Goal: Task Accomplishment & Management: Use online tool/utility

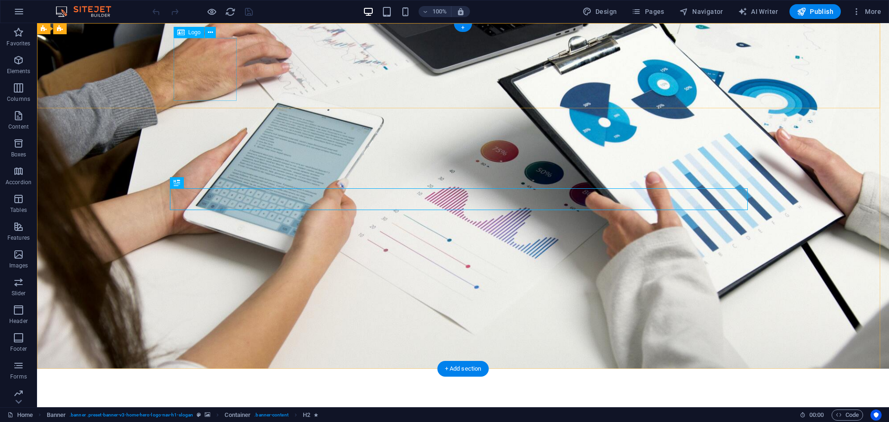
click at [200, 384] on div at bounding box center [463, 415] width 570 height 63
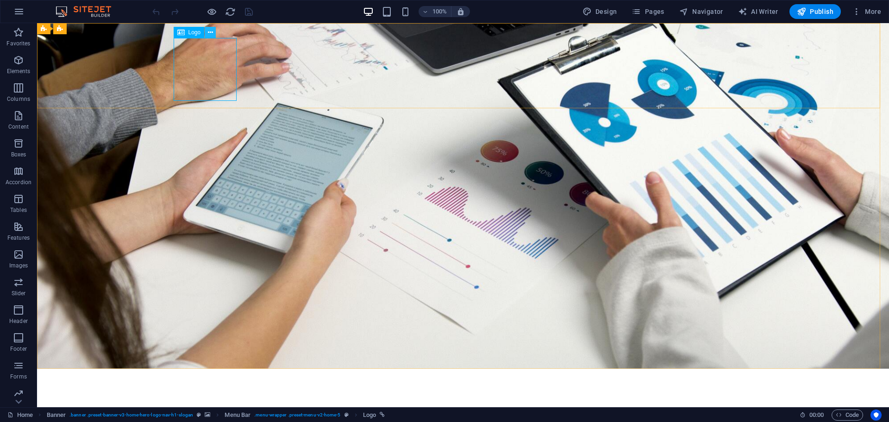
click at [211, 30] on icon at bounding box center [210, 33] width 5 height 10
click at [210, 29] on icon at bounding box center [210, 33] width 5 height 10
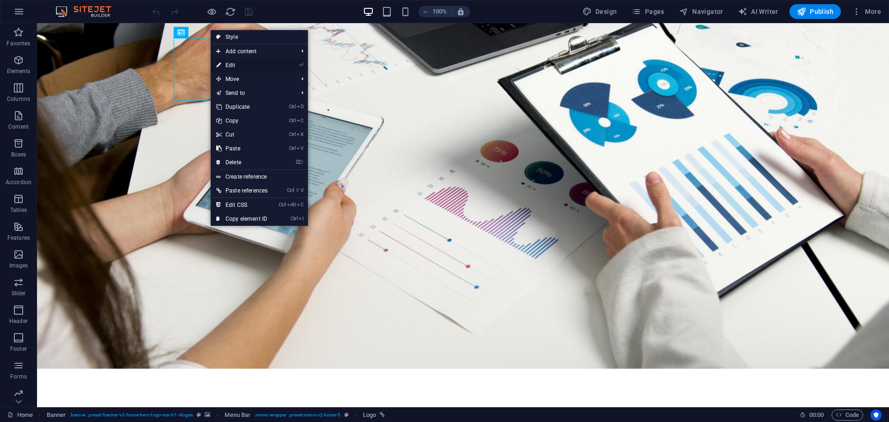
click at [231, 64] on link "⏎ Edit" at bounding box center [242, 65] width 62 height 14
select select "px"
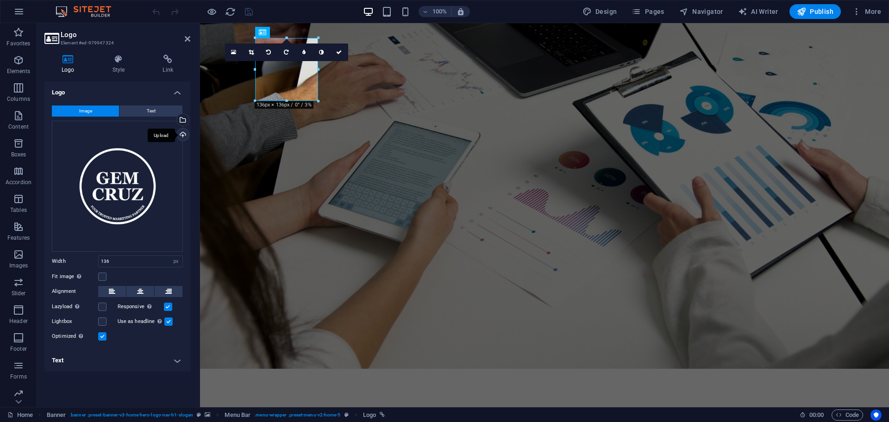
click at [181, 131] on div "Upload" at bounding box center [182, 136] width 14 height 14
click at [126, 65] on h4 "Style" at bounding box center [120, 64] width 50 height 19
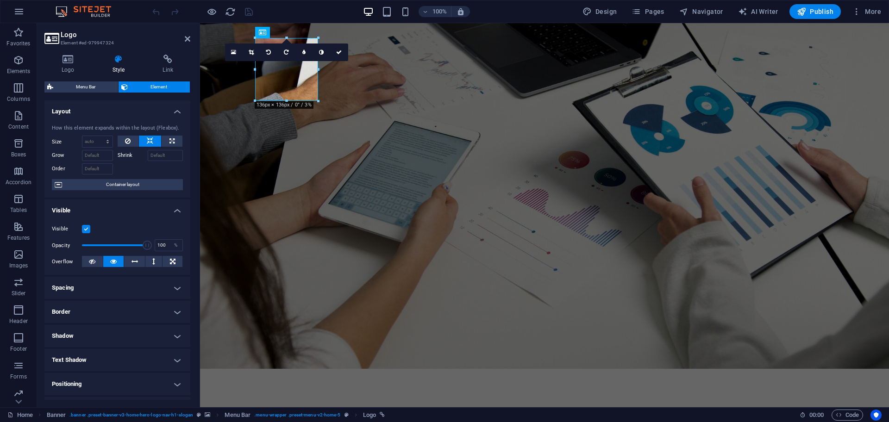
click at [174, 333] on h4 "Shadow" at bounding box center [117, 336] width 146 height 22
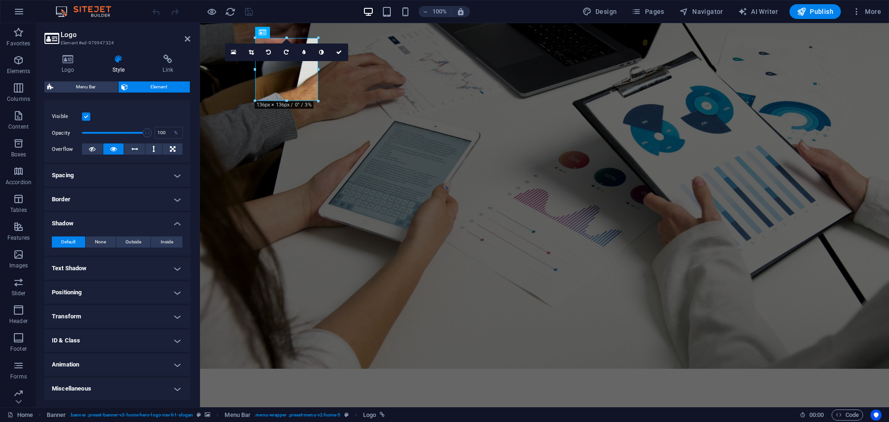
click at [112, 314] on h4 "Transform" at bounding box center [117, 317] width 146 height 22
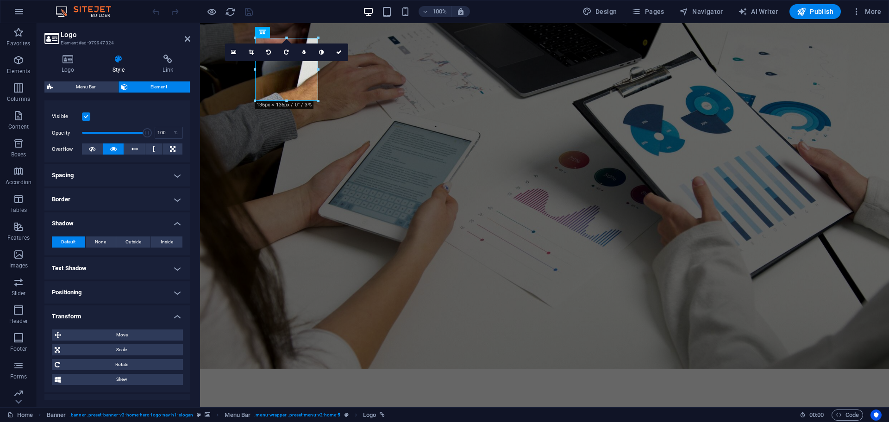
drag, startPoint x: 130, startPoint y: 295, endPoint x: 156, endPoint y: 285, distance: 28.7
click at [131, 294] on h4 "Positioning" at bounding box center [117, 292] width 146 height 22
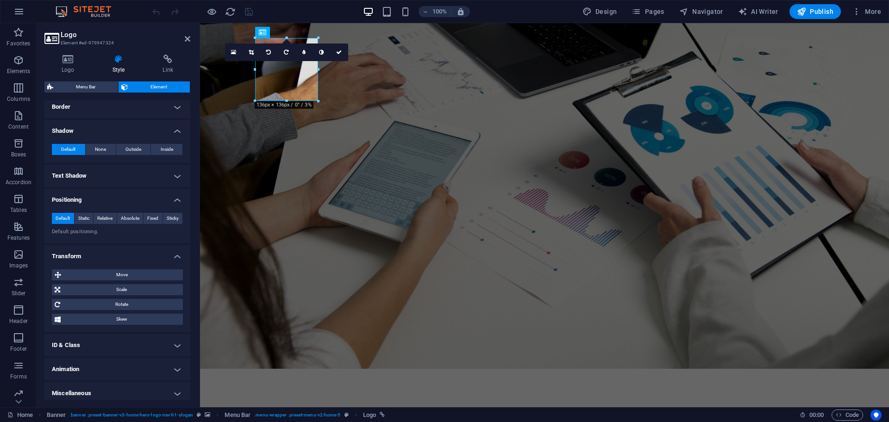
scroll to position [210, 0]
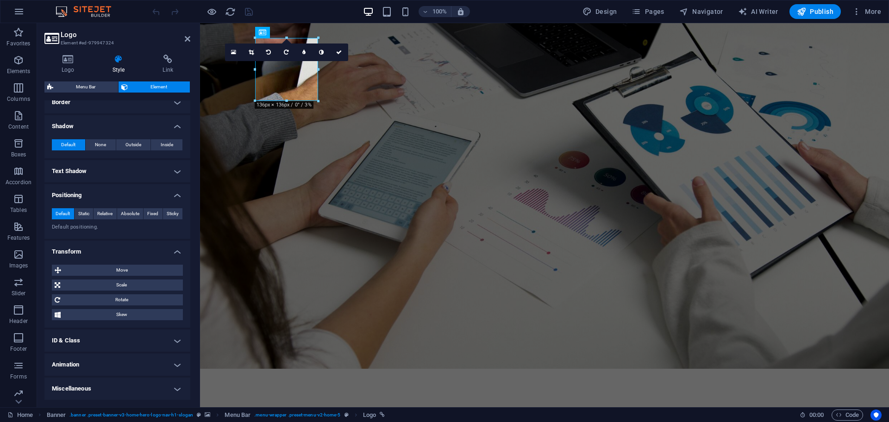
click at [106, 364] on h4 "Animation" at bounding box center [117, 365] width 146 height 22
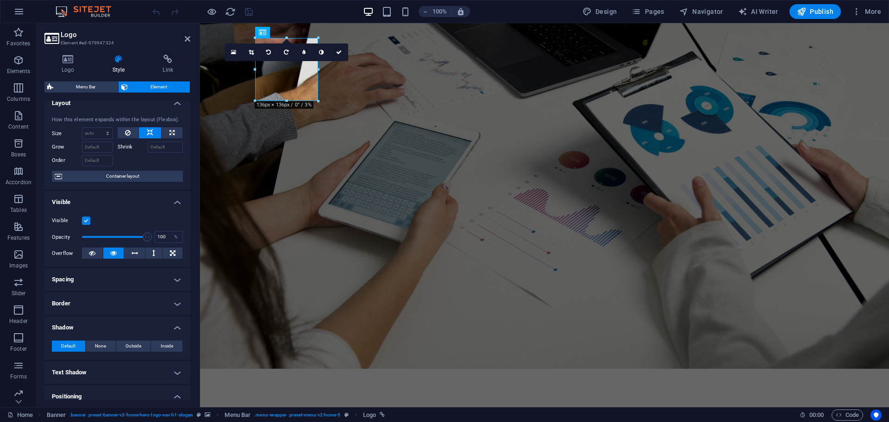
scroll to position [0, 0]
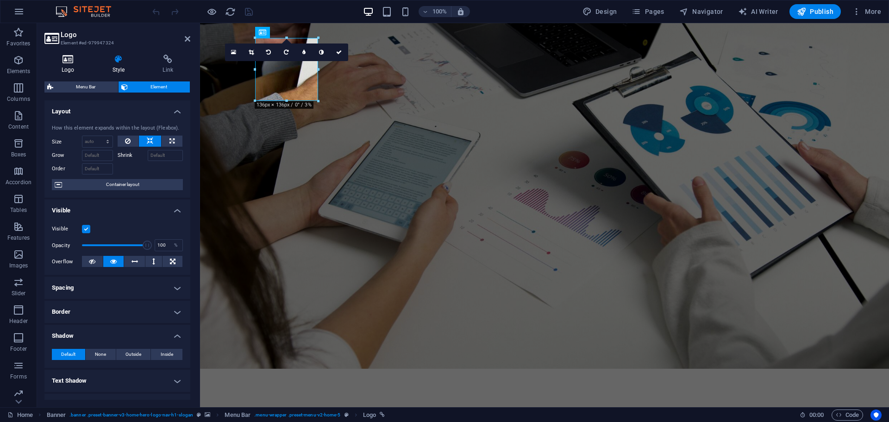
drag, startPoint x: 69, startPoint y: 62, endPoint x: 84, endPoint y: 63, distance: 15.3
click at [68, 62] on icon at bounding box center [67, 59] width 47 height 9
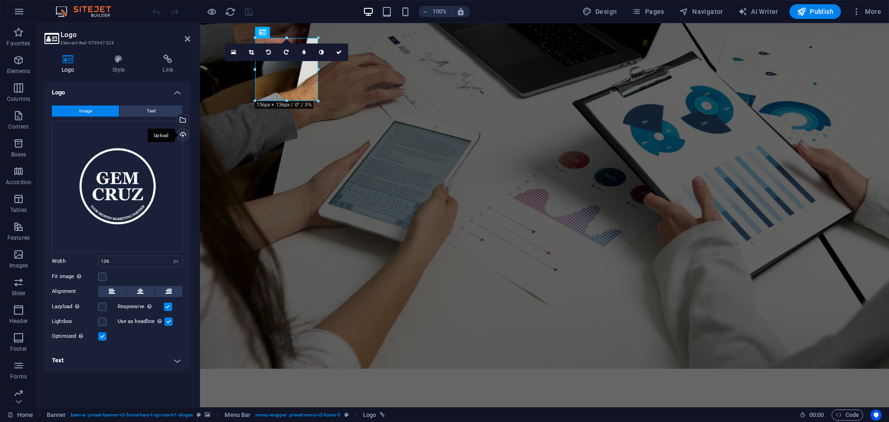
click at [185, 134] on div "Upload" at bounding box center [182, 136] width 14 height 14
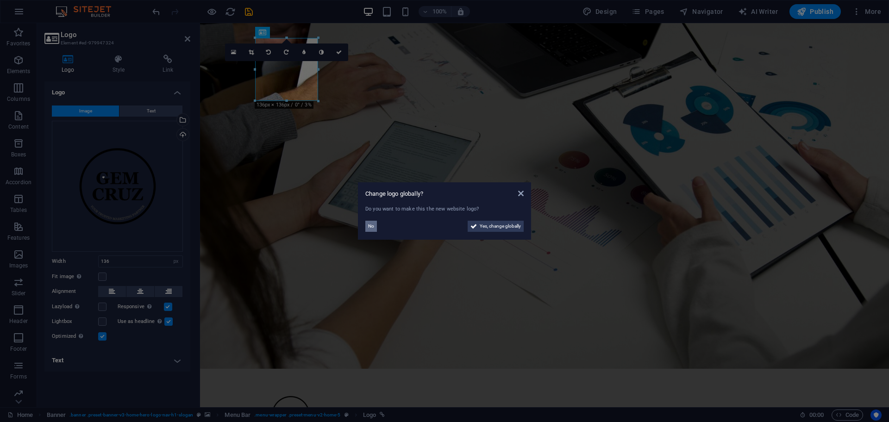
click at [372, 226] on span "No" at bounding box center [371, 226] width 6 height 11
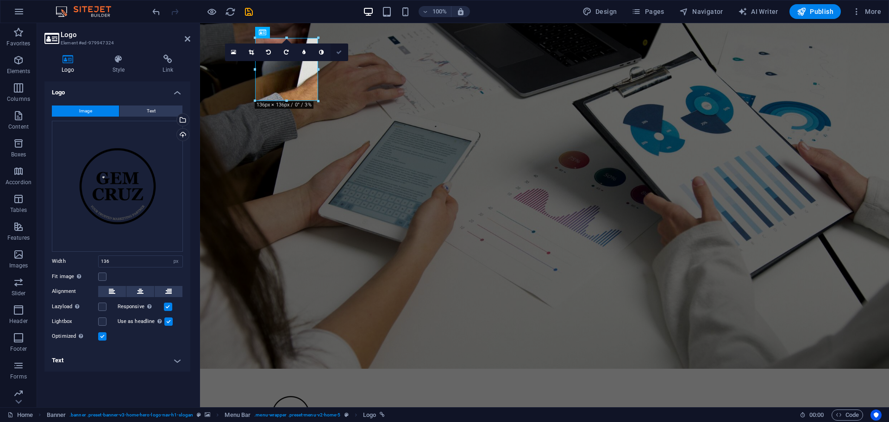
drag, startPoint x: 339, startPoint y: 52, endPoint x: 305, endPoint y: 27, distance: 42.5
click at [339, 52] on icon at bounding box center [339, 53] width 6 height 6
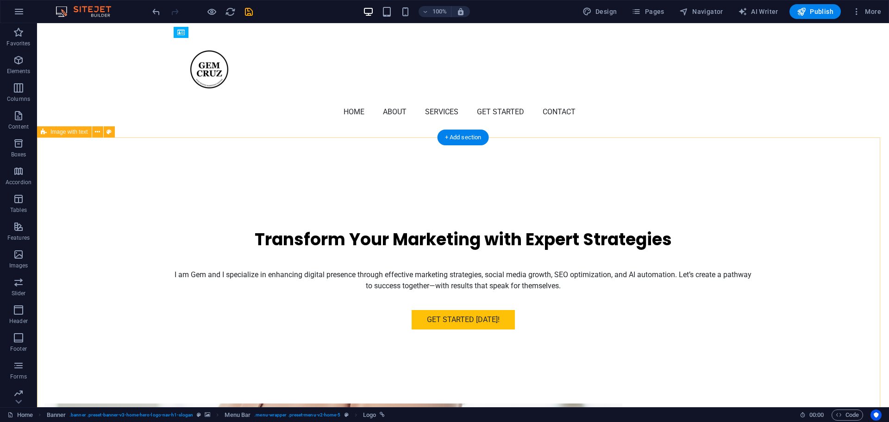
scroll to position [289, 0]
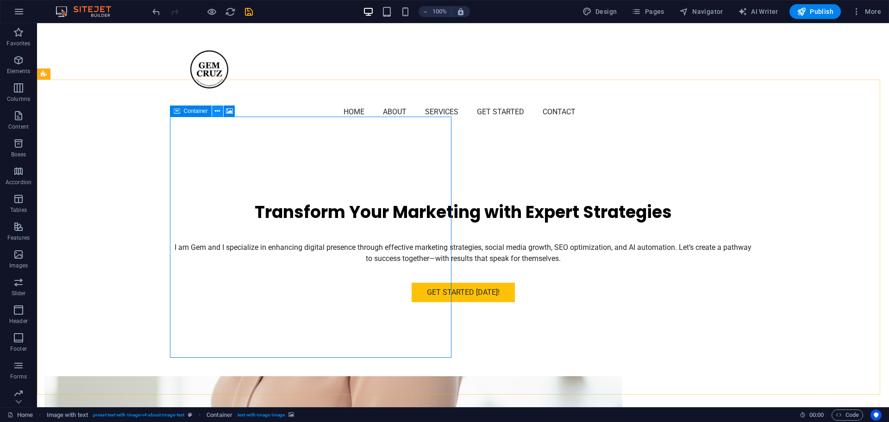
click at [218, 108] on icon at bounding box center [217, 111] width 5 height 10
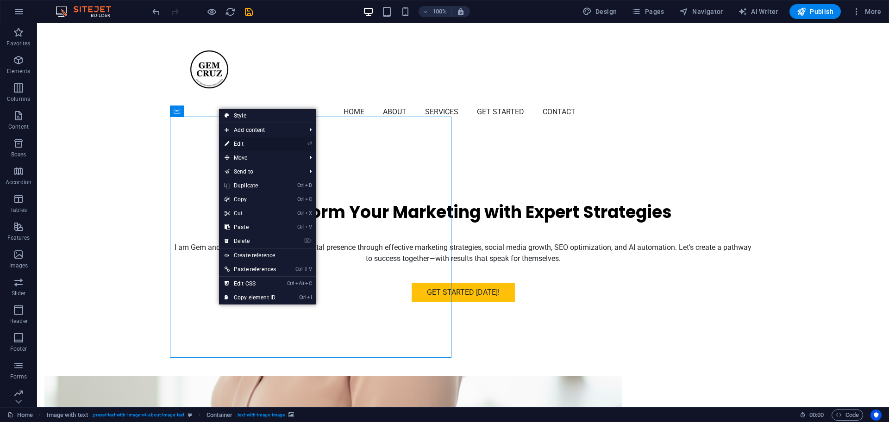
click at [245, 145] on link "⏎ Edit" at bounding box center [250, 144] width 62 height 14
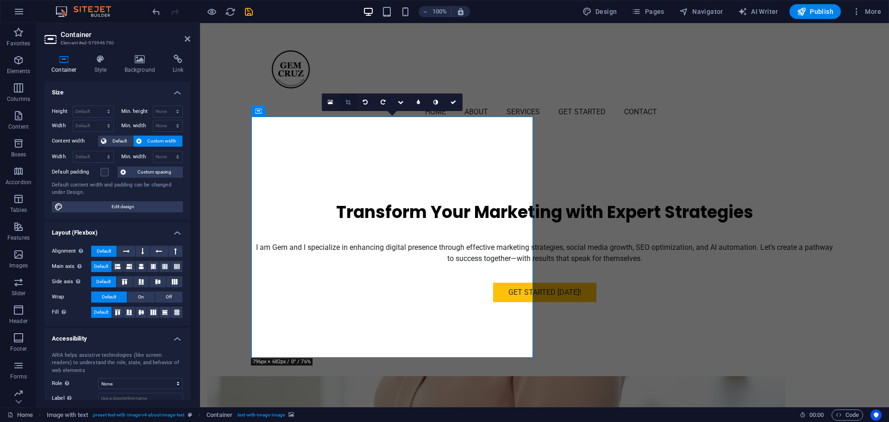
click at [348, 102] on icon at bounding box center [347, 103] width 5 height 6
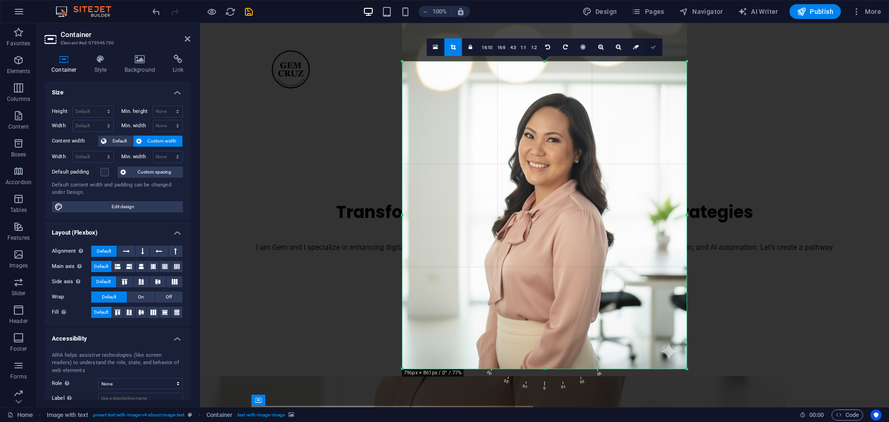
click at [660, 45] on link at bounding box center [653, 47] width 18 height 18
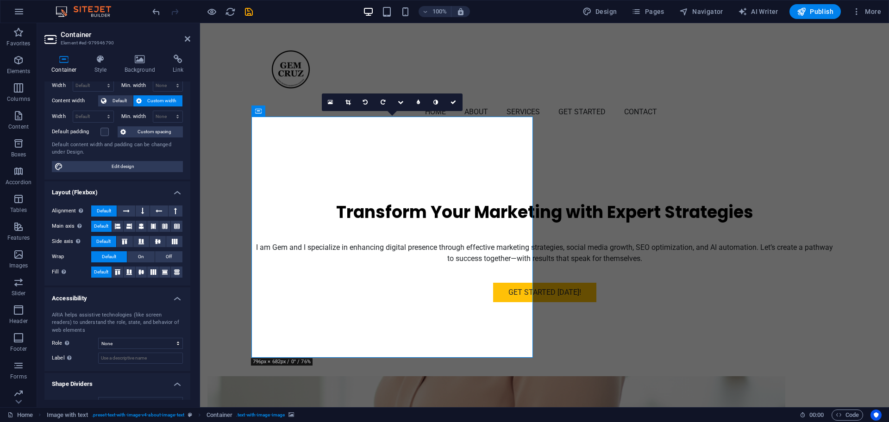
scroll to position [56, 0]
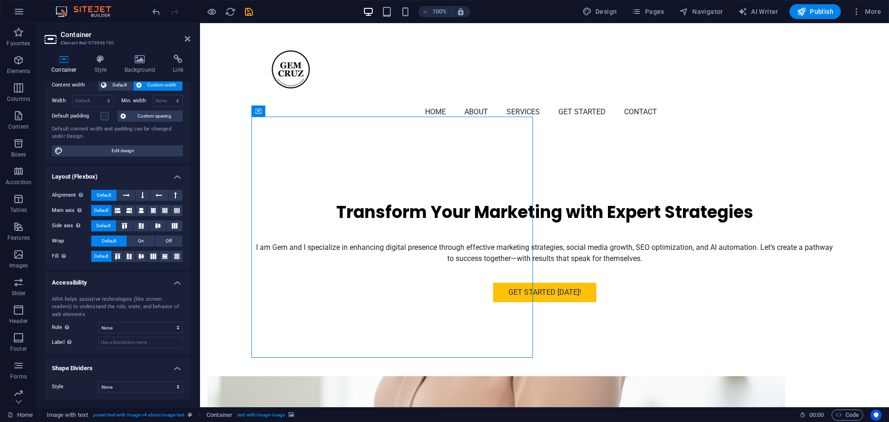
drag, startPoint x: 341, startPoint y: 180, endPoint x: 339, endPoint y: 243, distance: 63.5
click at [312, 106] on icon at bounding box center [310, 111] width 7 height 10
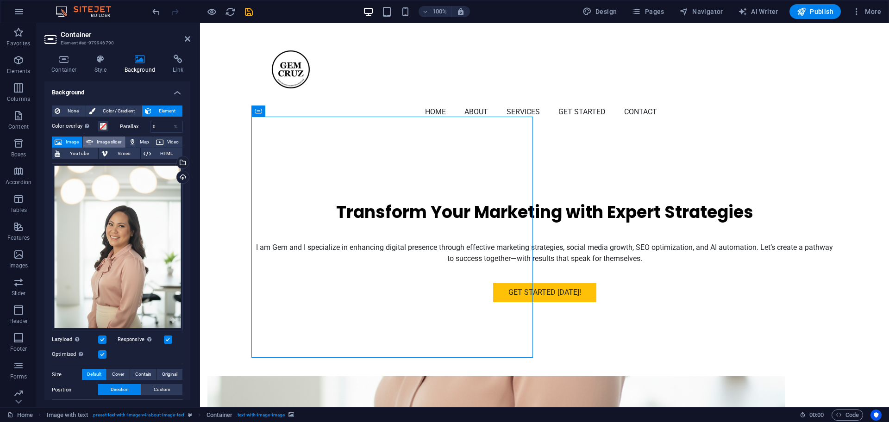
click at [91, 142] on icon at bounding box center [89, 142] width 7 height 11
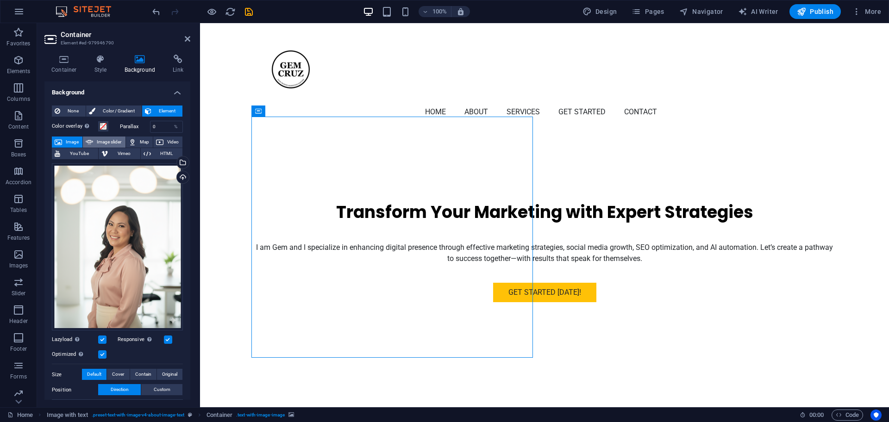
select select "ms"
select select "s"
select select "progressive"
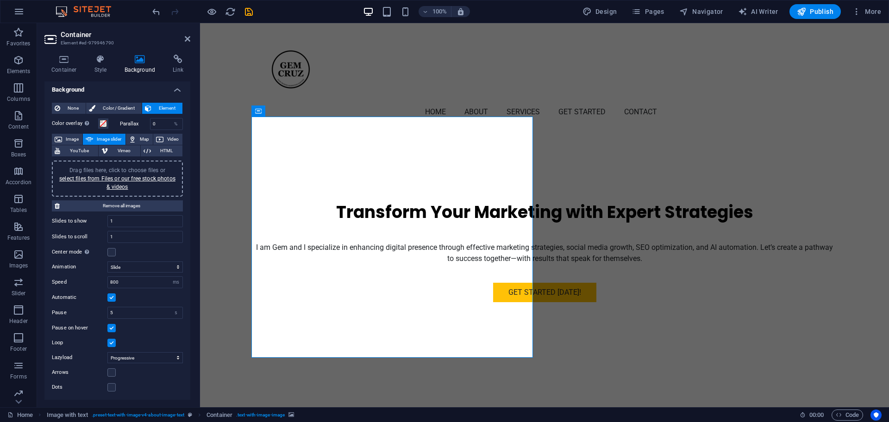
scroll to position [3, 0]
click at [68, 137] on span "Image" at bounding box center [72, 138] width 15 height 11
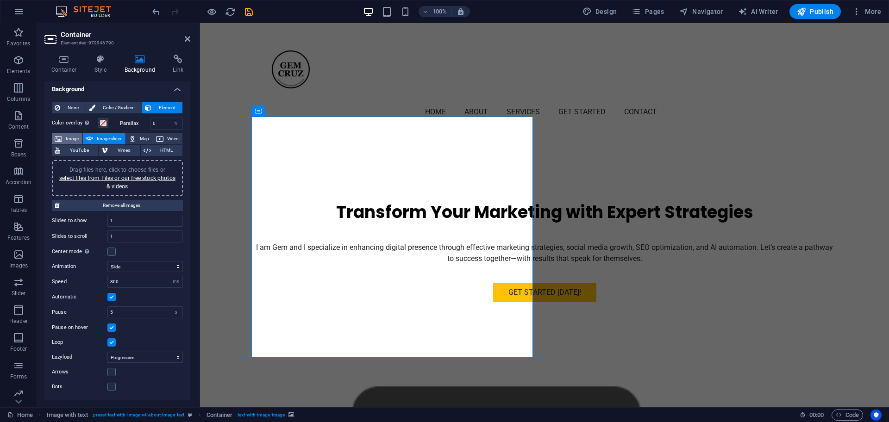
scroll to position [0, 0]
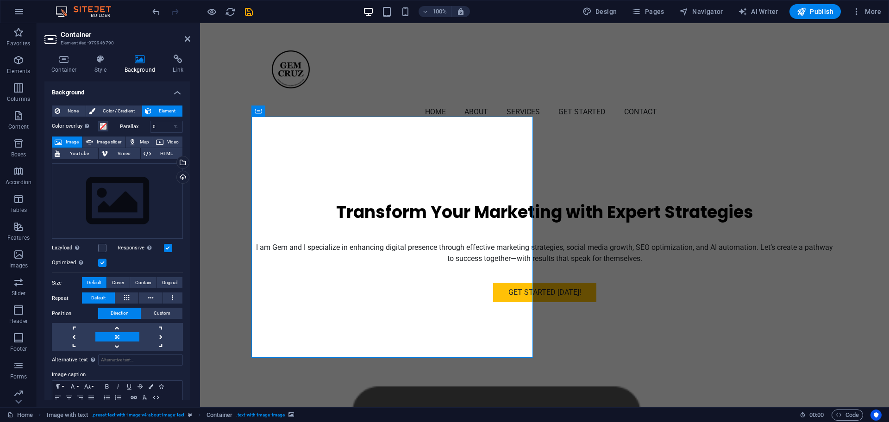
click at [191, 35] on aside "Container Element #ed-979946790 Container Style Background Link Size Height Def…" at bounding box center [118, 215] width 163 height 384
click at [184, 43] on header "Container Element #ed-979946790" at bounding box center [117, 35] width 146 height 24
click at [187, 38] on icon at bounding box center [188, 38] width 6 height 7
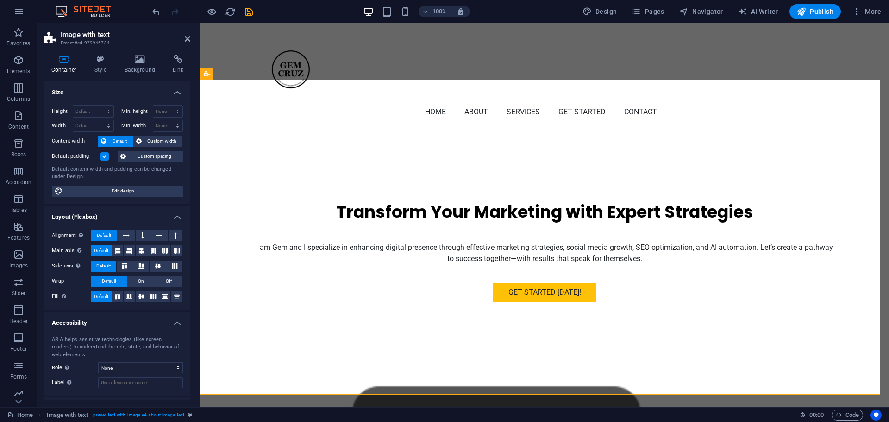
drag, startPoint x: 133, startPoint y: 60, endPoint x: 169, endPoint y: 45, distance: 38.0
click at [134, 60] on icon at bounding box center [140, 59] width 45 height 9
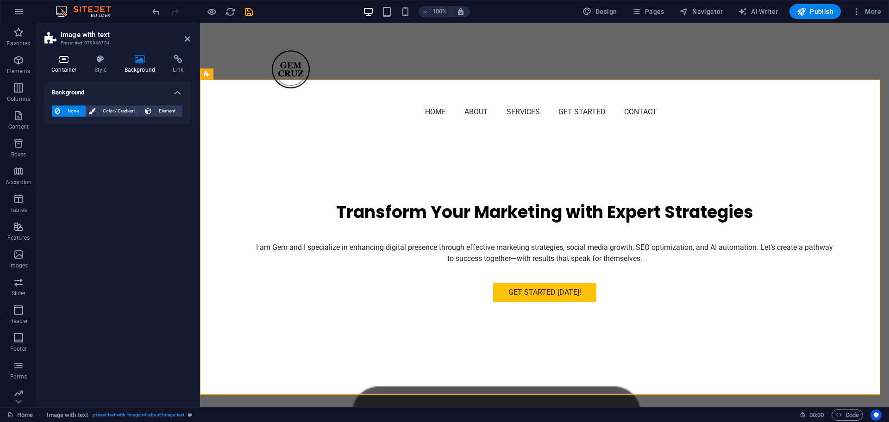
click at [60, 59] on icon at bounding box center [63, 59] width 39 height 9
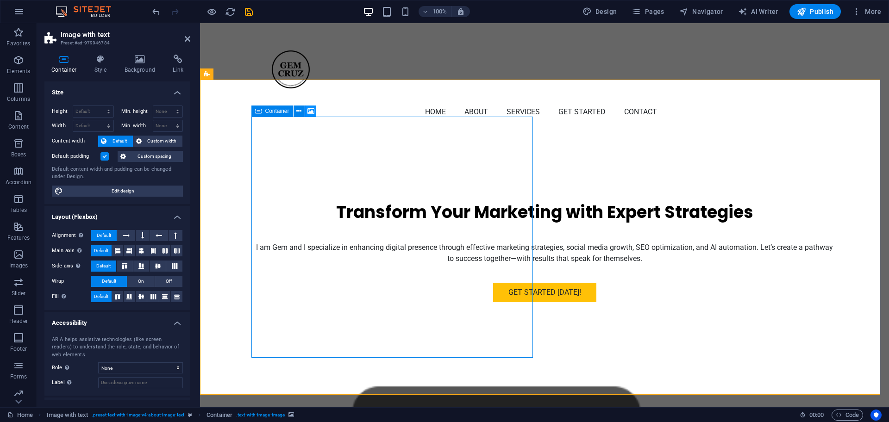
click at [310, 110] on icon at bounding box center [310, 111] width 7 height 10
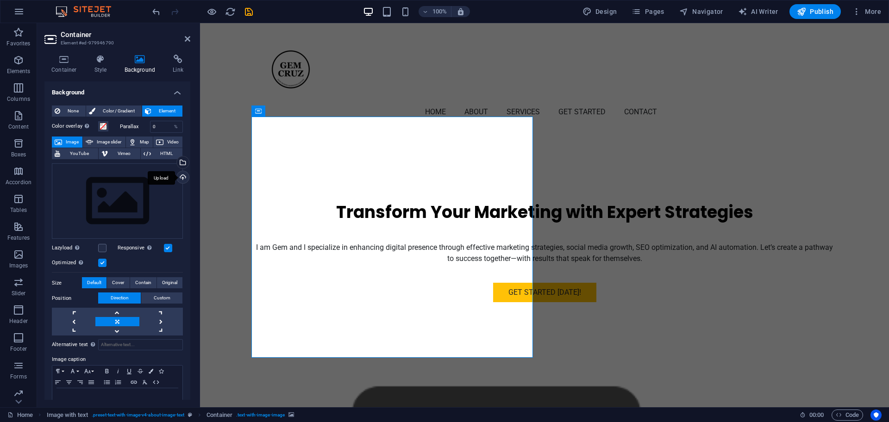
click at [184, 175] on div "Upload" at bounding box center [182, 178] width 14 height 14
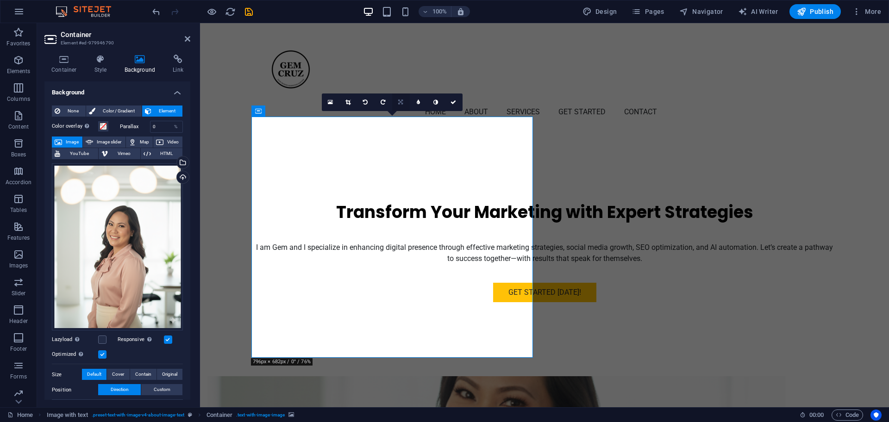
click at [397, 103] on link at bounding box center [401, 103] width 18 height 18
click at [345, 103] on icon at bounding box center [347, 103] width 5 height 6
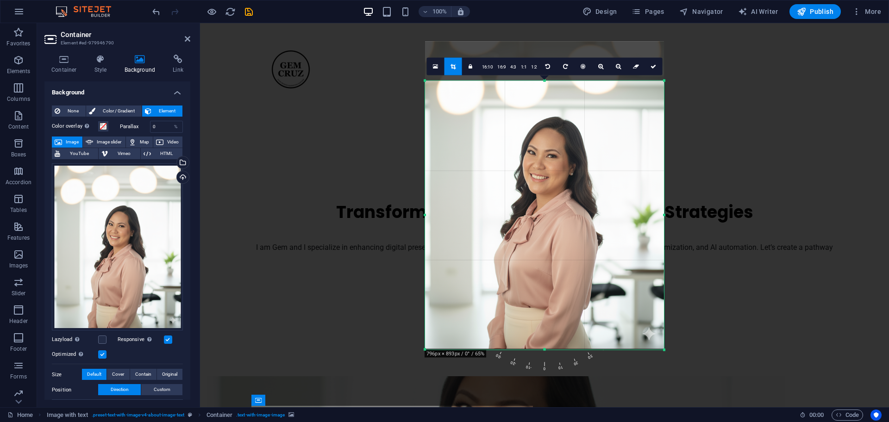
drag, startPoint x: 541, startPoint y: 62, endPoint x: 544, endPoint y: 102, distance: 39.5
click at [544, 102] on div "180 170 160 150 140 130 120 110 100 90 80 70 60 50 40 30 20 10 0 -10 -20 -30 -4…" at bounding box center [544, 215] width 239 height 269
click at [650, 66] on icon at bounding box center [653, 67] width 6 height 6
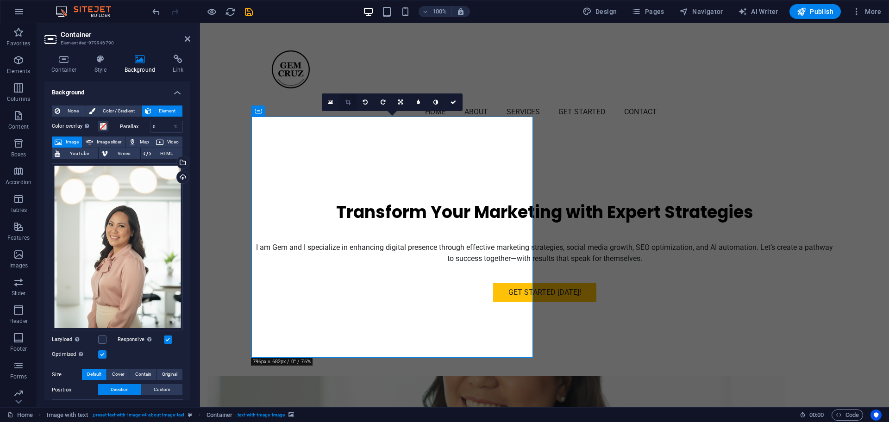
click at [348, 100] on icon at bounding box center [347, 103] width 5 height 6
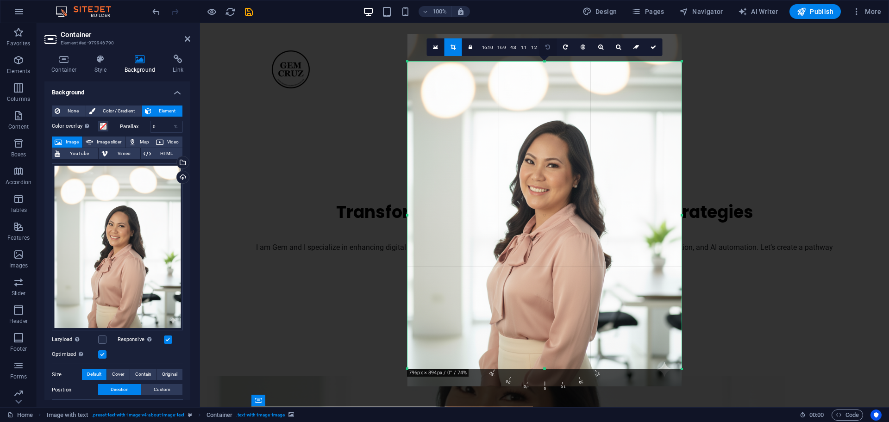
drag, startPoint x: 546, startPoint y: 61, endPoint x: 544, endPoint y: 43, distance: 17.7
click at [544, 62] on div "180 170 160 150 140 130 120 110 100 90 80 70 60 50 40 30 20 10 0 -10 -20 -30 -4…" at bounding box center [544, 215] width 274 height 307
click at [656, 43] on link at bounding box center [654, 47] width 18 height 18
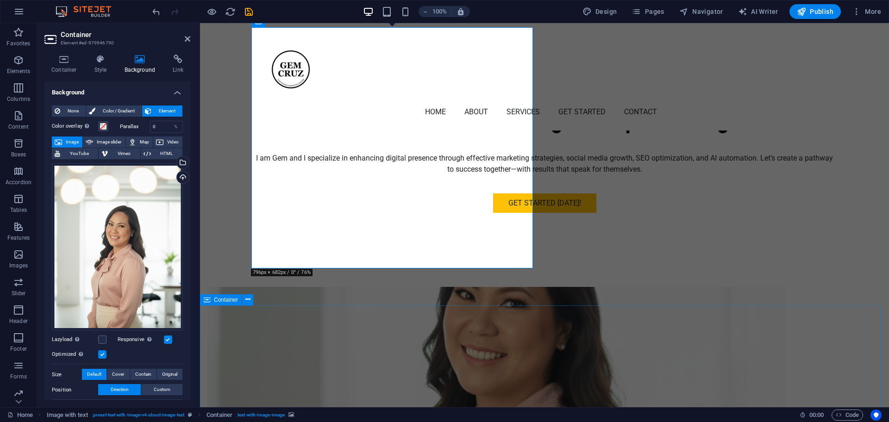
scroll to position [289, 0]
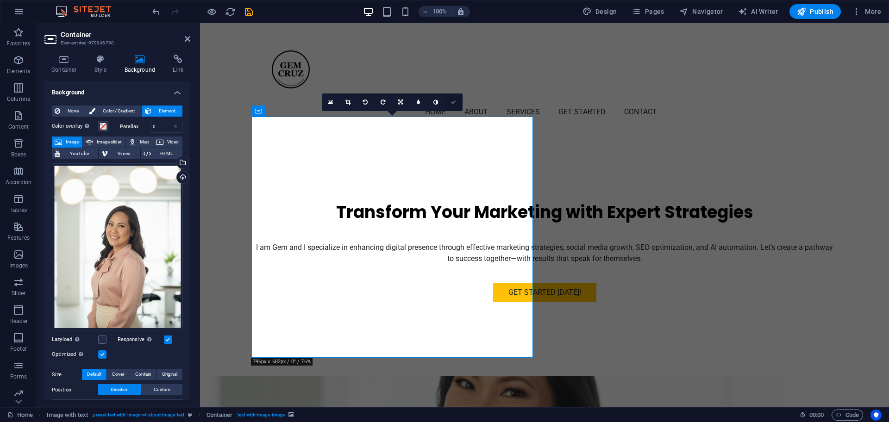
click at [454, 100] on icon at bounding box center [453, 103] width 6 height 6
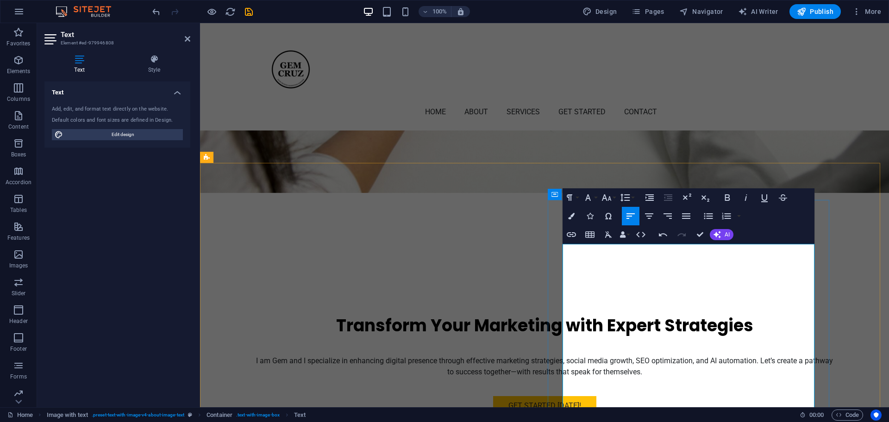
scroll to position [174, 0]
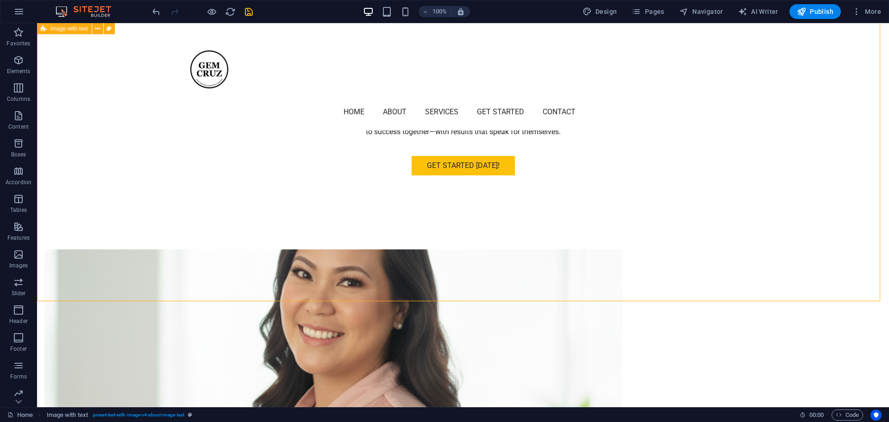
scroll to position [358, 0]
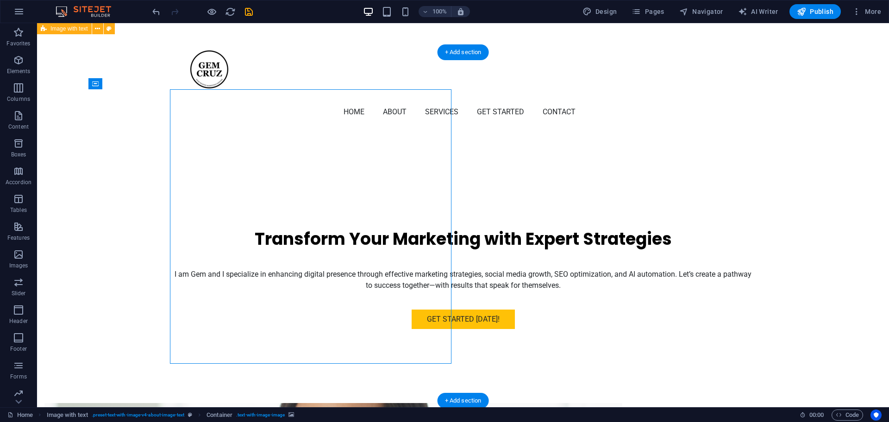
scroll to position [243, 0]
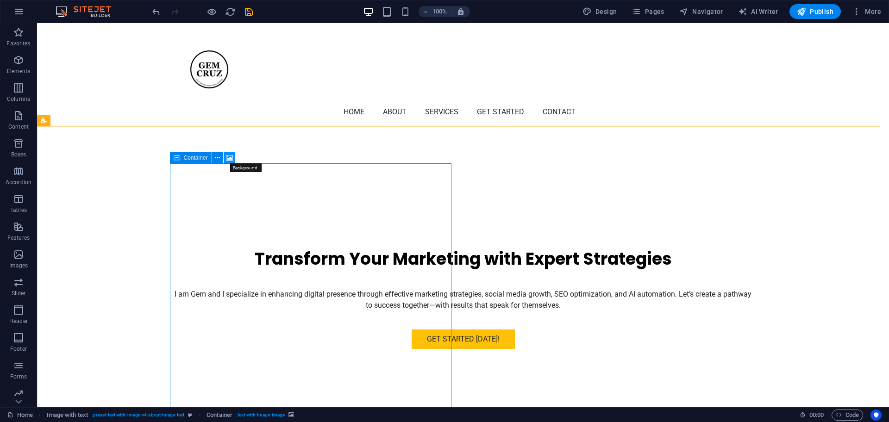
click at [227, 156] on icon at bounding box center [229, 158] width 7 height 10
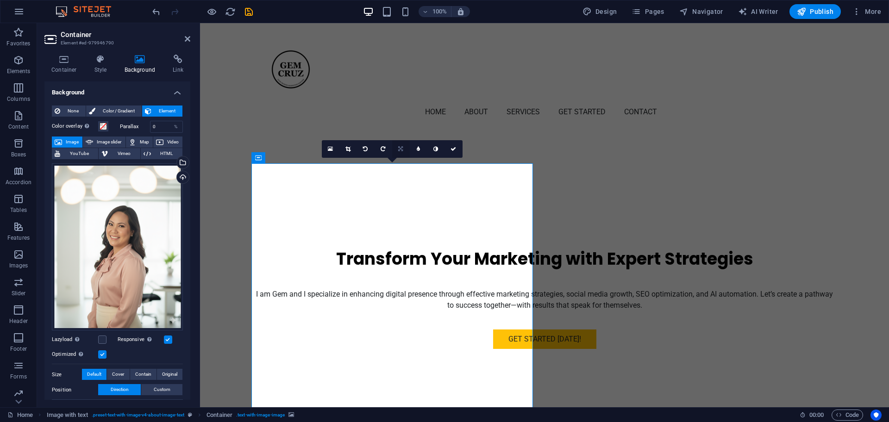
click at [402, 147] on icon at bounding box center [400, 149] width 5 height 6
click at [399, 164] on icon at bounding box center [401, 167] width 6 height 6
click at [349, 151] on icon at bounding box center [347, 149] width 5 height 6
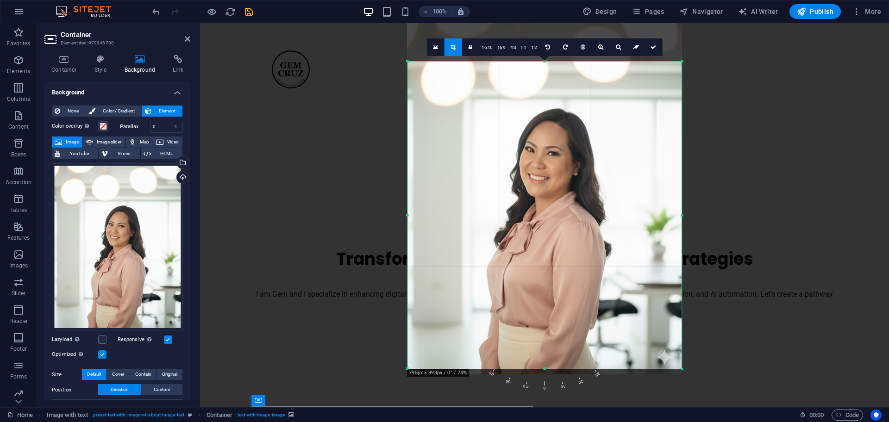
drag, startPoint x: 525, startPoint y: 81, endPoint x: 526, endPoint y: 69, distance: 12.0
click at [526, 69] on div at bounding box center [544, 198] width 274 height 353
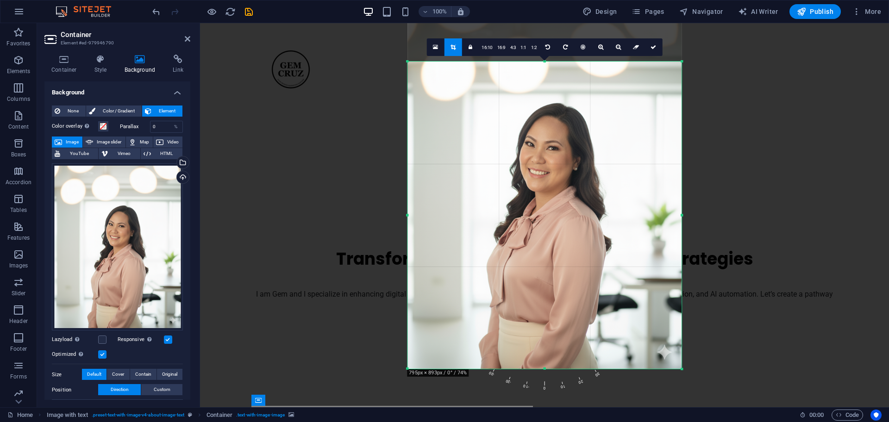
click at [524, 69] on div at bounding box center [544, 193] width 274 height 353
click at [651, 45] on icon at bounding box center [653, 47] width 6 height 6
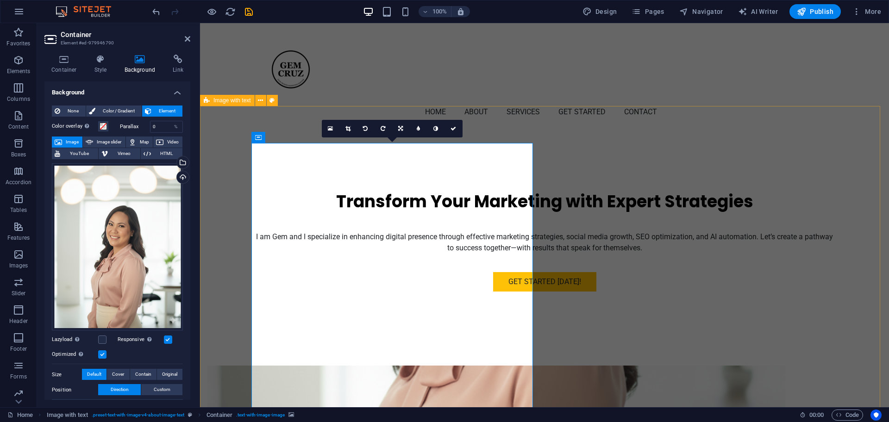
scroll to position [300, 0]
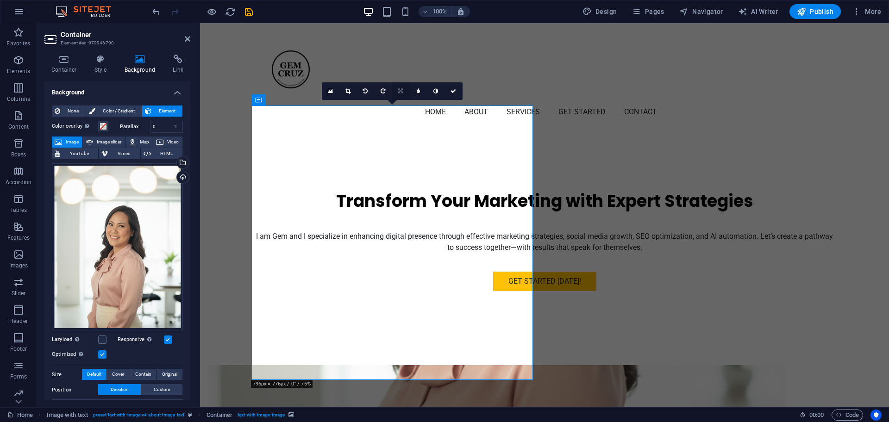
click at [402, 90] on icon at bounding box center [400, 91] width 5 height 6
click at [405, 108] on link at bounding box center [401, 109] width 18 height 18
click at [400, 89] on icon at bounding box center [401, 91] width 6 height 6
click at [397, 75] on link at bounding box center [401, 74] width 18 height 18
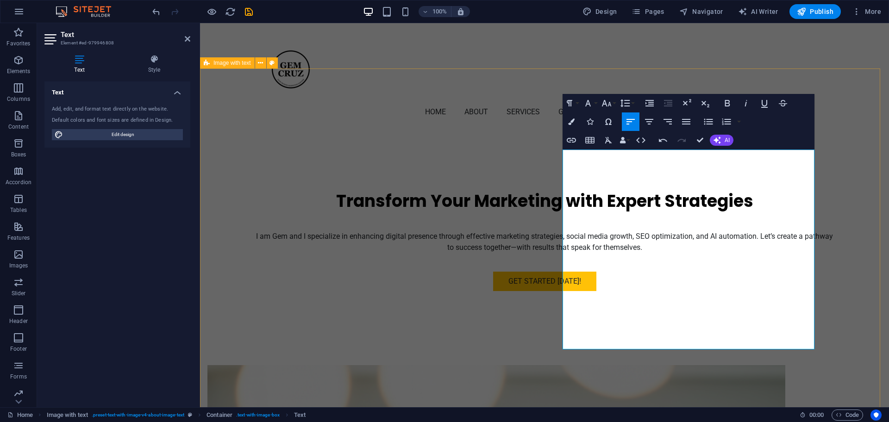
drag, startPoint x: 666, startPoint y: 319, endPoint x: 536, endPoint y: 161, distance: 205.2
click at [723, 141] on button "AI" at bounding box center [722, 140] width 24 height 11
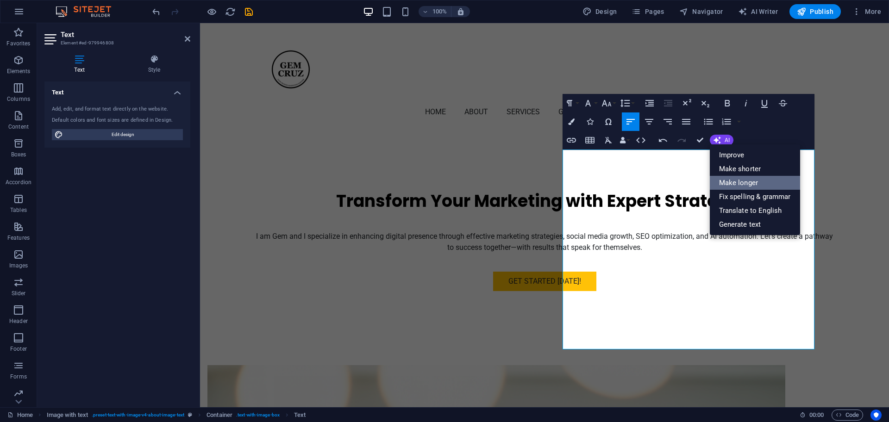
click at [737, 180] on link "Make longer" at bounding box center [755, 183] width 90 height 14
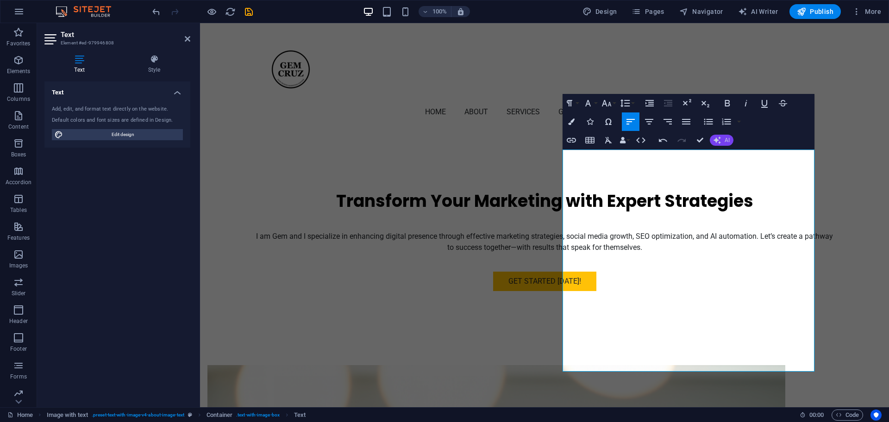
click at [716, 136] on icon "button" at bounding box center [717, 140] width 10 height 10
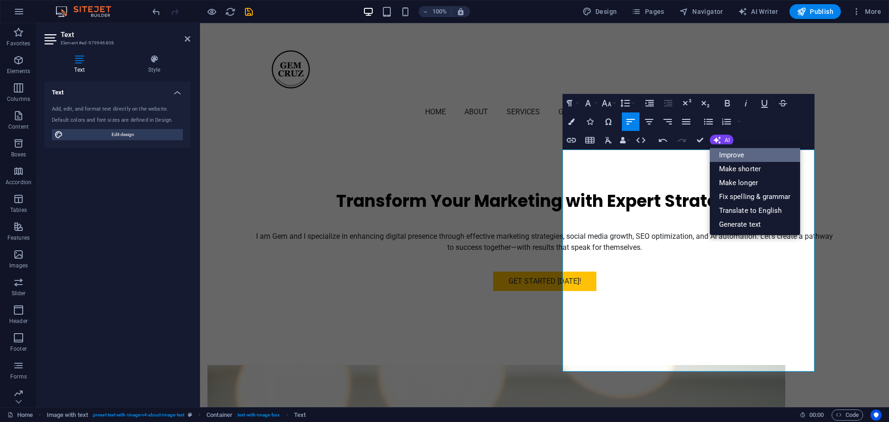
click at [724, 155] on link "Improve" at bounding box center [755, 155] width 90 height 14
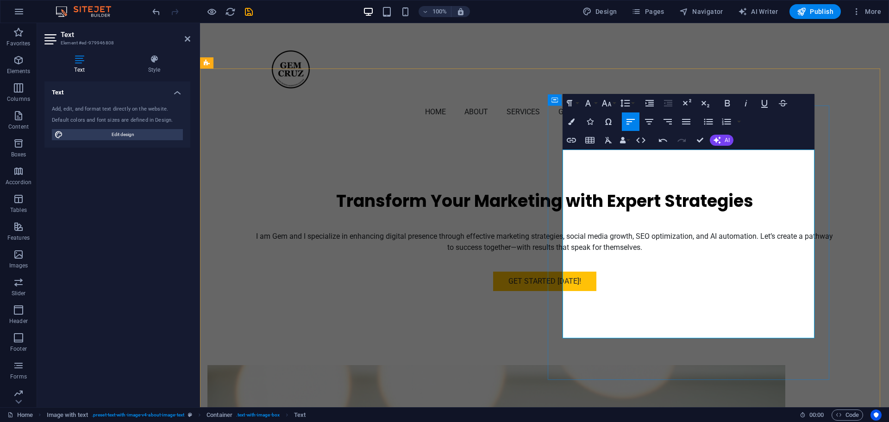
drag, startPoint x: 593, startPoint y: 276, endPoint x: 774, endPoint y: 276, distance: 181.0
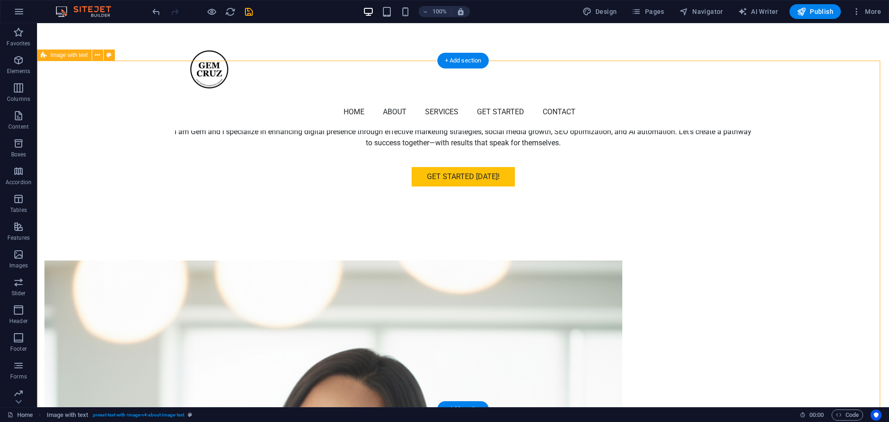
scroll to position [416, 0]
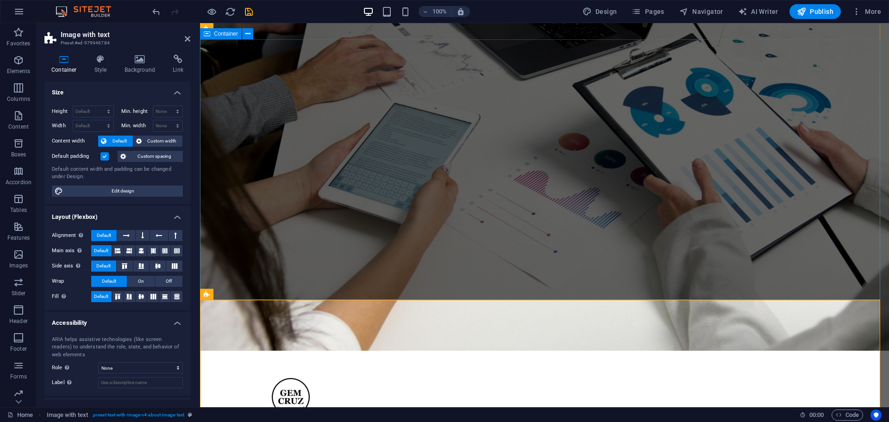
scroll to position [0, 0]
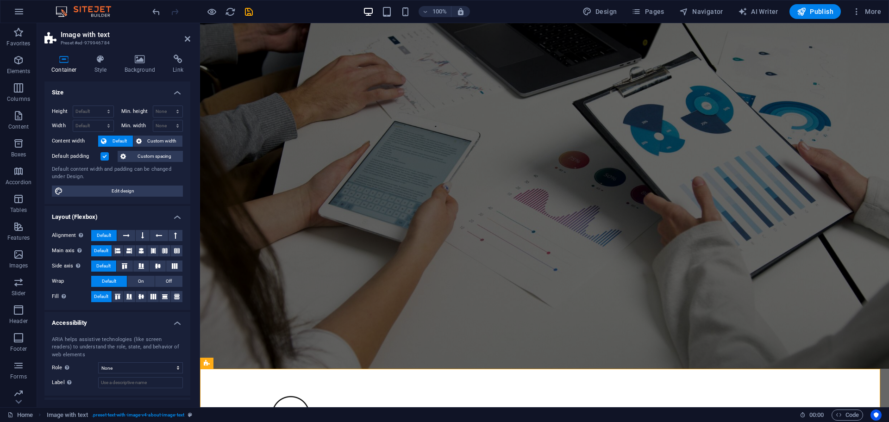
click at [187, 37] on icon at bounding box center [188, 38] width 6 height 7
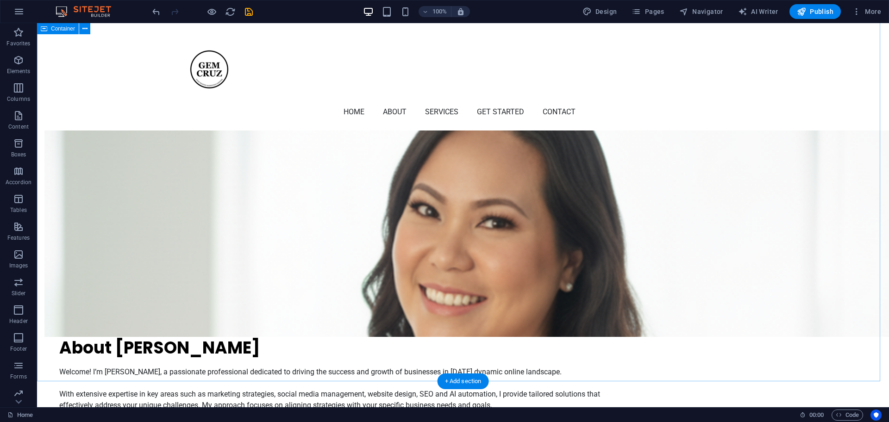
scroll to position [694, 0]
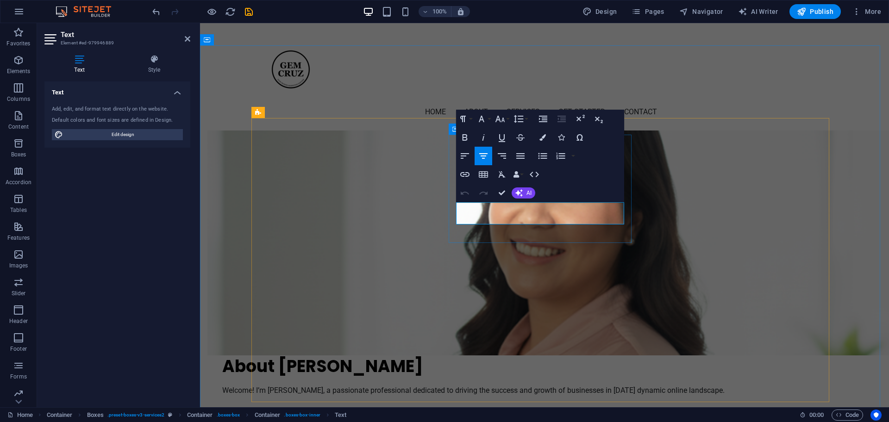
drag, startPoint x: 459, startPoint y: 208, endPoint x: 515, endPoint y: 209, distance: 56.0
click at [523, 192] on button "AI" at bounding box center [524, 192] width 24 height 11
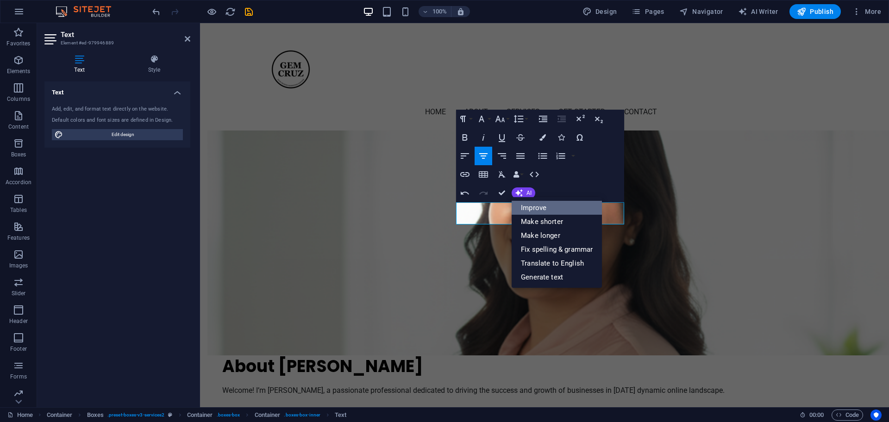
click at [540, 210] on link "Improve" at bounding box center [557, 208] width 90 height 14
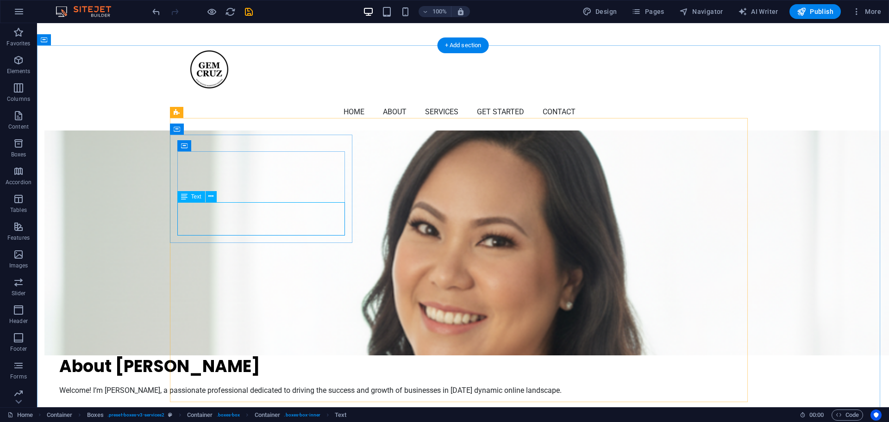
click at [210, 195] on icon at bounding box center [210, 197] width 5 height 10
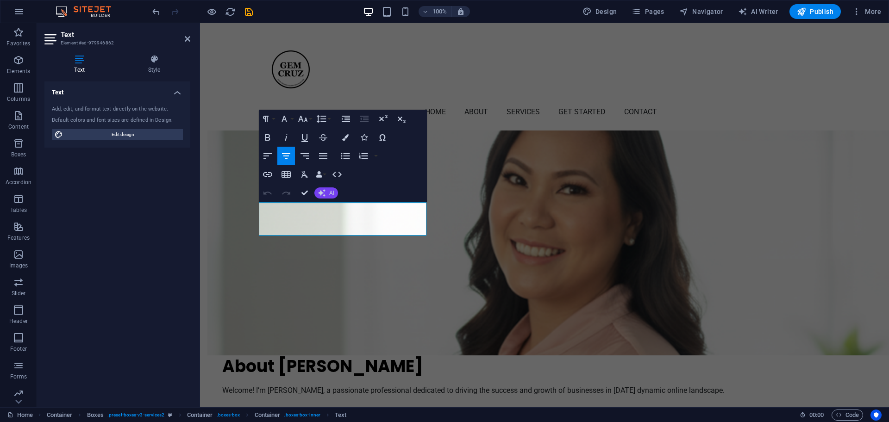
click at [330, 192] on span "AI" at bounding box center [331, 193] width 5 height 6
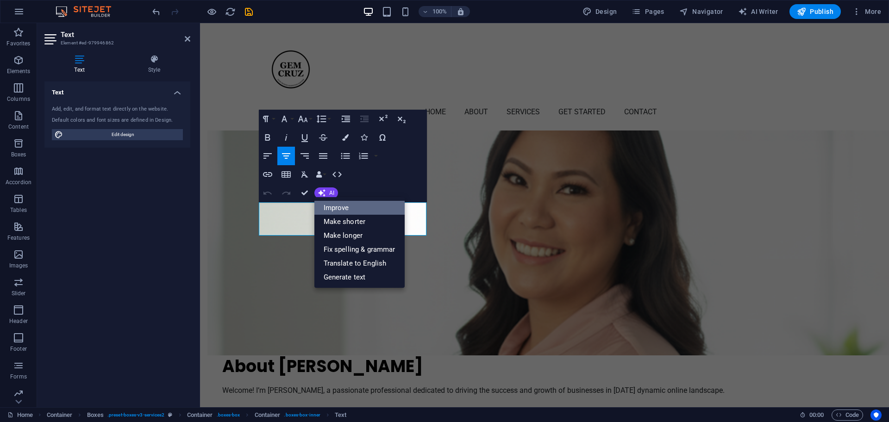
click at [342, 207] on link "Improve" at bounding box center [359, 208] width 90 height 14
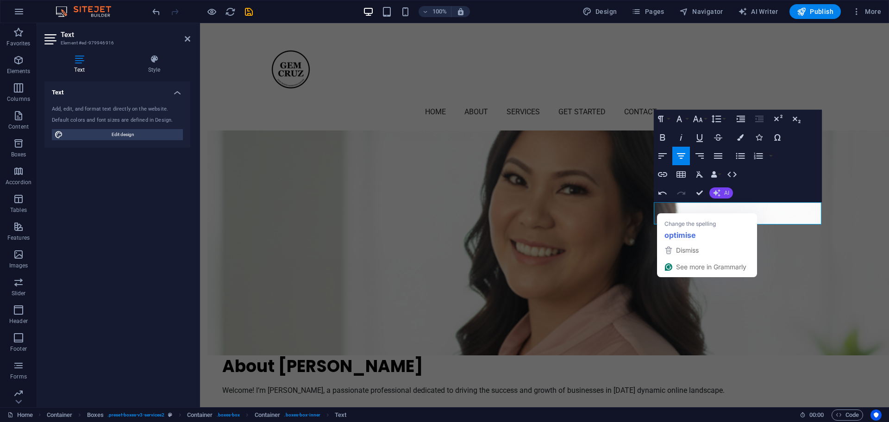
click at [725, 193] on span "AI" at bounding box center [726, 193] width 5 height 6
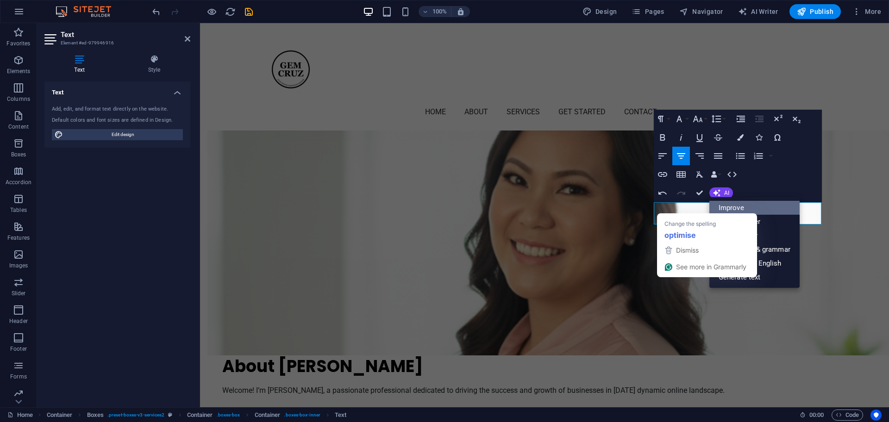
click at [728, 206] on link "Improve" at bounding box center [754, 208] width 90 height 14
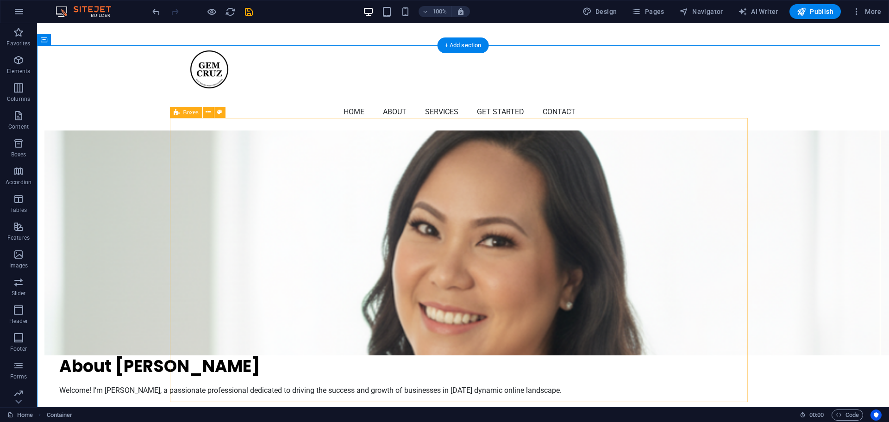
scroll to position [752, 0]
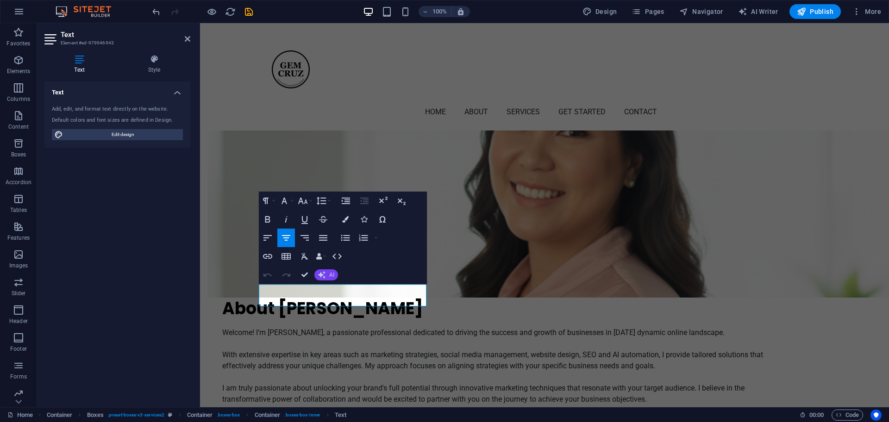
drag, startPoint x: 329, startPoint y: 275, endPoint x: 352, endPoint y: 277, distance: 23.7
click at [329, 275] on span "AI" at bounding box center [331, 275] width 5 height 6
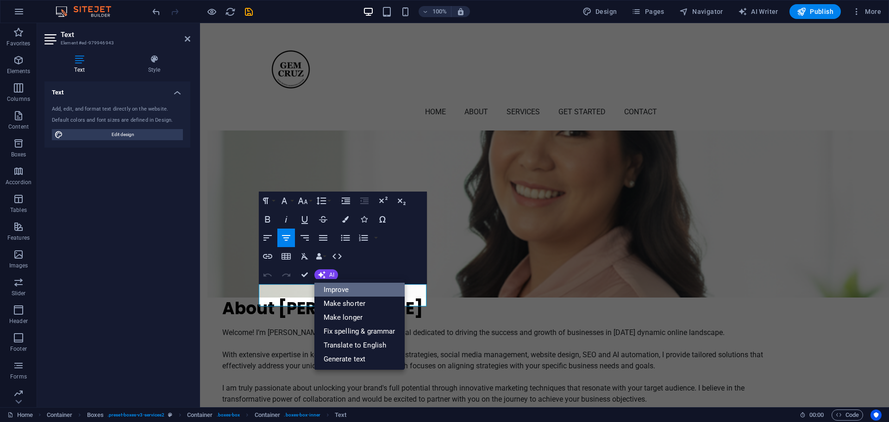
click at [357, 288] on link "Improve" at bounding box center [359, 290] width 90 height 14
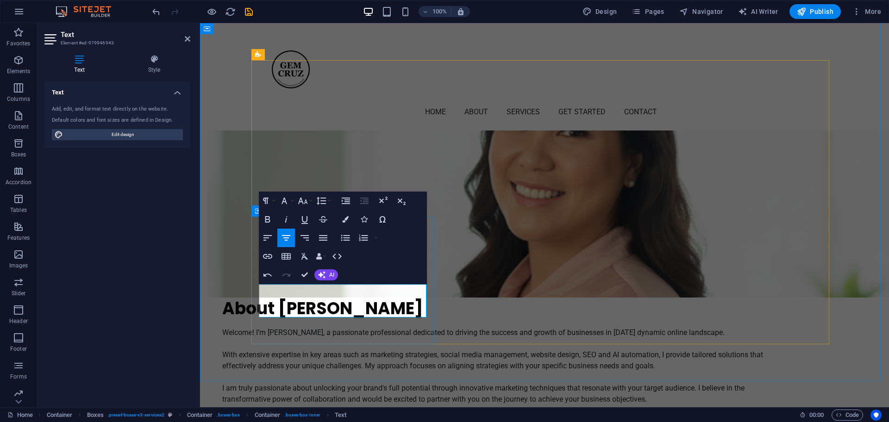
drag, startPoint x: 272, startPoint y: 288, endPoint x: 304, endPoint y: 287, distance: 31.5
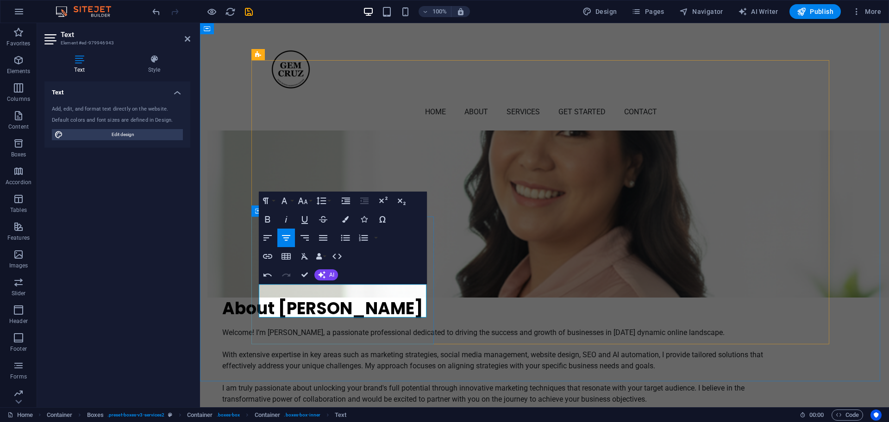
click at [326, 273] on button "AI" at bounding box center [326, 274] width 24 height 11
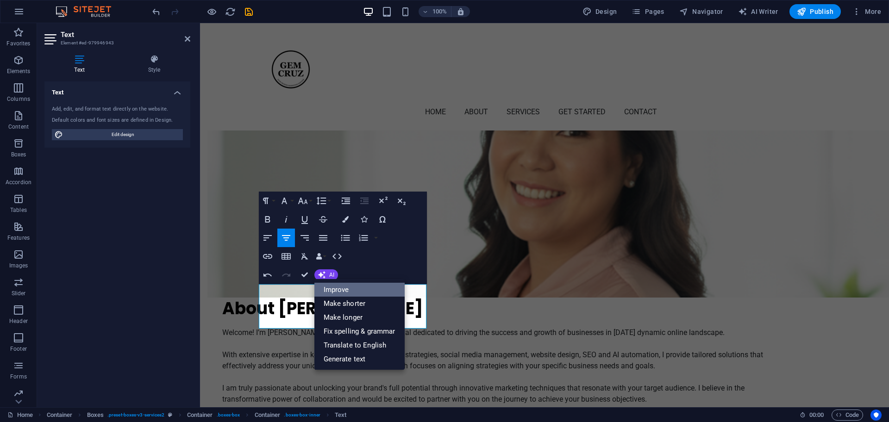
click at [353, 296] on link "Improve" at bounding box center [359, 290] width 90 height 14
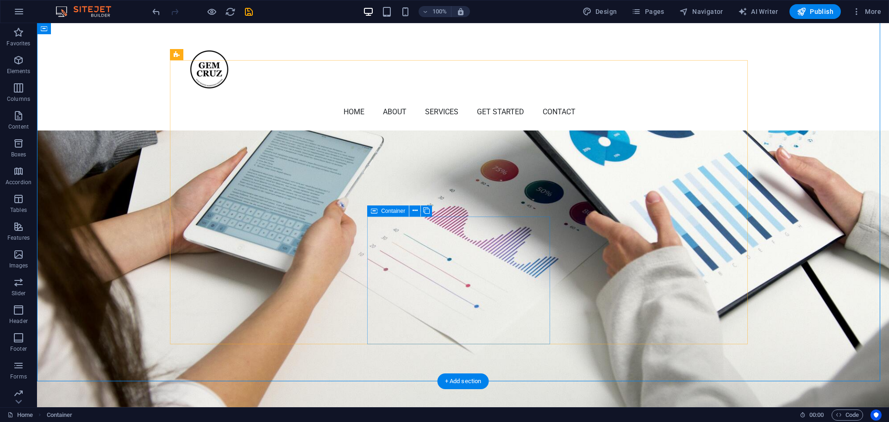
scroll to position [752, 0]
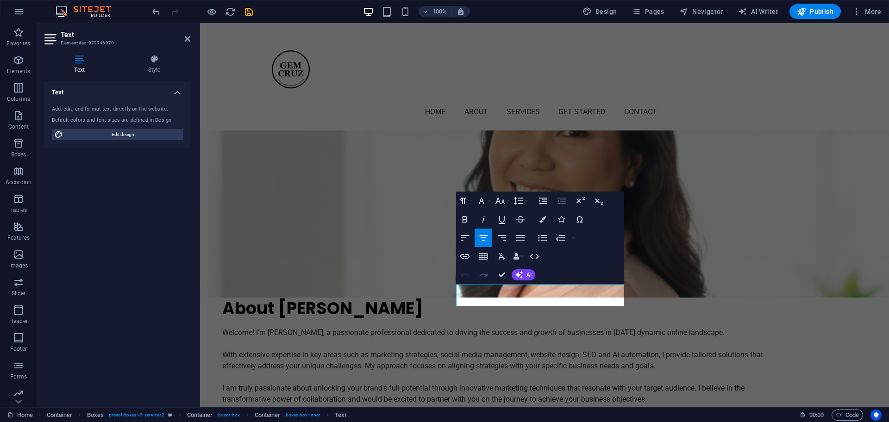
click at [469, 284] on button "Undo" at bounding box center [465, 275] width 18 height 19
click at [520, 275] on icon "button" at bounding box center [518, 274] width 7 height 7
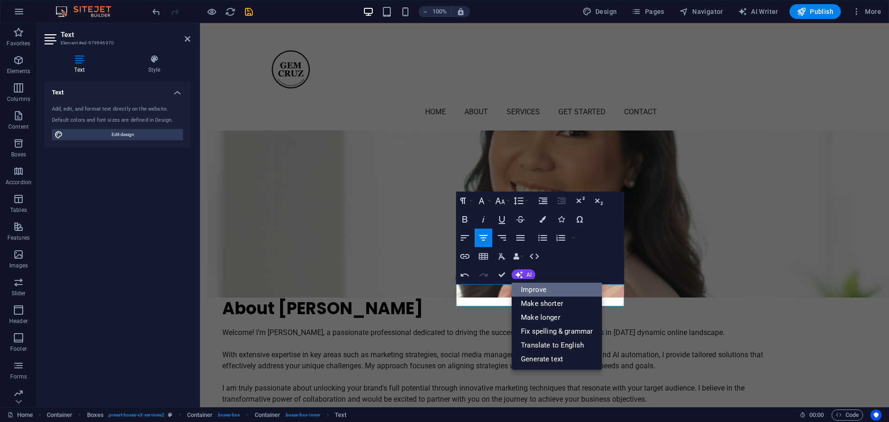
click at [526, 283] on link "Improve" at bounding box center [557, 290] width 90 height 14
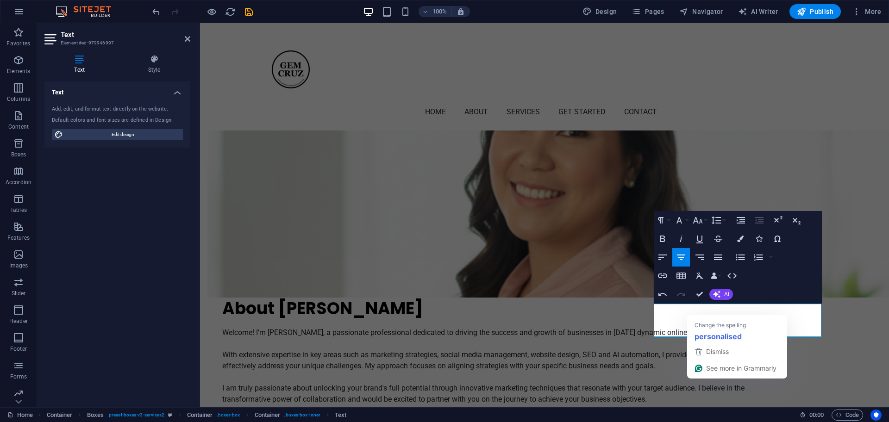
click at [720, 287] on div "Undo Redo Confirm (Ctrl+⏎) AI Improve Make shorter Make longer Fix spelling & g…" at bounding box center [694, 294] width 80 height 19
click at [717, 296] on icon "button" at bounding box center [716, 294] width 7 height 7
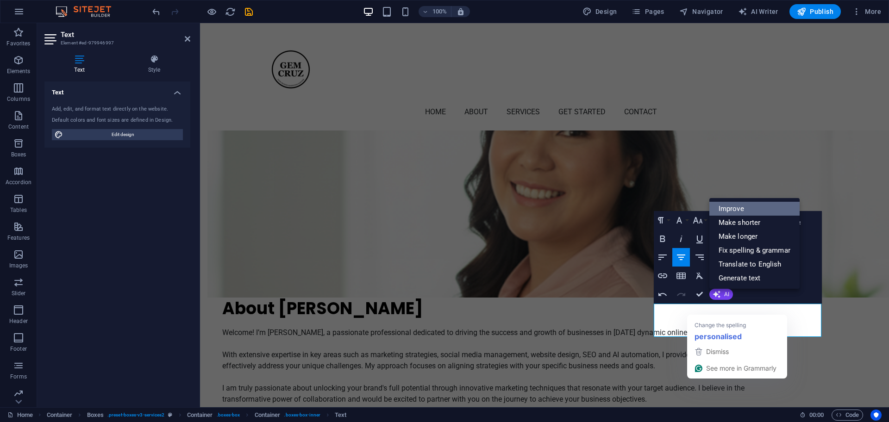
click at [723, 213] on link "Improve" at bounding box center [754, 209] width 90 height 14
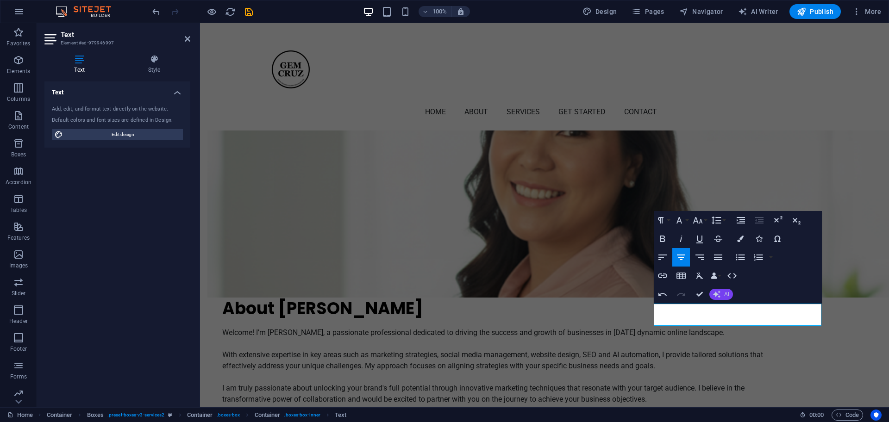
click at [724, 293] on span "AI" at bounding box center [726, 295] width 5 height 6
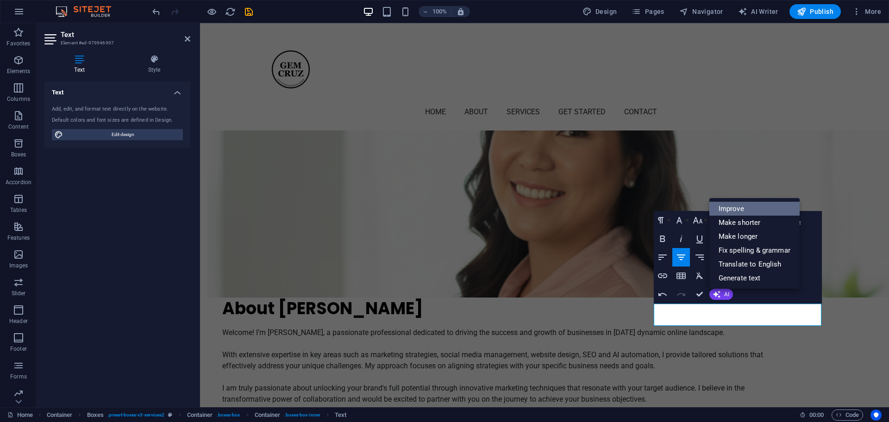
click at [739, 212] on link "Improve" at bounding box center [754, 209] width 90 height 14
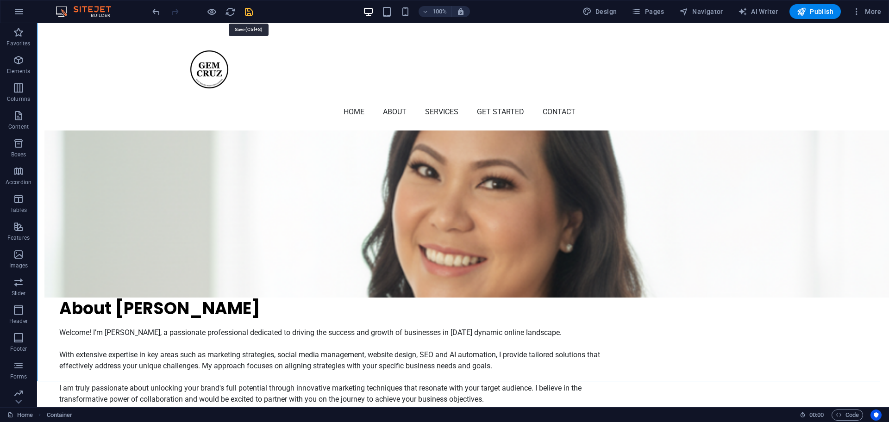
click at [249, 14] on icon "save" at bounding box center [248, 11] width 11 height 11
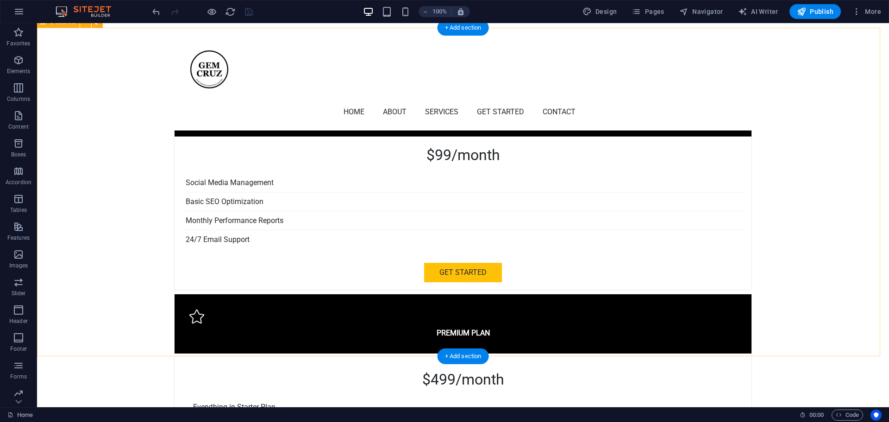
scroll to position [2315, 0]
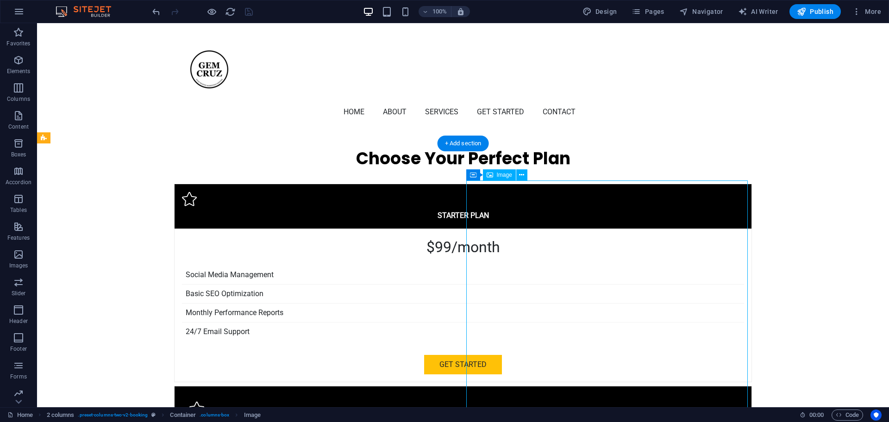
scroll to position [2199, 0]
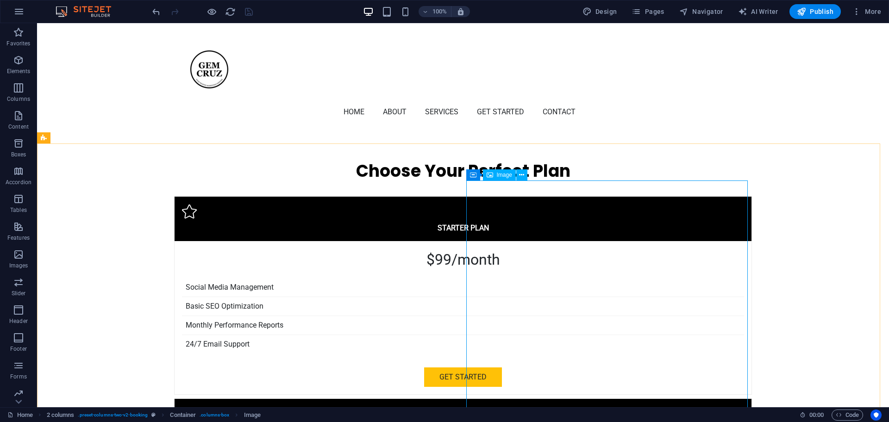
click at [504, 177] on span "Image" at bounding box center [504, 175] width 15 height 6
click at [523, 174] on icon at bounding box center [521, 175] width 5 height 10
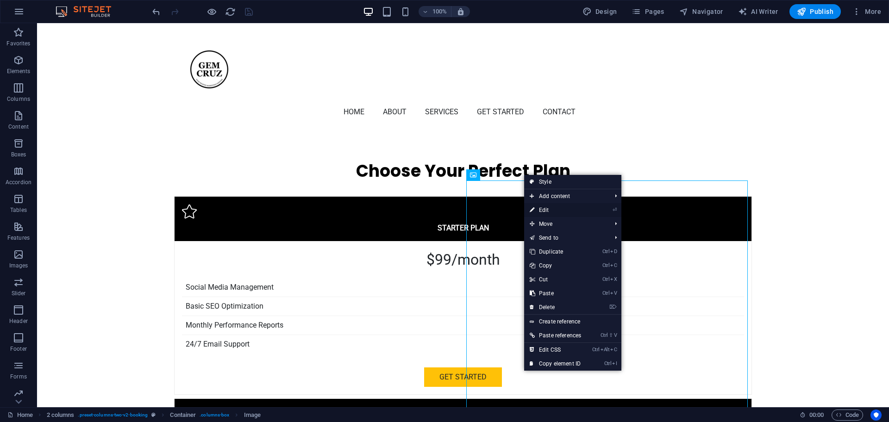
drag, startPoint x: 354, startPoint y: 186, endPoint x: 554, endPoint y: 210, distance: 201.5
click at [554, 210] on link "⏎ Edit" at bounding box center [555, 210] width 62 height 14
select select "px"
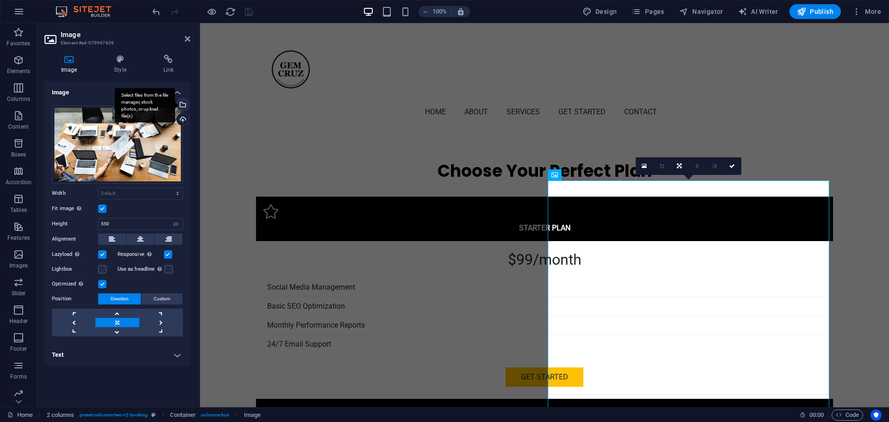
click at [183, 105] on div "Select files from the file manager, stock photos, or upload file(s)" at bounding box center [182, 106] width 14 height 14
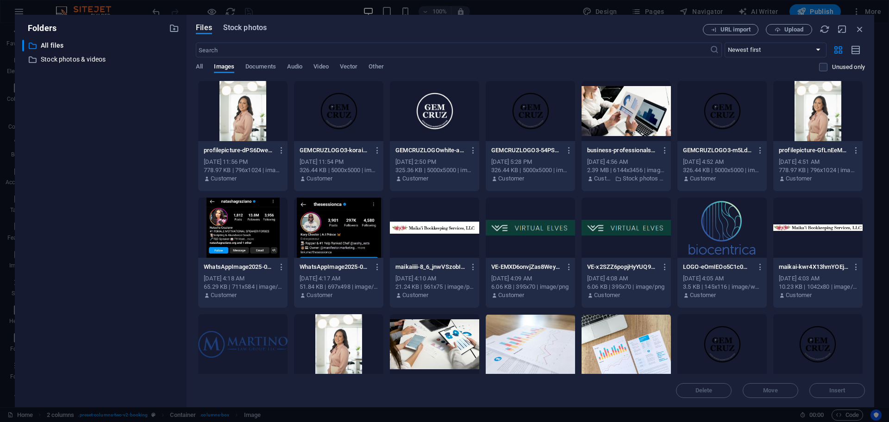
click at [256, 26] on span "Stock photos" at bounding box center [245, 27] width 44 height 11
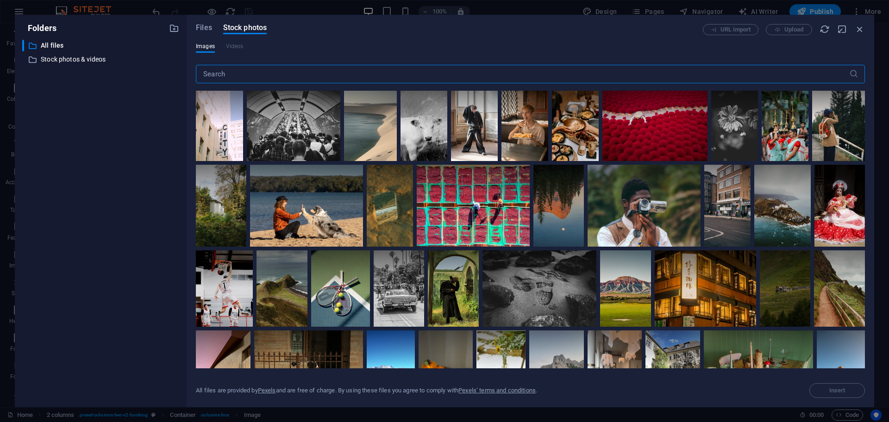
click at [253, 72] on input "text" at bounding box center [522, 74] width 653 height 19
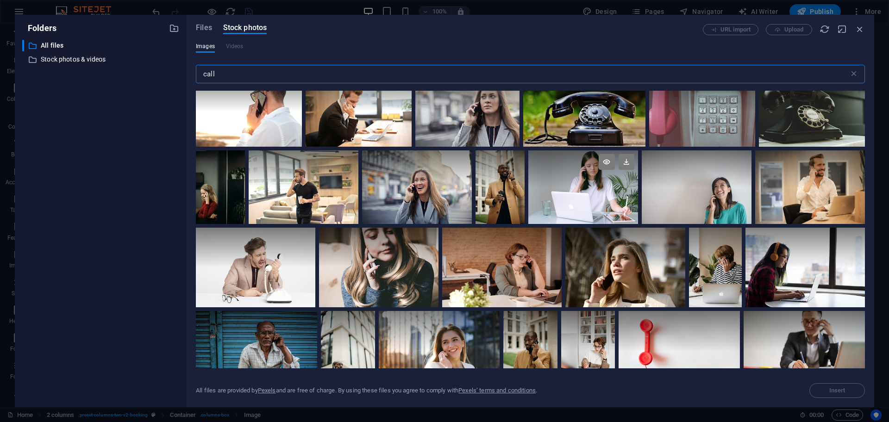
scroll to position [58, 0]
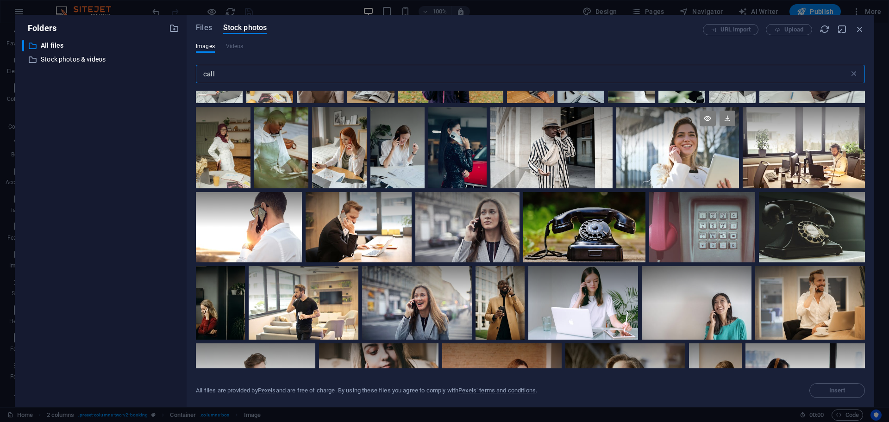
type input "call"
click at [657, 142] on div at bounding box center [677, 127] width 122 height 41
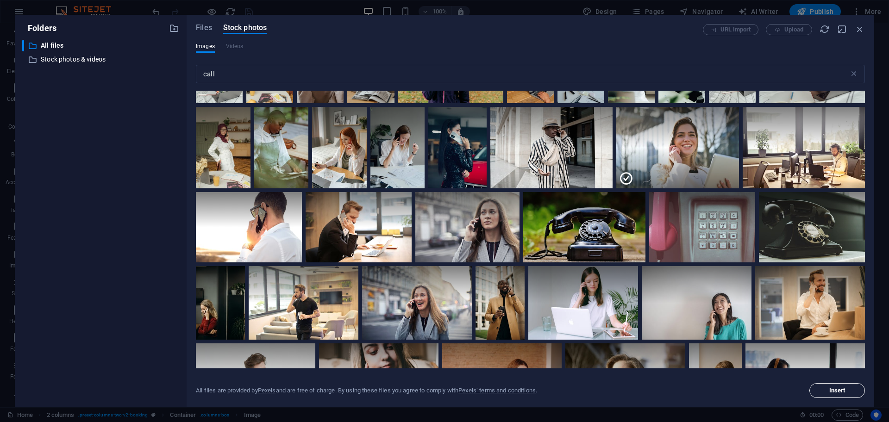
click at [844, 388] on span "Insert" at bounding box center [837, 391] width 16 height 6
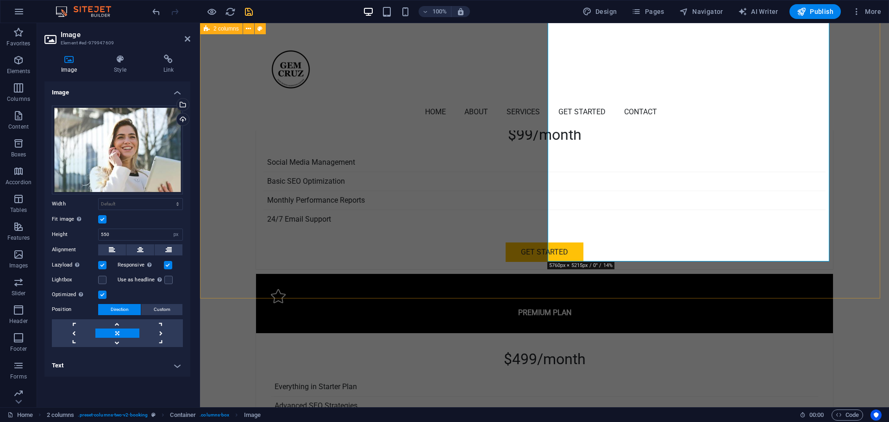
scroll to position [2257, 0]
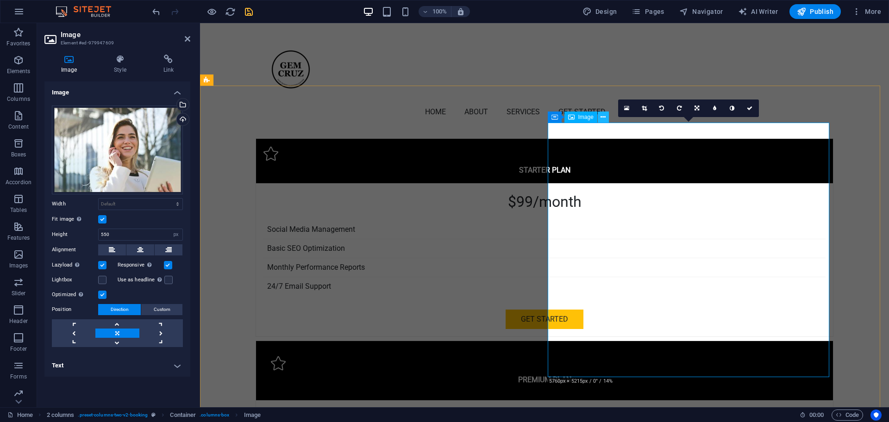
click at [603, 113] on icon at bounding box center [602, 117] width 5 height 10
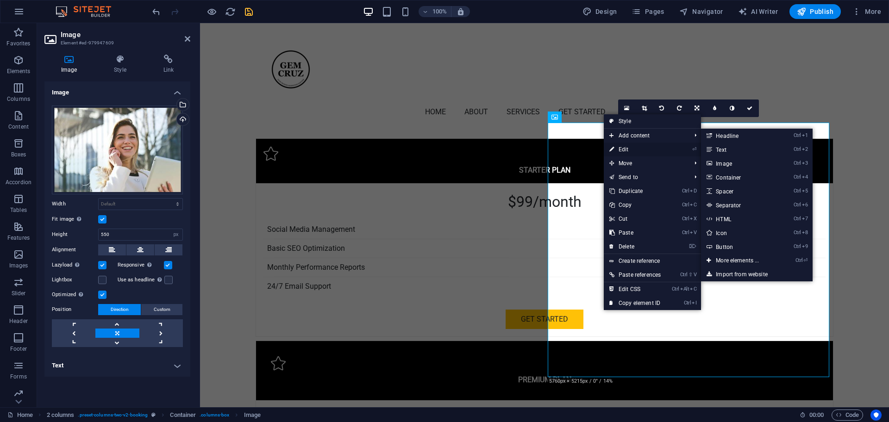
click at [629, 149] on link "⏎ Edit" at bounding box center [635, 150] width 62 height 14
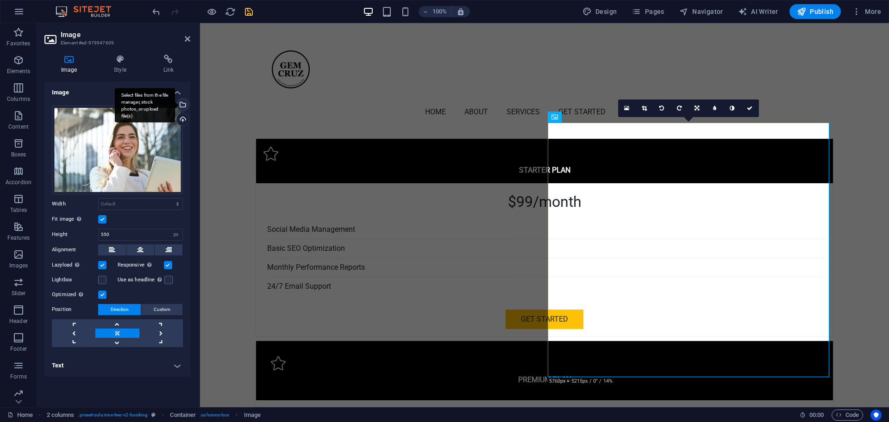
click at [184, 104] on div "Select files from the file manager, stock photos, or upload file(s)" at bounding box center [182, 106] width 14 height 14
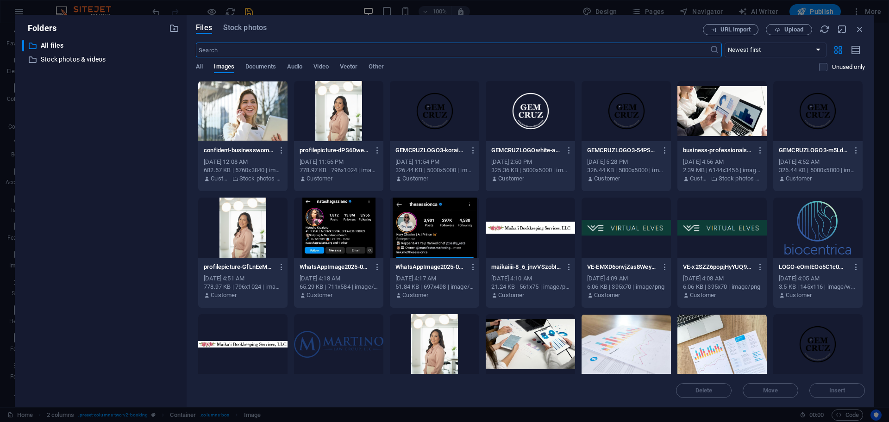
click at [590, 49] on input "text" at bounding box center [452, 50] width 513 height 15
click at [260, 28] on span "Stock photos" at bounding box center [245, 27] width 44 height 11
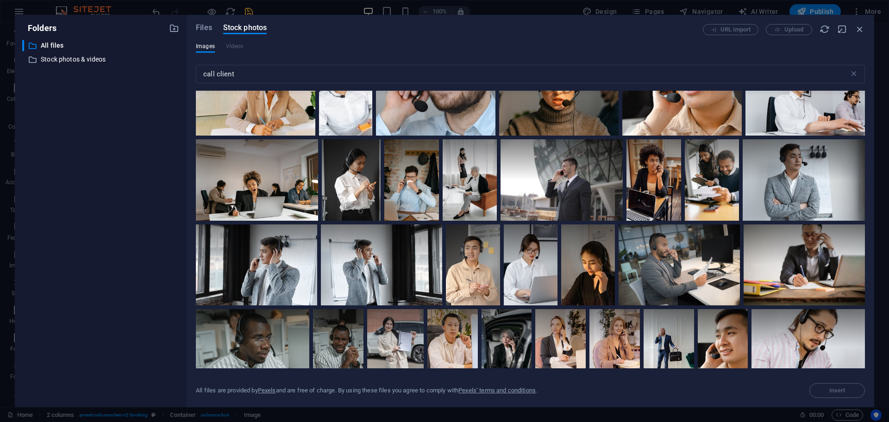
scroll to position [579, 0]
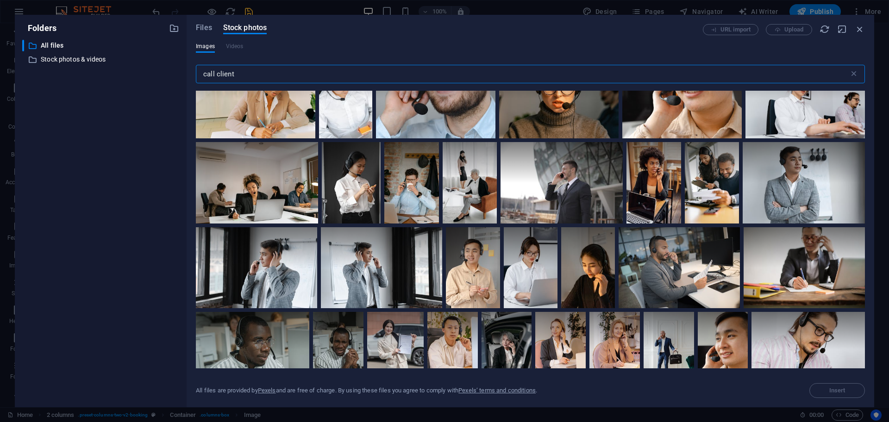
click at [230, 72] on input "call client" at bounding box center [522, 74] width 653 height 19
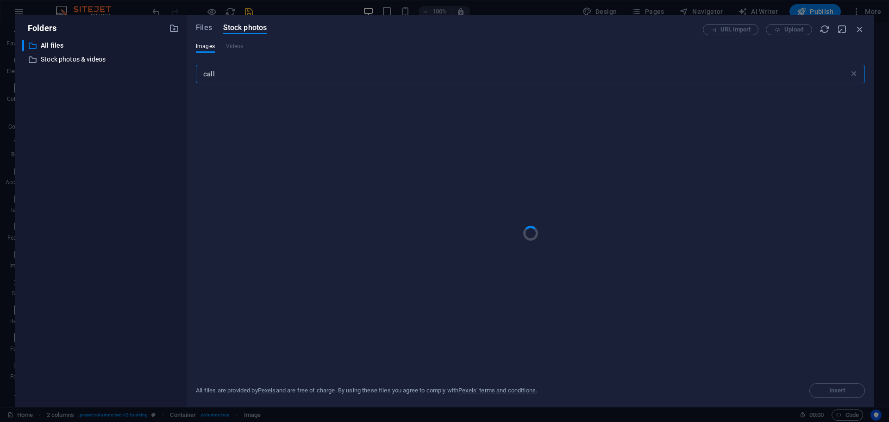
type input "call"
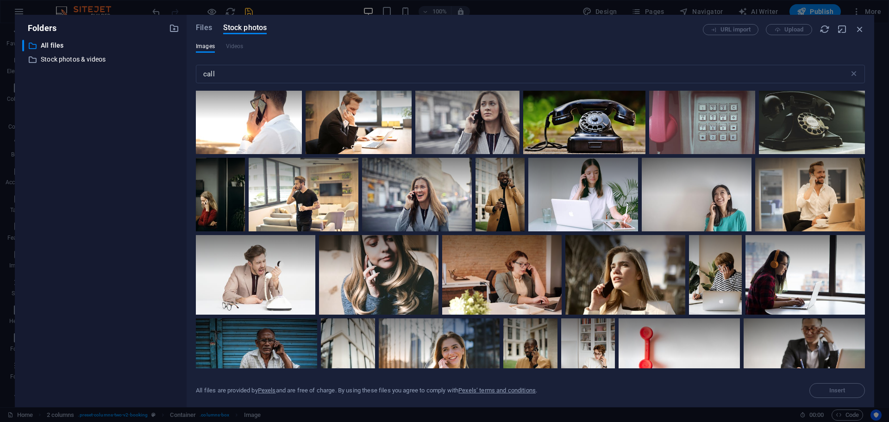
scroll to position [231, 0]
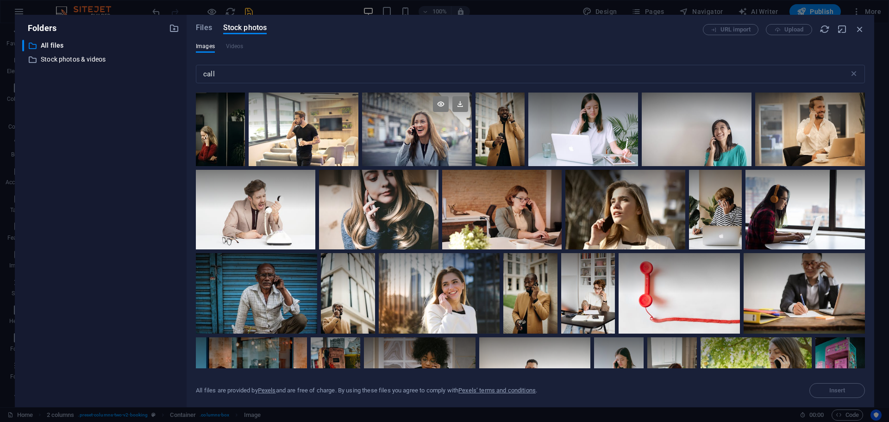
click at [401, 135] on div at bounding box center [417, 129] width 110 height 73
click at [827, 384] on button "Insert" at bounding box center [837, 390] width 56 height 15
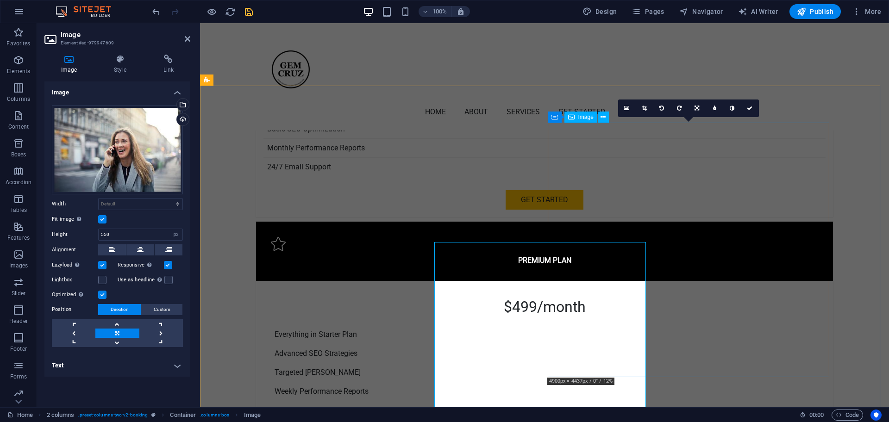
scroll to position [2257, 0]
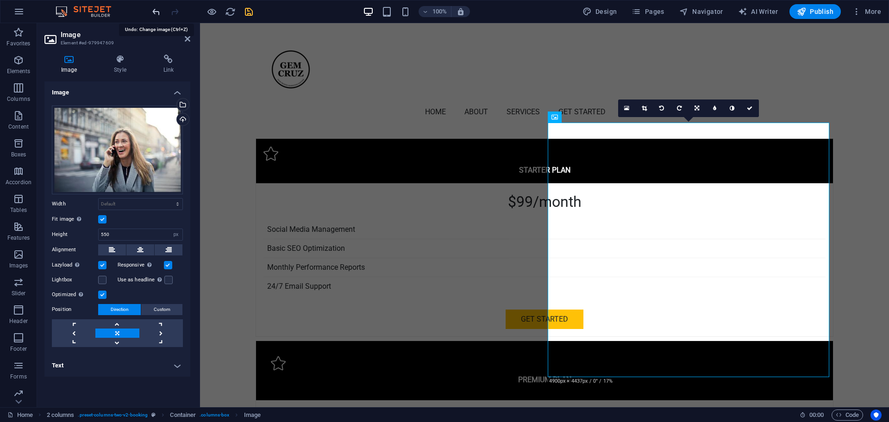
click at [155, 12] on icon "undo" at bounding box center [156, 11] width 11 height 11
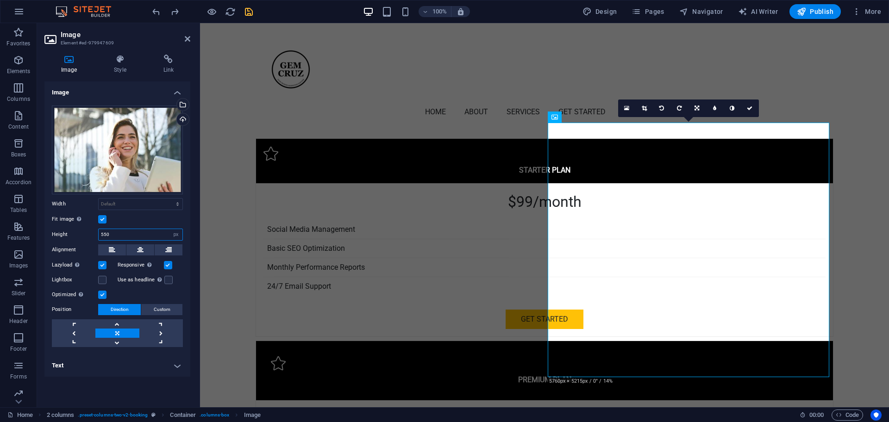
click at [131, 236] on input "550" at bounding box center [141, 234] width 84 height 11
drag, startPoint x: 131, startPoint y: 236, endPoint x: 18, endPoint y: 217, distance: 114.5
click at [18, 217] on section "Favorites Elements Columns Content Boxes Accordion Tables Features Images Slide…" at bounding box center [444, 215] width 889 height 384
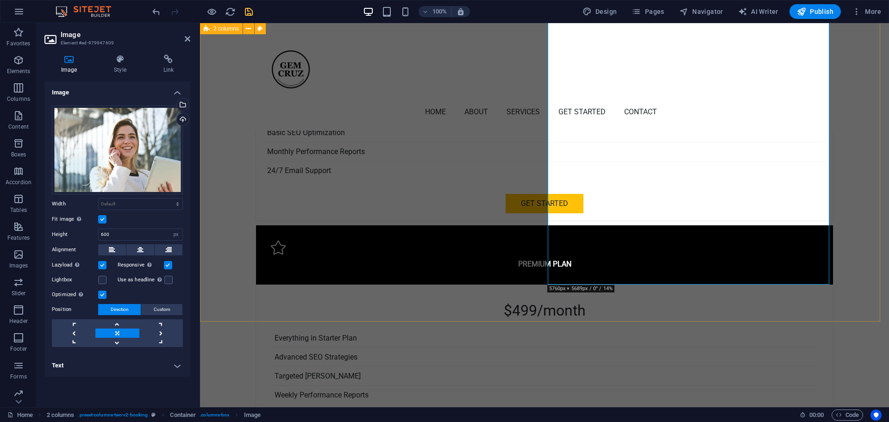
scroll to position [2315, 0]
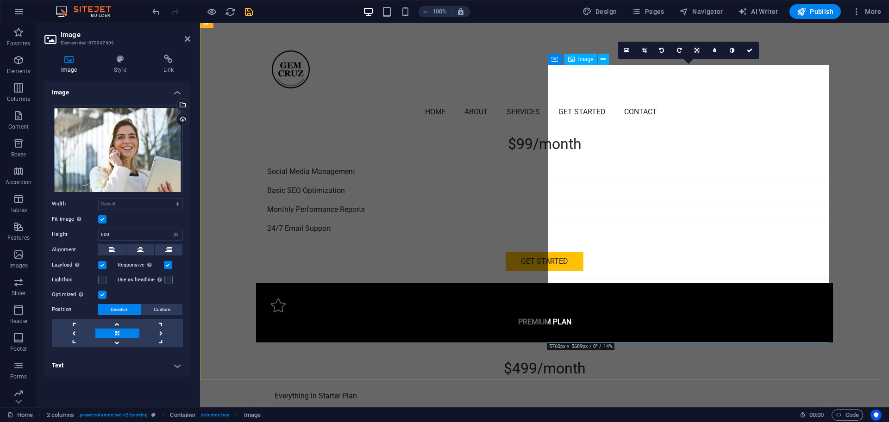
type input "550"
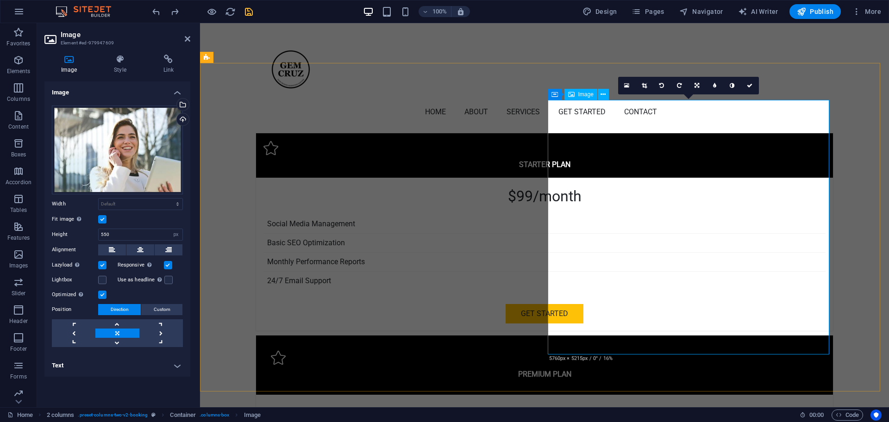
scroll to position [2199, 0]
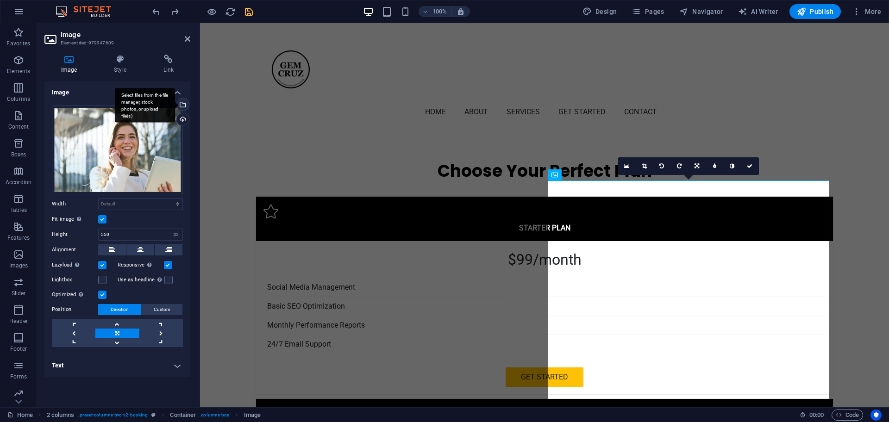
click at [181, 100] on div "Select files from the file manager, stock photos, or upload file(s)" at bounding box center [182, 106] width 14 height 14
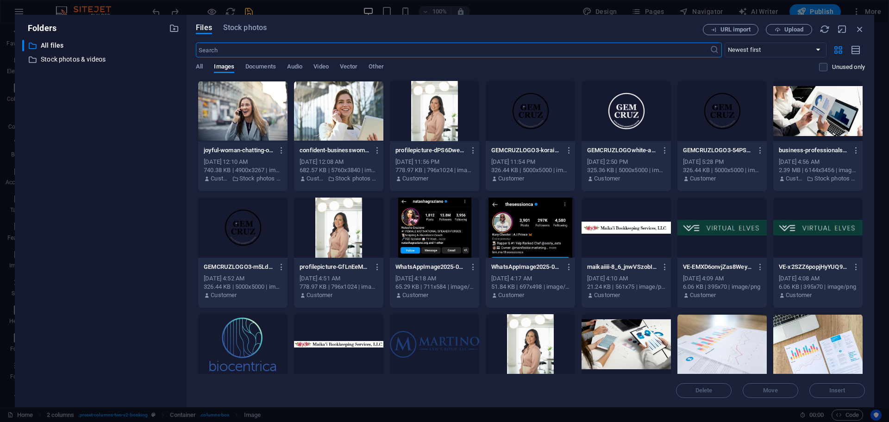
scroll to position [2318, 0]
click at [213, 130] on div at bounding box center [242, 111] width 89 height 60
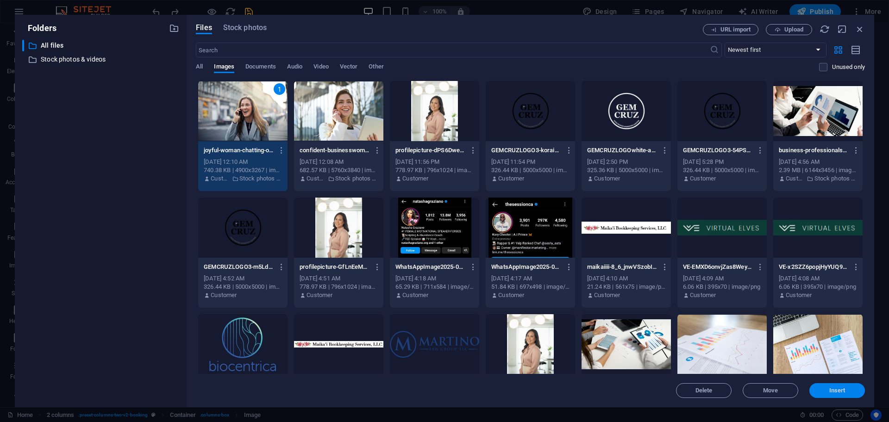
click at [839, 390] on span "Insert" at bounding box center [837, 391] width 16 height 6
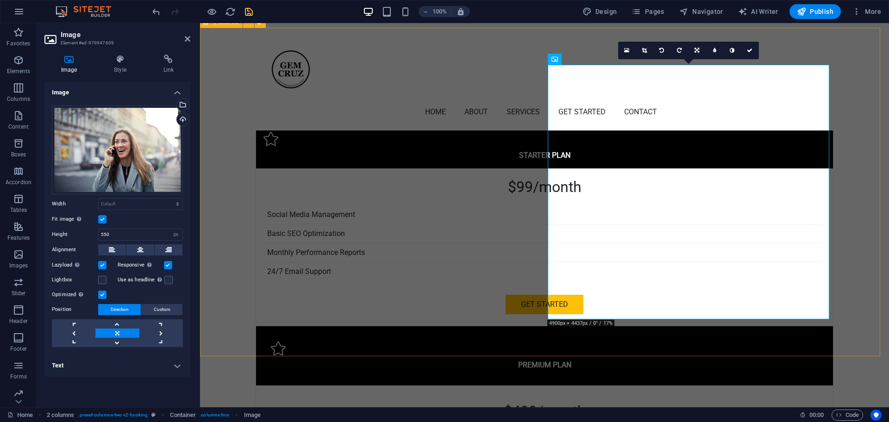
scroll to position [2257, 0]
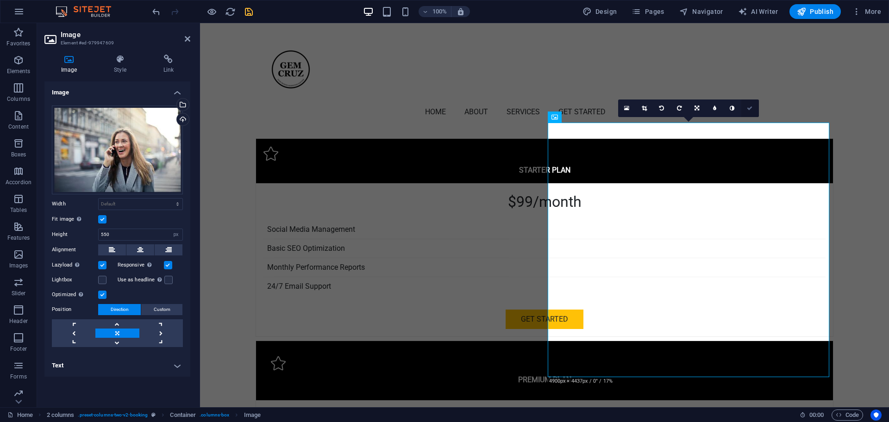
click at [750, 108] on icon at bounding box center [750, 109] width 6 height 6
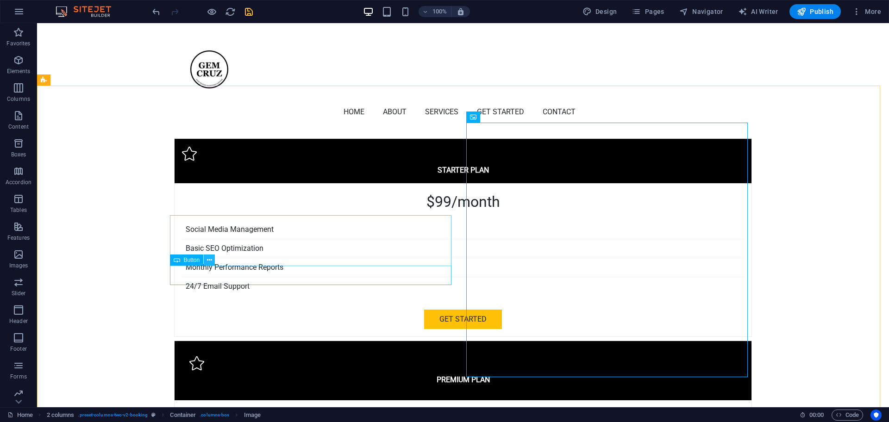
click at [210, 260] on icon at bounding box center [209, 261] width 5 height 10
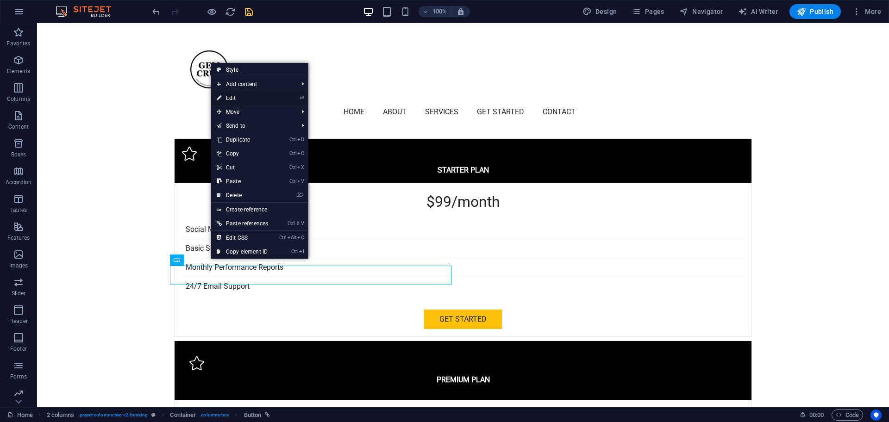
click at [243, 98] on link "⏎ Edit" at bounding box center [242, 98] width 62 height 14
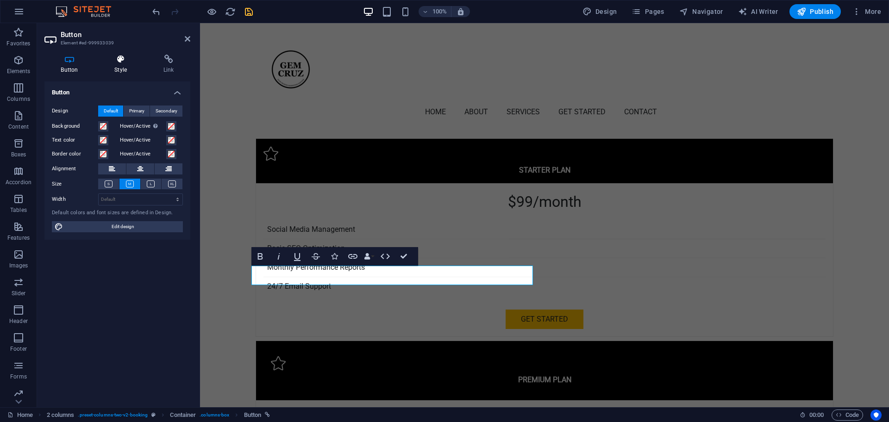
click at [119, 64] on h4 "Style" at bounding box center [122, 64] width 49 height 19
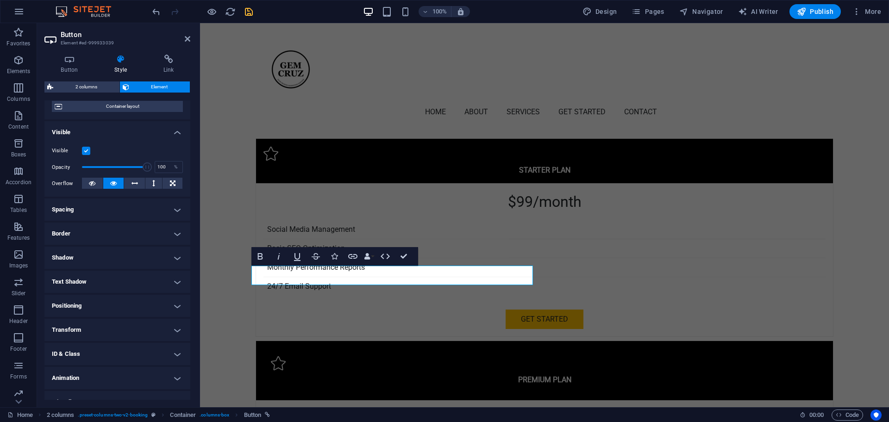
scroll to position [92, 0]
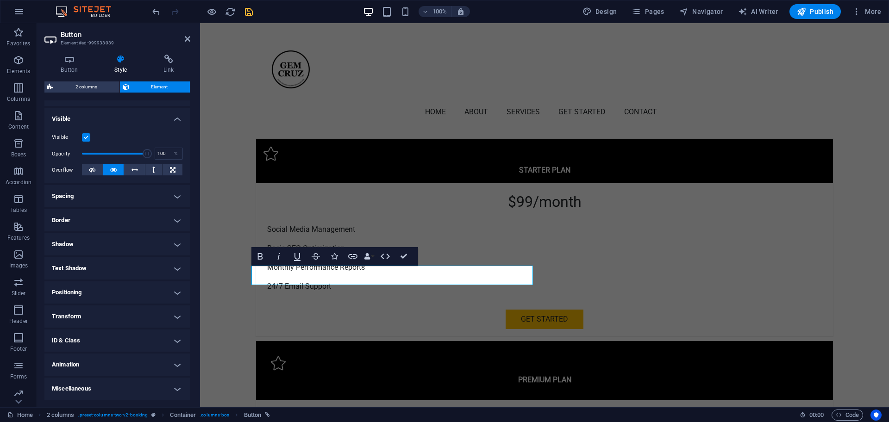
click at [112, 288] on h4 "Positioning" at bounding box center [117, 292] width 146 height 22
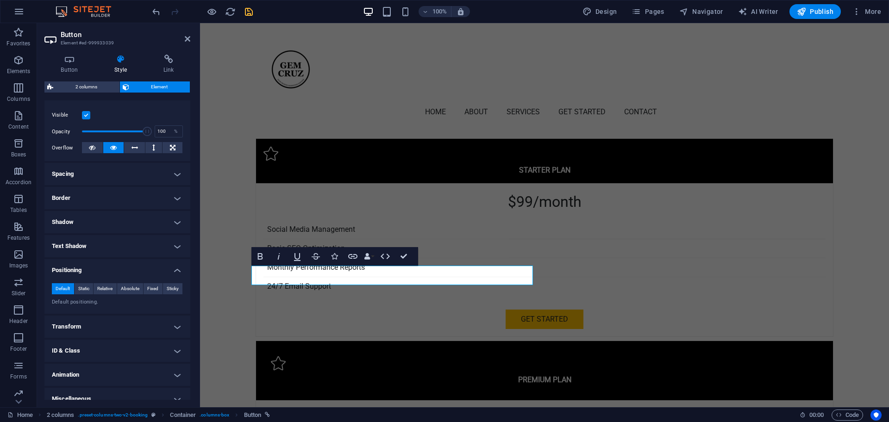
scroll to position [124, 0]
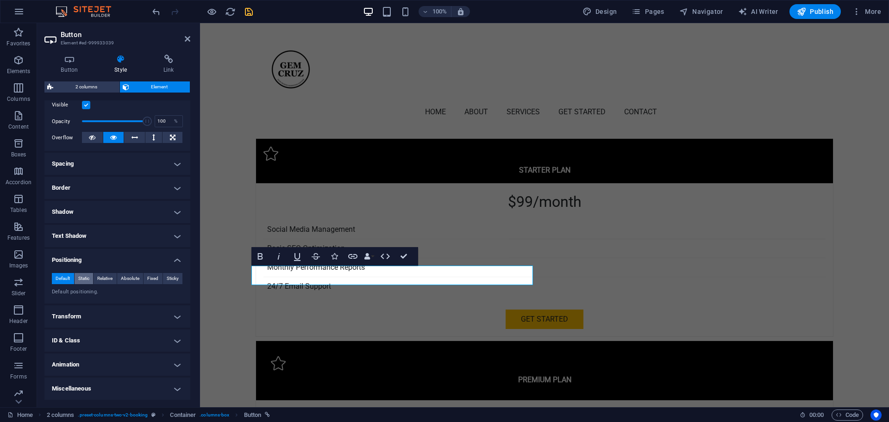
click at [85, 278] on span "Static" at bounding box center [83, 278] width 11 height 11
click at [102, 276] on span "Relative" at bounding box center [104, 278] width 15 height 11
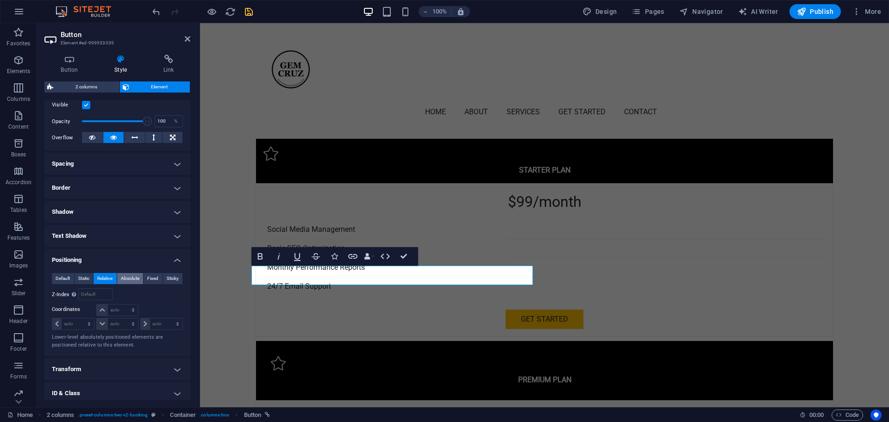
click at [131, 277] on span "Absolute" at bounding box center [130, 278] width 19 height 11
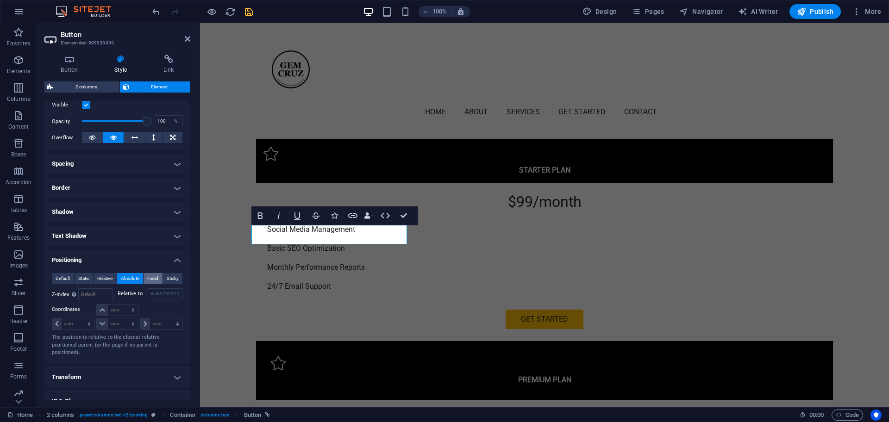
click at [149, 277] on span "Fixed" at bounding box center [152, 278] width 11 height 11
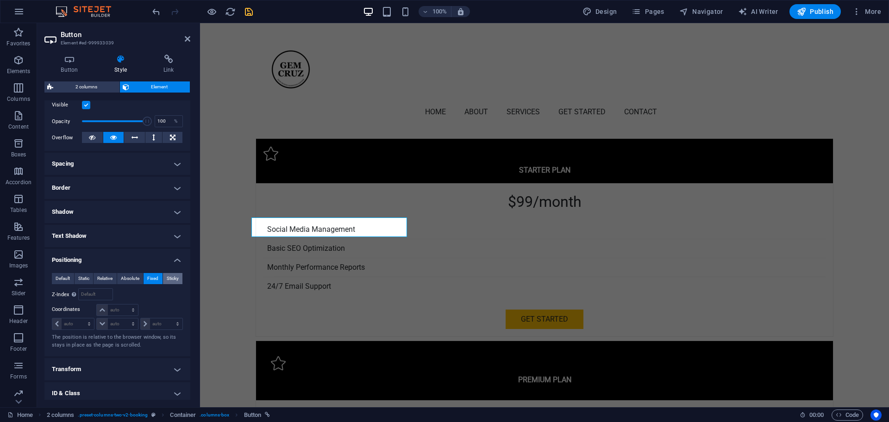
scroll to position [2487, 0]
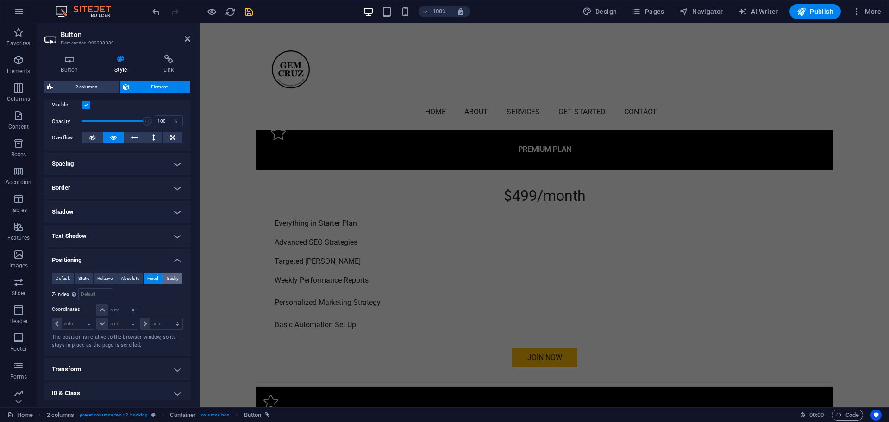
click at [171, 277] on span "Sticky" at bounding box center [173, 278] width 12 height 11
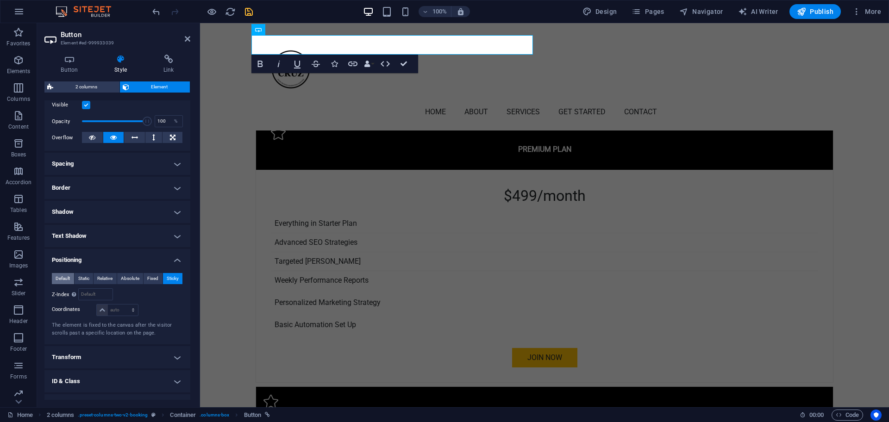
click at [62, 278] on span "Default" at bounding box center [63, 278] width 14 height 11
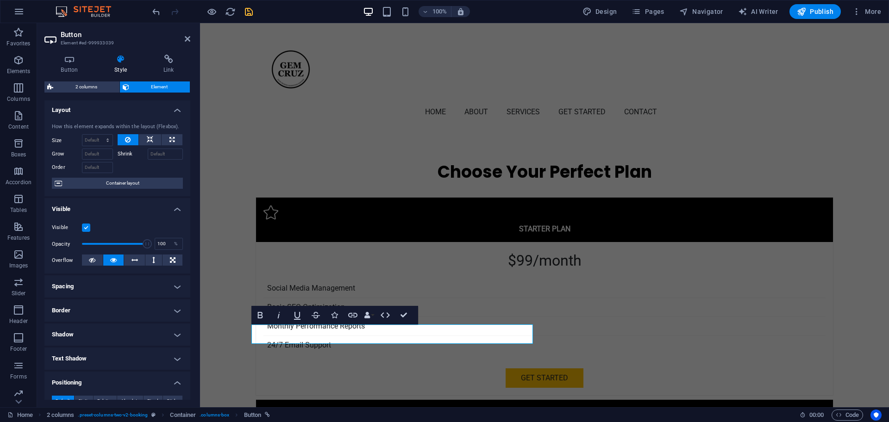
scroll to position [0, 0]
click at [169, 142] on icon at bounding box center [171, 141] width 5 height 11
type input "100"
select select "%"
click at [133, 138] on button at bounding box center [128, 141] width 21 height 11
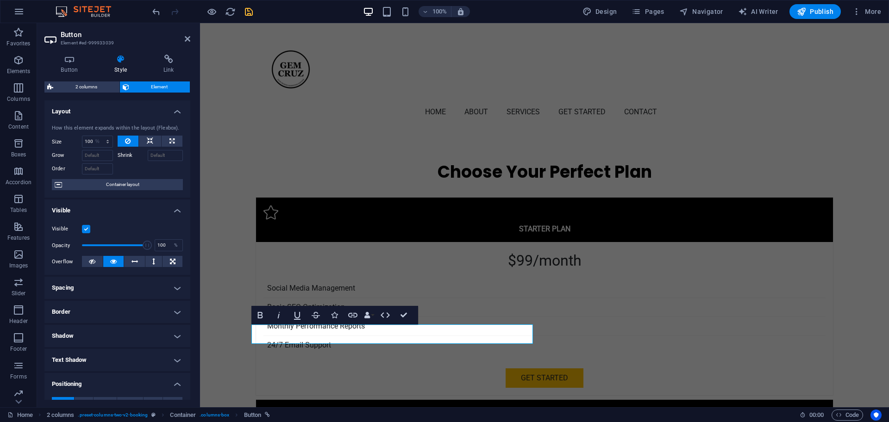
select select "DISABLED_OPTION_VALUE"
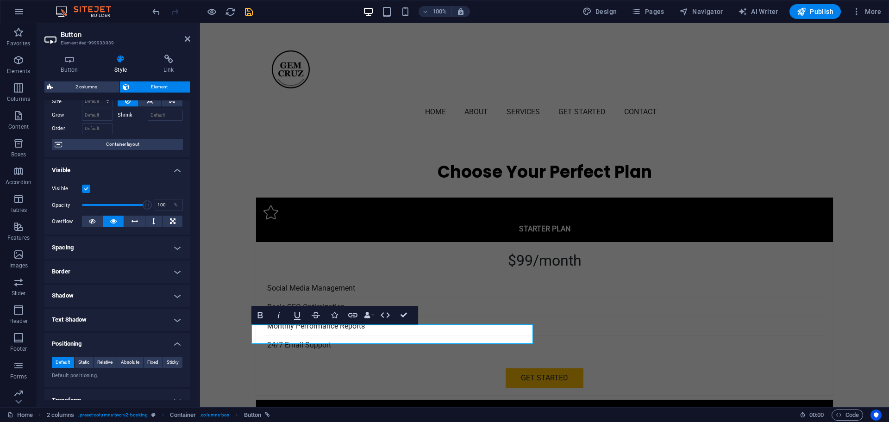
scroll to position [58, 0]
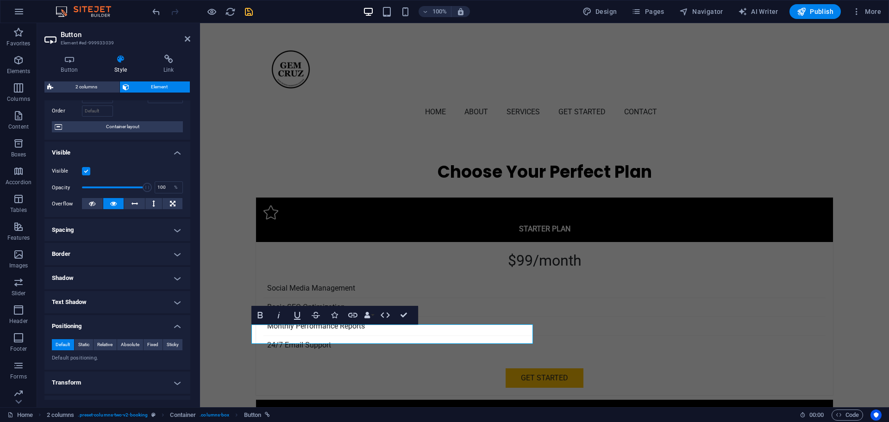
click at [91, 231] on h4 "Spacing" at bounding box center [117, 230] width 146 height 22
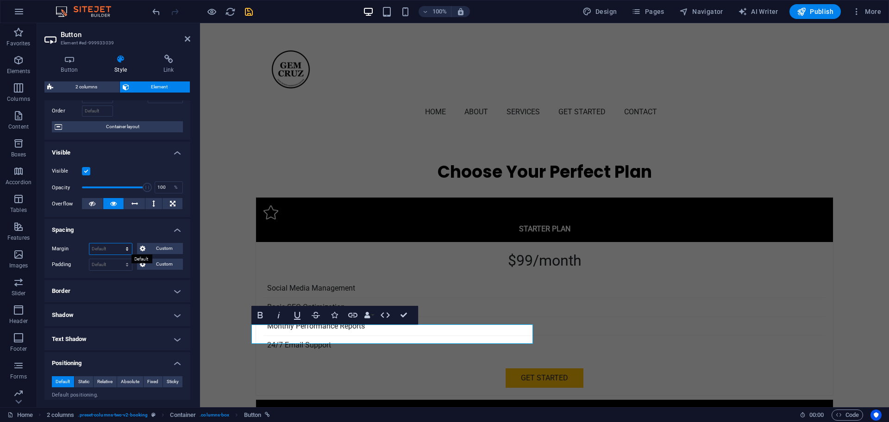
click at [106, 247] on select "Default auto px % rem vw vh Custom" at bounding box center [110, 248] width 43 height 11
select select "px"
click at [118, 243] on select "Default auto px % rem vw vh Custom" at bounding box center [110, 248] width 43 height 11
type input "0"
click at [113, 250] on input "0" at bounding box center [110, 248] width 43 height 11
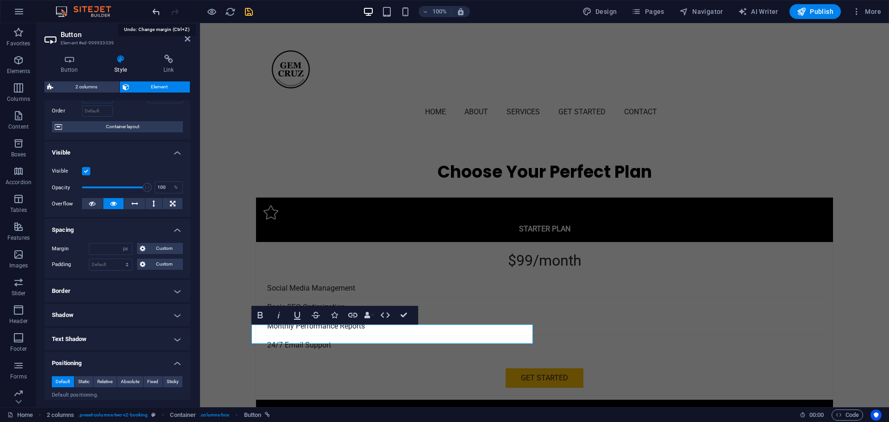
click at [160, 10] on icon "undo" at bounding box center [156, 11] width 11 height 11
select select "DISABLED_OPTION_VALUE"
click at [100, 288] on h4 "Border" at bounding box center [117, 291] width 146 height 22
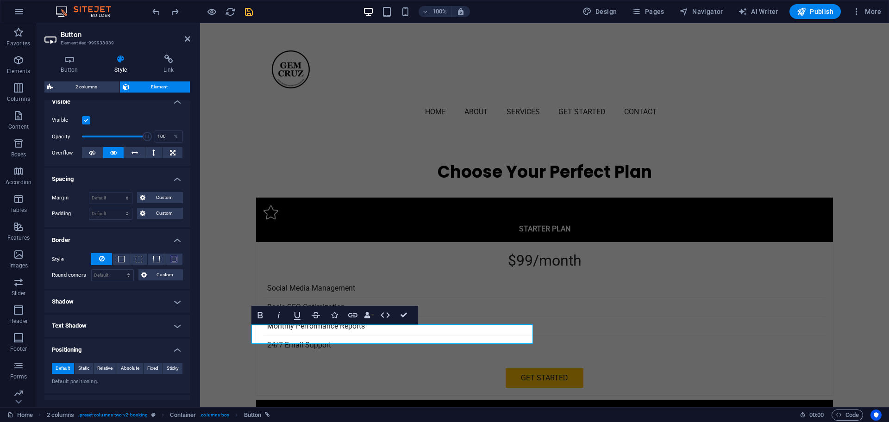
scroll to position [174, 0]
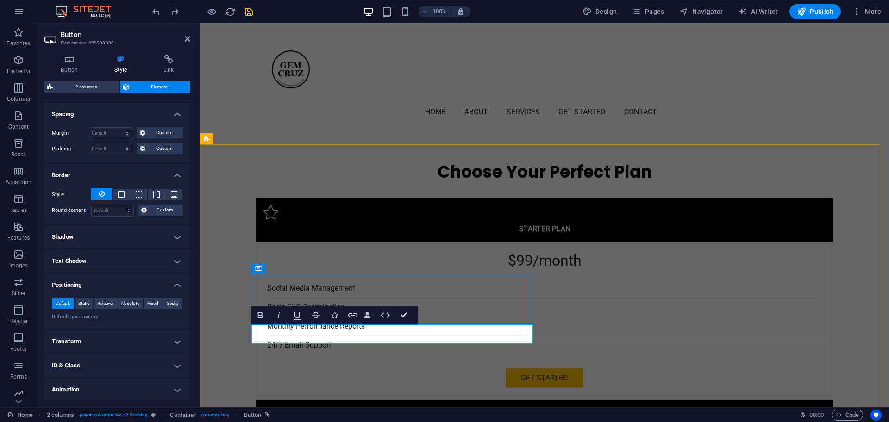
click at [114, 257] on h4 "Text Shadow" at bounding box center [117, 261] width 146 height 22
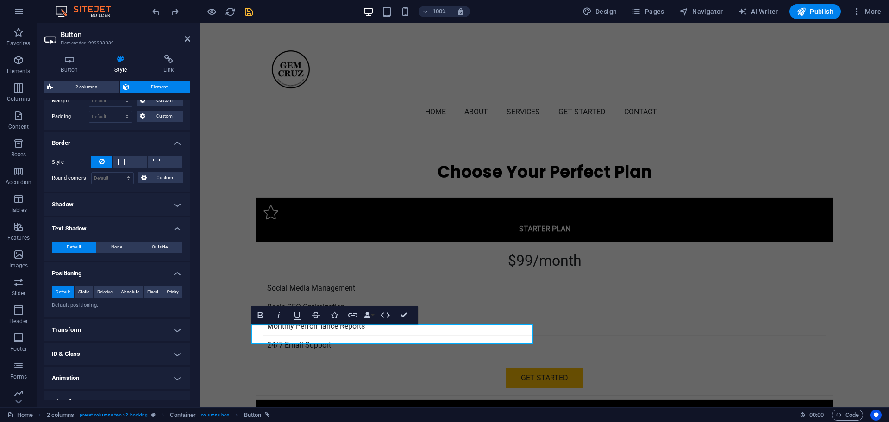
scroll to position [219, 0]
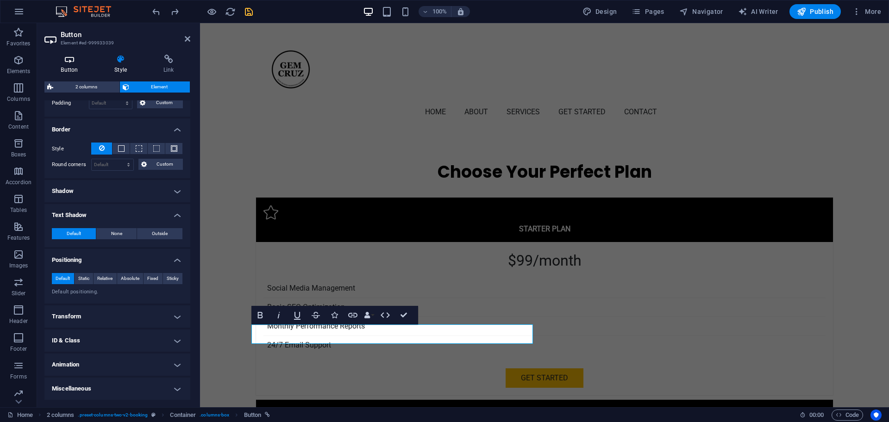
click at [73, 68] on h4 "Button" at bounding box center [71, 64] width 54 height 19
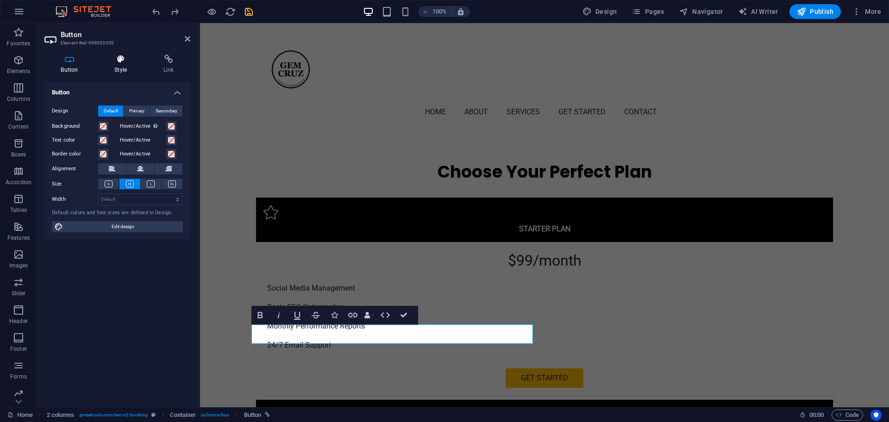
click at [118, 59] on icon at bounding box center [120, 59] width 45 height 9
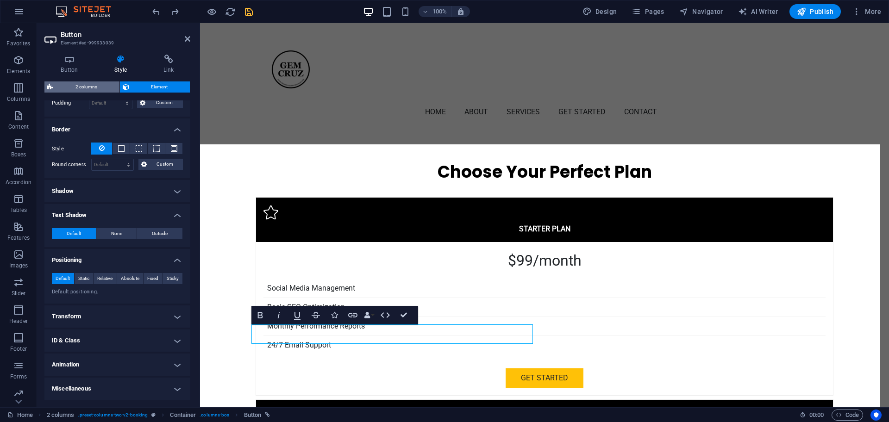
click at [80, 85] on span "2 columns" at bounding box center [86, 86] width 61 height 11
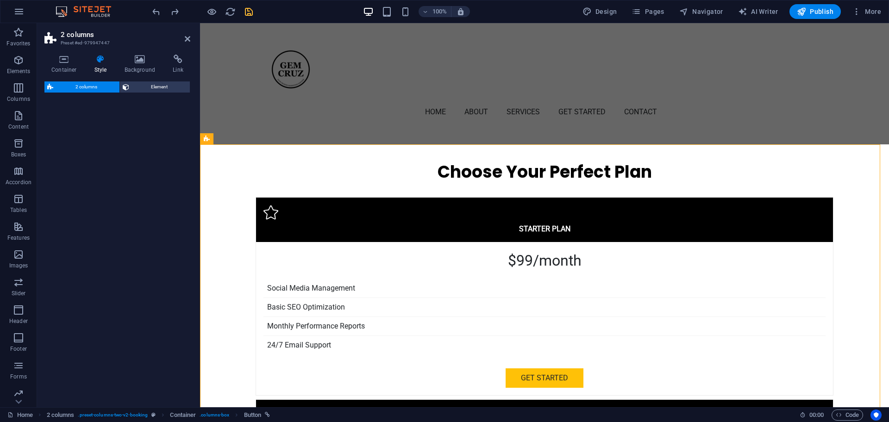
select select "rem"
select select "preset-columns-two-v2-booking"
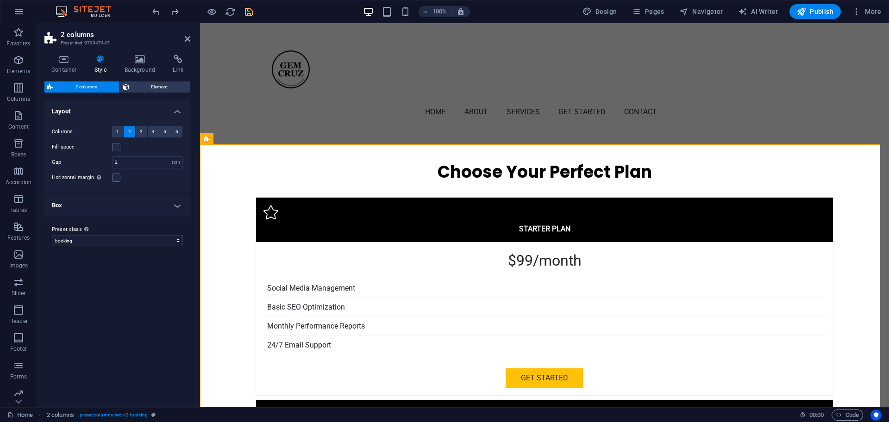
drag, startPoint x: 160, startPoint y: 87, endPoint x: 199, endPoint y: 87, distance: 38.9
click at [161, 87] on span "Element" at bounding box center [160, 86] width 56 height 11
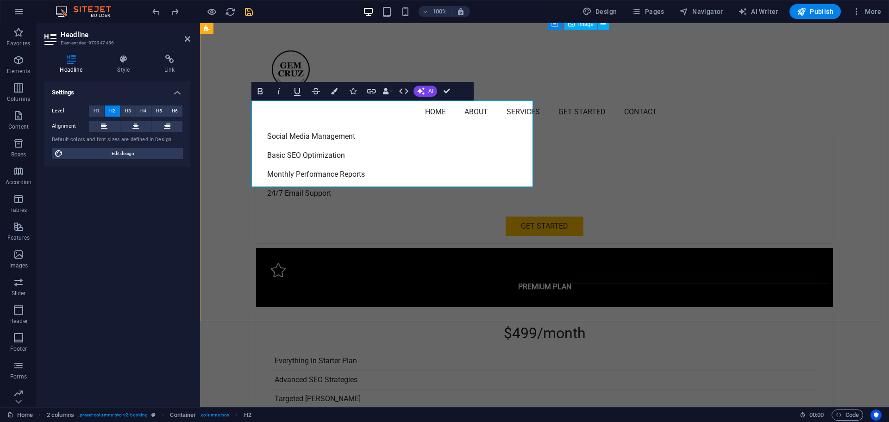
scroll to position [2292, 0]
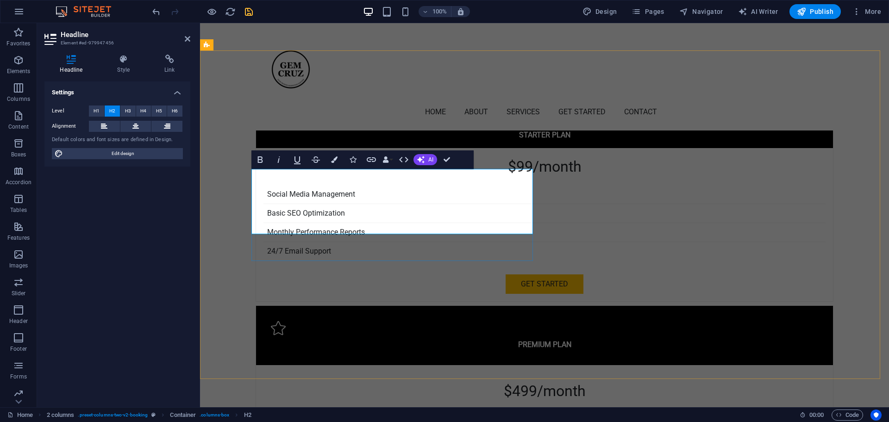
drag, startPoint x: 449, startPoint y: 156, endPoint x: 412, endPoint y: 133, distance: 43.9
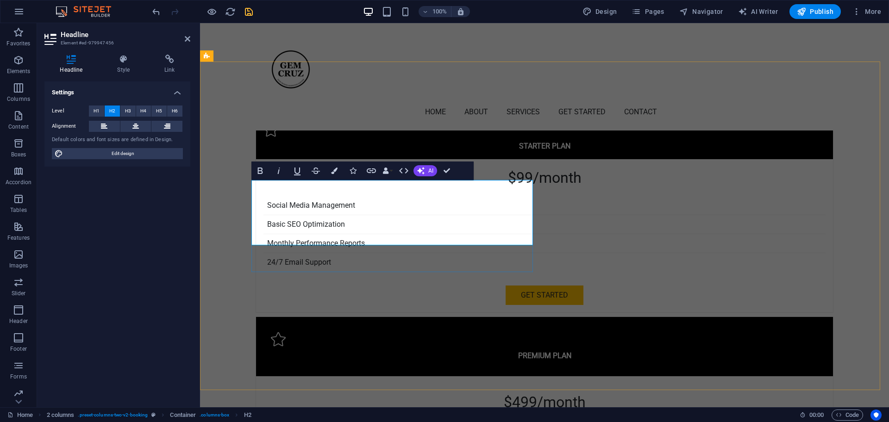
scroll to position [2270, 0]
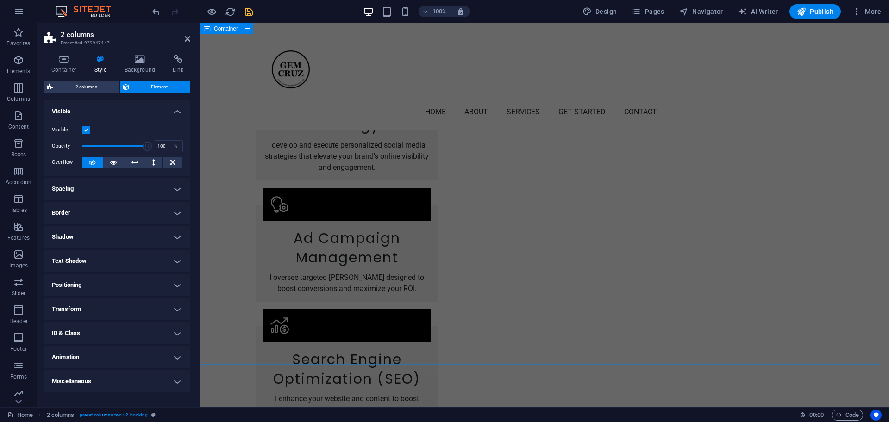
scroll to position [1286, 0]
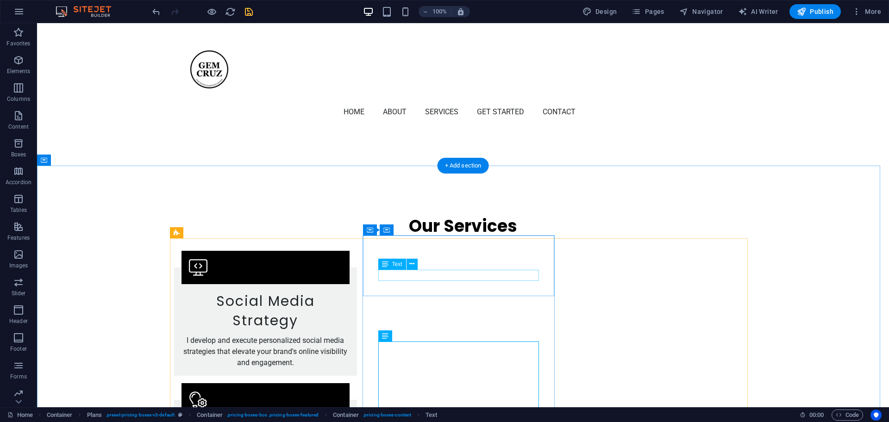
scroll to position [1229, 0]
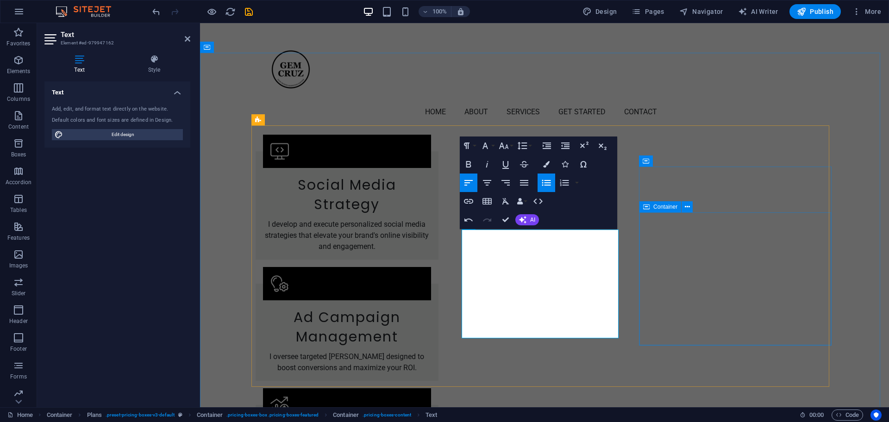
scroll to position [1229, 0]
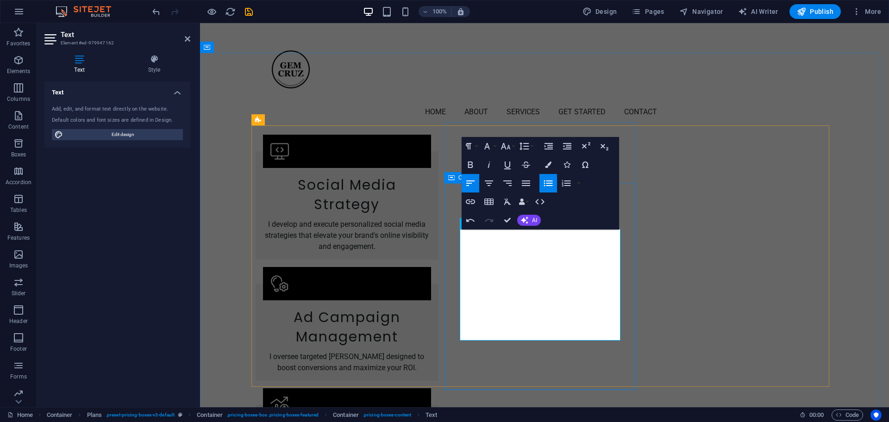
drag, startPoint x: 585, startPoint y: 331, endPoint x: 453, endPoint y: 299, distance: 135.4
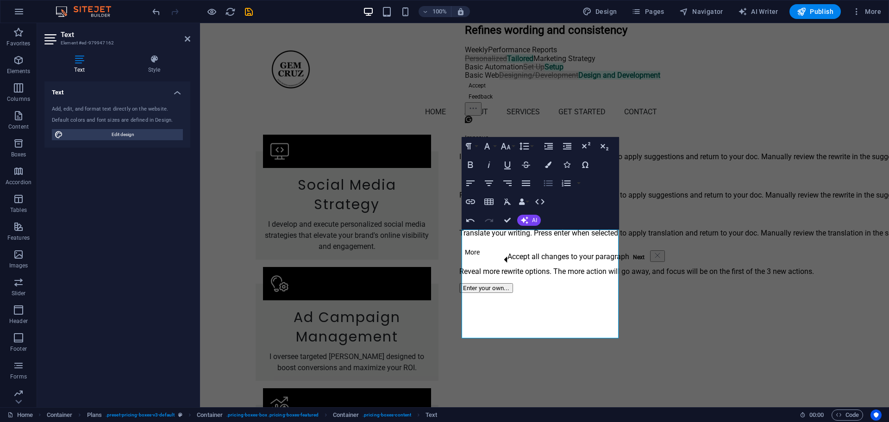
click at [549, 182] on icon "button" at bounding box center [548, 183] width 11 height 11
click at [486, 91] on button "Accept" at bounding box center [477, 85] width 25 height 11
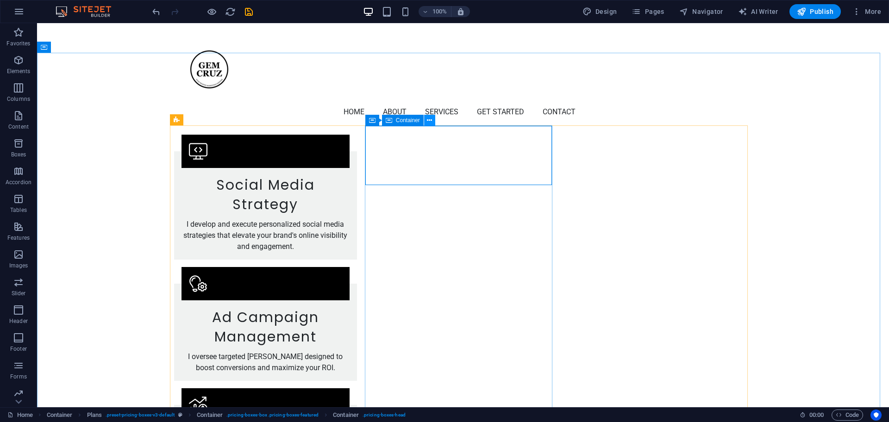
click at [429, 118] on icon at bounding box center [429, 121] width 5 height 10
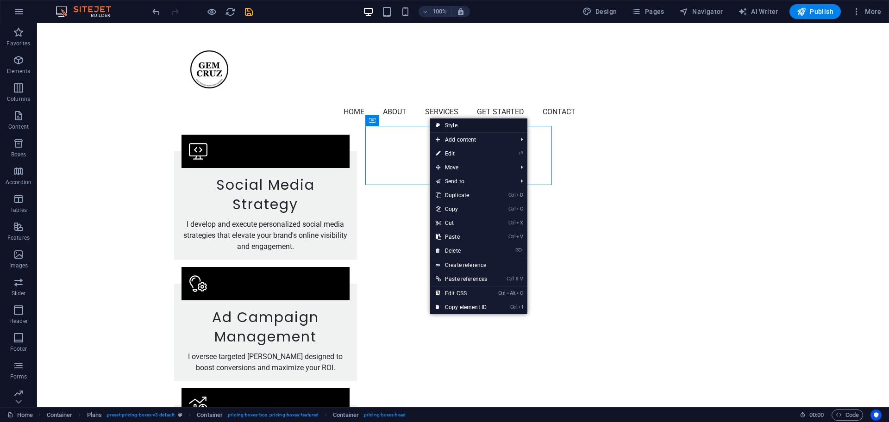
drag, startPoint x: 453, startPoint y: 124, endPoint x: 399, endPoint y: 117, distance: 55.0
click at [453, 124] on link "Style" at bounding box center [478, 126] width 97 height 14
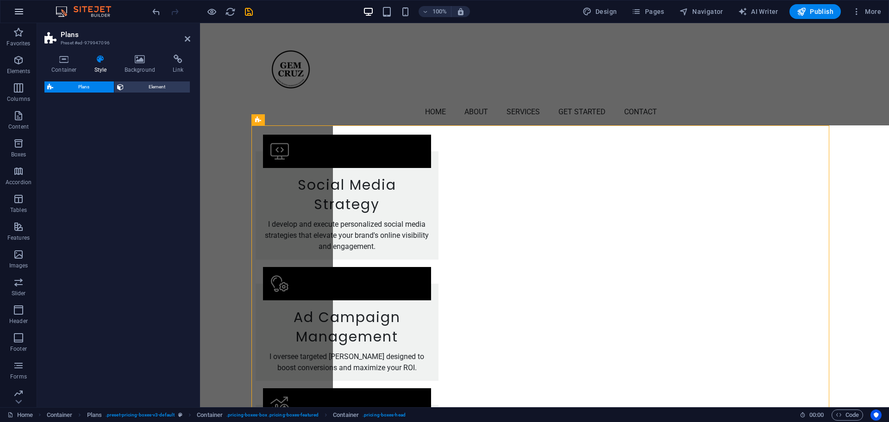
select select "rem"
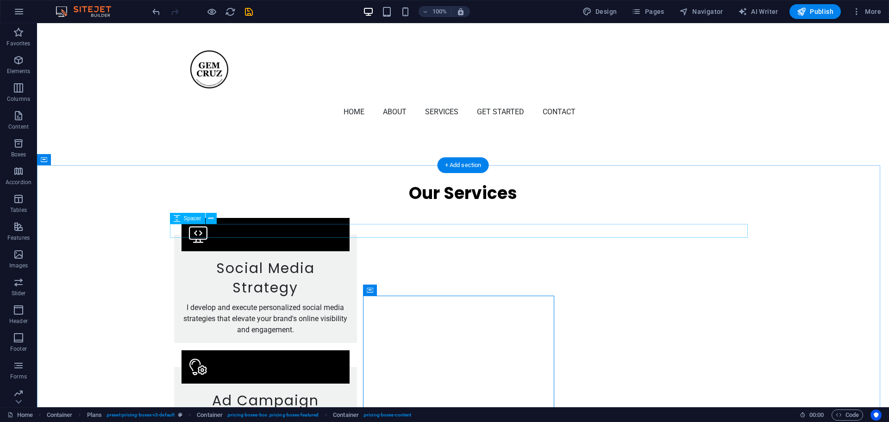
scroll to position [1113, 0]
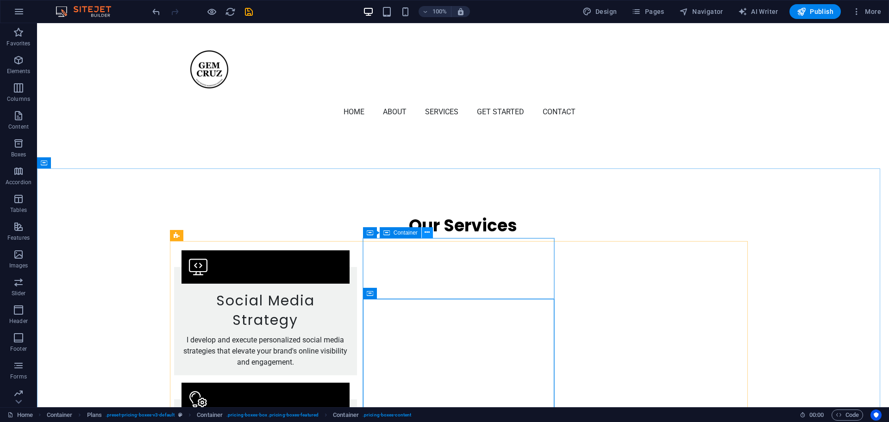
click at [428, 235] on icon at bounding box center [426, 233] width 5 height 10
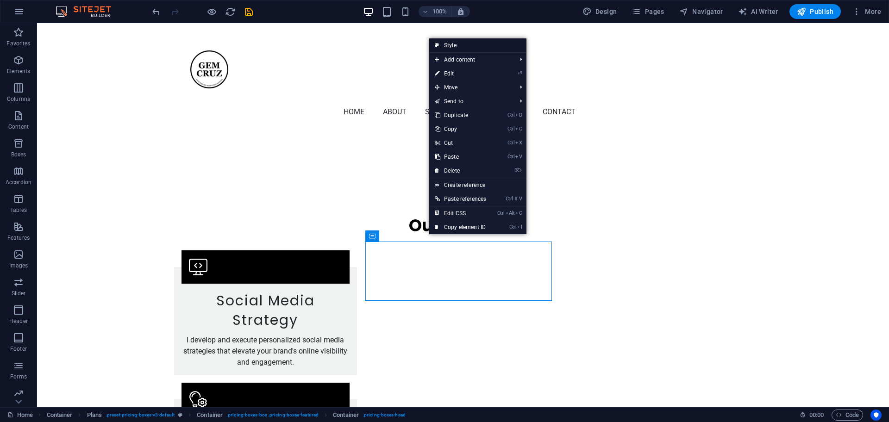
click at [456, 44] on link "Style" at bounding box center [477, 45] width 97 height 14
select select "rem"
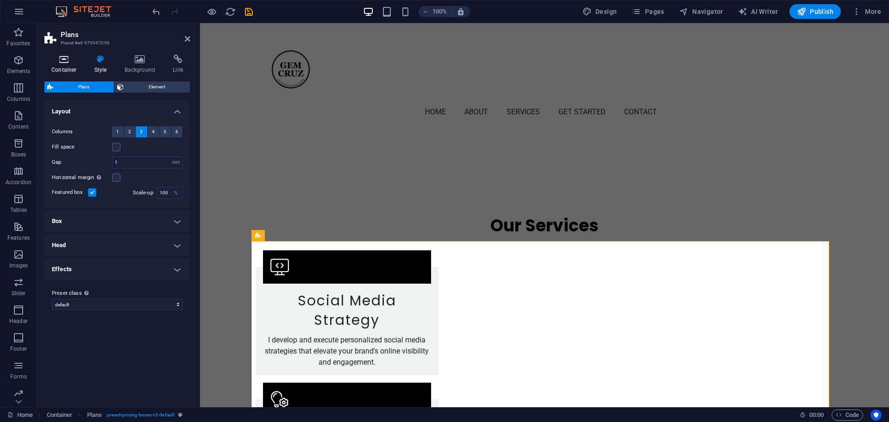
click at [69, 67] on h4 "Container" at bounding box center [65, 64] width 43 height 19
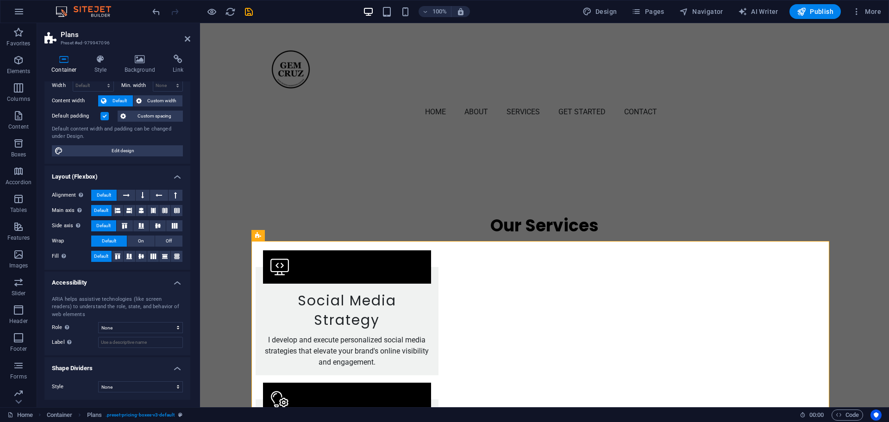
scroll to position [0, 0]
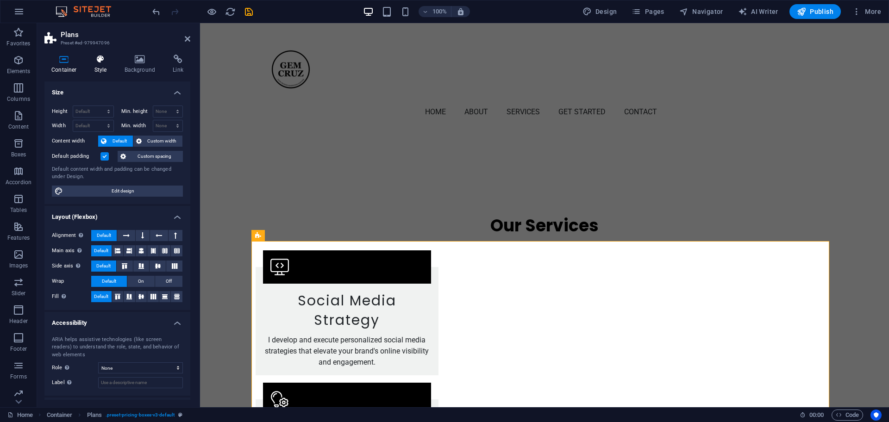
click at [97, 59] on icon at bounding box center [100, 59] width 26 height 9
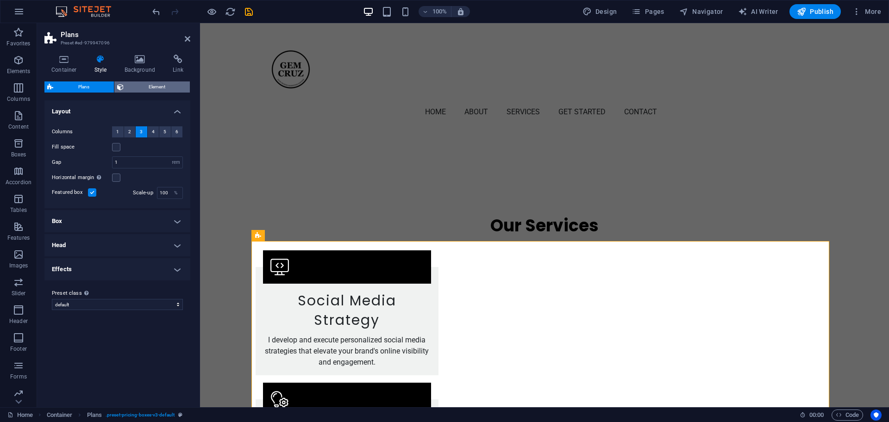
click at [145, 89] on span "Element" at bounding box center [156, 86] width 61 height 11
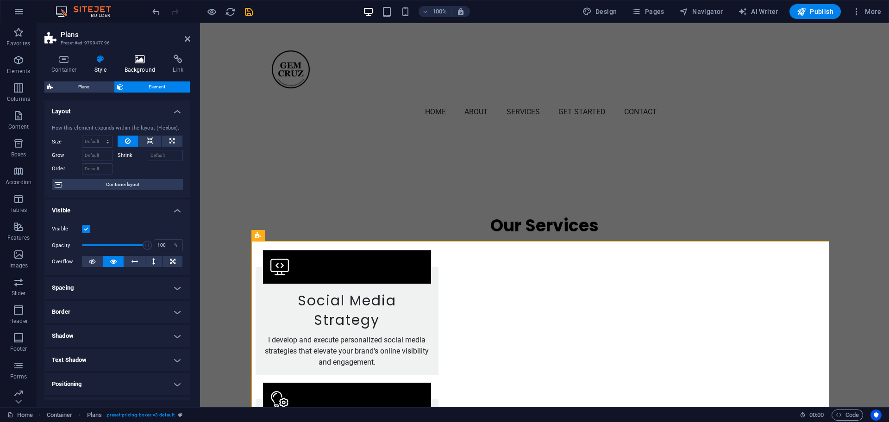
drag, startPoint x: 141, startPoint y: 45, endPoint x: 144, endPoint y: 62, distance: 16.6
click at [141, 46] on h3 "Preset #ed-979947096" at bounding box center [116, 43] width 111 height 8
click at [145, 64] on h4 "Background" at bounding box center [142, 64] width 49 height 19
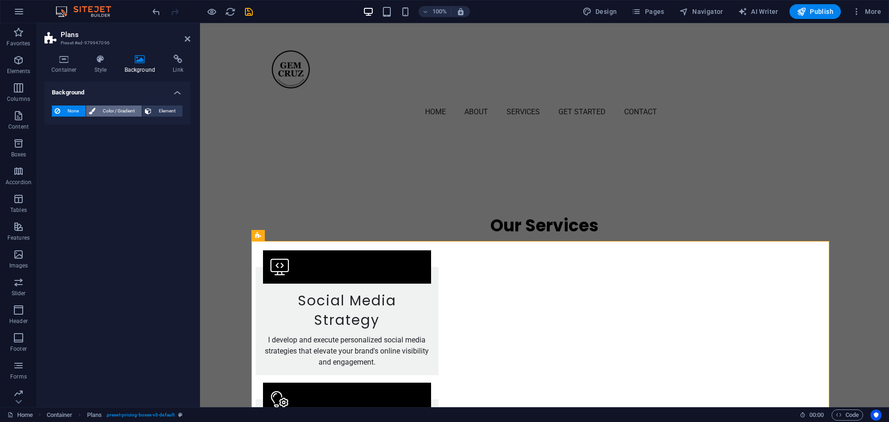
click at [106, 111] on span "Color / Gradient" at bounding box center [118, 111] width 41 height 11
click at [60, 147] on span at bounding box center [58, 148] width 10 height 10
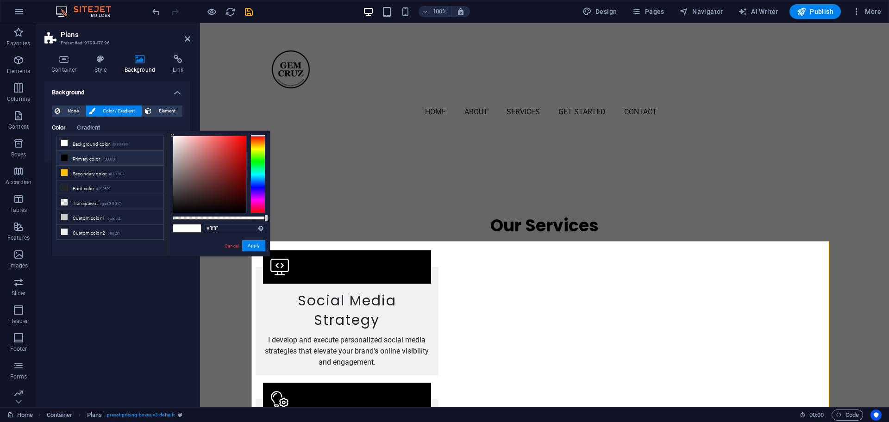
click at [67, 159] on icon at bounding box center [64, 158] width 6 height 6
click at [66, 142] on icon at bounding box center [64, 143] width 6 height 6
type input "#ffffff"
click at [169, 109] on span "Element" at bounding box center [166, 111] width 25 height 11
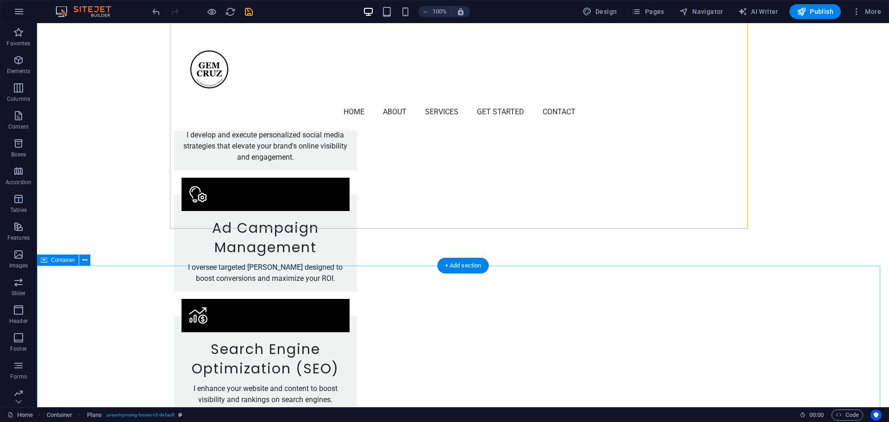
scroll to position [1171, 0]
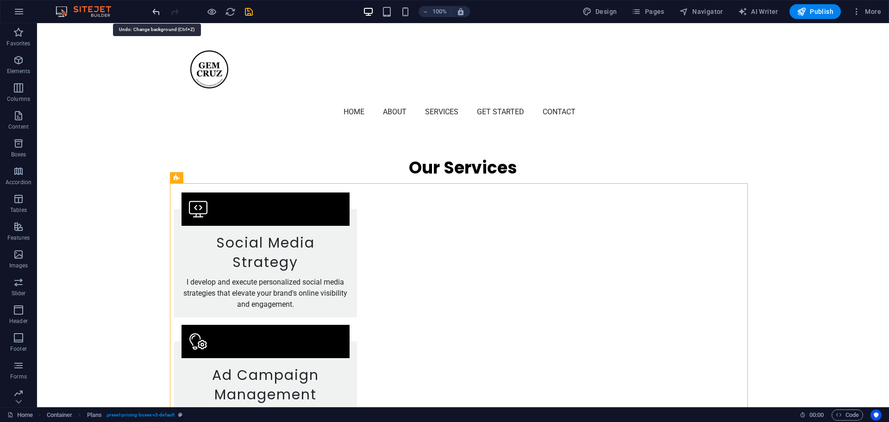
click at [151, 11] on icon "undo" at bounding box center [156, 11] width 11 height 11
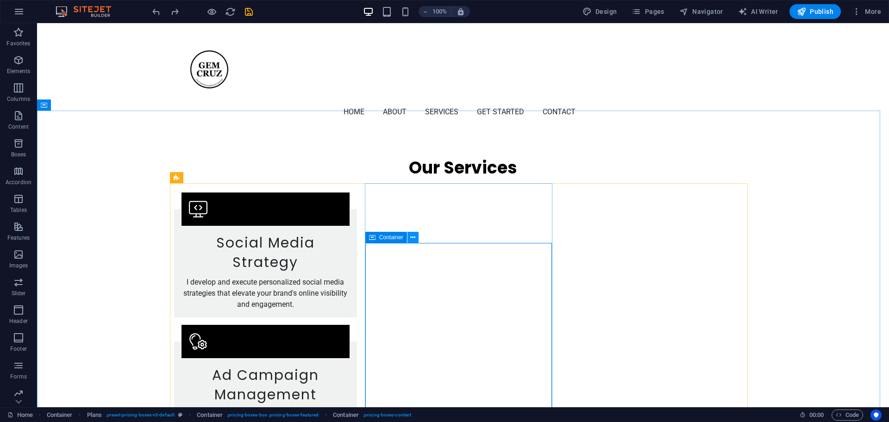
click at [411, 237] on icon at bounding box center [412, 238] width 5 height 10
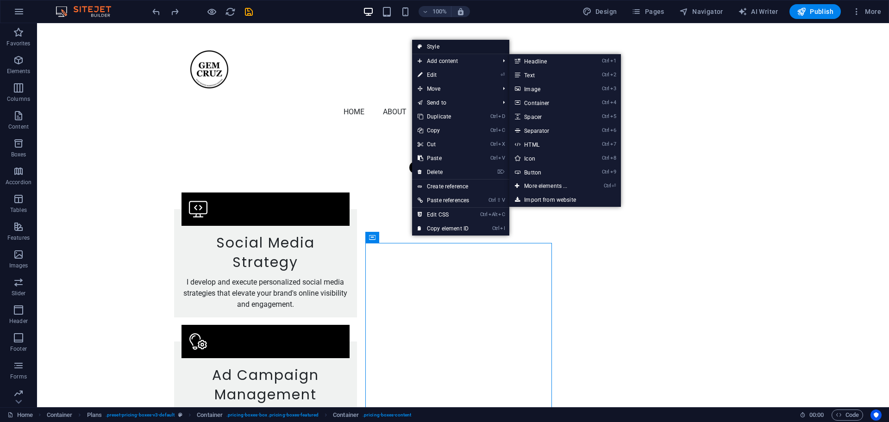
click at [431, 42] on link "Style" at bounding box center [460, 47] width 97 height 14
select select "rem"
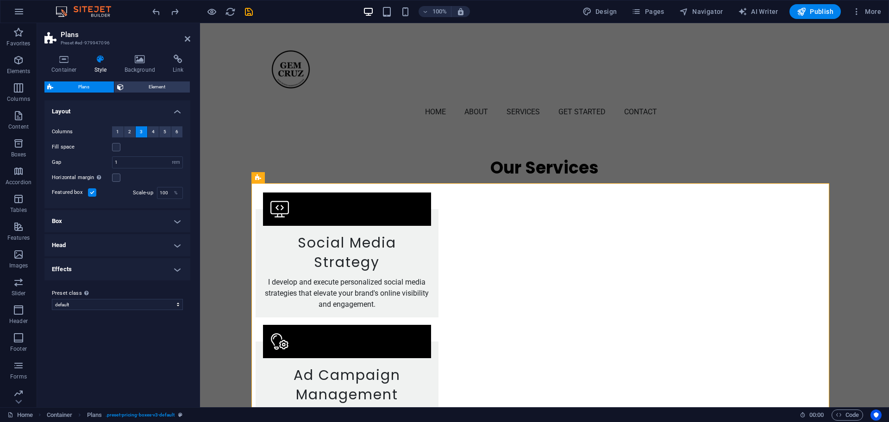
click at [181, 270] on h4 "Effects" at bounding box center [117, 269] width 146 height 22
click at [181, 248] on h4 "Head" at bounding box center [117, 245] width 146 height 22
click at [178, 220] on h4 "Box" at bounding box center [117, 221] width 146 height 22
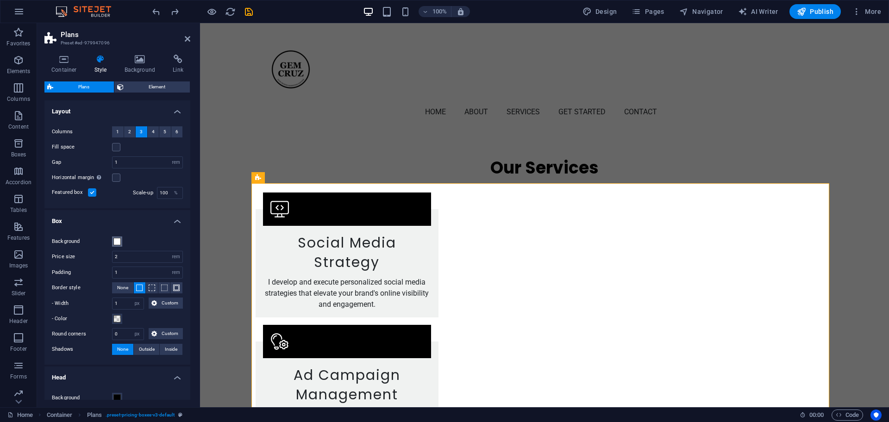
click at [117, 242] on span at bounding box center [116, 241] width 7 height 7
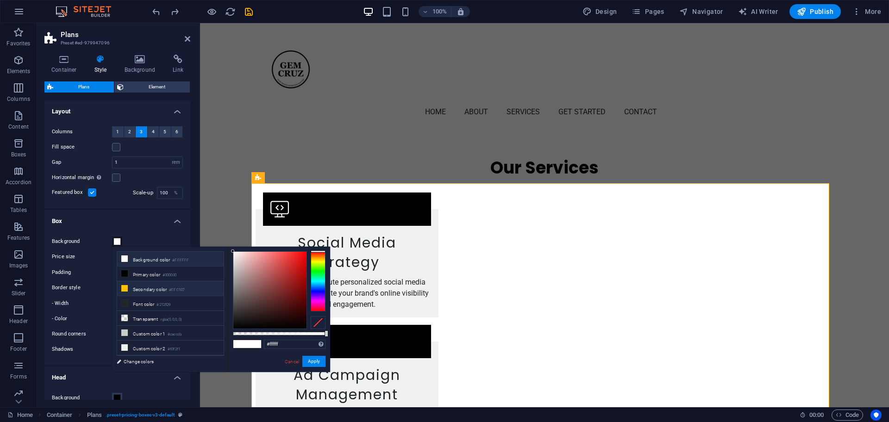
click at [121, 287] on span at bounding box center [124, 288] width 7 height 7
type input "#ffc107"
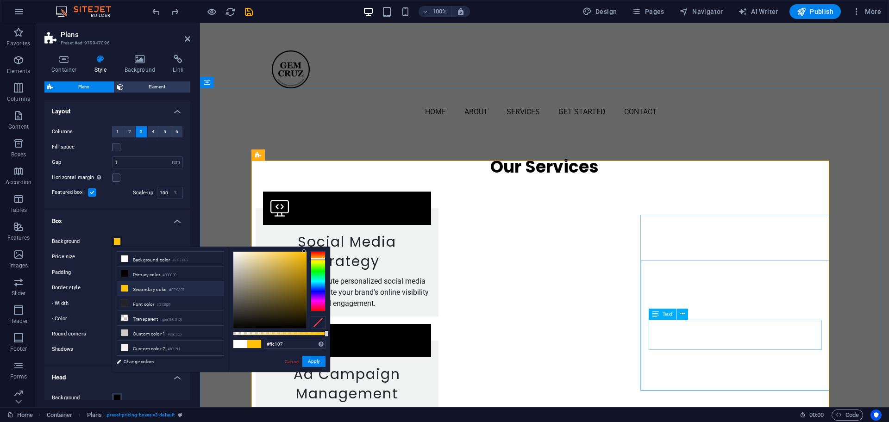
scroll to position [1229, 0]
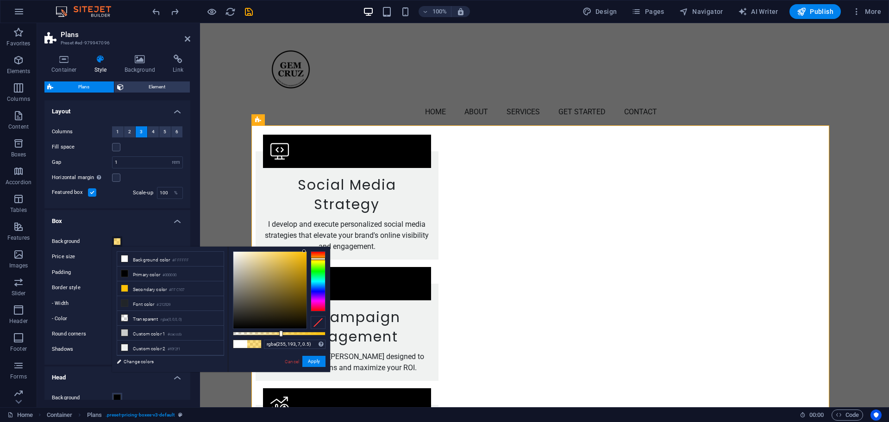
type input "rgba(255, 193, 7, 0.495)"
drag, startPoint x: 325, startPoint y: 334, endPoint x: 279, endPoint y: 322, distance: 48.3
click at [279, 322] on div at bounding box center [279, 290] width 93 height 78
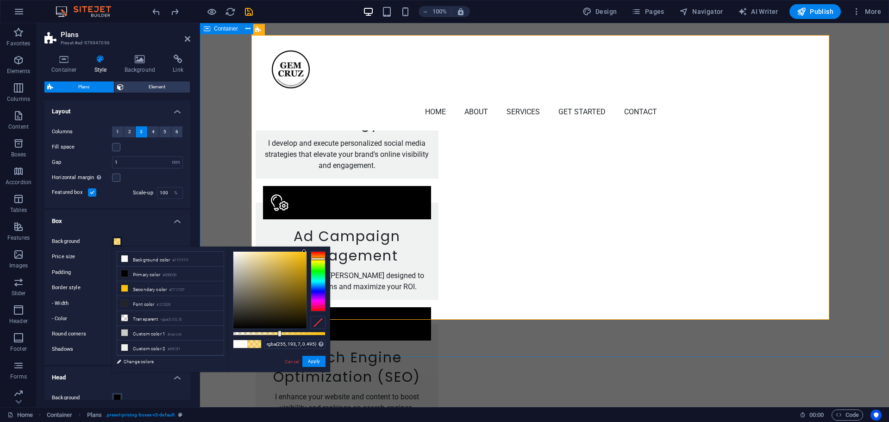
scroll to position [1287, 0]
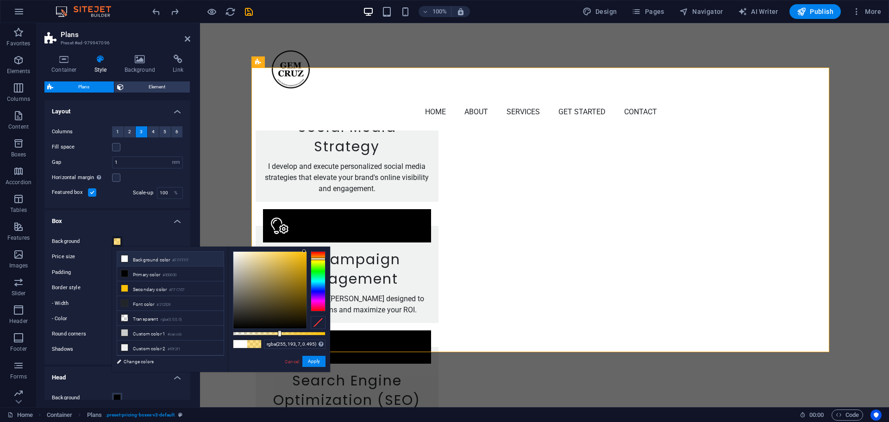
click at [127, 260] on icon at bounding box center [124, 259] width 6 height 6
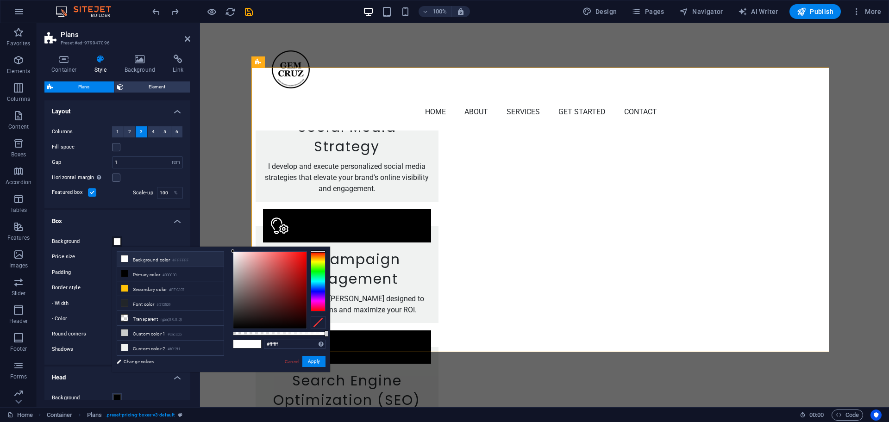
drag, startPoint x: 279, startPoint y: 333, endPoint x: 406, endPoint y: 342, distance: 128.1
click at [406, 342] on body "gemcruz.digitalmarketinggem.com Home Favorites Elements Columns Content Boxes A…" at bounding box center [444, 211] width 889 height 422
type input "rgba(255, 255, 255, 0.495)"
type input "#ffffff"
click at [314, 358] on button "Apply" at bounding box center [313, 361] width 23 height 11
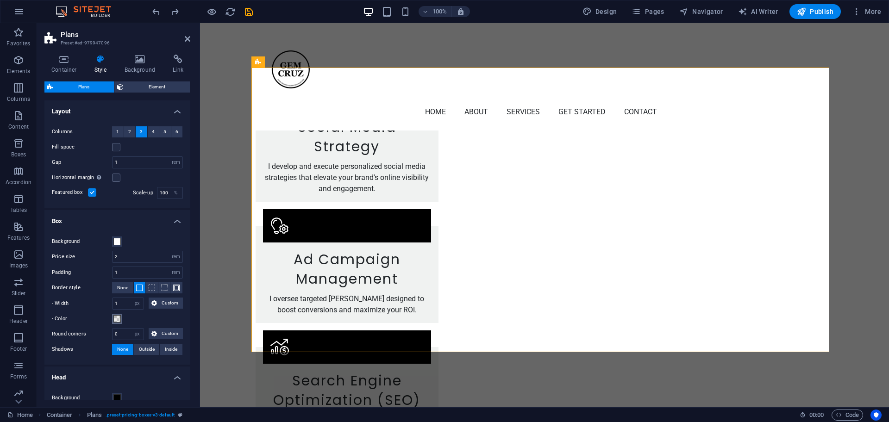
click at [117, 322] on span at bounding box center [116, 318] width 7 height 7
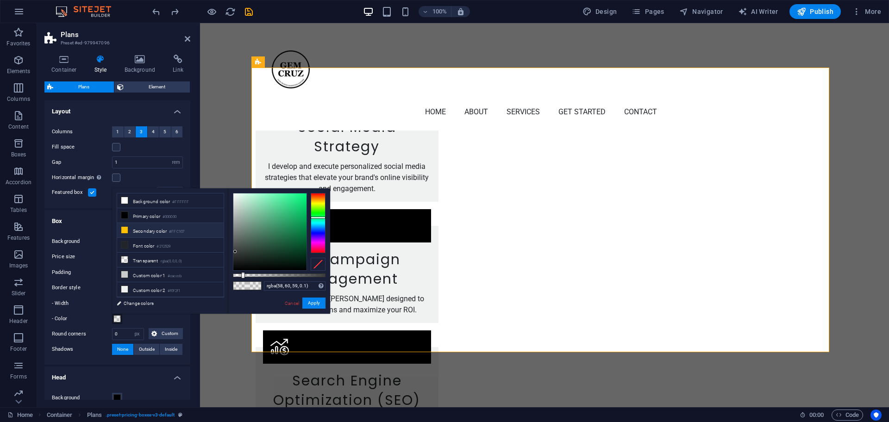
click at [126, 229] on icon at bounding box center [124, 230] width 6 height 6
type input "rgba(255, 193, 7, 0.1)"
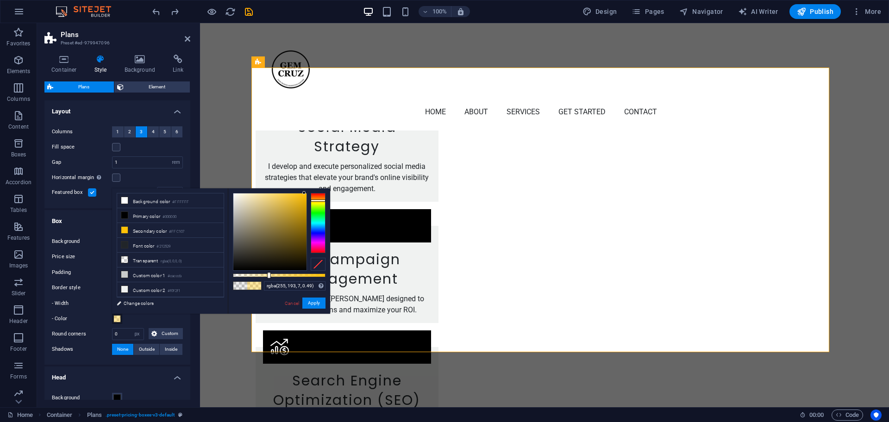
type input "#ffc107"
drag, startPoint x: 247, startPoint y: 275, endPoint x: 359, endPoint y: 275, distance: 112.5
click at [359, 275] on body "gemcruz.digitalmarketinggem.com Home Favorites Elements Columns Content Boxes A…" at bounding box center [444, 211] width 889 height 422
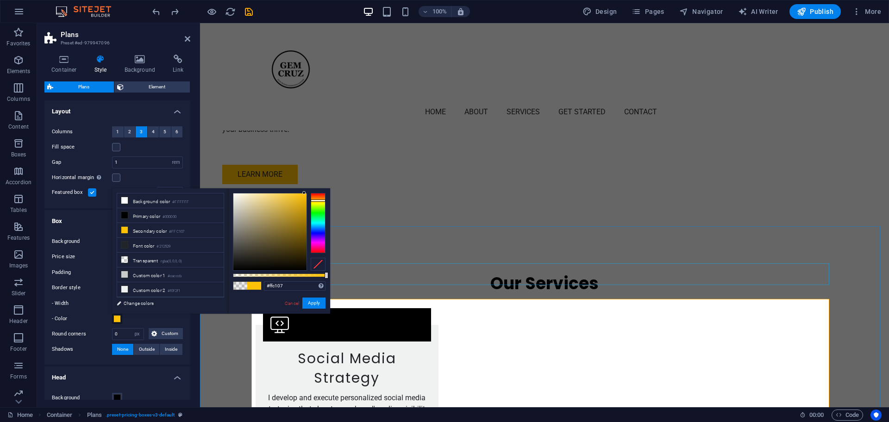
scroll to position [1345, 0]
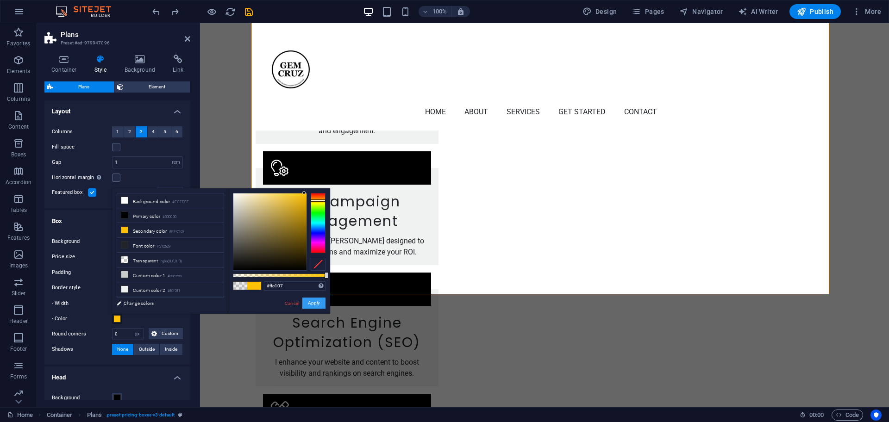
drag, startPoint x: 310, startPoint y: 302, endPoint x: 152, endPoint y: 271, distance: 161.3
click at [310, 302] on button "Apply" at bounding box center [313, 303] width 23 height 11
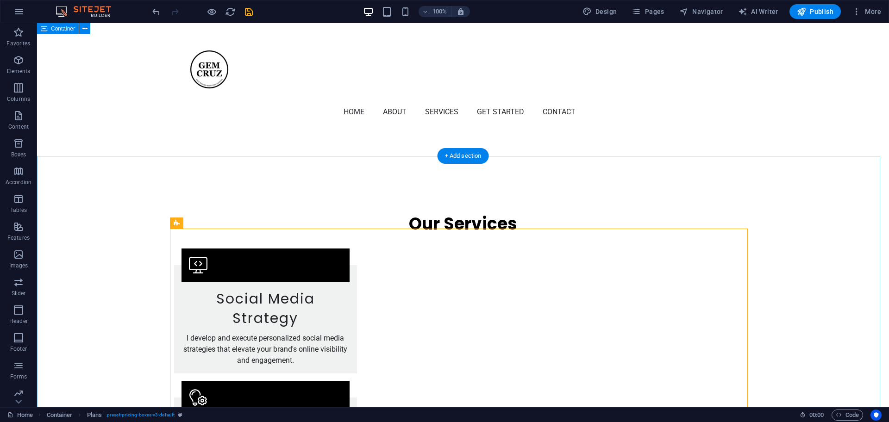
scroll to position [1113, 0]
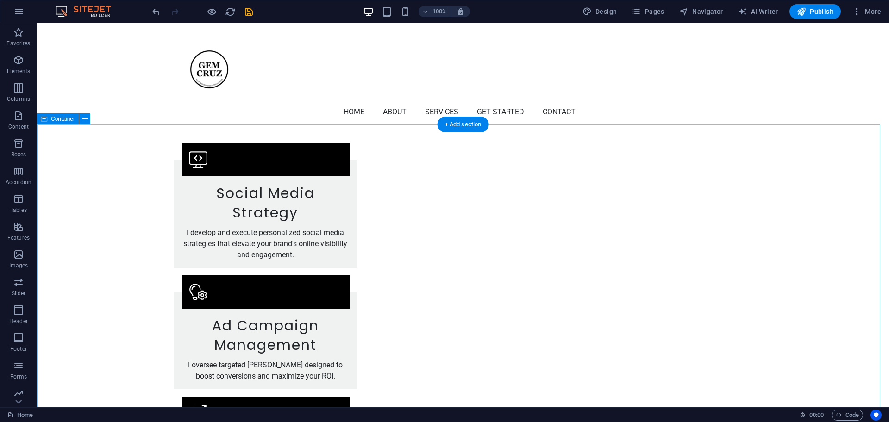
scroll to position [1273, 0]
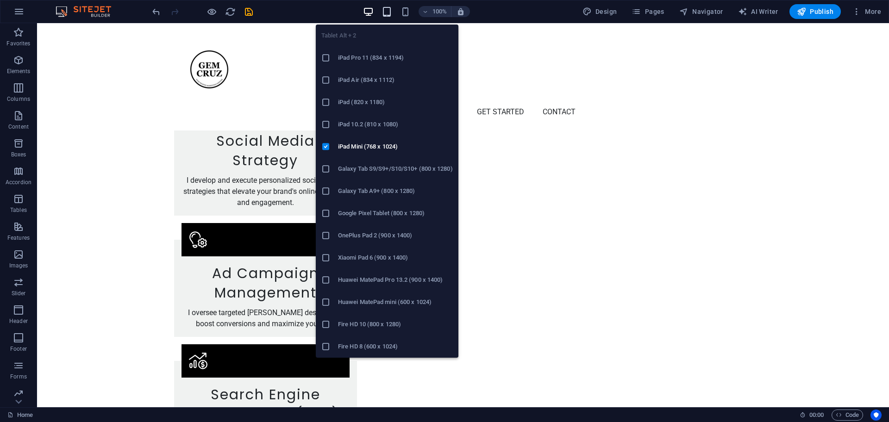
click at [389, 12] on icon "button" at bounding box center [386, 11] width 11 height 11
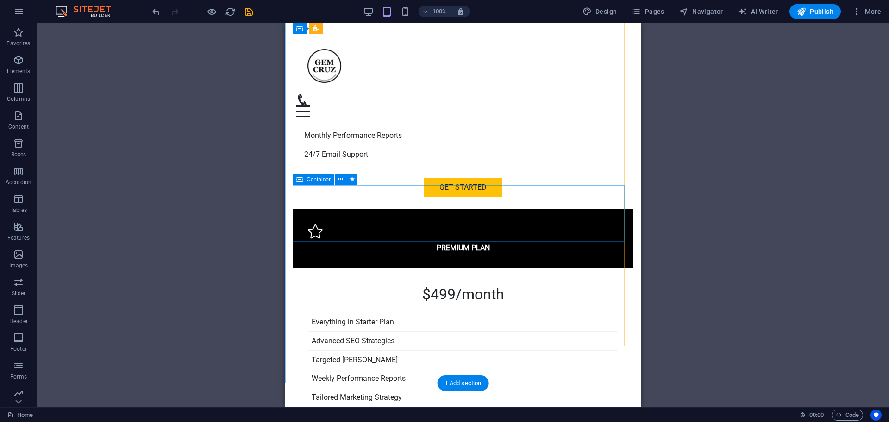
scroll to position [2833, 0]
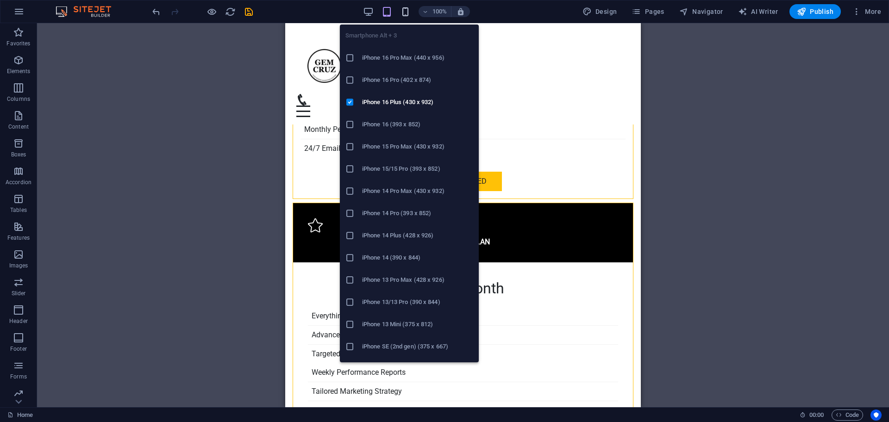
click at [404, 13] on icon "button" at bounding box center [405, 11] width 11 height 11
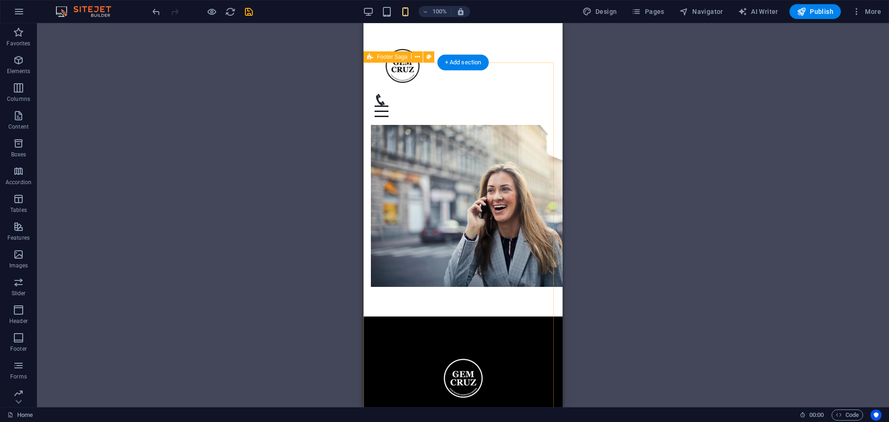
scroll to position [3916, 0]
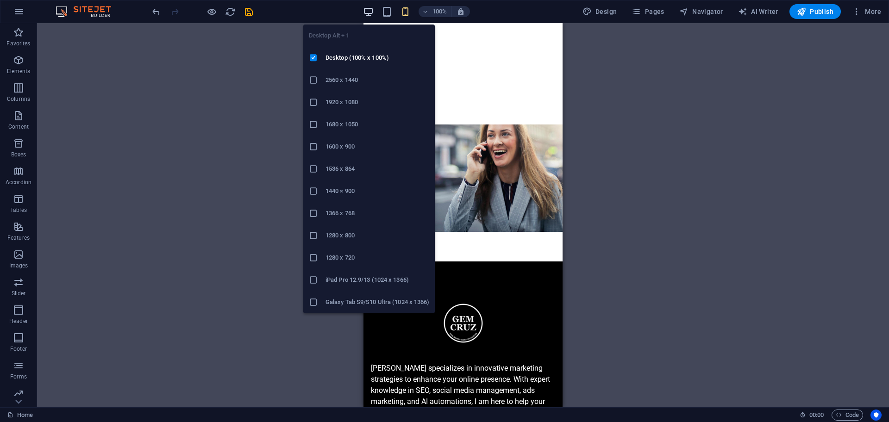
click at [370, 7] on icon "button" at bounding box center [368, 11] width 11 height 11
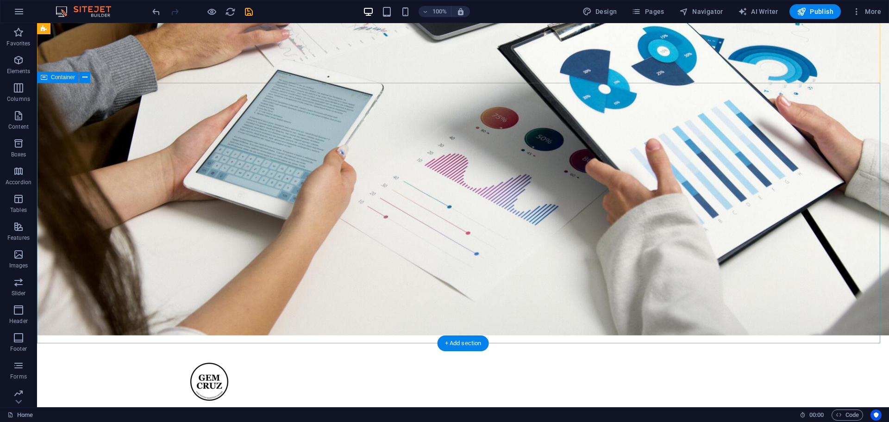
scroll to position [0, 0]
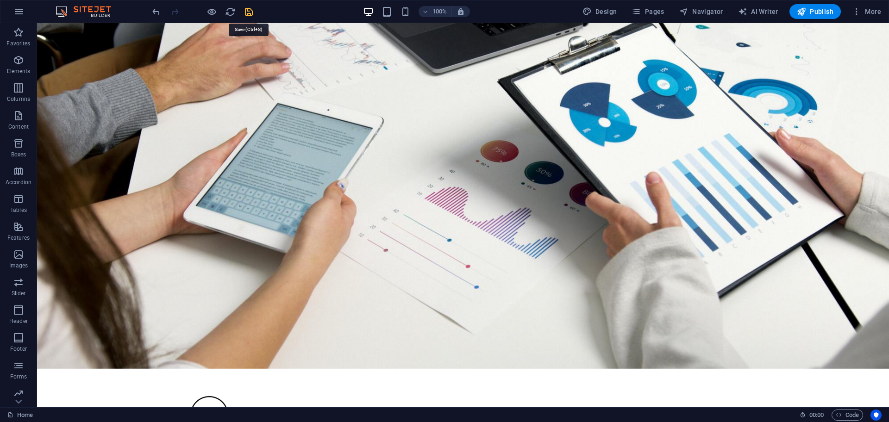
click at [250, 15] on icon "save" at bounding box center [248, 11] width 11 height 11
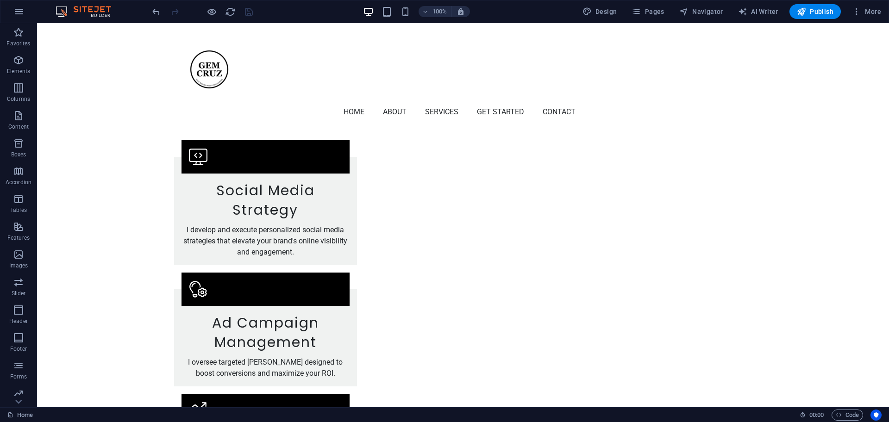
scroll to position [1215, 0]
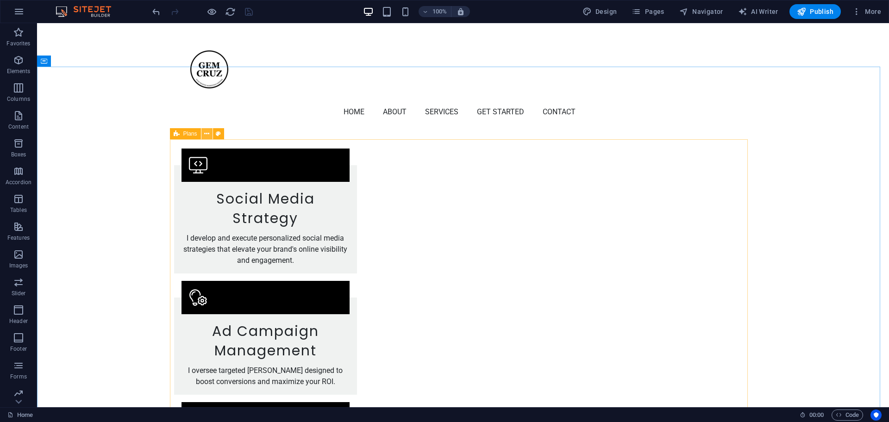
click at [204, 132] on icon at bounding box center [206, 134] width 5 height 10
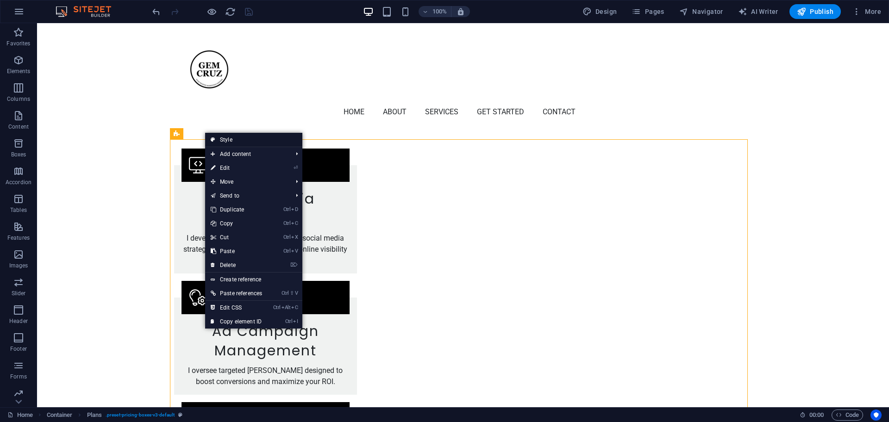
drag, startPoint x: 224, startPoint y: 139, endPoint x: 28, endPoint y: 116, distance: 197.6
click at [224, 139] on link "Style" at bounding box center [253, 140] width 97 height 14
select select "rem"
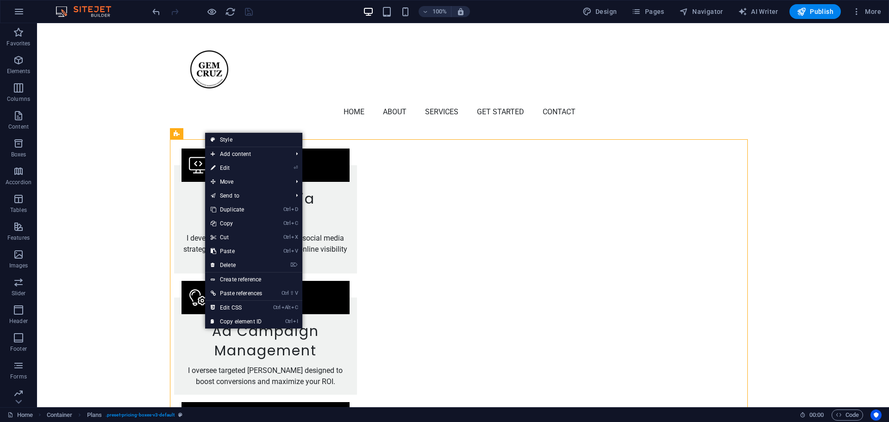
select select "px"
select select "rem"
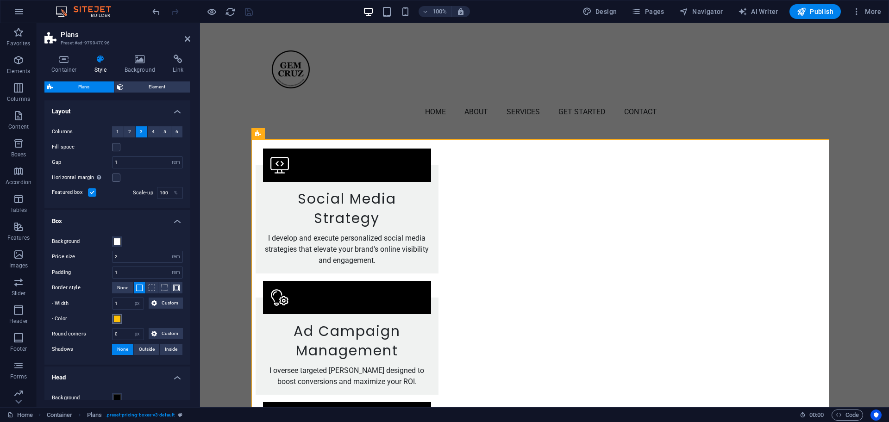
click at [119, 317] on span at bounding box center [116, 318] width 7 height 7
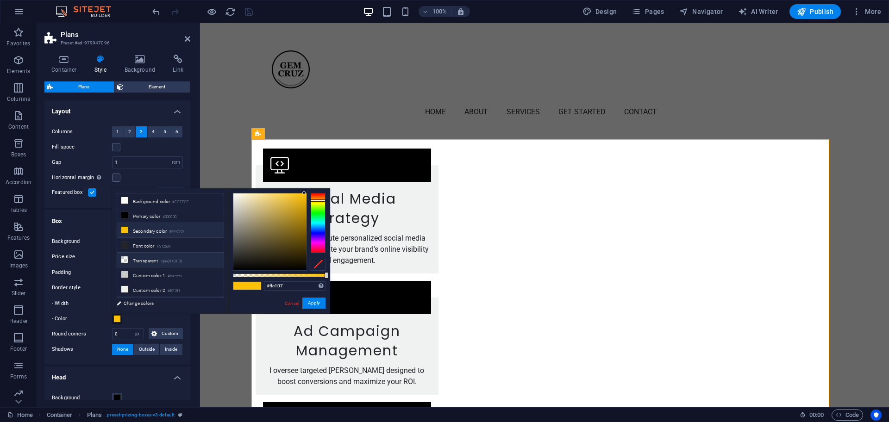
click at [126, 256] on icon at bounding box center [124, 259] width 6 height 6
type input "rgba(0, 0, 0, 0)"
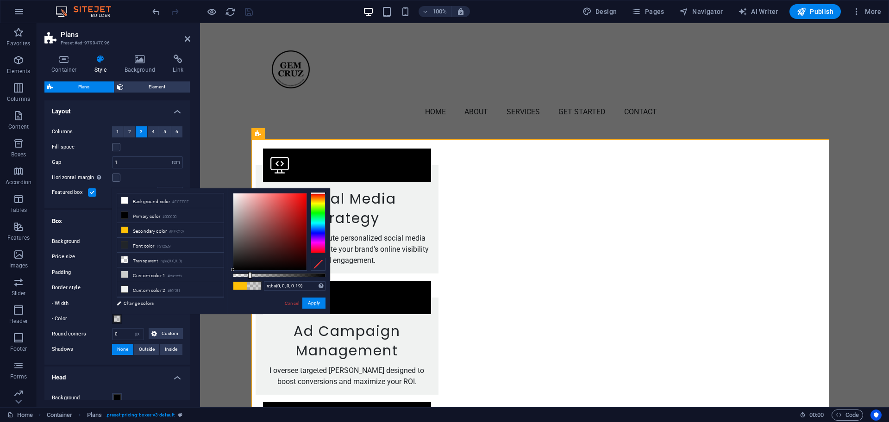
type input "rgba(0, 0, 0, 0.195)"
drag, startPoint x: 233, startPoint y: 277, endPoint x: 251, endPoint y: 280, distance: 18.3
click at [251, 280] on div "rgba(0, 0, 0, 0.195) Supported formats #0852ed rgb(8, 82, 237) rgba(8, 82, 237,…" at bounding box center [279, 318] width 102 height 260
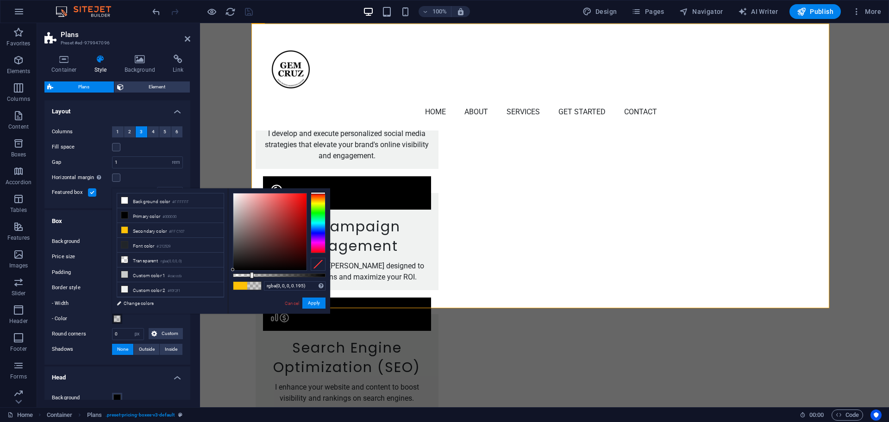
scroll to position [1331, 0]
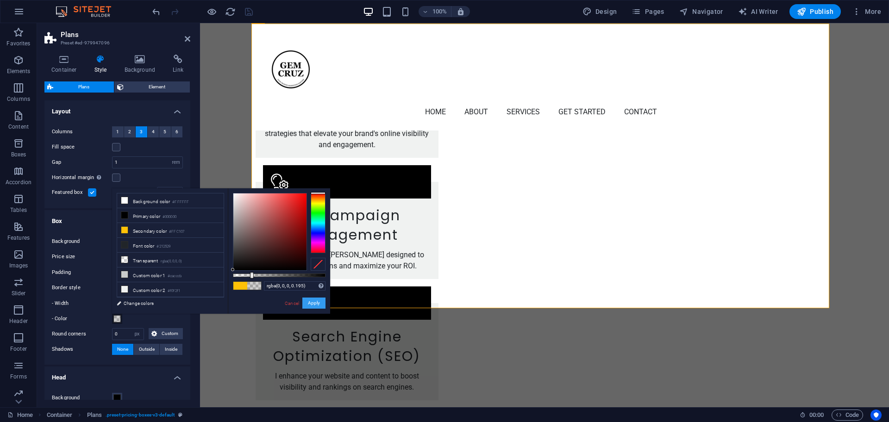
drag, startPoint x: 308, startPoint y: 303, endPoint x: 148, endPoint y: 247, distance: 169.8
click at [308, 303] on button "Apply" at bounding box center [313, 303] width 23 height 11
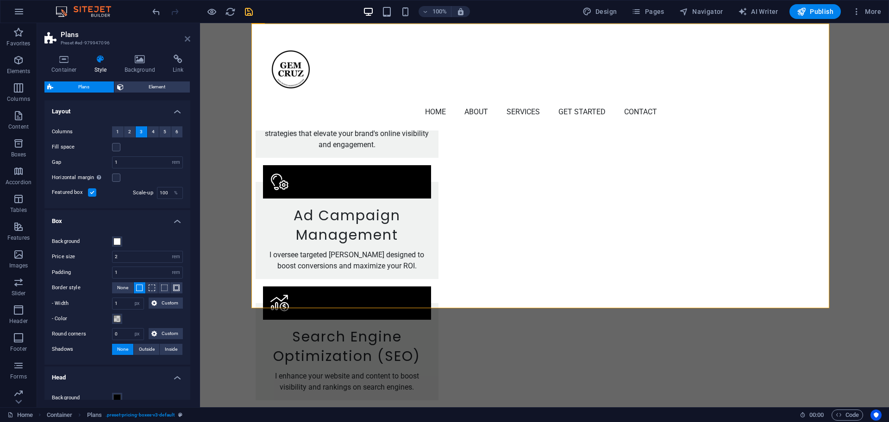
click at [186, 39] on icon at bounding box center [188, 38] width 6 height 7
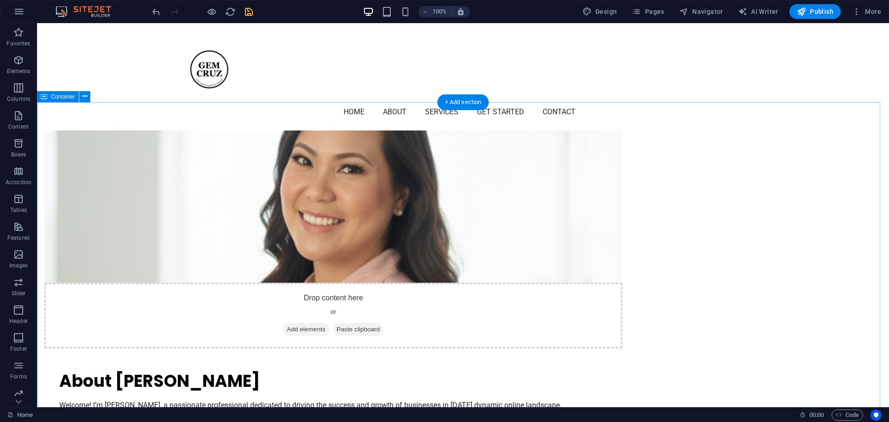
scroll to position [694, 0]
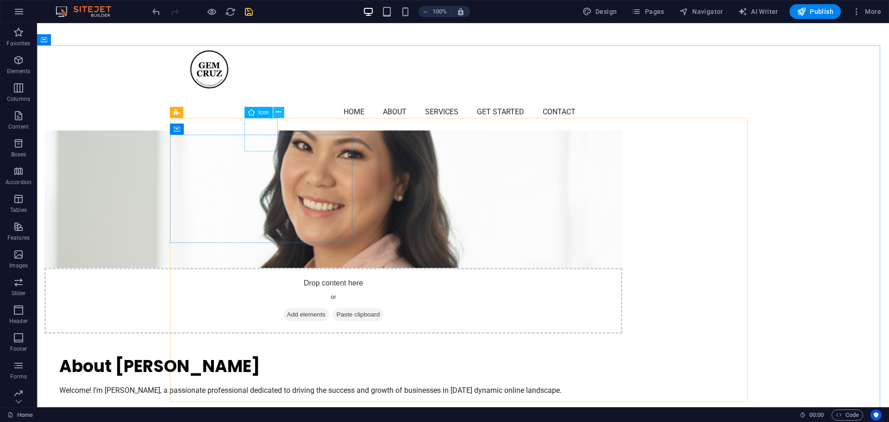
click at [278, 111] on icon at bounding box center [278, 112] width 5 height 10
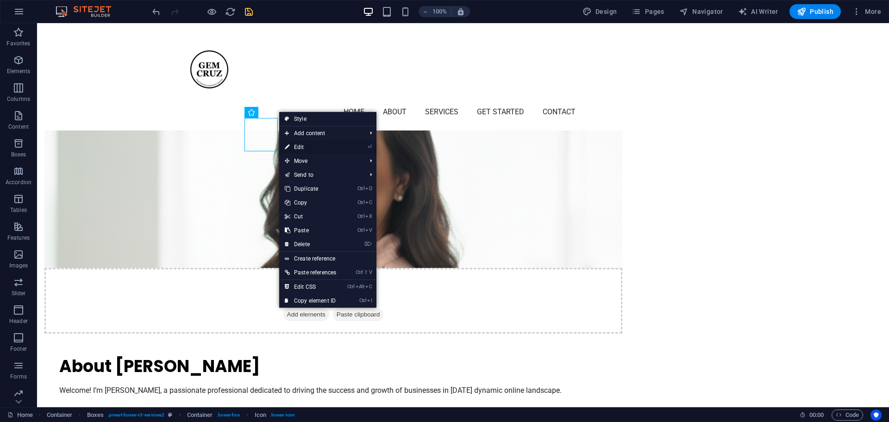
drag, startPoint x: 300, startPoint y: 146, endPoint x: 145, endPoint y: 108, distance: 160.1
click at [300, 146] on link "⏎ Edit" at bounding box center [310, 147] width 62 height 14
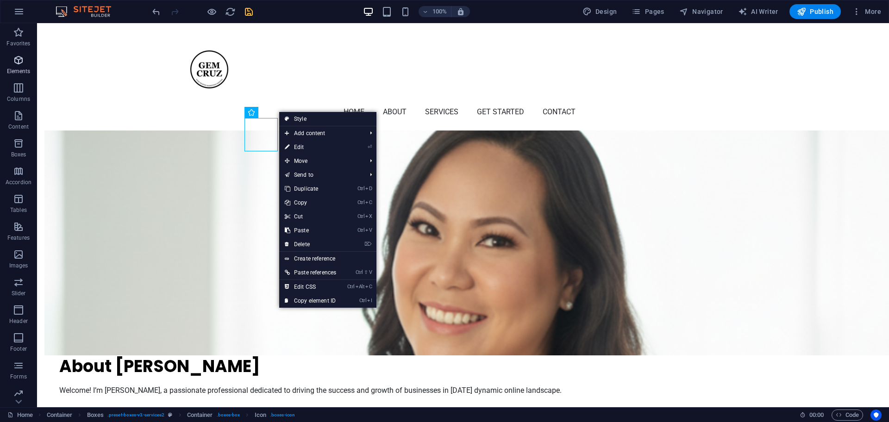
select select "xMidYMid"
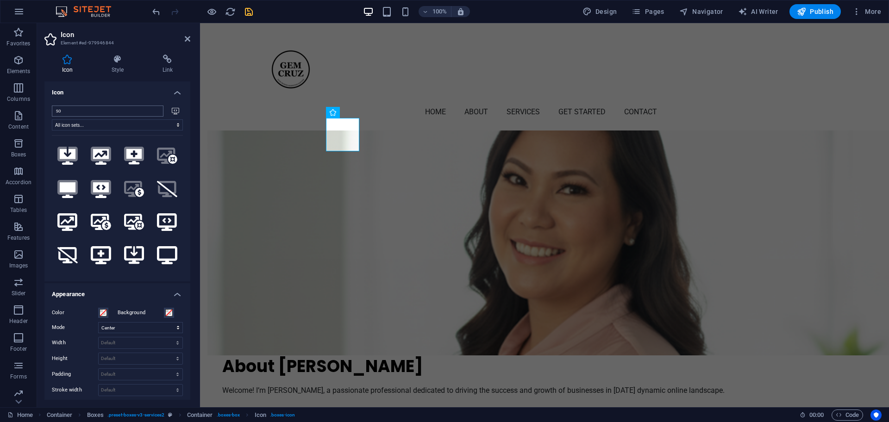
type input "soc"
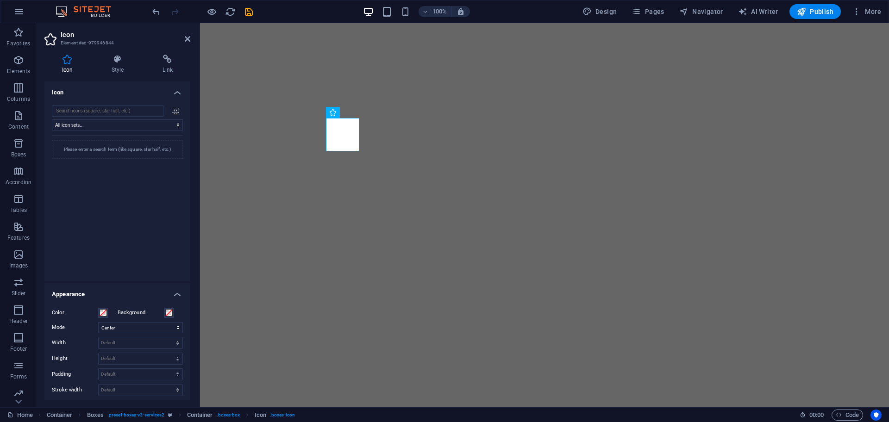
select select "xMidYMid"
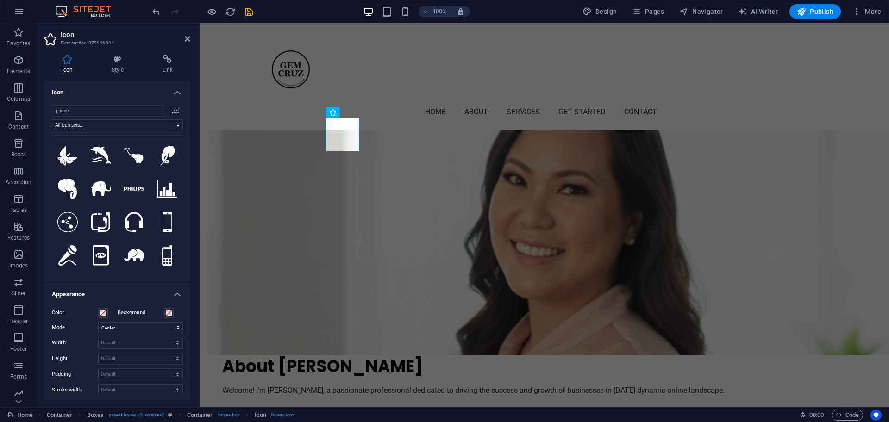
scroll to position [694, 0]
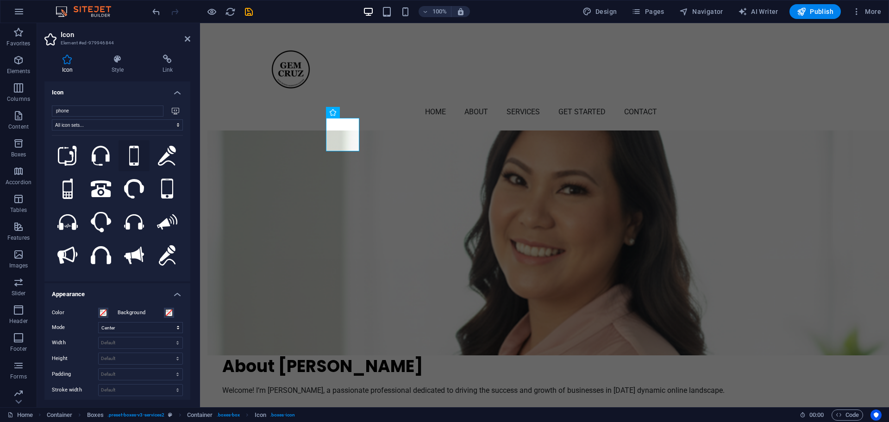
type input "phone"
click at [129, 155] on icon at bounding box center [134, 156] width 10 height 20
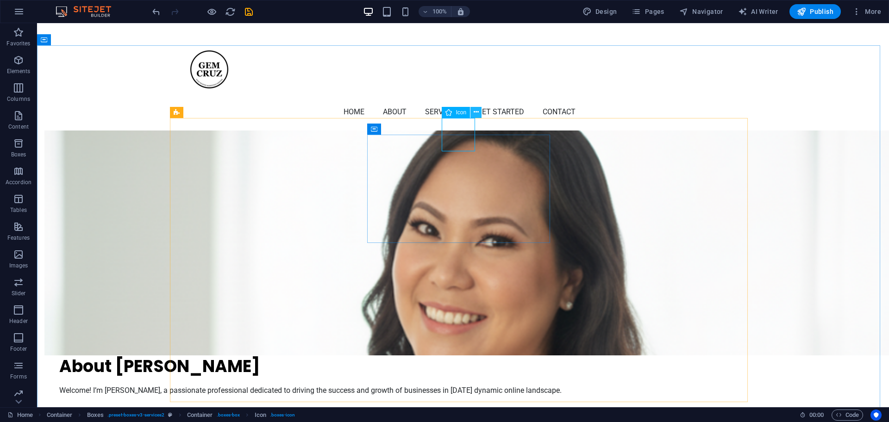
click at [477, 111] on icon at bounding box center [476, 112] width 5 height 10
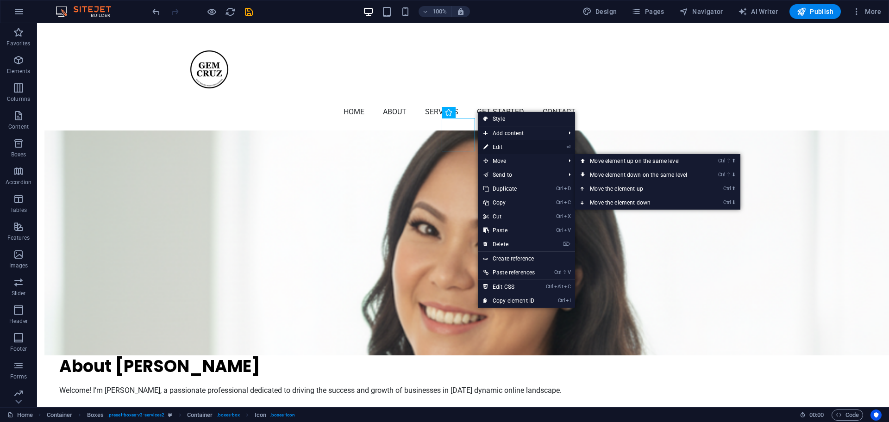
drag, startPoint x: 256, startPoint y: 124, endPoint x: 502, endPoint y: 148, distance: 247.4
click at [502, 148] on link "⏎ Edit" at bounding box center [509, 147] width 62 height 14
select select "xMidYMid"
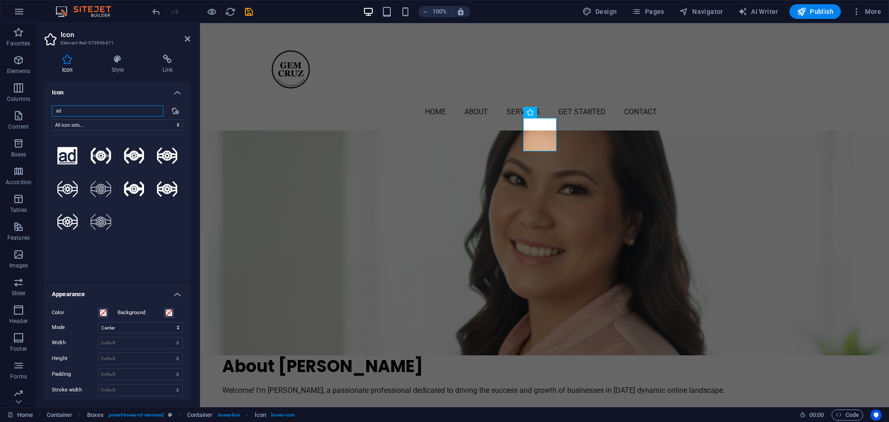
type input "a"
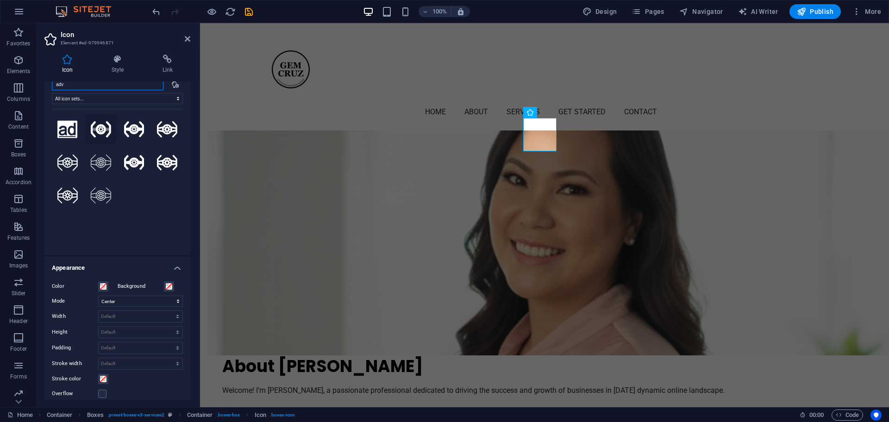
scroll to position [0, 0]
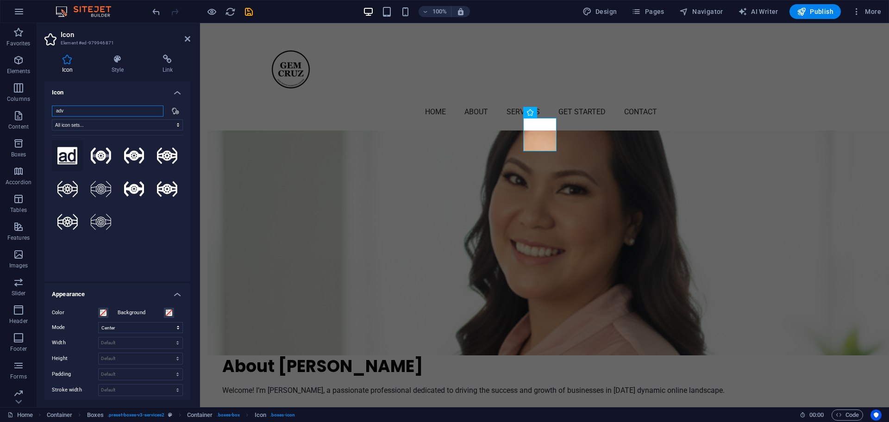
type input "adv"
click at [67, 156] on icon at bounding box center [67, 156] width 20 height 18
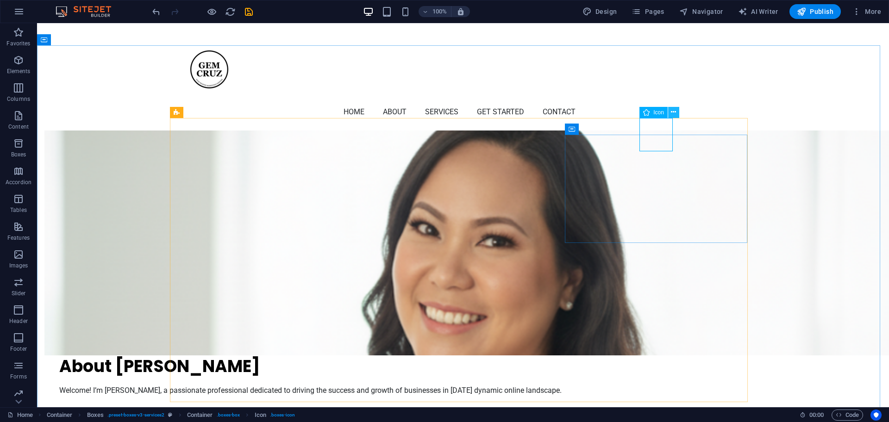
click at [674, 111] on icon at bounding box center [673, 112] width 5 height 10
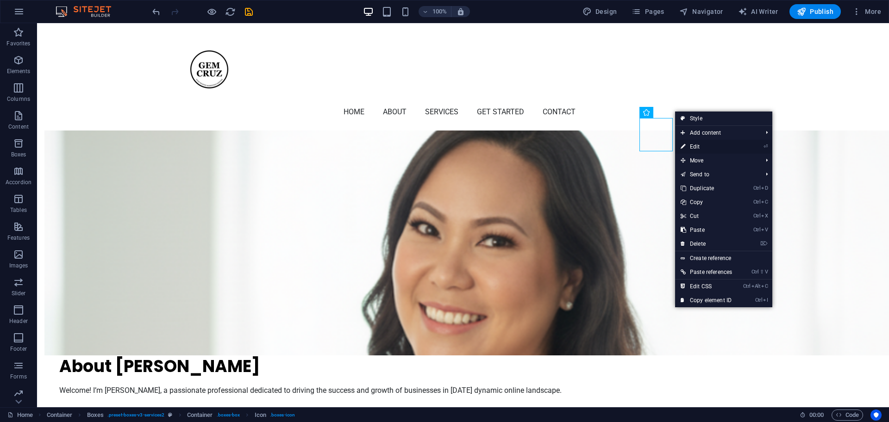
click at [699, 144] on link "⏎ Edit" at bounding box center [706, 147] width 62 height 14
select select "xMidYMid"
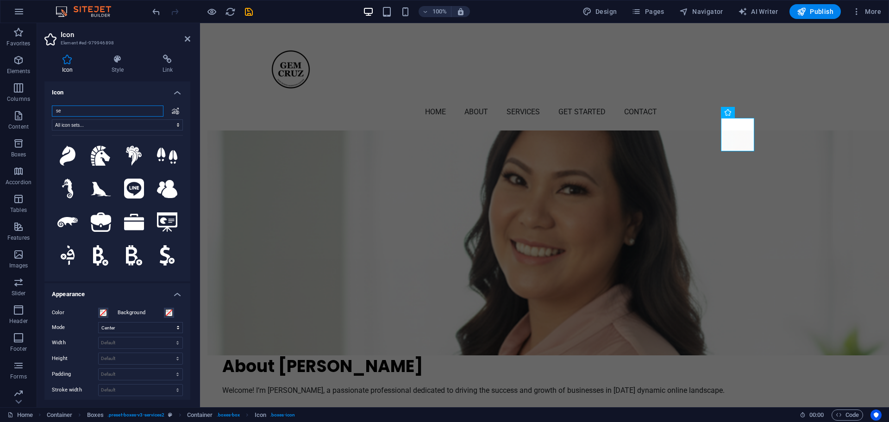
type input "s"
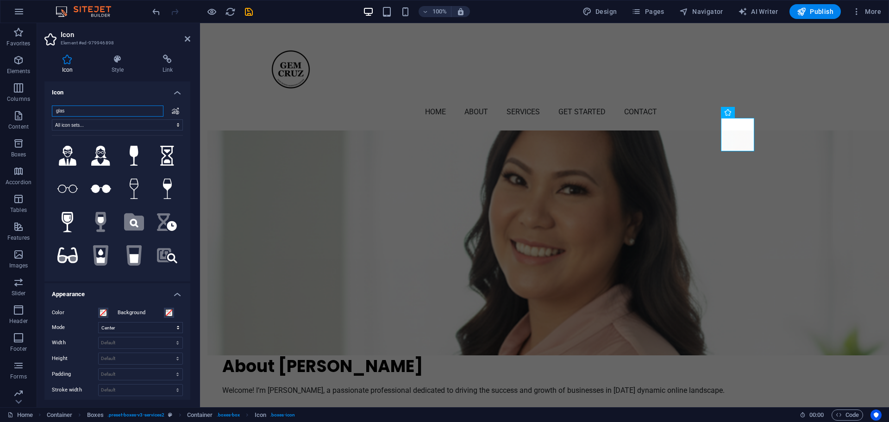
type input "gla"
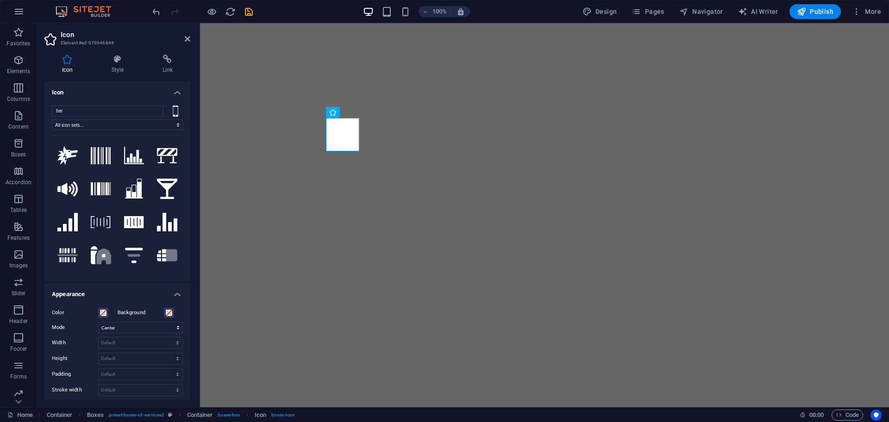
select select "xMidYMid"
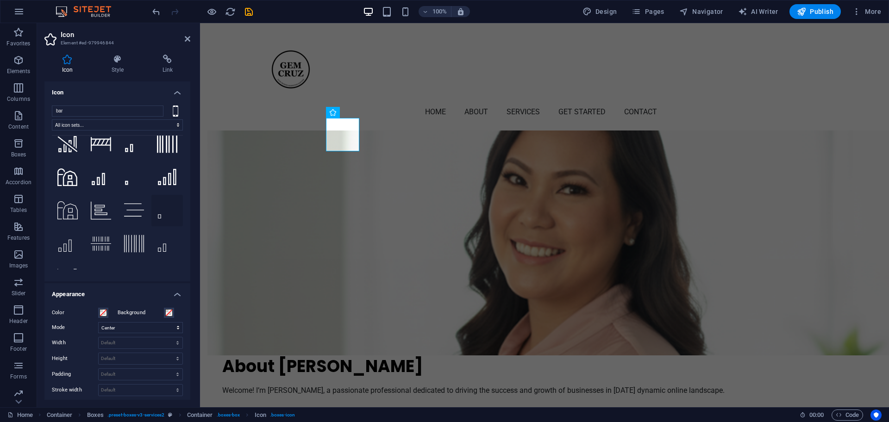
scroll to position [1381, 0]
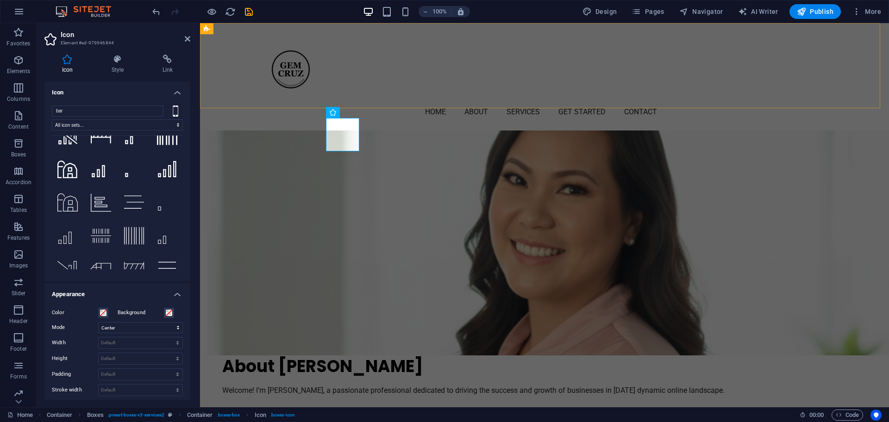
type input "bar"
click at [859, 87] on div "Home About Services Get Started Contact Menu" at bounding box center [544, 76] width 689 height 107
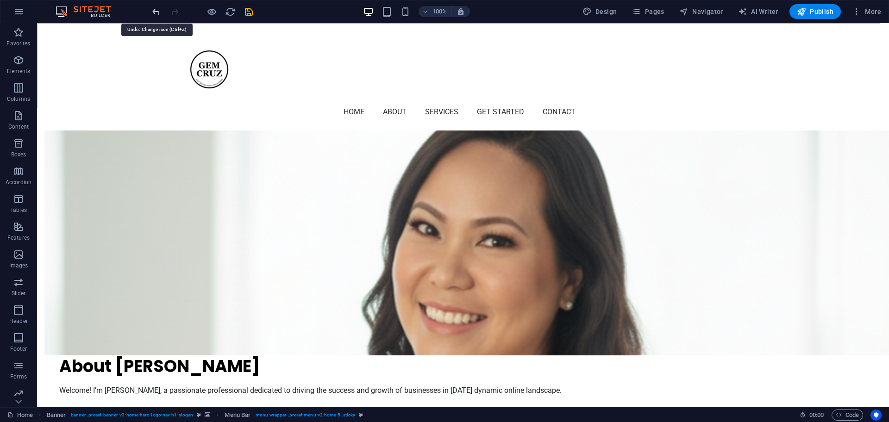
click at [153, 12] on icon "undo" at bounding box center [156, 11] width 11 height 11
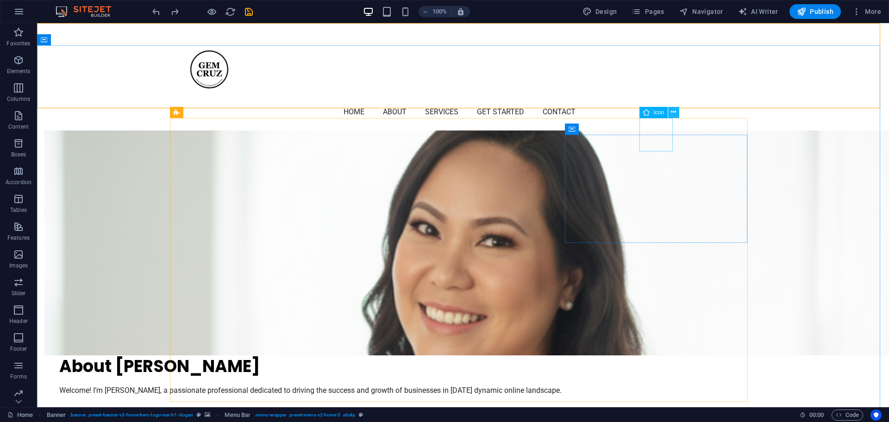
click at [677, 111] on button at bounding box center [673, 112] width 11 height 11
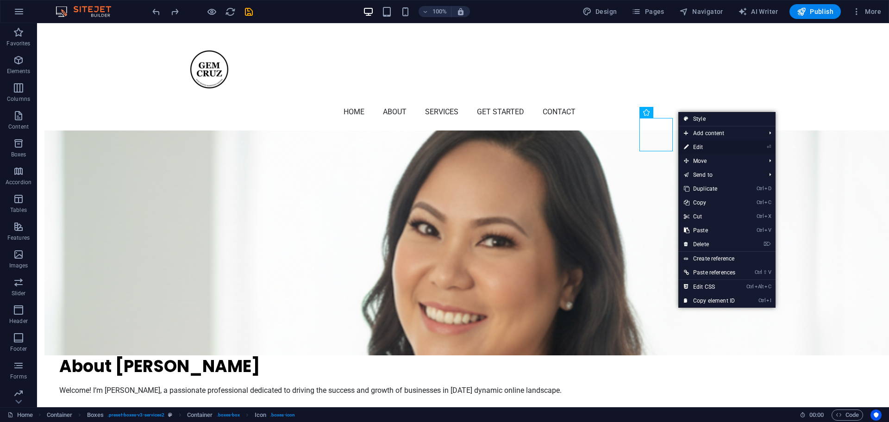
click at [700, 144] on link "⏎ Edit" at bounding box center [709, 147] width 62 height 14
select select "xMidYMid"
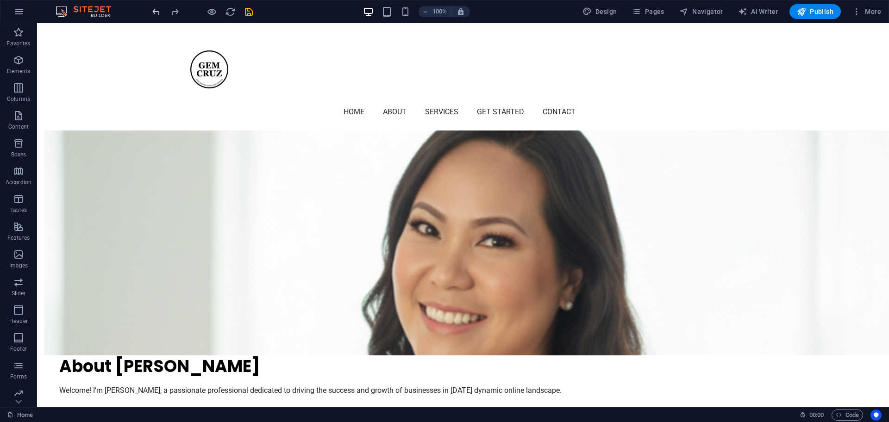
click at [152, 8] on icon "undo" at bounding box center [156, 11] width 11 height 11
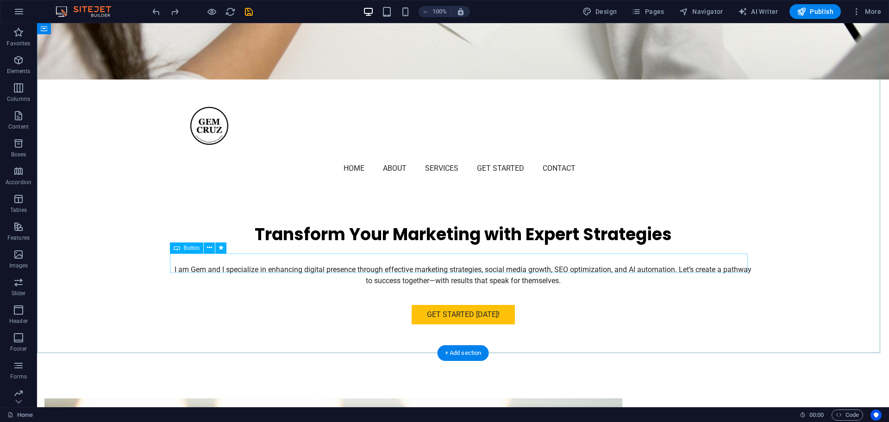
scroll to position [0, 0]
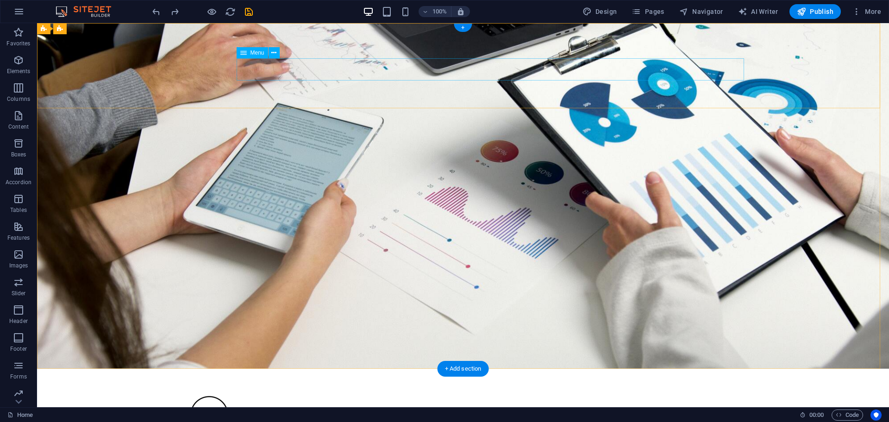
click at [272, 52] on icon at bounding box center [273, 53] width 5 height 10
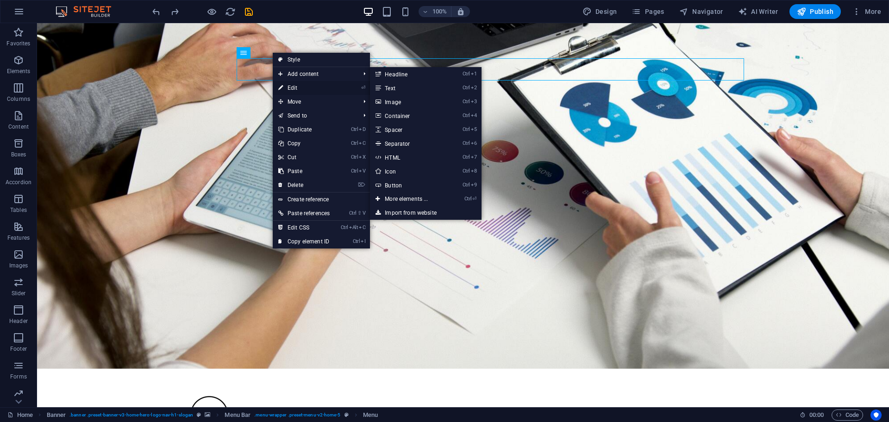
drag, startPoint x: 170, startPoint y: 54, endPoint x: 297, endPoint y: 87, distance: 130.8
click at [297, 87] on link "⏎ Edit" at bounding box center [304, 88] width 62 height 14
select select
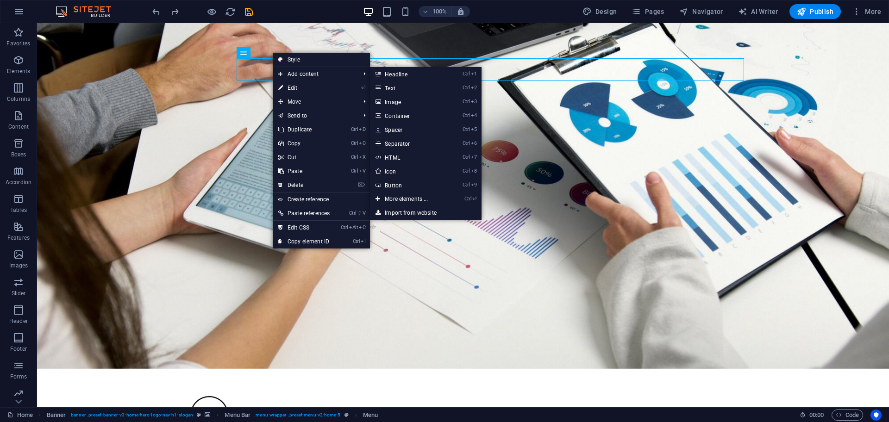
select select
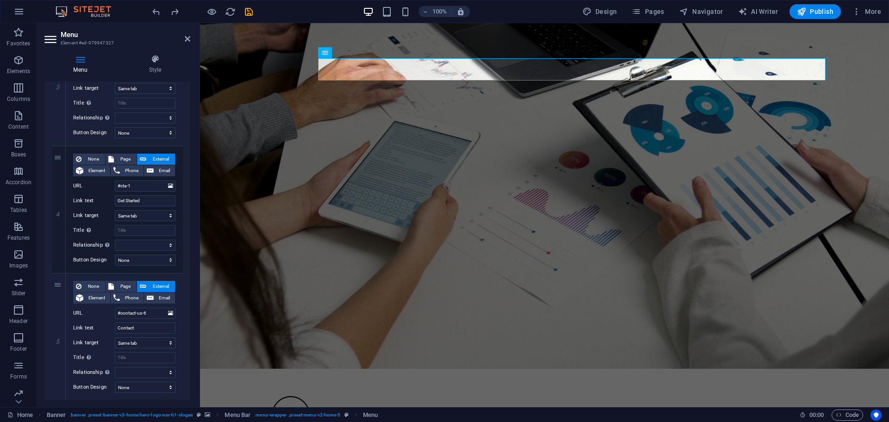
scroll to position [431, 0]
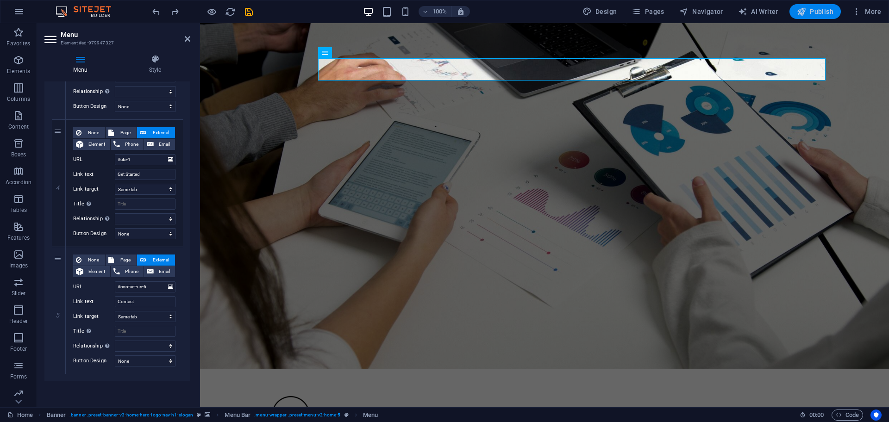
click at [820, 13] on span "Publish" at bounding box center [815, 11] width 37 height 9
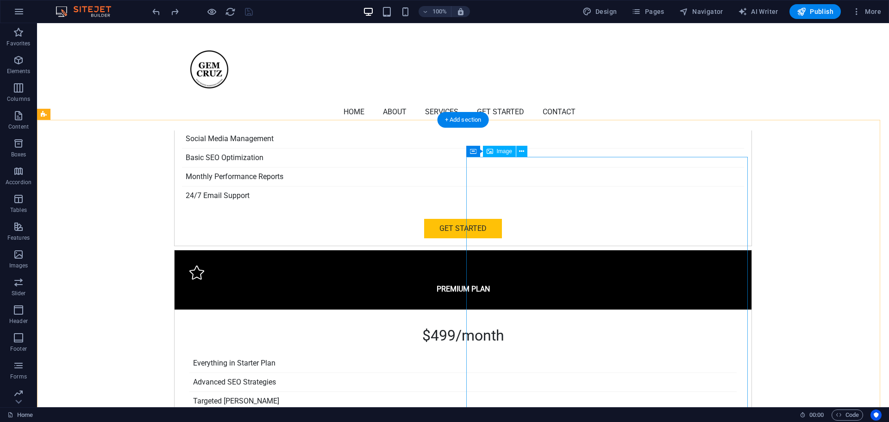
scroll to position [2521, 0]
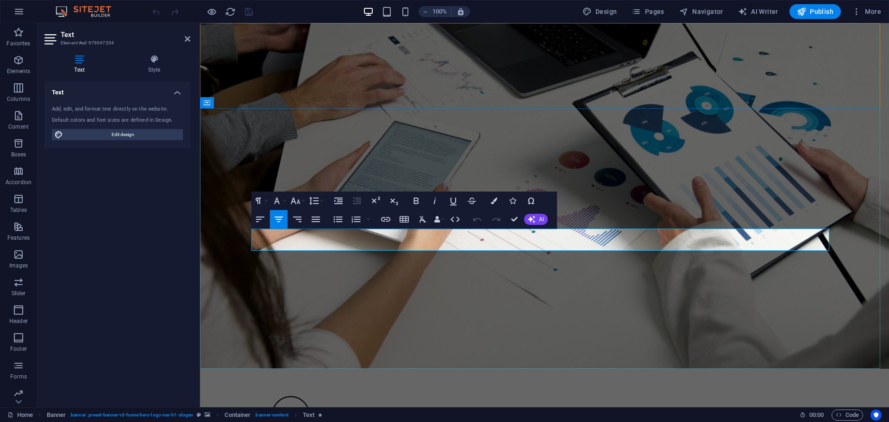
drag, startPoint x: 278, startPoint y: 232, endPoint x: 490, endPoint y: 250, distance: 212.3
click at [543, 219] on span "AI" at bounding box center [541, 220] width 5 height 6
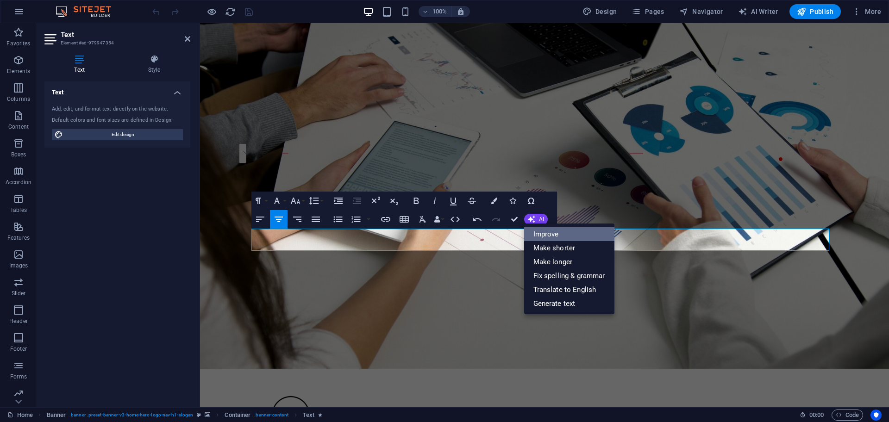
click at [545, 233] on link "Improve" at bounding box center [569, 234] width 90 height 14
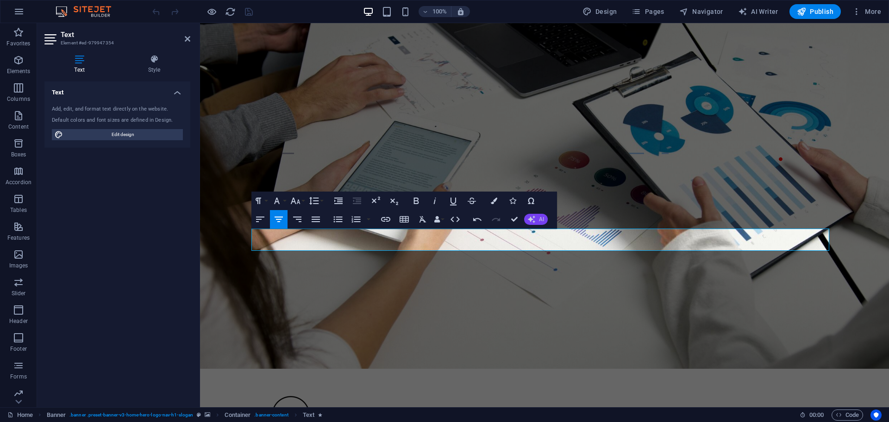
click at [534, 218] on icon "button" at bounding box center [531, 219] width 7 height 7
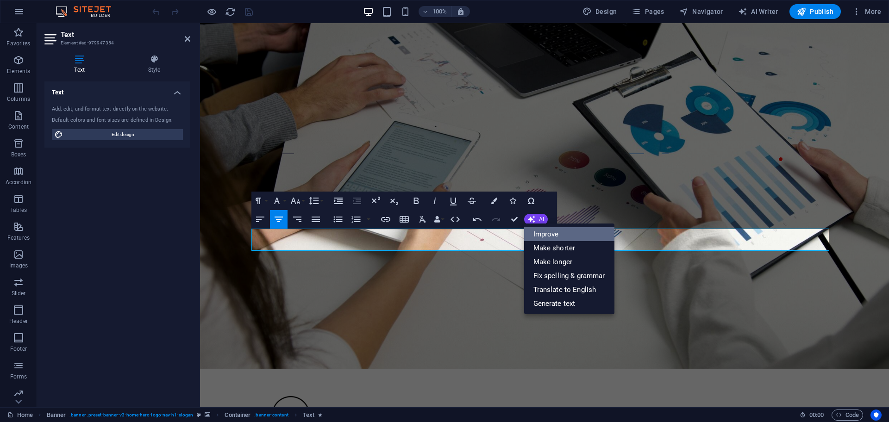
click at [541, 230] on link "Improve" at bounding box center [569, 234] width 90 height 14
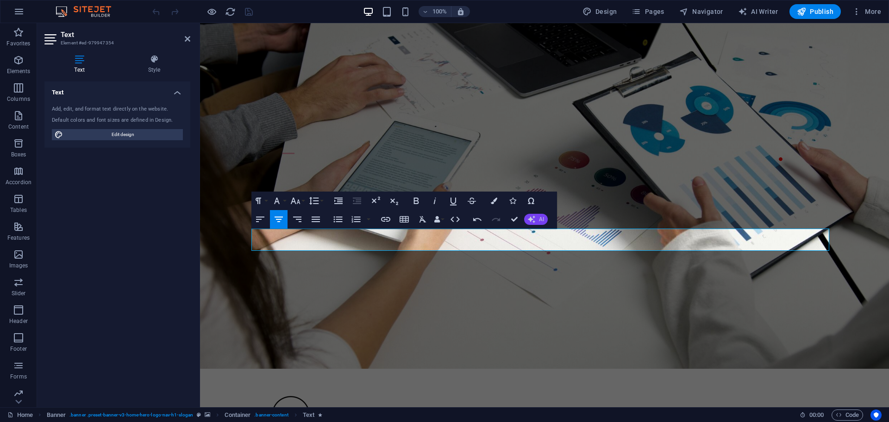
click at [536, 220] on button "AI" at bounding box center [536, 219] width 24 height 11
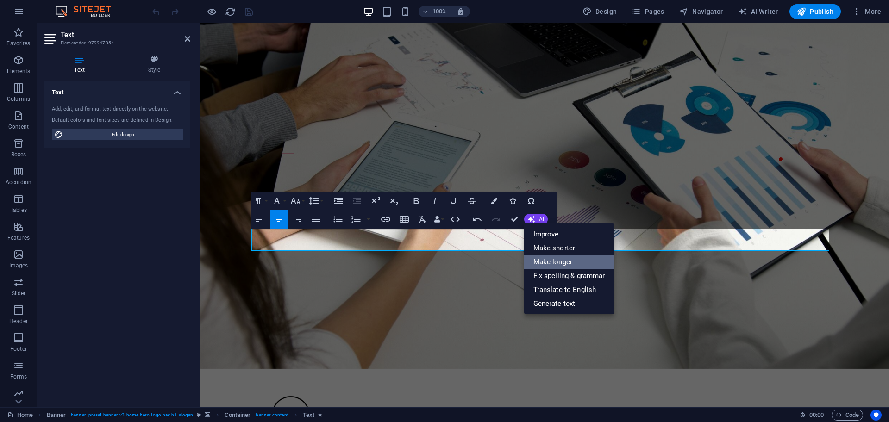
click at [540, 260] on link "Make longer" at bounding box center [569, 262] width 90 height 14
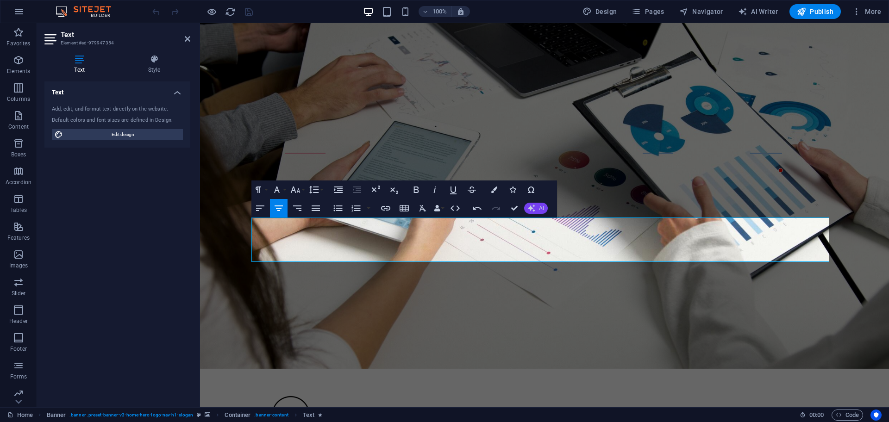
click at [542, 212] on button "AI" at bounding box center [536, 208] width 24 height 11
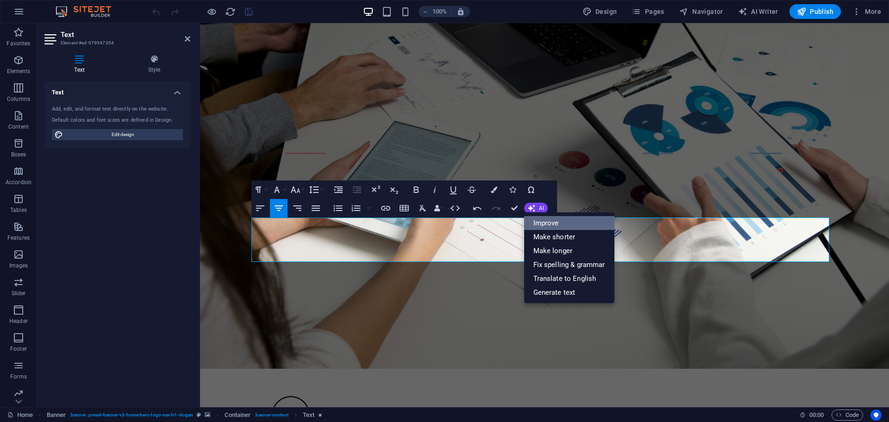
click at [547, 225] on link "Improve" at bounding box center [569, 223] width 90 height 14
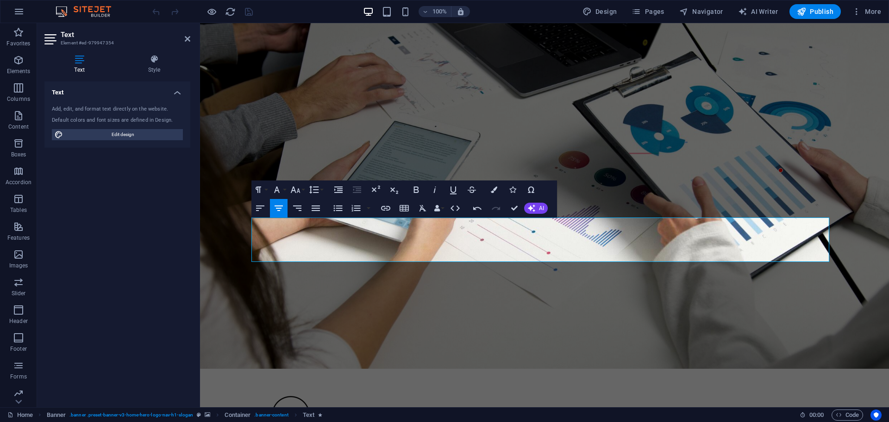
click at [537, 200] on div "Undo Redo Confirm (Ctrl+⏎) AI Improve Make shorter Make longer Fix spelling & g…" at bounding box center [508, 208] width 80 height 19
click at [537, 209] on button "AI" at bounding box center [536, 208] width 24 height 11
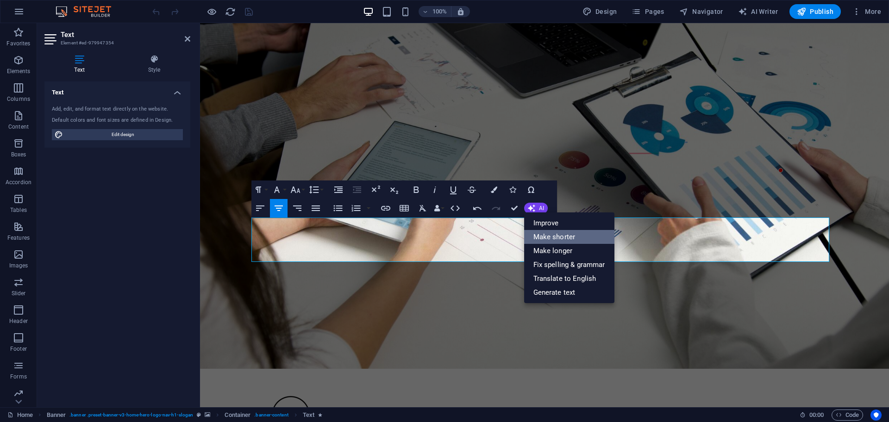
click at [544, 236] on link "Make shorter" at bounding box center [569, 237] width 90 height 14
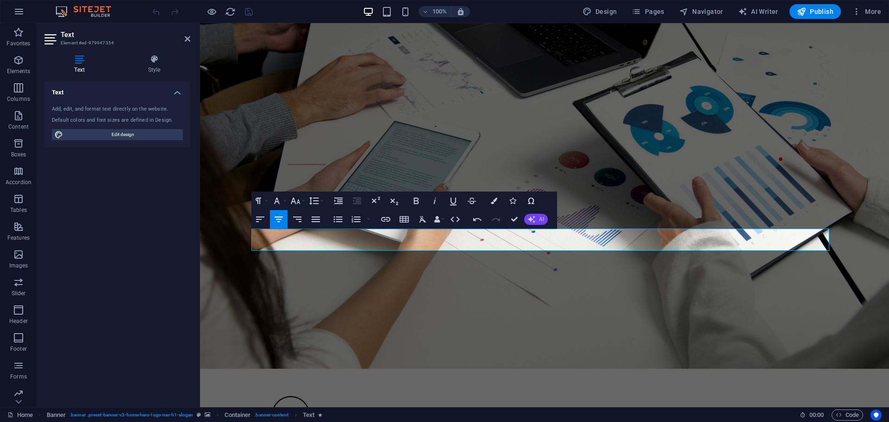
click at [535, 218] on button "AI" at bounding box center [536, 219] width 24 height 11
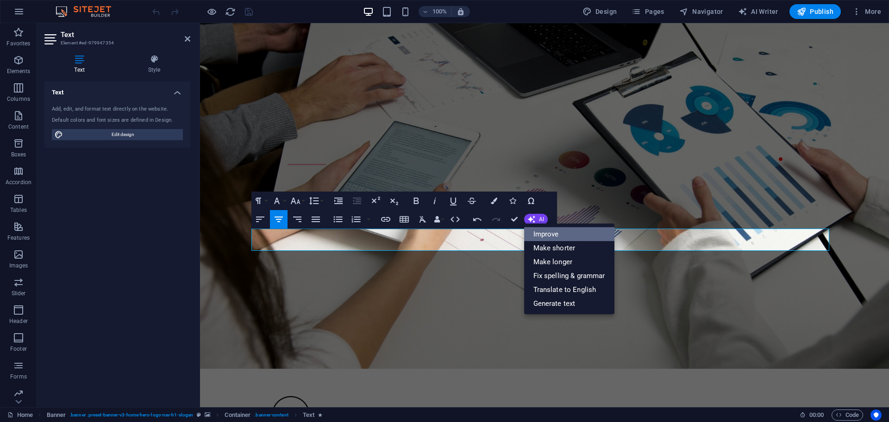
drag, startPoint x: 539, startPoint y: 234, endPoint x: 562, endPoint y: 235, distance: 22.2
click at [539, 234] on link "Improve" at bounding box center [569, 234] width 90 height 14
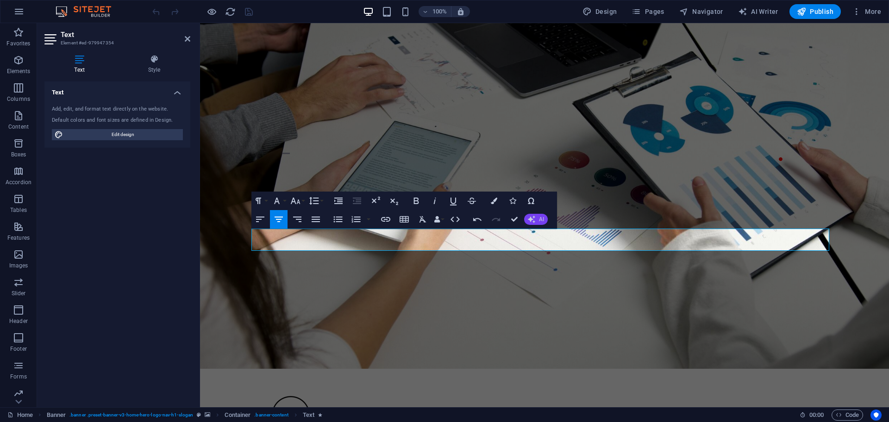
click at [536, 217] on button "AI" at bounding box center [536, 219] width 24 height 11
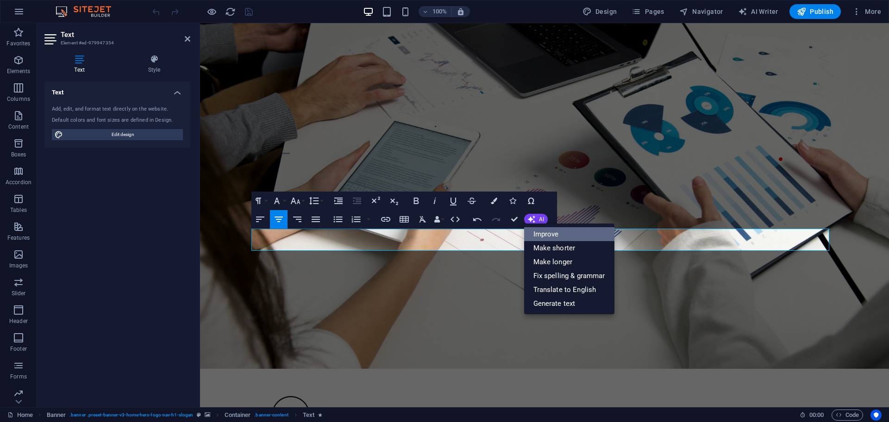
click at [547, 237] on link "Improve" at bounding box center [569, 234] width 90 height 14
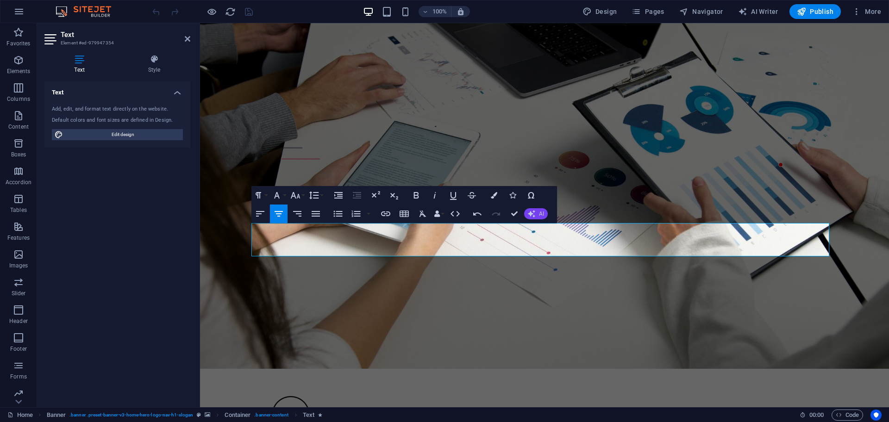
click at [542, 215] on span "AI" at bounding box center [541, 214] width 5 height 6
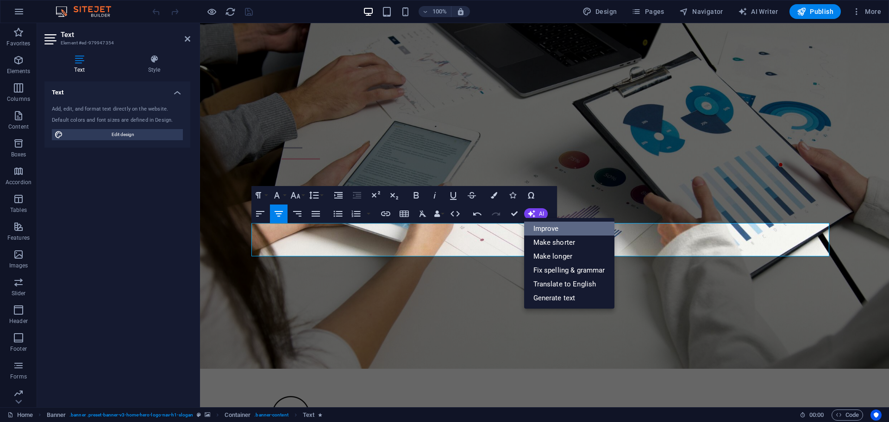
click at [555, 226] on link "Improve" at bounding box center [569, 229] width 90 height 14
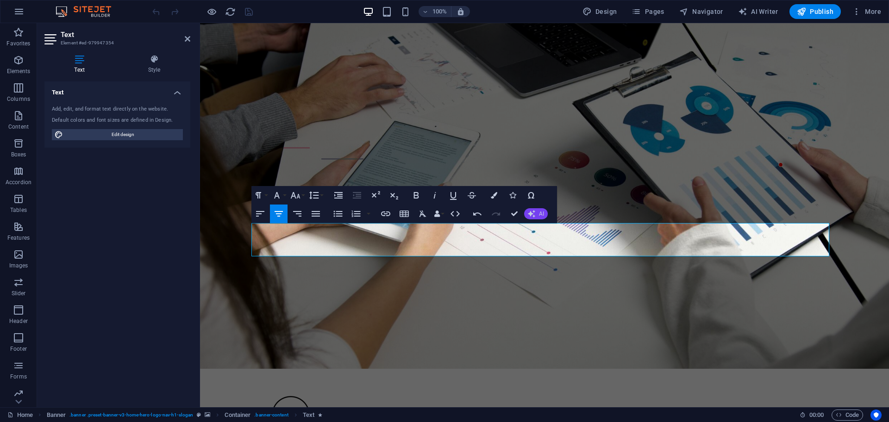
click at [539, 217] on span "AI" at bounding box center [541, 214] width 5 height 6
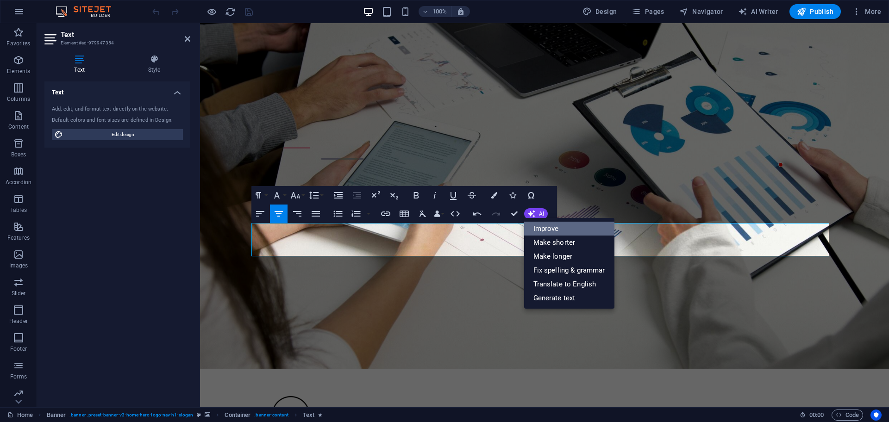
click at [545, 229] on link "Improve" at bounding box center [569, 229] width 90 height 14
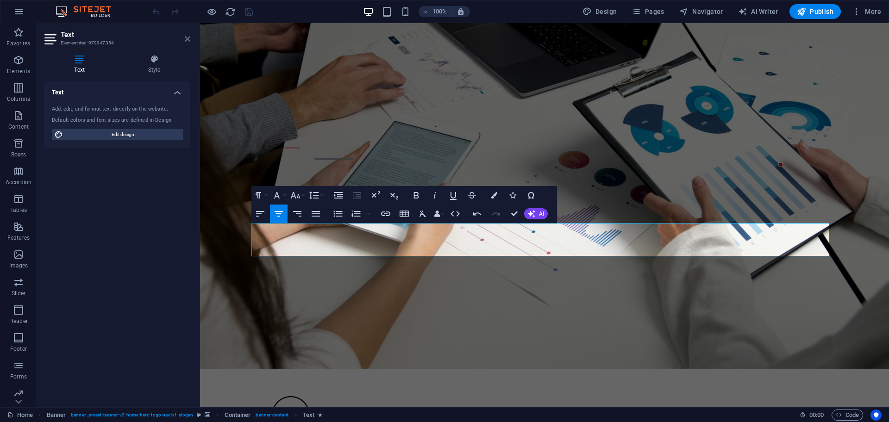
click at [187, 40] on icon at bounding box center [188, 38] width 6 height 7
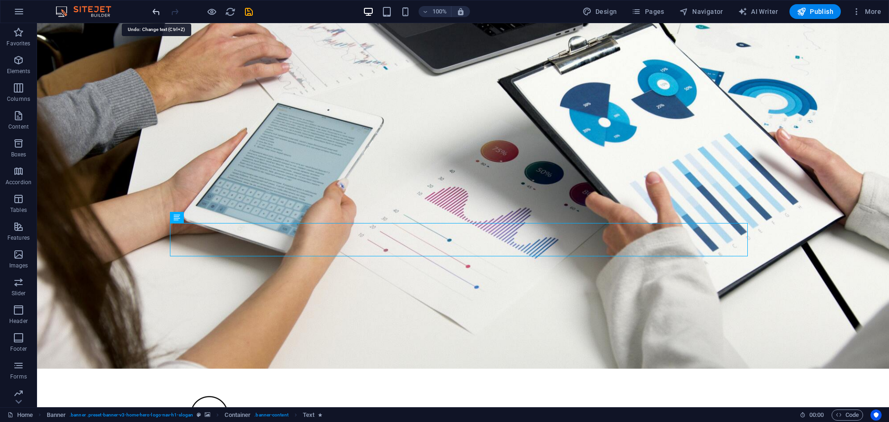
click at [158, 13] on icon "undo" at bounding box center [156, 11] width 11 height 11
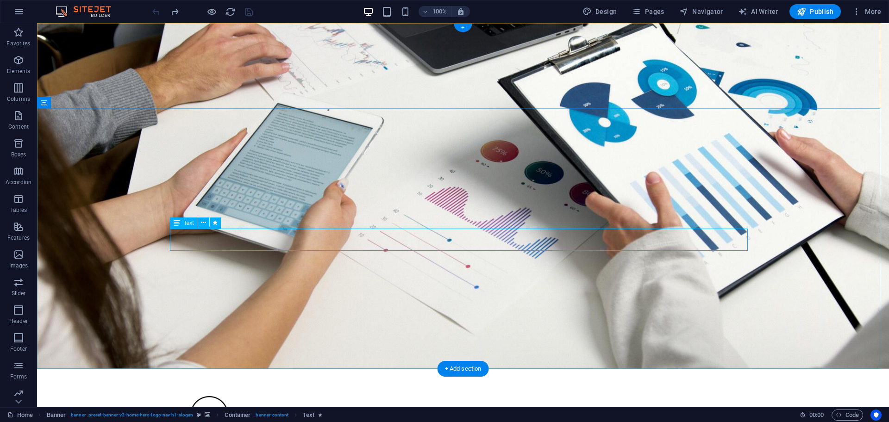
drag, startPoint x: 275, startPoint y: 238, endPoint x: 244, endPoint y: 238, distance: 30.6
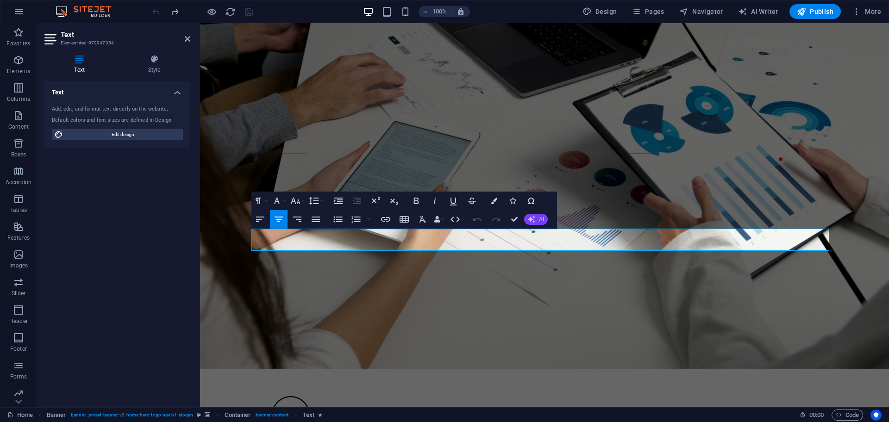
click at [532, 219] on icon "button" at bounding box center [531, 219] width 7 height 7
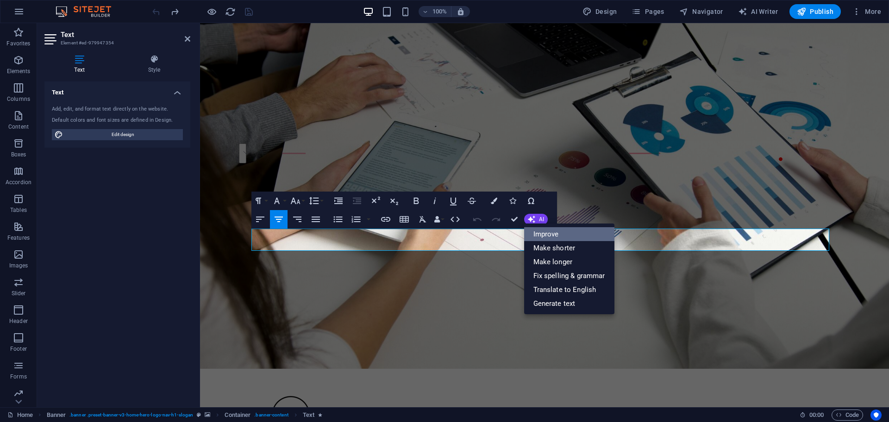
click at [542, 233] on link "Improve" at bounding box center [569, 234] width 90 height 14
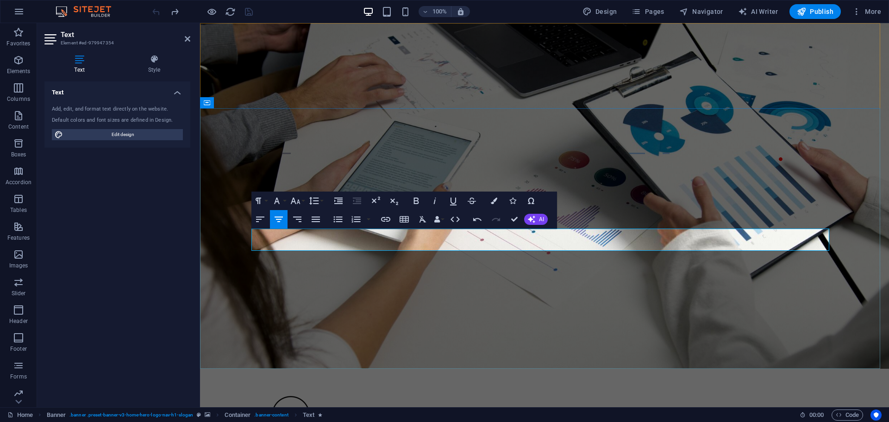
click at [185, 38] on icon at bounding box center [188, 38] width 6 height 7
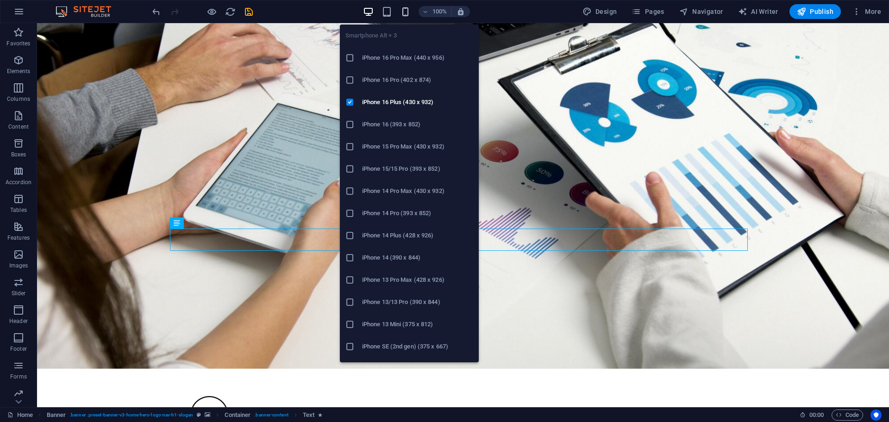
click at [406, 7] on icon "button" at bounding box center [405, 11] width 11 height 11
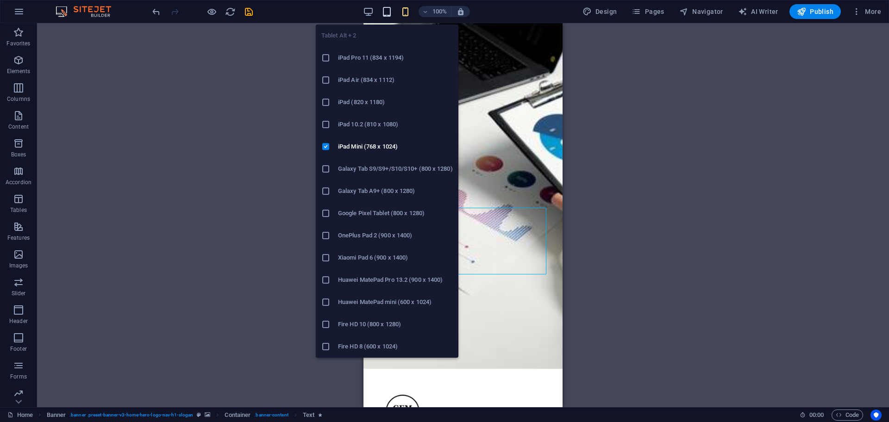
click at [386, 11] on icon "button" at bounding box center [386, 11] width 11 height 11
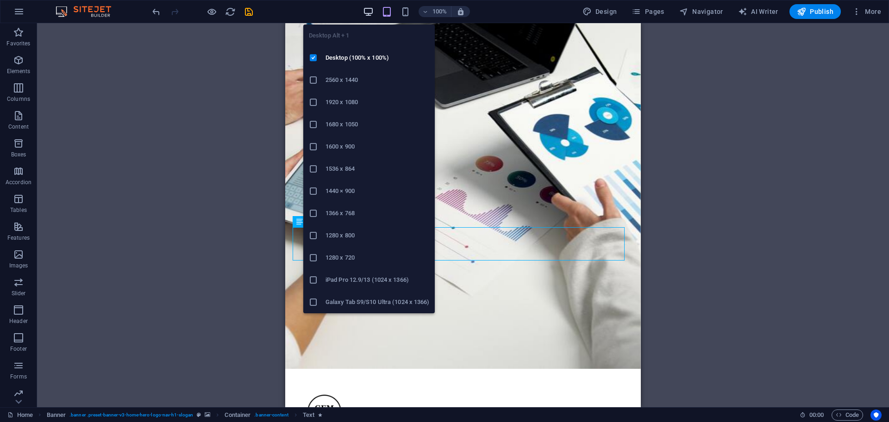
click at [372, 7] on icon "button" at bounding box center [368, 11] width 11 height 11
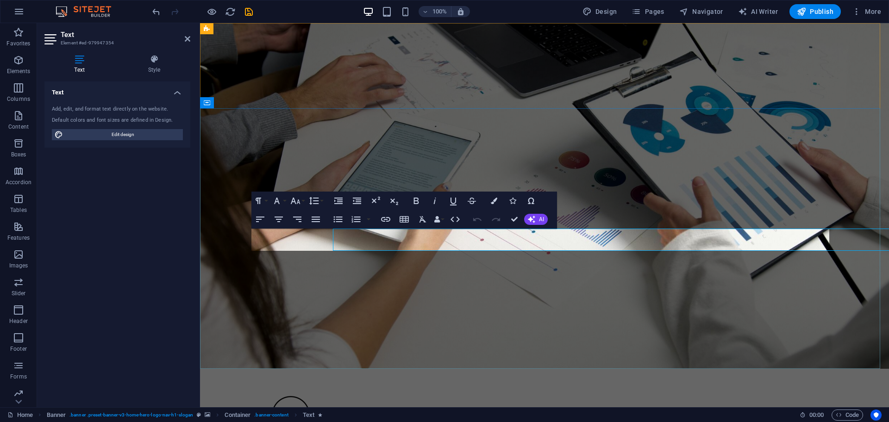
click at [399, 9] on div "100%" at bounding box center [416, 11] width 107 height 15
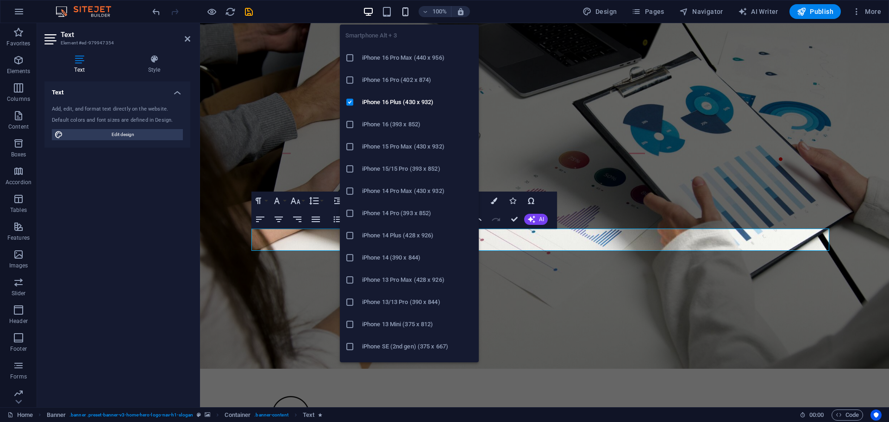
click at [405, 12] on icon "button" at bounding box center [405, 11] width 11 height 11
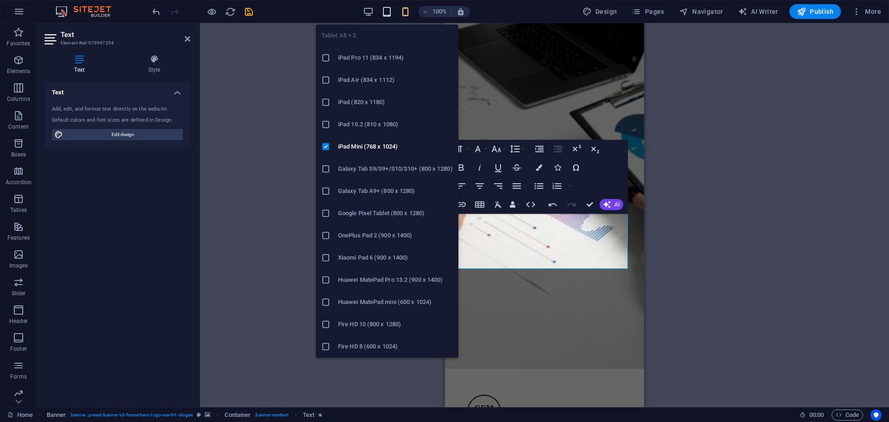
click at [389, 10] on icon "button" at bounding box center [386, 11] width 11 height 11
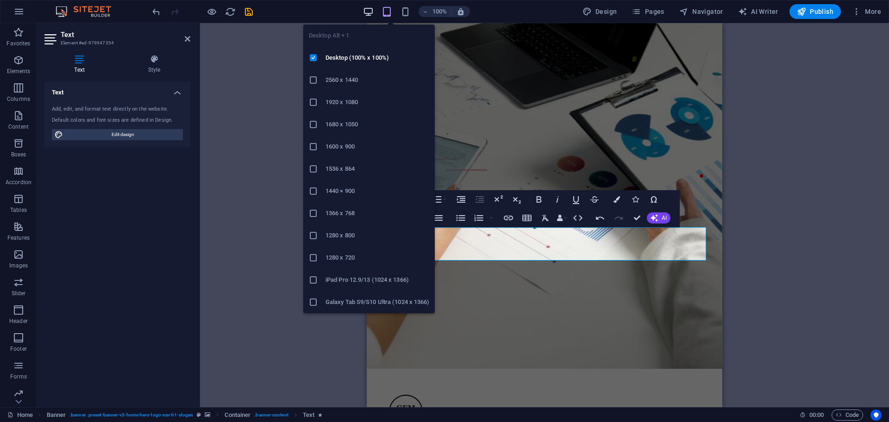
click at [368, 10] on icon "button" at bounding box center [368, 11] width 11 height 11
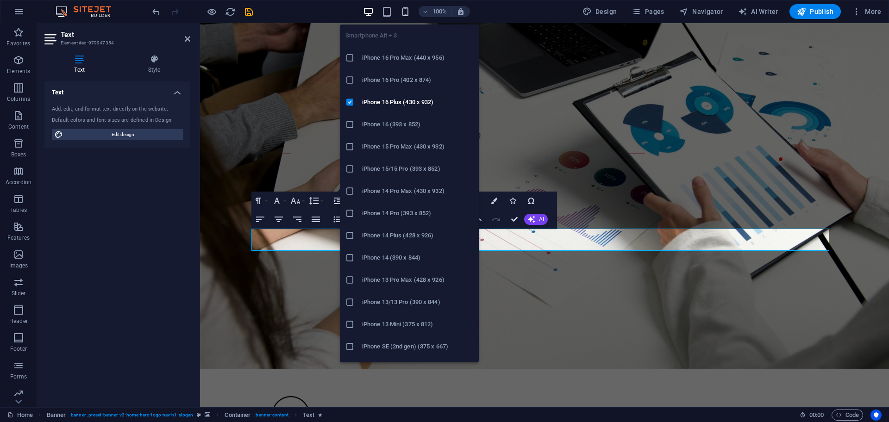
click at [407, 10] on icon "button" at bounding box center [405, 11] width 11 height 11
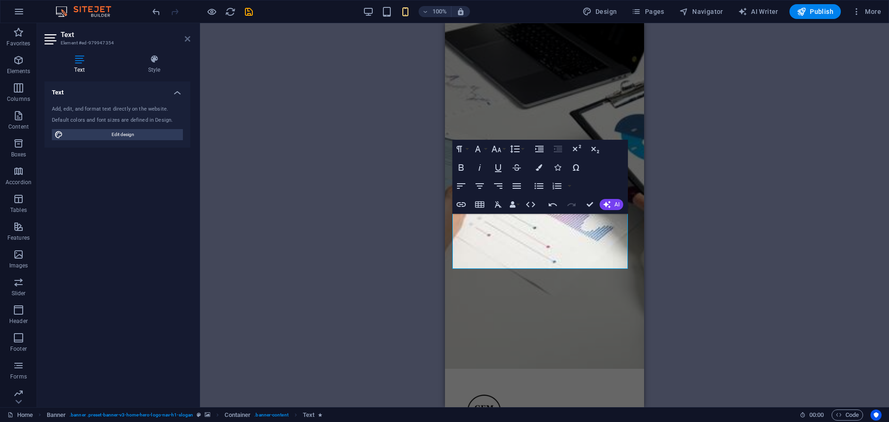
click at [189, 38] on icon at bounding box center [188, 38] width 6 height 7
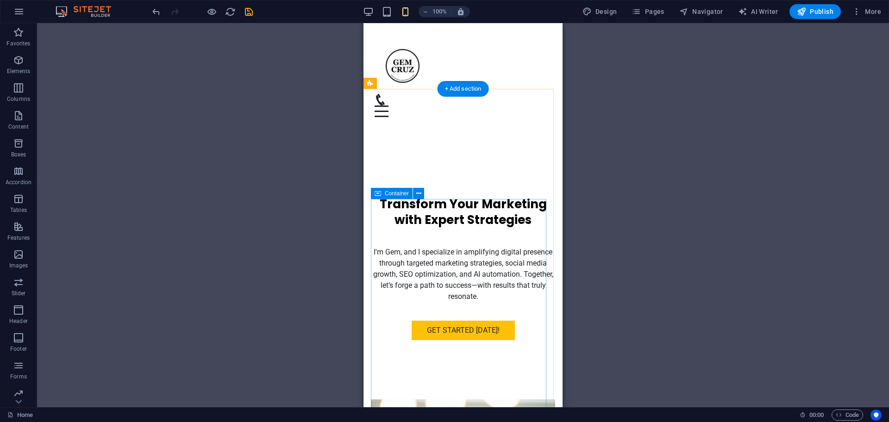
scroll to position [231, 0]
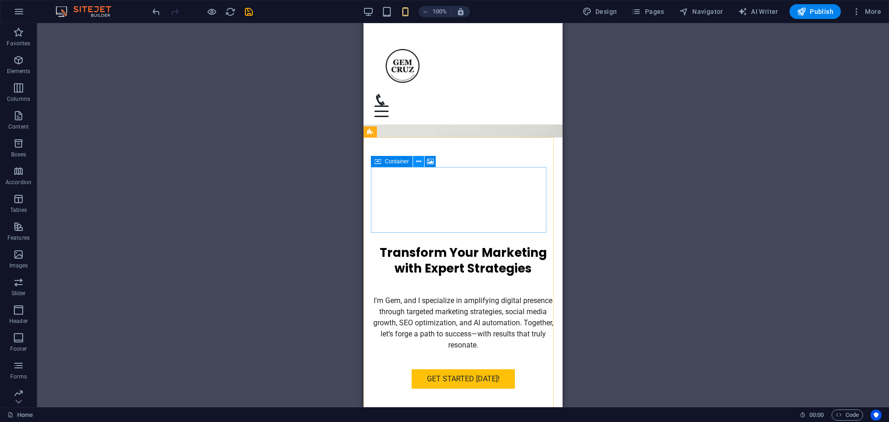
click at [417, 162] on icon at bounding box center [418, 162] width 5 height 10
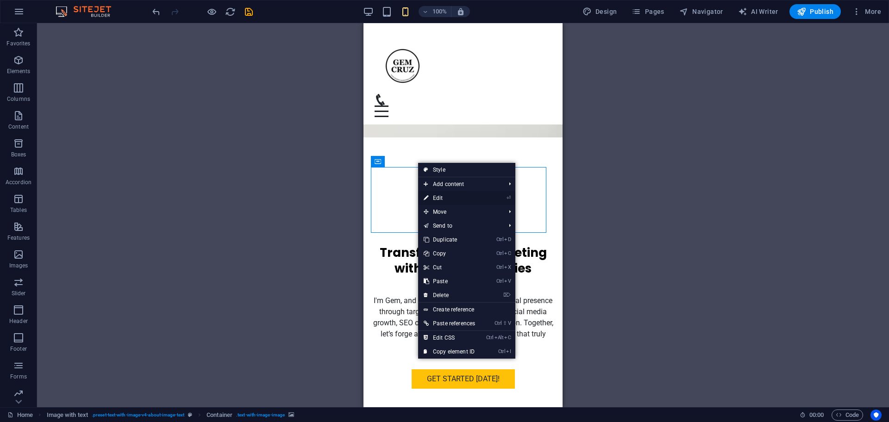
click at [437, 198] on link "⏎ Edit" at bounding box center [449, 198] width 62 height 14
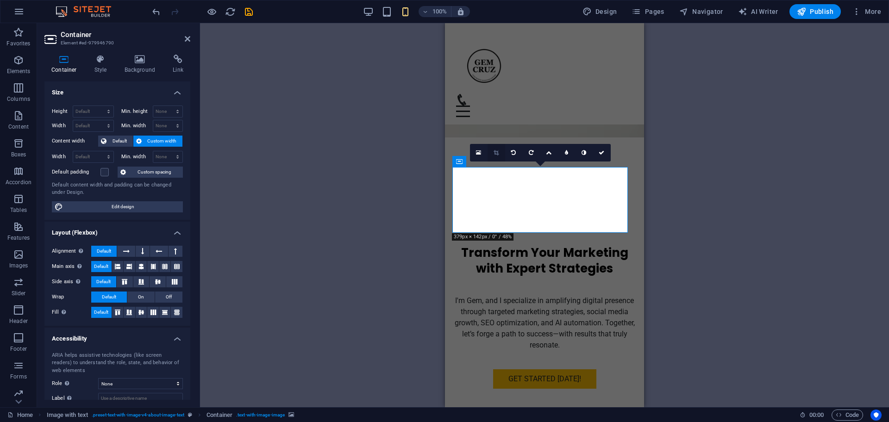
click at [500, 155] on link at bounding box center [496, 153] width 18 height 18
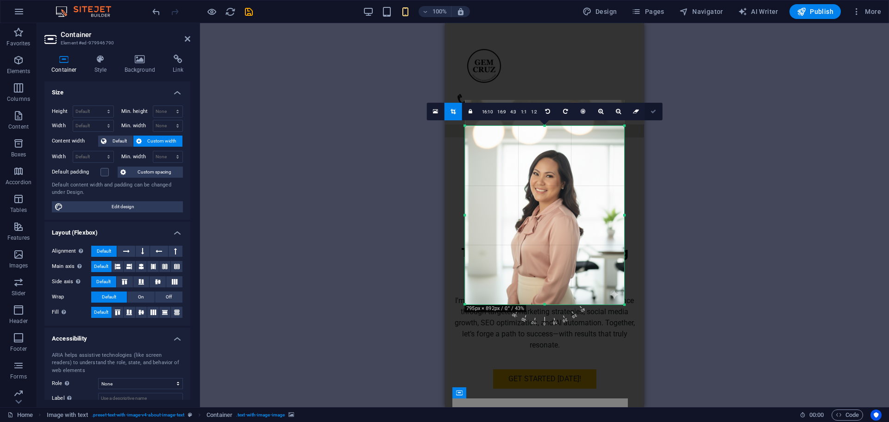
click at [651, 112] on icon at bounding box center [653, 112] width 6 height 6
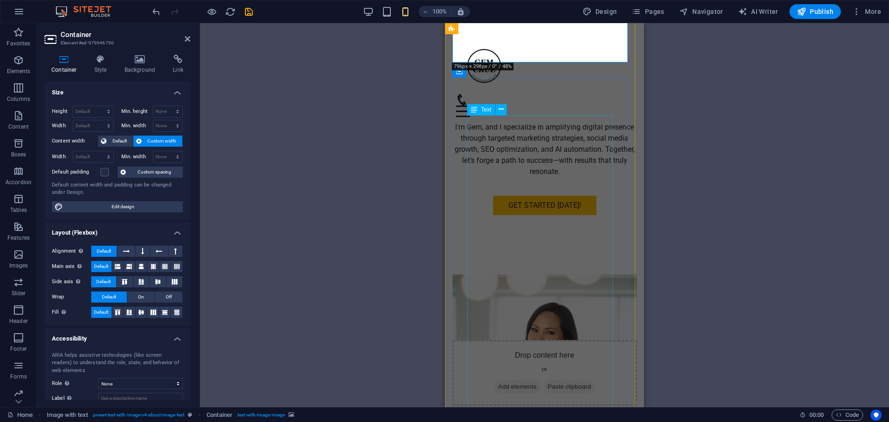
scroll to position [174, 0]
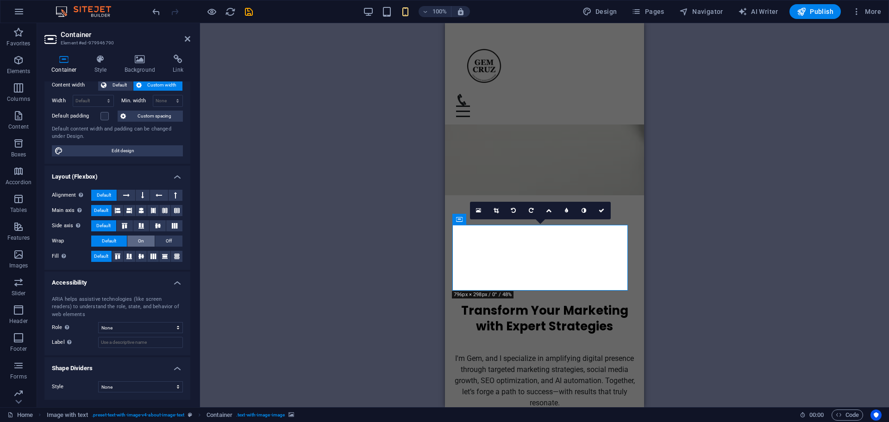
click at [139, 238] on span "On" at bounding box center [141, 241] width 6 height 11
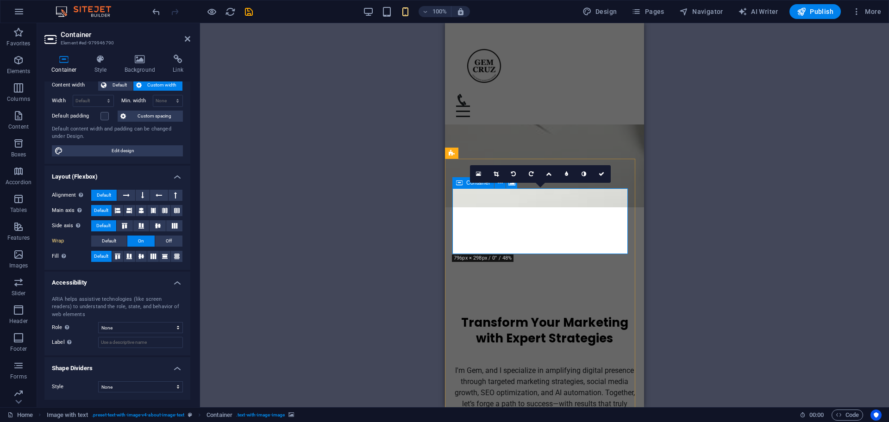
scroll to position [231, 0]
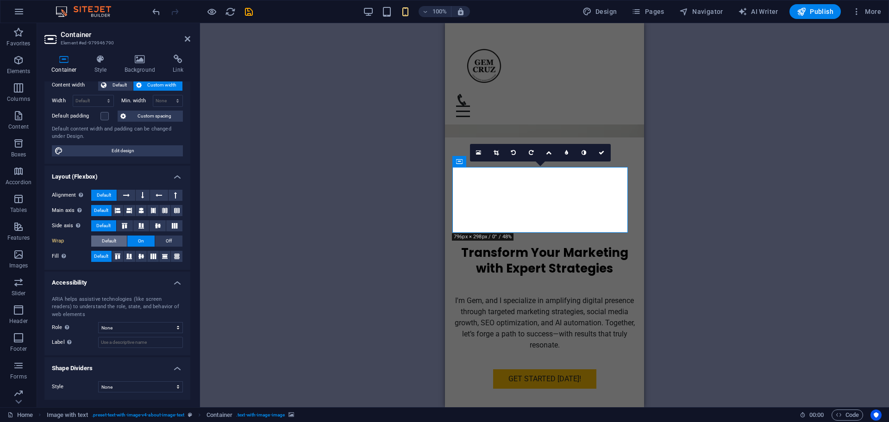
drag, startPoint x: 103, startPoint y: 240, endPoint x: 122, endPoint y: 240, distance: 18.5
click at [104, 240] on span "Default" at bounding box center [109, 241] width 14 height 11
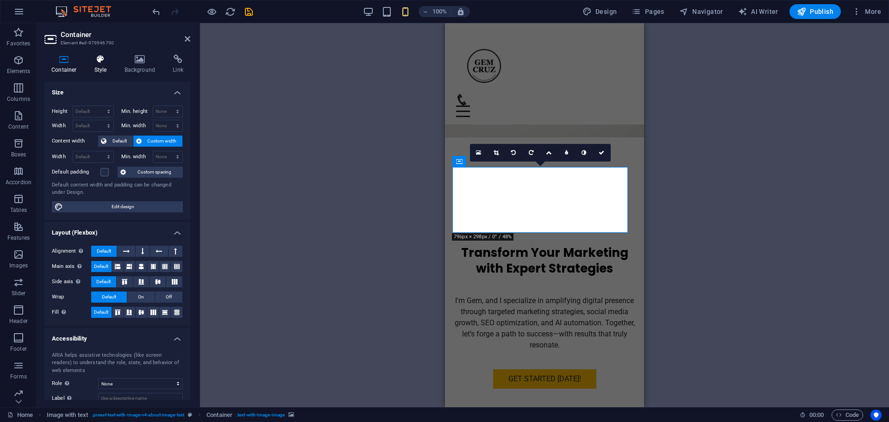
click at [98, 62] on icon at bounding box center [100, 59] width 26 height 9
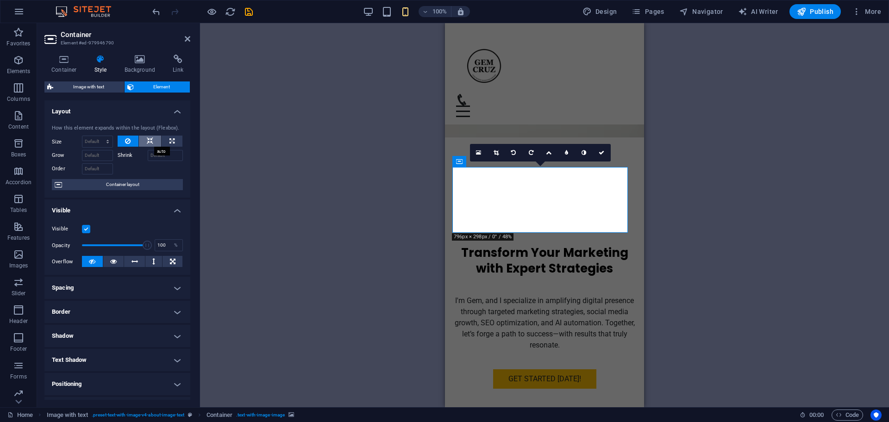
click at [152, 138] on button at bounding box center [150, 141] width 22 height 11
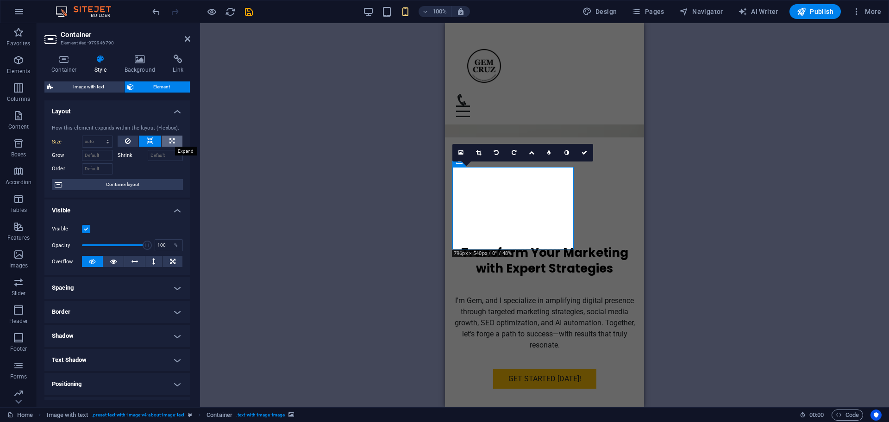
click at [169, 139] on icon at bounding box center [171, 141] width 5 height 11
type input "100"
select select "%"
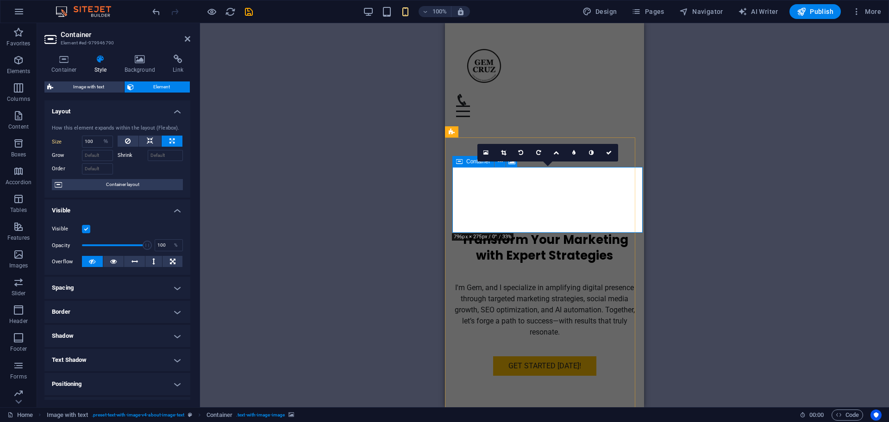
scroll to position [231, 0]
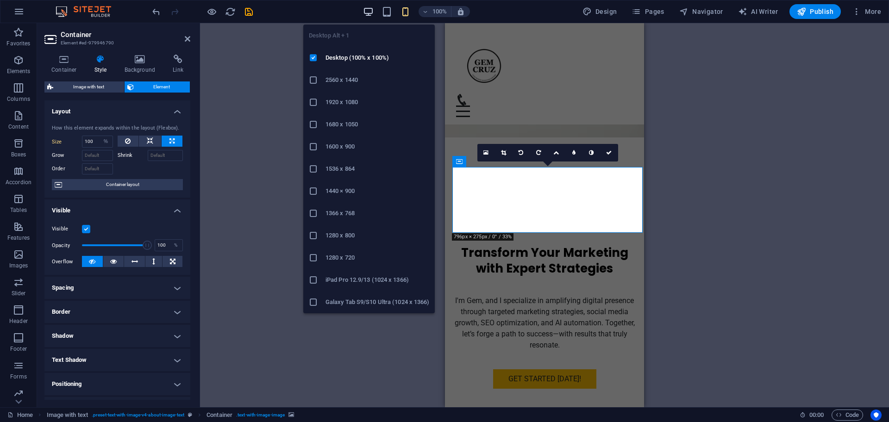
click at [369, 7] on icon "button" at bounding box center [368, 11] width 11 height 11
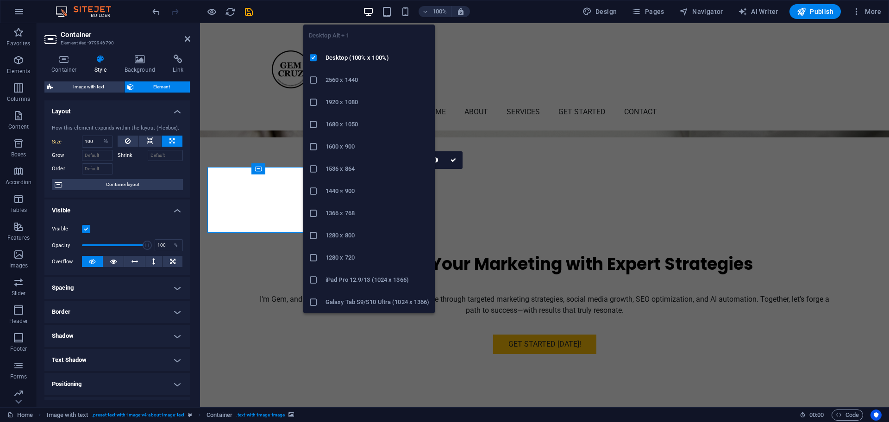
select select "DISABLED_OPTION_VALUE"
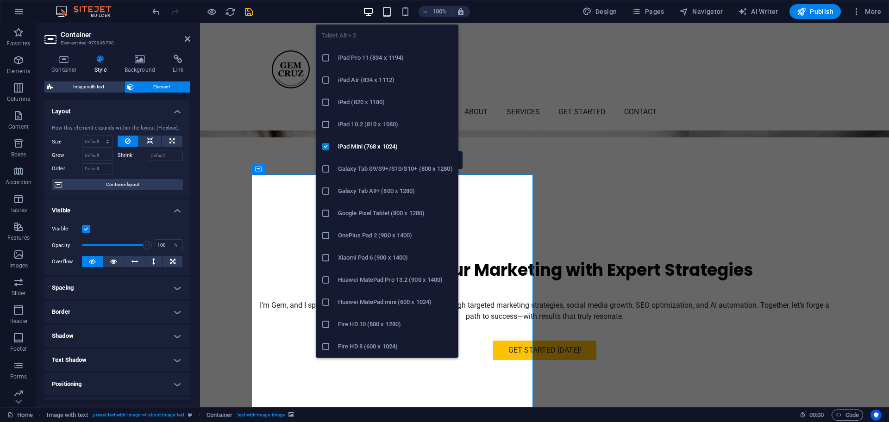
click at [387, 14] on icon "button" at bounding box center [386, 11] width 11 height 11
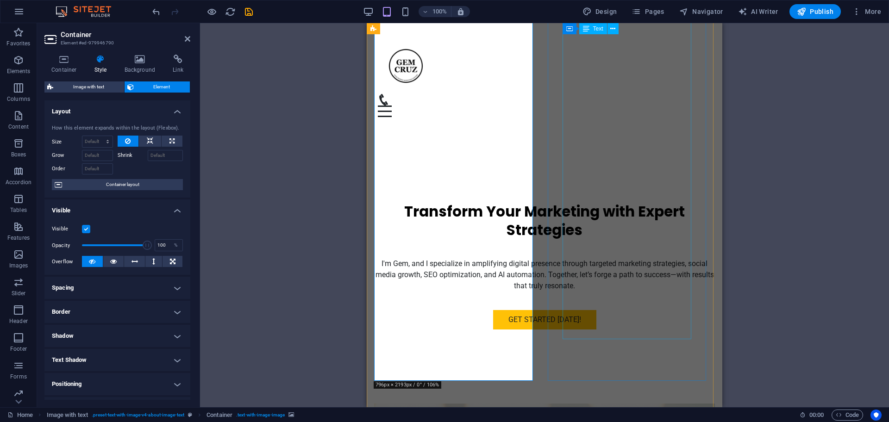
scroll to position [116, 0]
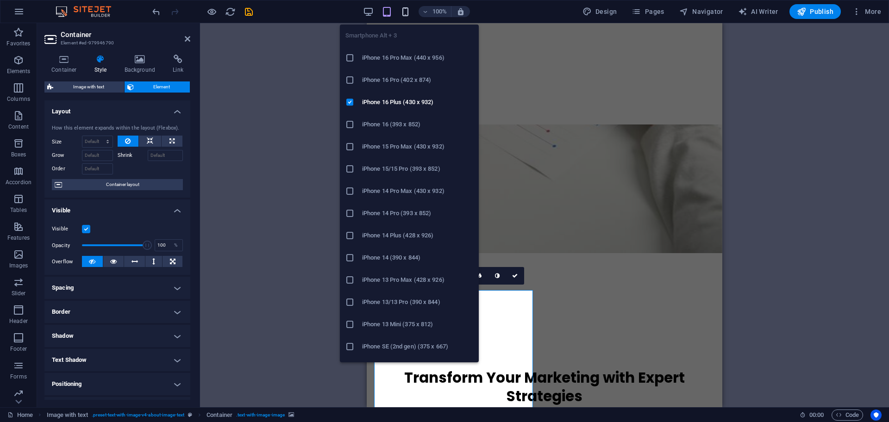
click at [406, 10] on icon "button" at bounding box center [405, 11] width 11 height 11
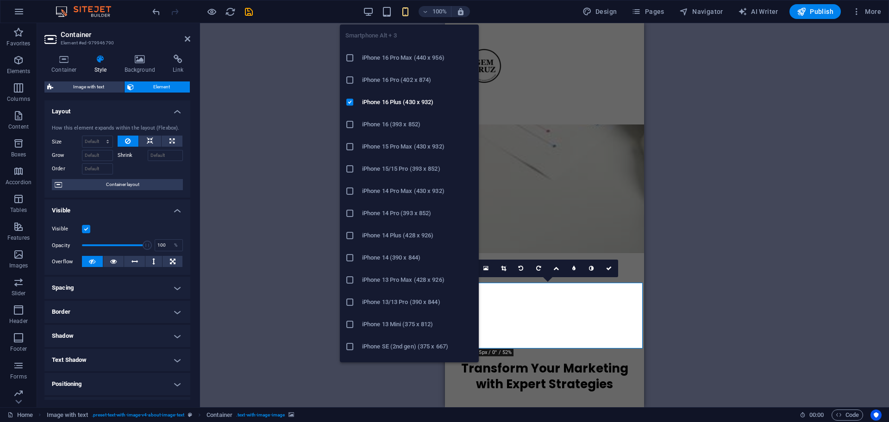
type input "100"
select select "%"
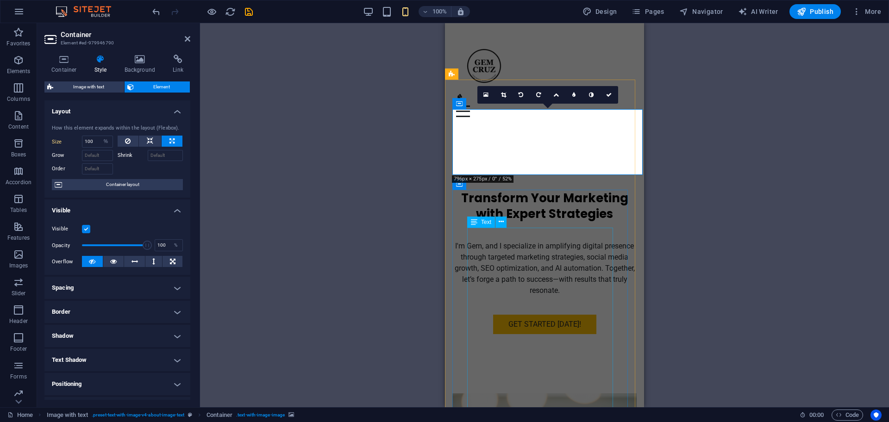
scroll to position [289, 0]
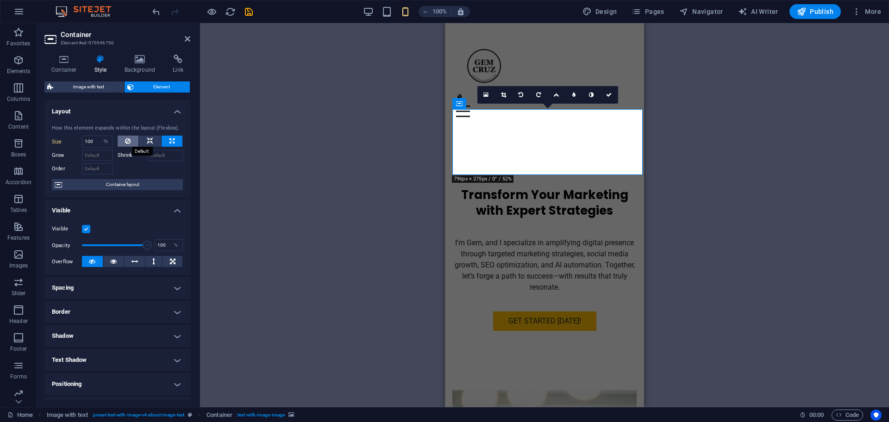
click at [128, 139] on icon at bounding box center [128, 141] width 6 height 11
select select "DISABLED_OPTION_VALUE"
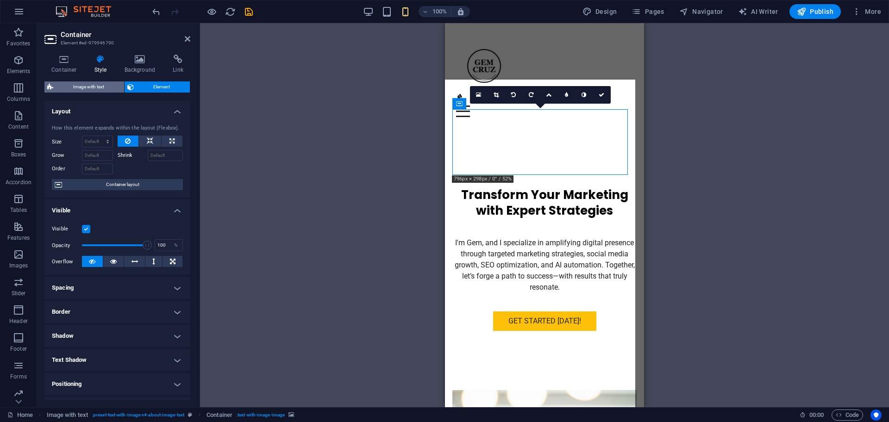
click at [79, 84] on span "Image with text" at bounding box center [88, 86] width 65 height 11
select select "rem"
select select "px"
select select "preset-text-with-image-v4-about-image-text"
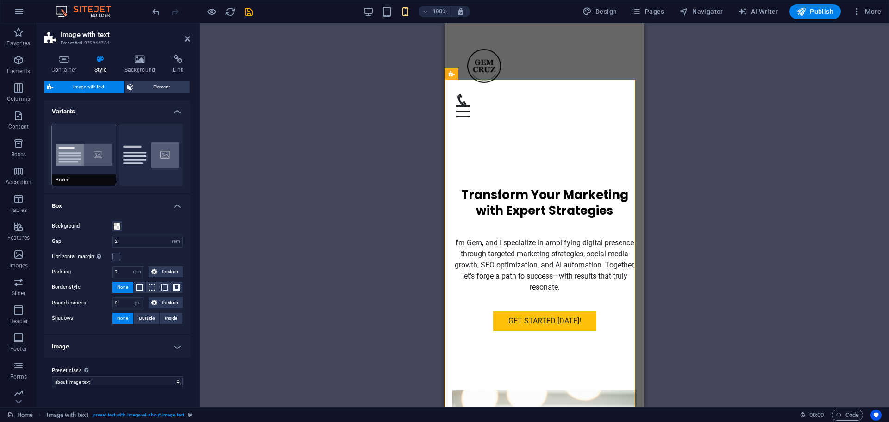
click at [80, 160] on button "Boxed" at bounding box center [84, 155] width 64 height 61
type input "0"
type input "1.5"
click at [160, 168] on button "Default" at bounding box center [151, 155] width 64 height 61
type input "2"
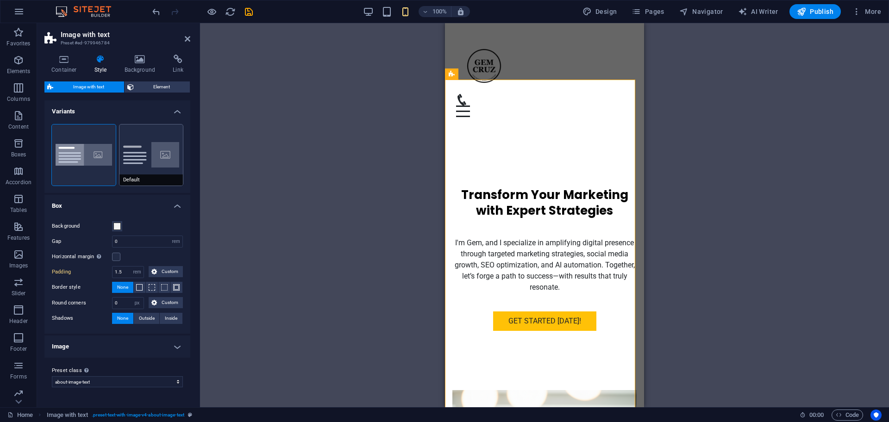
type input "0"
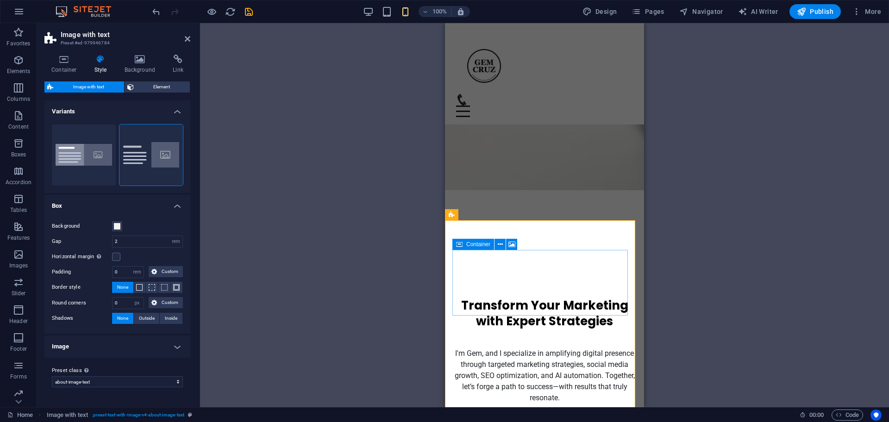
scroll to position [116, 0]
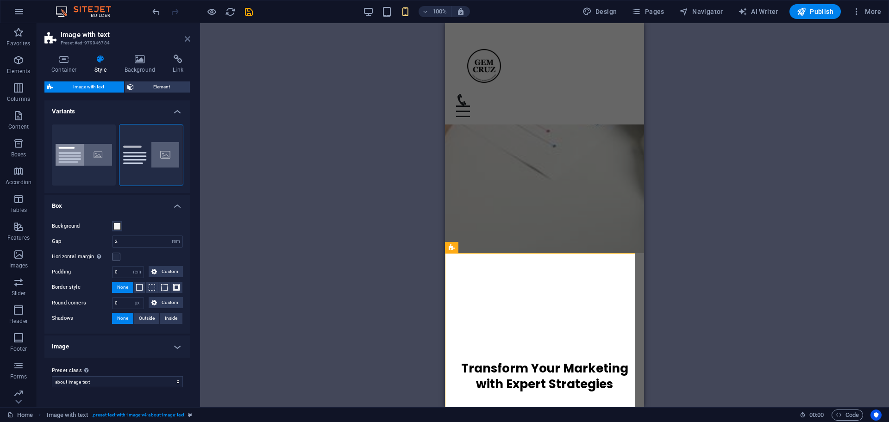
click at [187, 35] on icon at bounding box center [188, 38] width 6 height 7
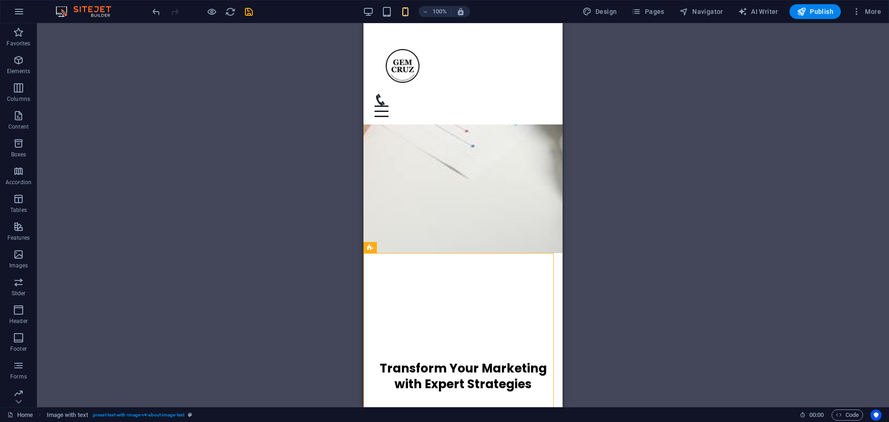
click at [369, 5] on div "100%" at bounding box center [416, 11] width 107 height 15
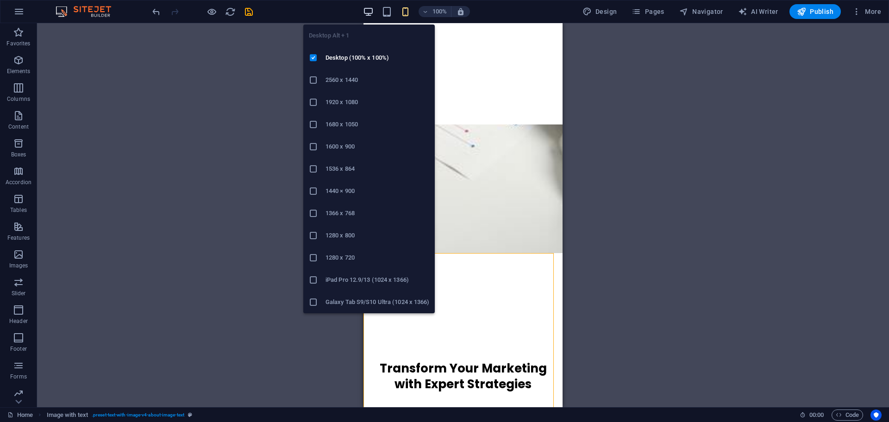
click at [372, 15] on icon "button" at bounding box center [368, 11] width 11 height 11
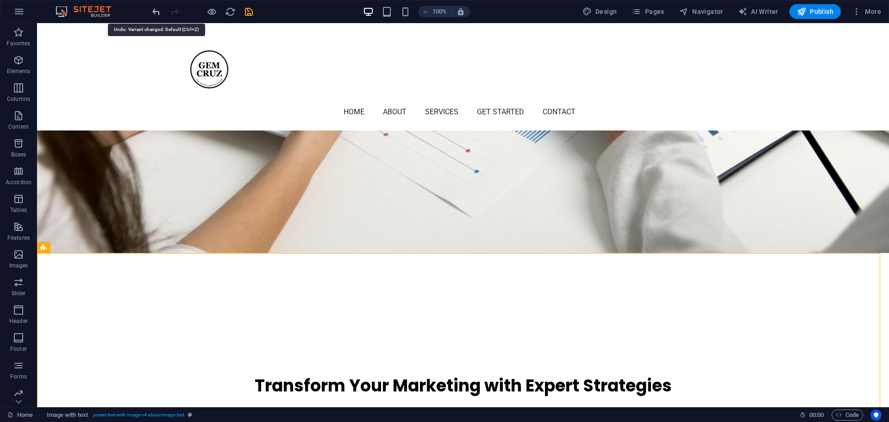
drag, startPoint x: 155, startPoint y: 11, endPoint x: 257, endPoint y: 59, distance: 112.8
click at [155, 11] on icon "undo" at bounding box center [156, 11] width 11 height 11
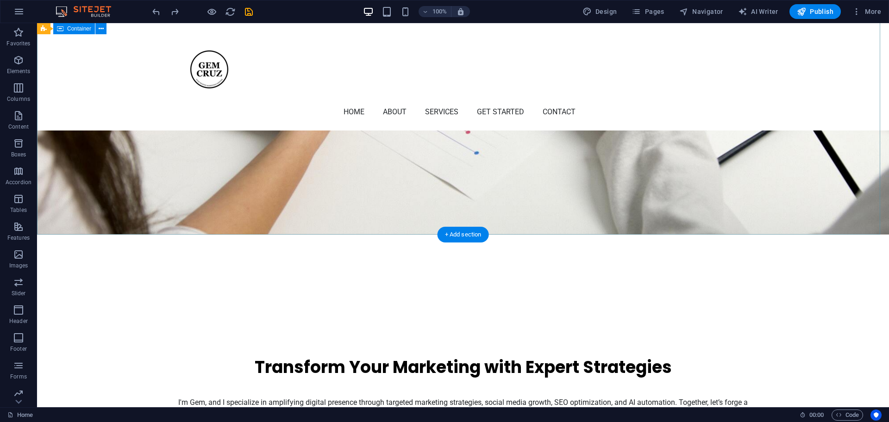
scroll to position [0, 0]
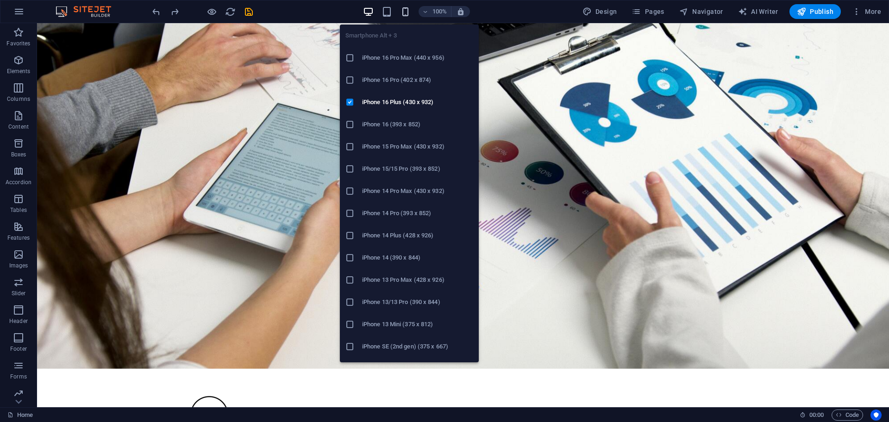
click at [406, 12] on icon "button" at bounding box center [405, 11] width 11 height 11
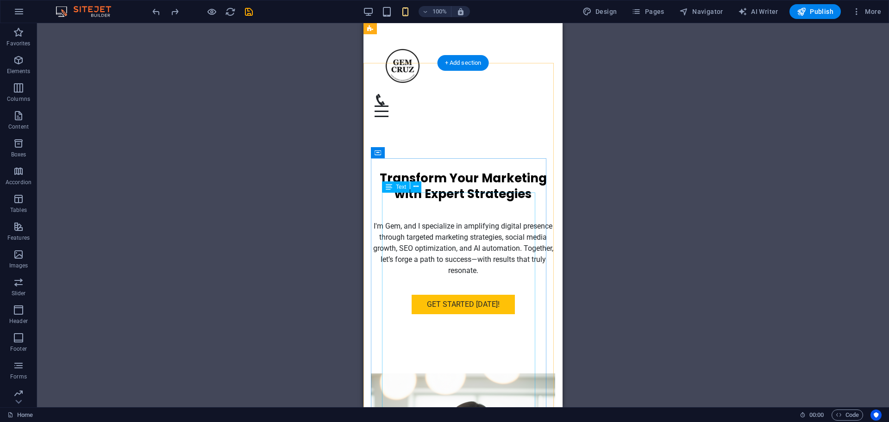
scroll to position [289, 0]
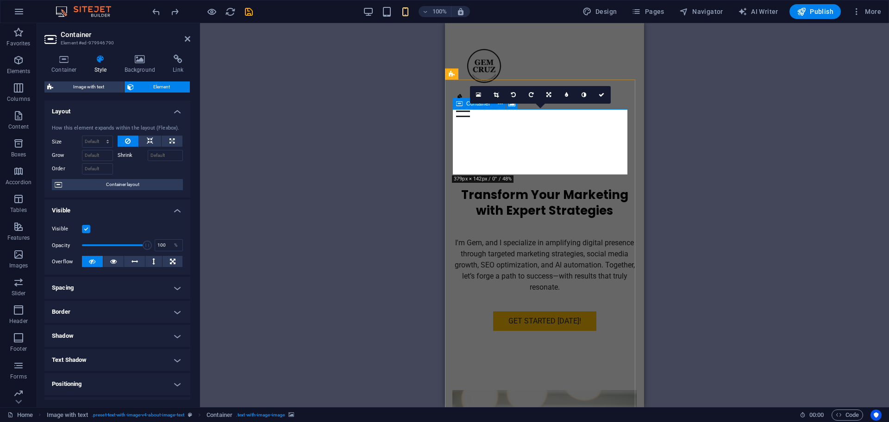
click at [148, 263] on button at bounding box center [153, 261] width 17 height 11
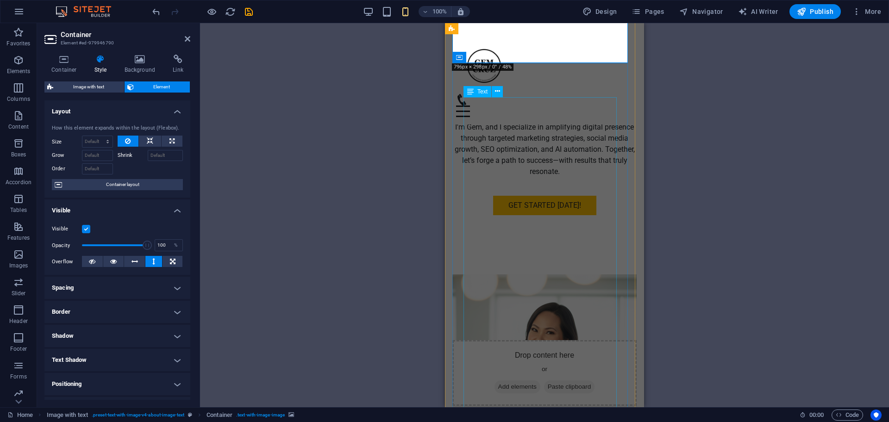
scroll to position [174, 0]
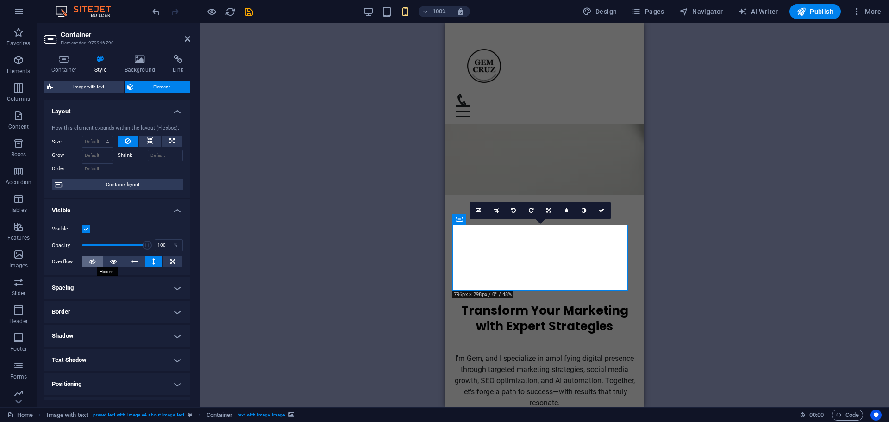
click at [89, 261] on icon at bounding box center [92, 261] width 6 height 11
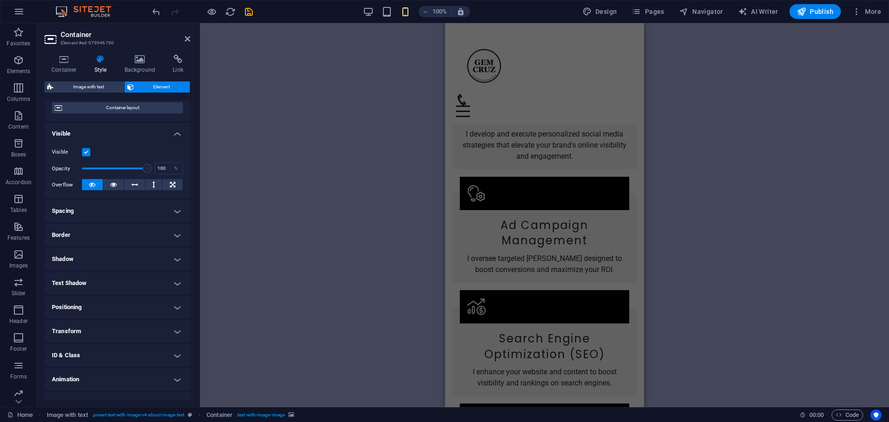
scroll to position [92, 0]
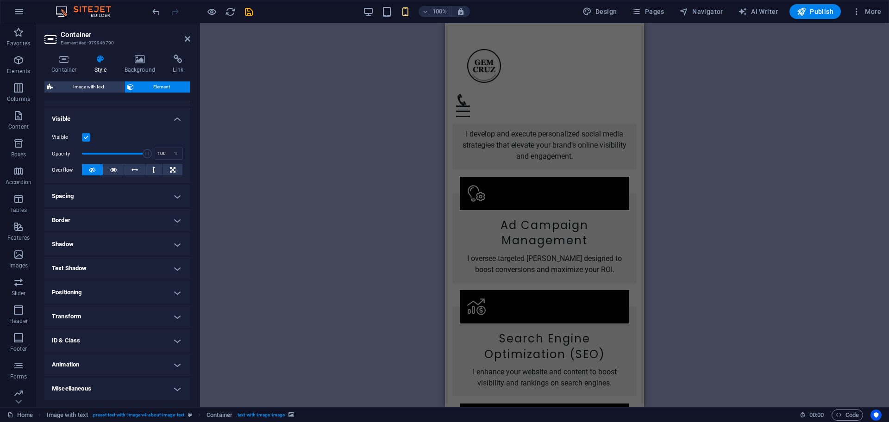
click at [106, 200] on h4 "Spacing" at bounding box center [117, 196] width 146 height 22
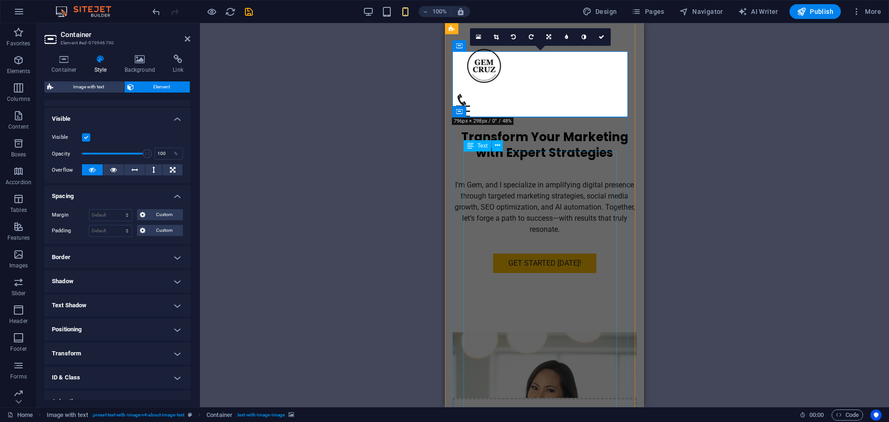
scroll to position [231, 0]
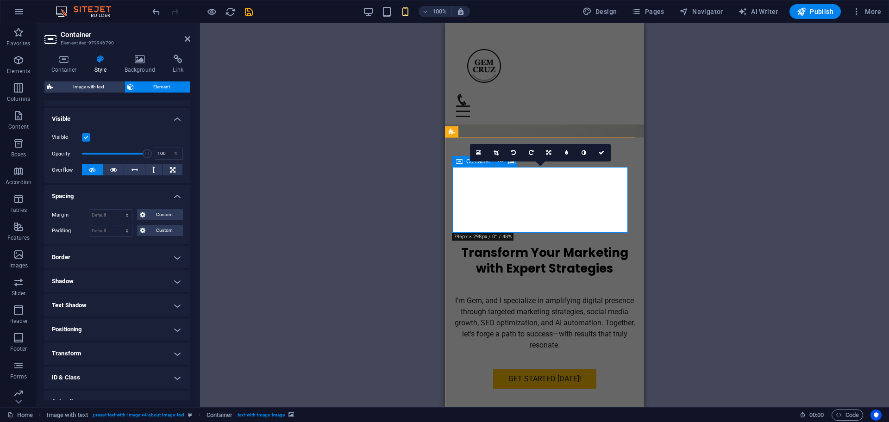
click at [601, 152] on icon at bounding box center [602, 153] width 6 height 6
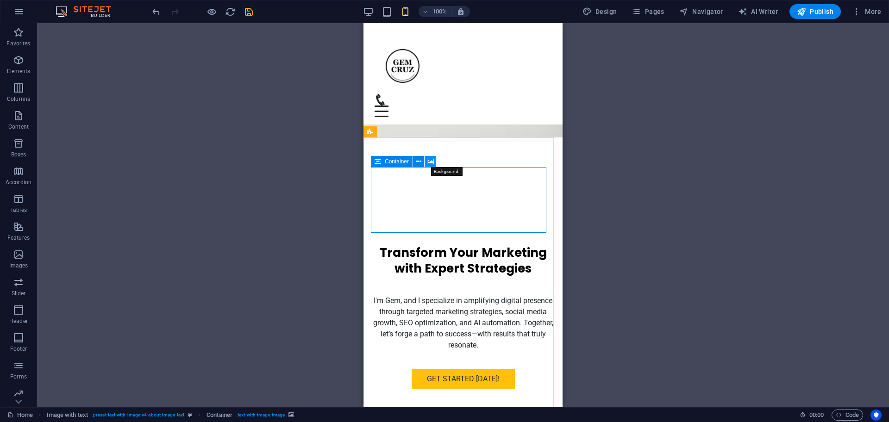
click at [428, 160] on icon at bounding box center [430, 162] width 7 height 10
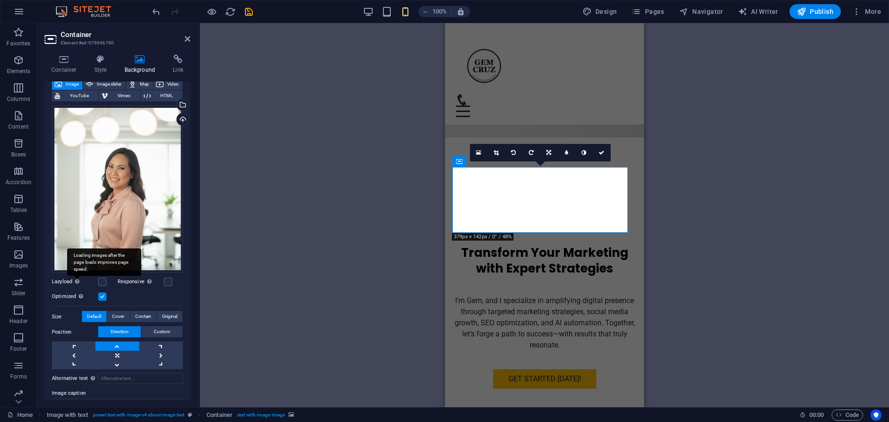
scroll to position [114, 0]
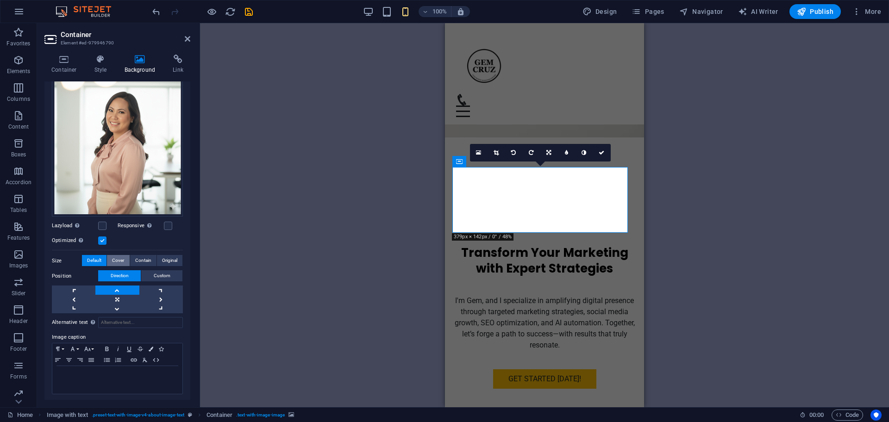
click at [113, 258] on span "Cover" at bounding box center [118, 260] width 12 height 11
click at [145, 258] on span "Contain" at bounding box center [143, 260] width 16 height 11
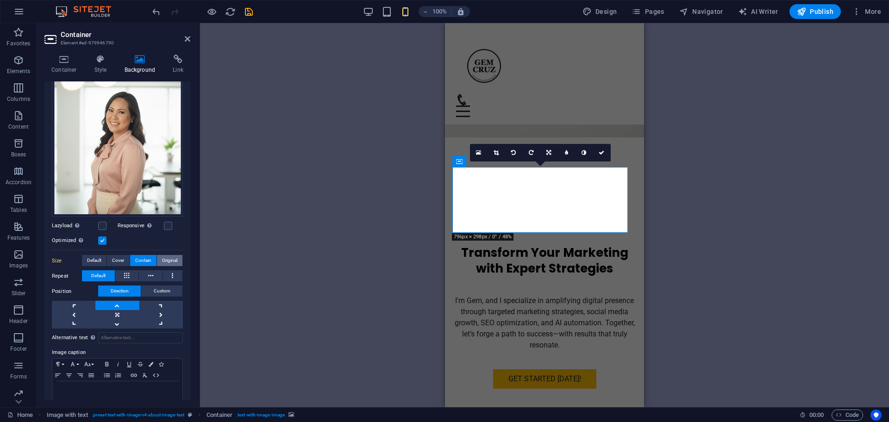
click at [174, 258] on span "Original" at bounding box center [169, 260] width 15 height 11
click at [94, 259] on span "Default" at bounding box center [94, 260] width 14 height 11
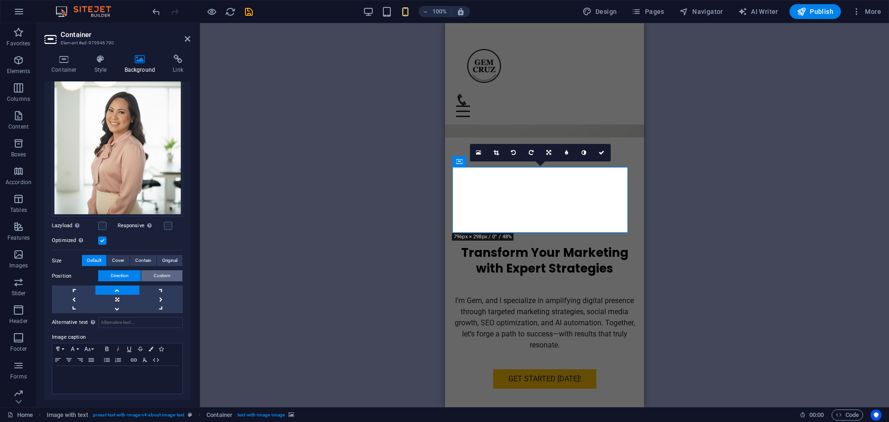
click at [160, 275] on span "Custom" at bounding box center [162, 275] width 17 height 11
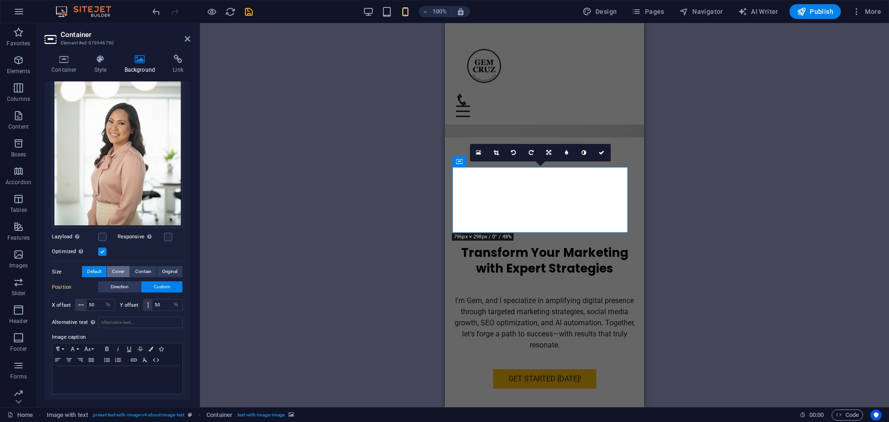
click at [118, 268] on span "Cover" at bounding box center [118, 271] width 12 height 11
click at [137, 266] on span "Contain" at bounding box center [143, 271] width 16 height 11
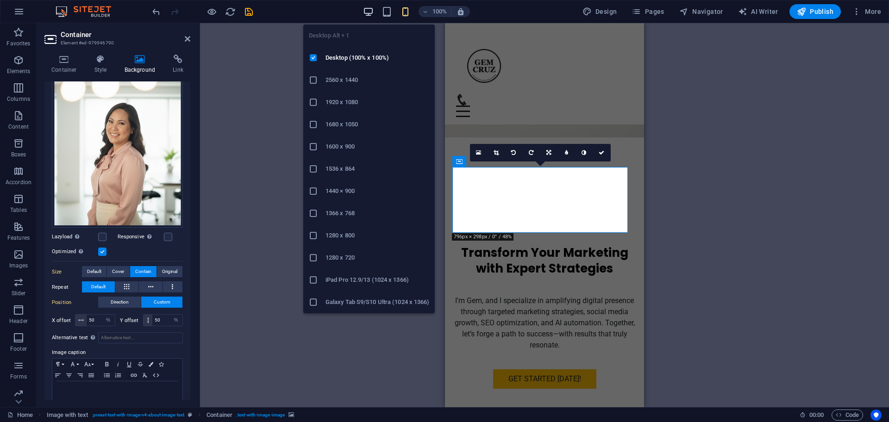
click at [367, 14] on icon "button" at bounding box center [368, 11] width 11 height 11
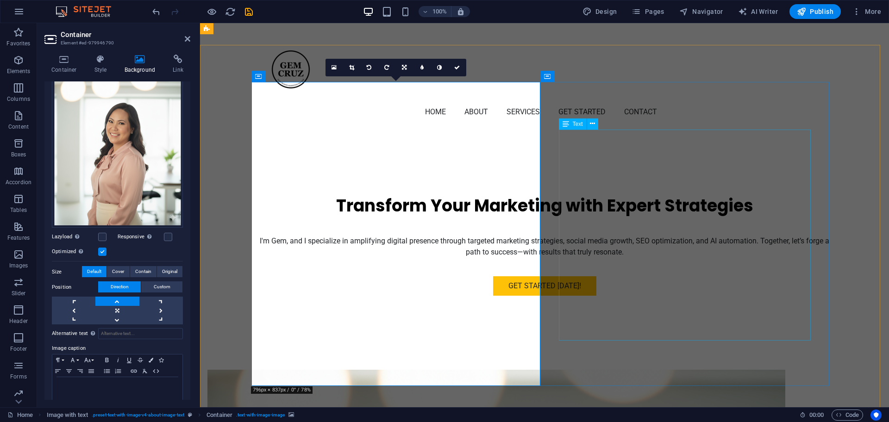
scroll to position [289, 0]
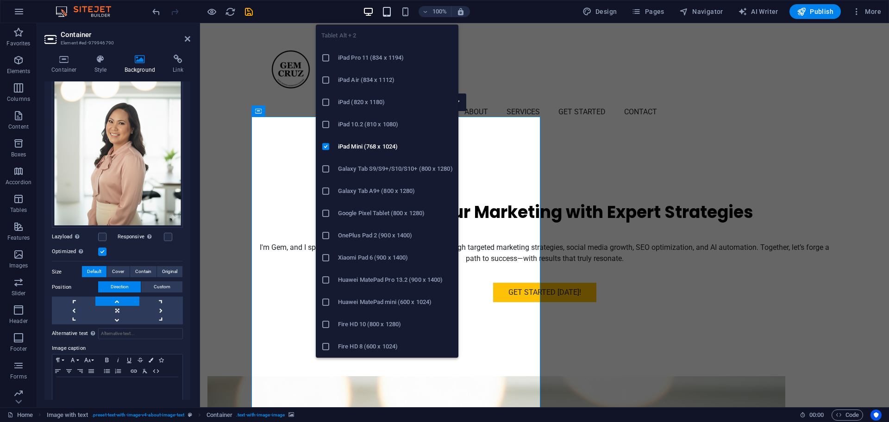
click at [389, 13] on icon "button" at bounding box center [386, 11] width 11 height 11
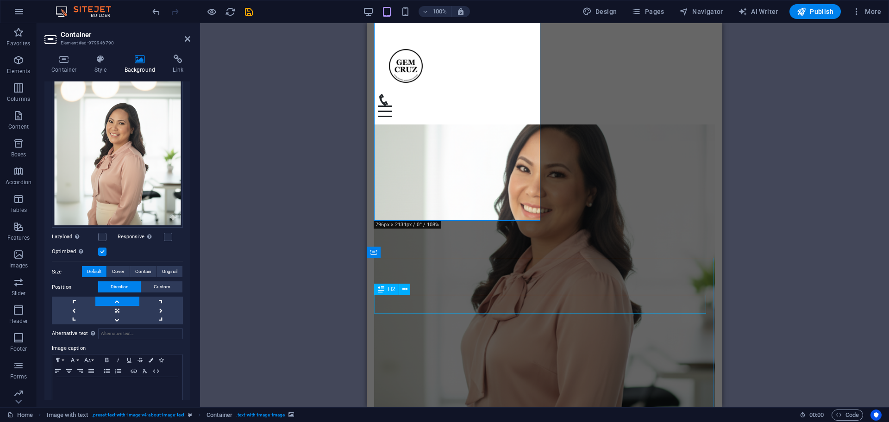
scroll to position [347, 0]
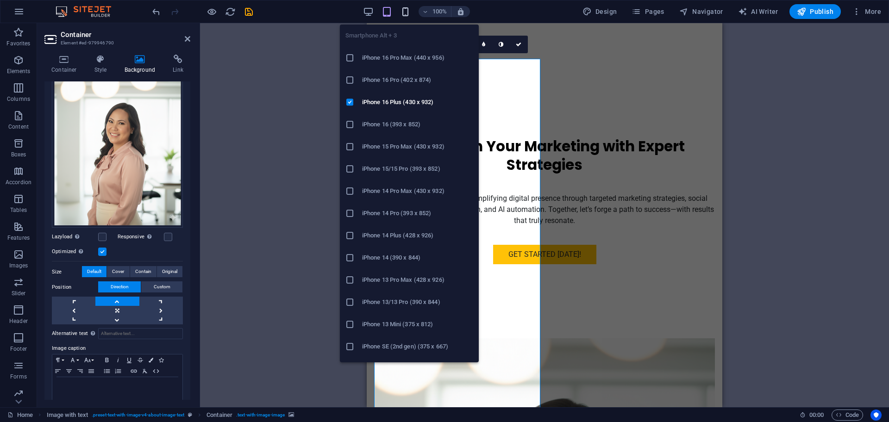
click at [404, 12] on icon "button" at bounding box center [405, 11] width 11 height 11
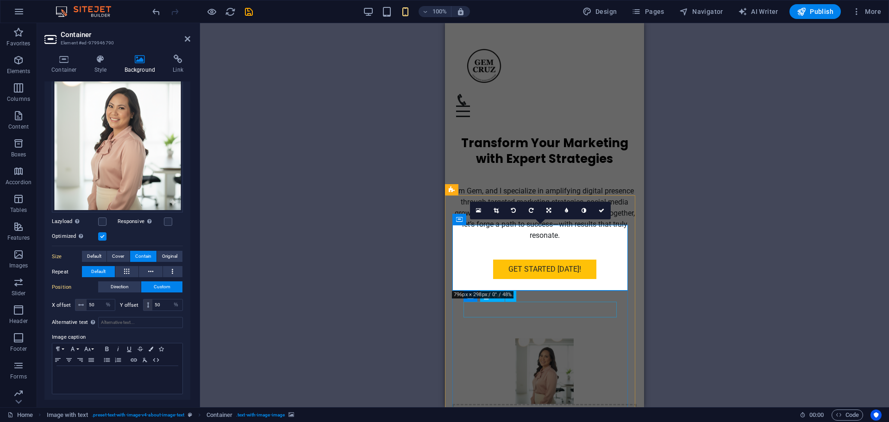
scroll to position [174, 0]
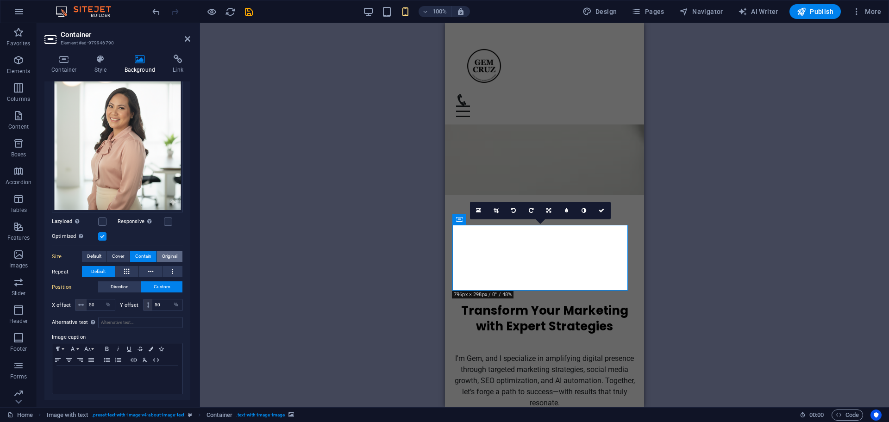
click at [165, 252] on span "Original" at bounding box center [169, 256] width 15 height 11
click at [148, 252] on span "Contain" at bounding box center [143, 256] width 16 height 11
drag, startPoint x: 121, startPoint y: 273, endPoint x: 132, endPoint y: 274, distance: 11.1
click at [122, 273] on button at bounding box center [127, 271] width 24 height 11
click at [151, 269] on icon at bounding box center [150, 271] width 5 height 11
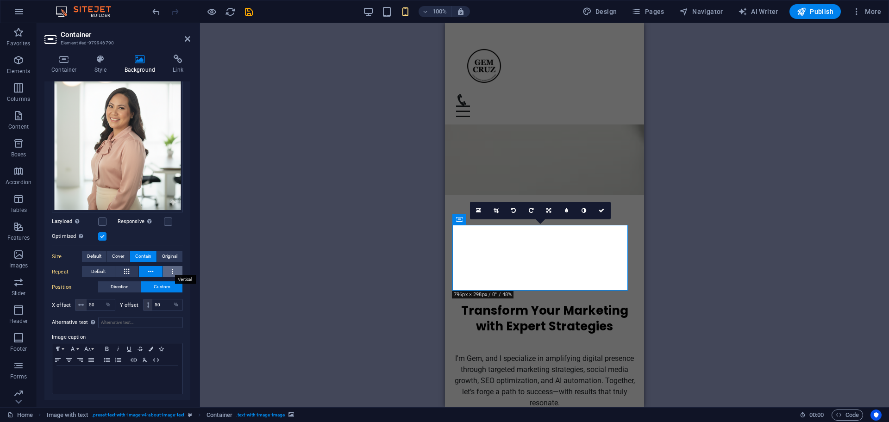
click at [175, 271] on button at bounding box center [173, 271] width 20 height 11
click at [97, 270] on span "Default" at bounding box center [98, 271] width 14 height 11
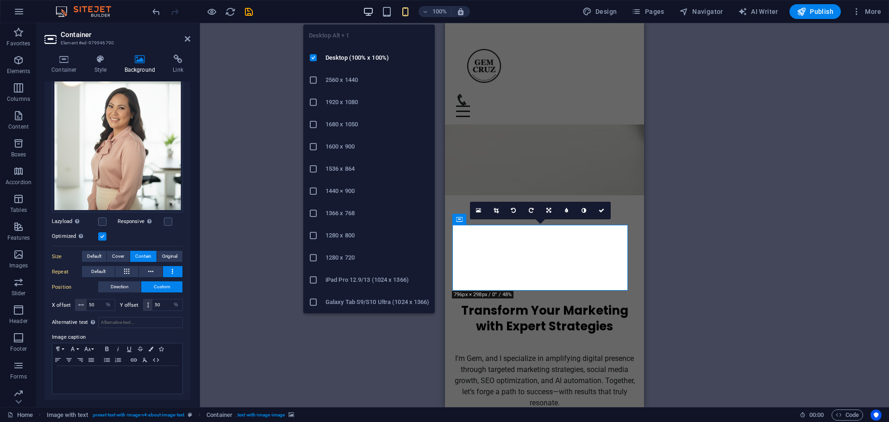
click at [365, 9] on icon "button" at bounding box center [368, 11] width 11 height 11
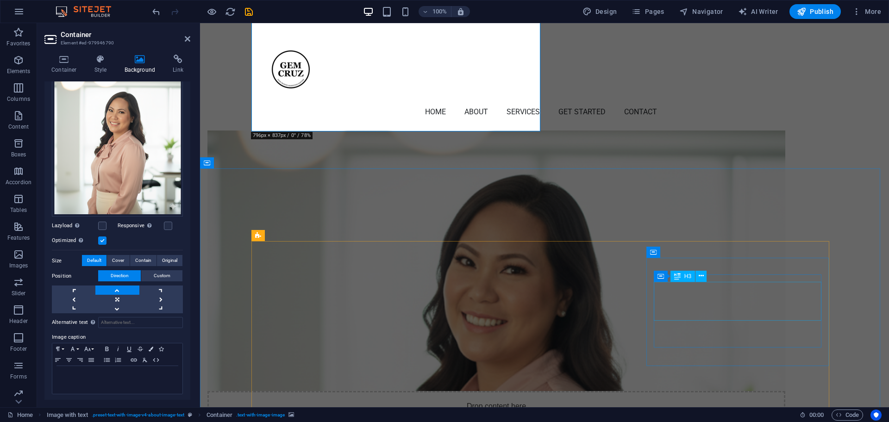
scroll to position [347, 0]
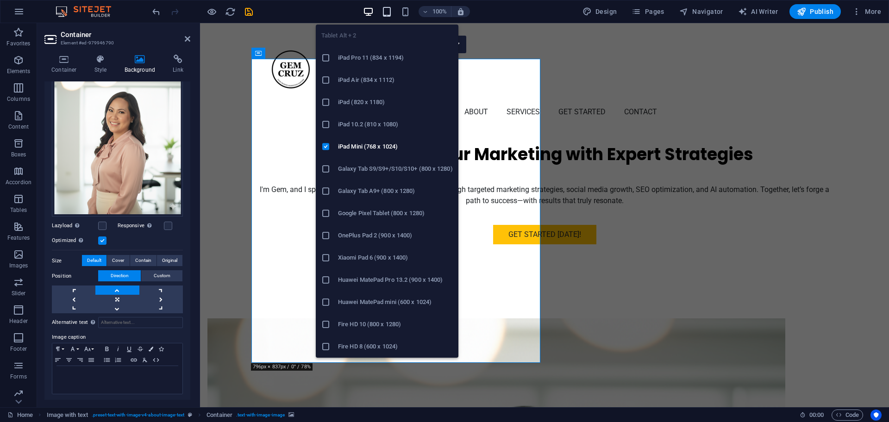
click at [386, 15] on icon "button" at bounding box center [386, 11] width 11 height 11
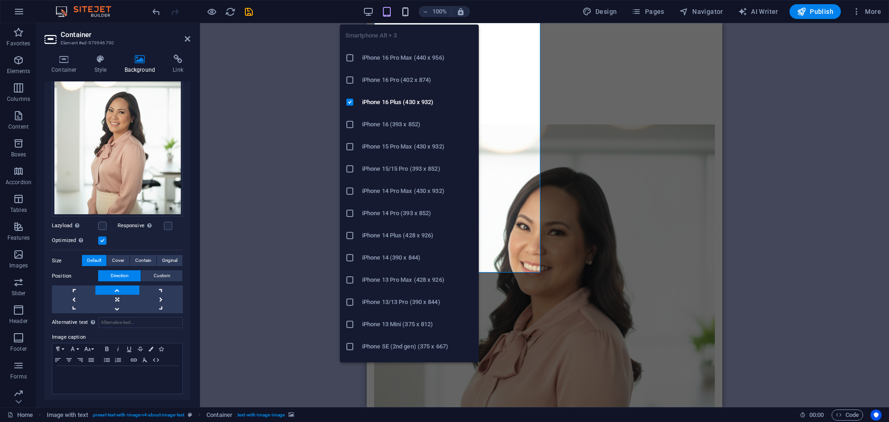
click at [409, 5] on div "100%" at bounding box center [416, 11] width 107 height 15
click at [408, 9] on icon "button" at bounding box center [405, 11] width 11 height 11
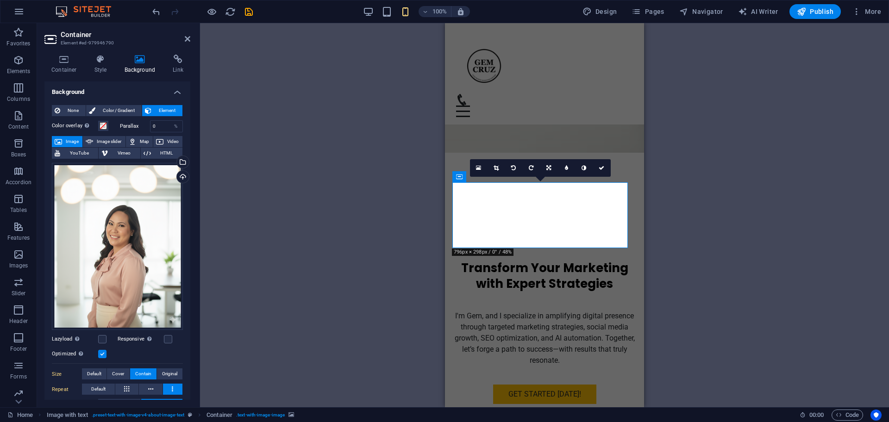
scroll to position [0, 0]
click at [101, 140] on span "Image slider" at bounding box center [109, 142] width 26 height 11
select select "ms"
select select "s"
select select "progressive"
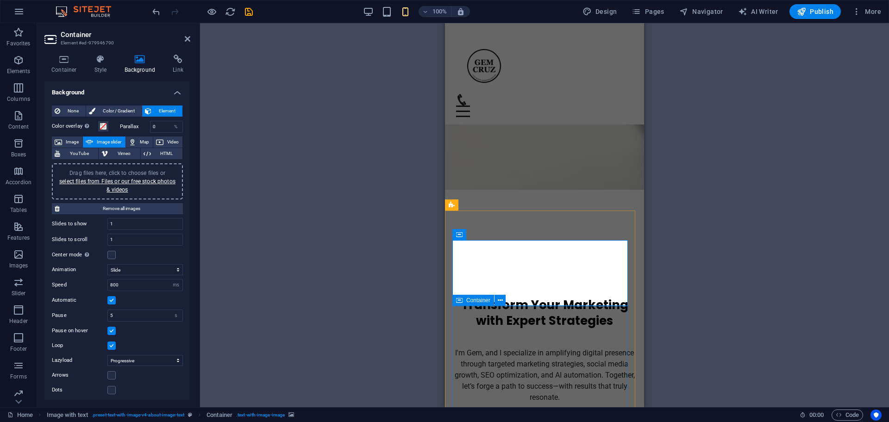
scroll to position [158, 0]
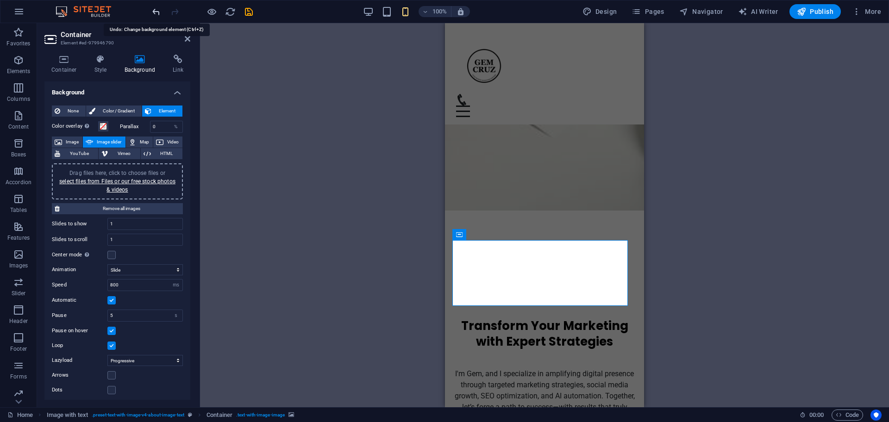
click at [151, 12] on icon "undo" at bounding box center [156, 11] width 11 height 11
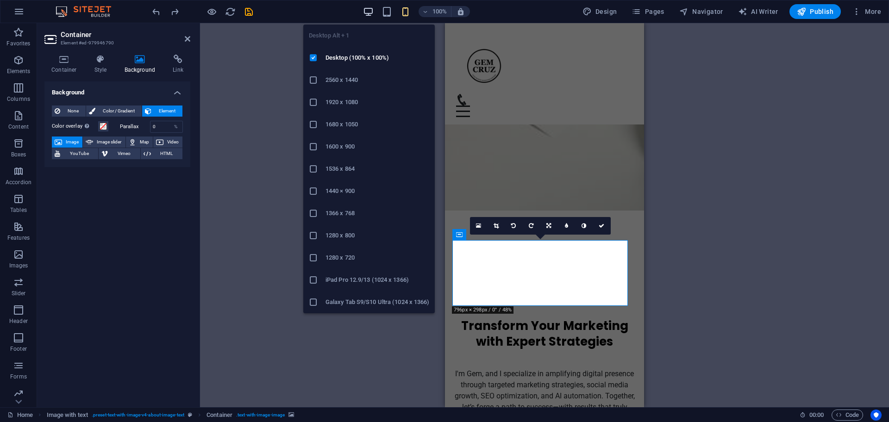
click at [367, 13] on icon "button" at bounding box center [368, 11] width 11 height 11
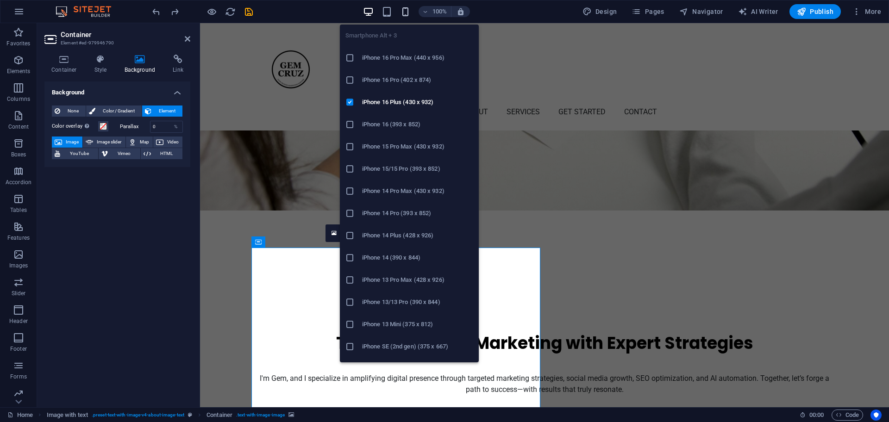
click at [405, 13] on icon "button" at bounding box center [405, 11] width 11 height 11
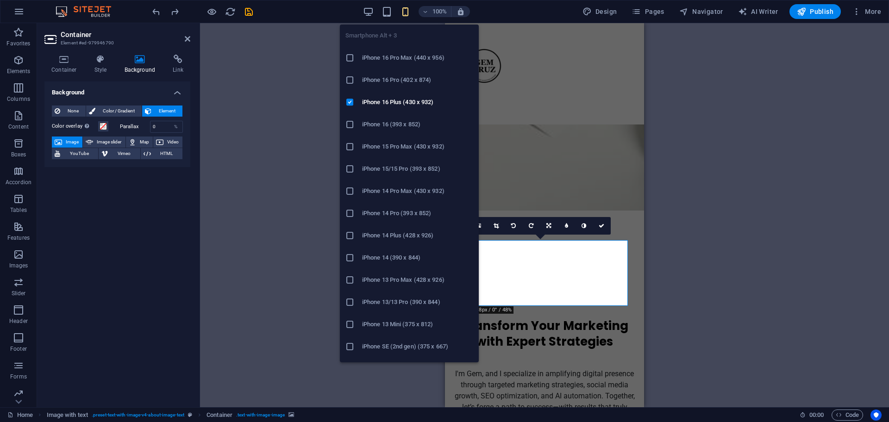
click at [393, 125] on h6 "iPhone 16 (393 x 852)" at bounding box center [417, 124] width 111 height 11
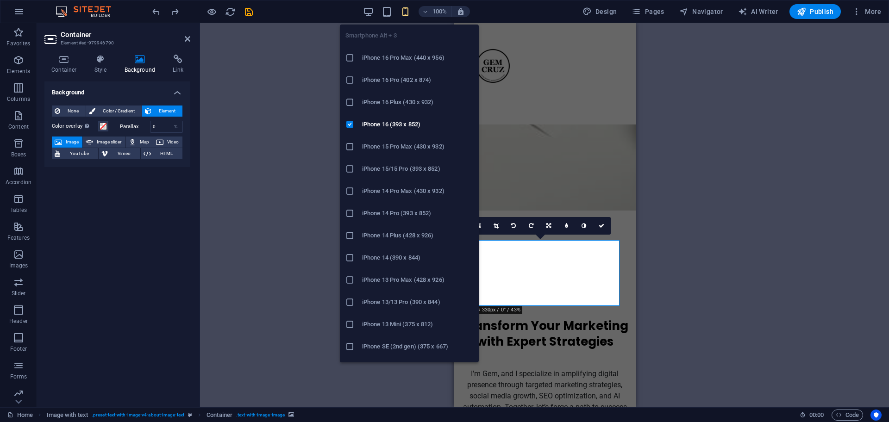
click at [407, 16] on icon "button" at bounding box center [405, 11] width 11 height 11
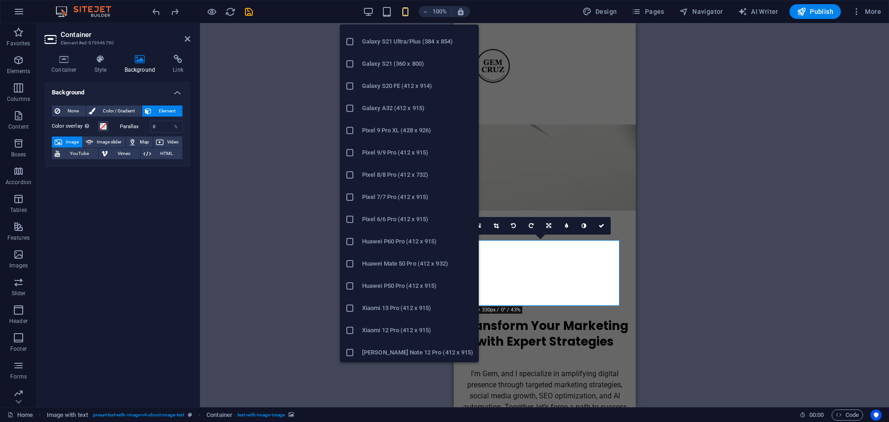
scroll to position [395, 0]
click at [387, 309] on h6 "Xiaomi 13 Pro (412 x 915)" at bounding box center [417, 306] width 111 height 11
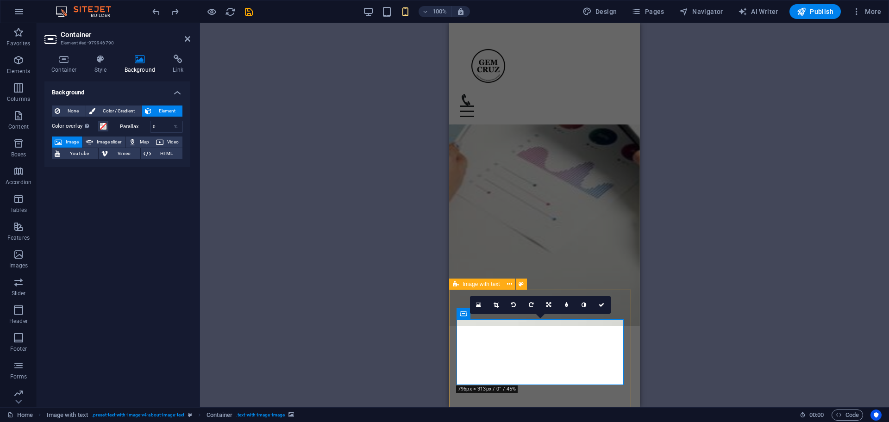
scroll to position [174, 0]
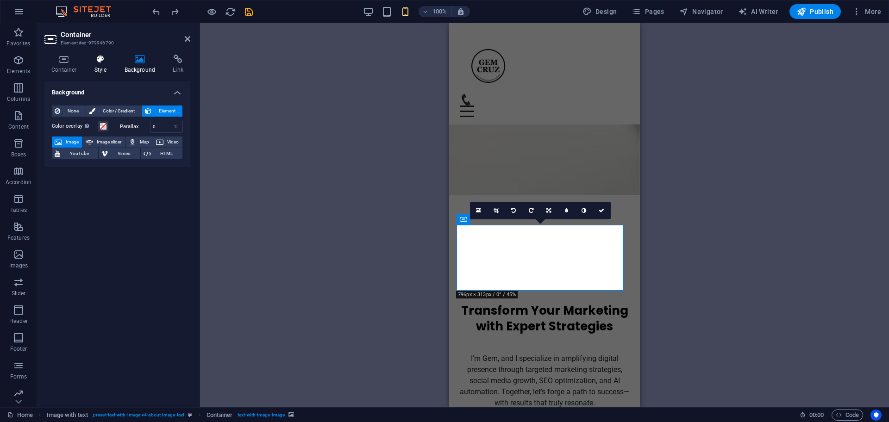
click at [100, 62] on icon at bounding box center [100, 59] width 26 height 9
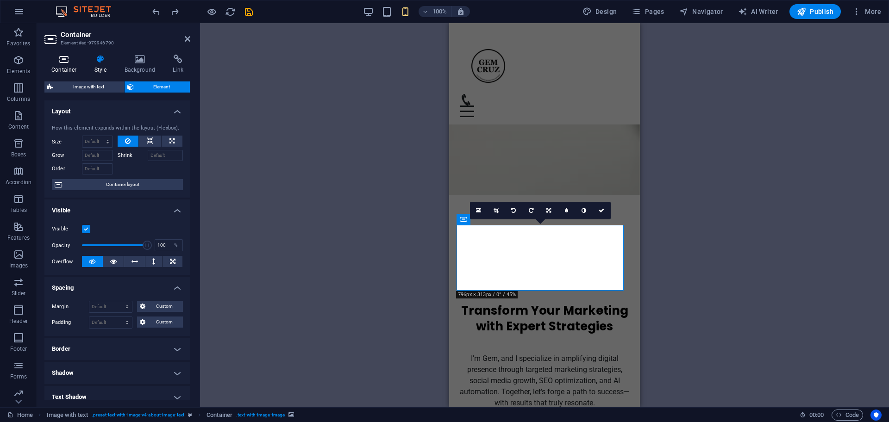
click at [64, 62] on icon at bounding box center [63, 59] width 39 height 9
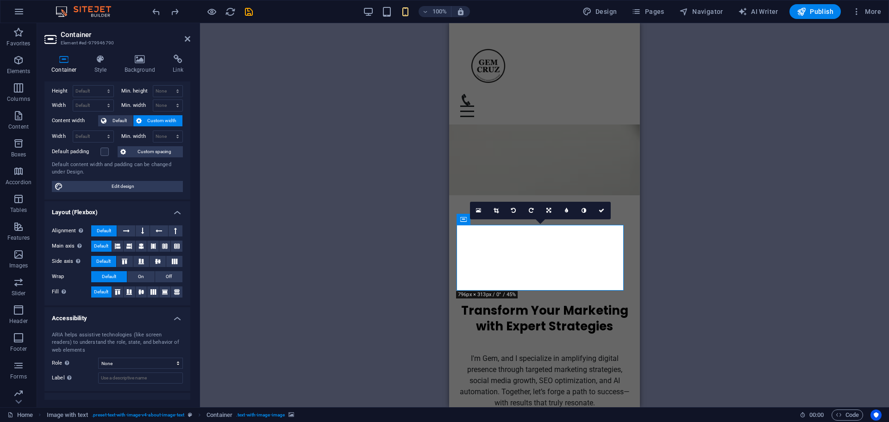
scroll to position [0, 0]
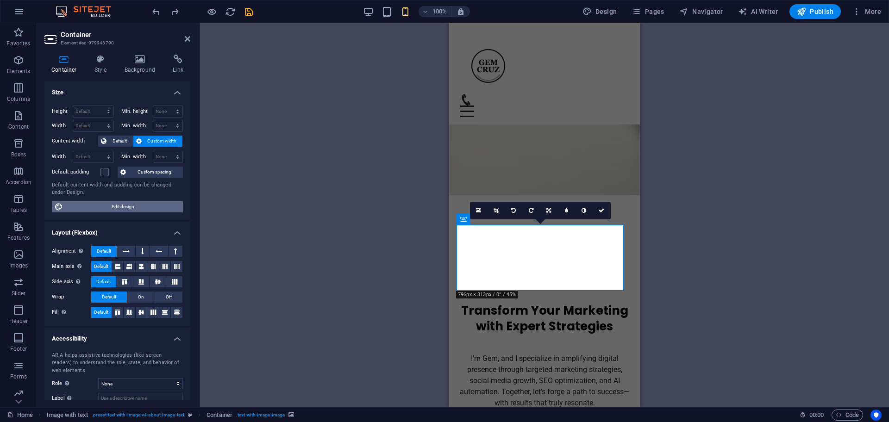
click at [126, 207] on span "Edit design" at bounding box center [123, 206] width 114 height 11
select select "rem"
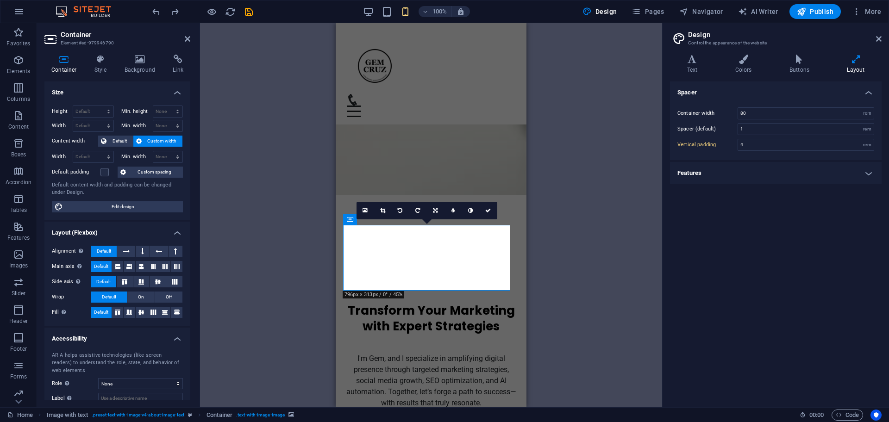
click at [856, 62] on icon at bounding box center [855, 59] width 51 height 9
drag, startPoint x: 754, startPoint y: 112, endPoint x: 568, endPoint y: 107, distance: 186.1
click at [568, 107] on div "Home Favorites Elements Columns Content Boxes Accordion Tables Features Images …" at bounding box center [444, 215] width 889 height 384
click at [750, 145] on input "4" at bounding box center [806, 144] width 136 height 11
drag, startPoint x: 761, startPoint y: 145, endPoint x: 593, endPoint y: 145, distance: 167.6
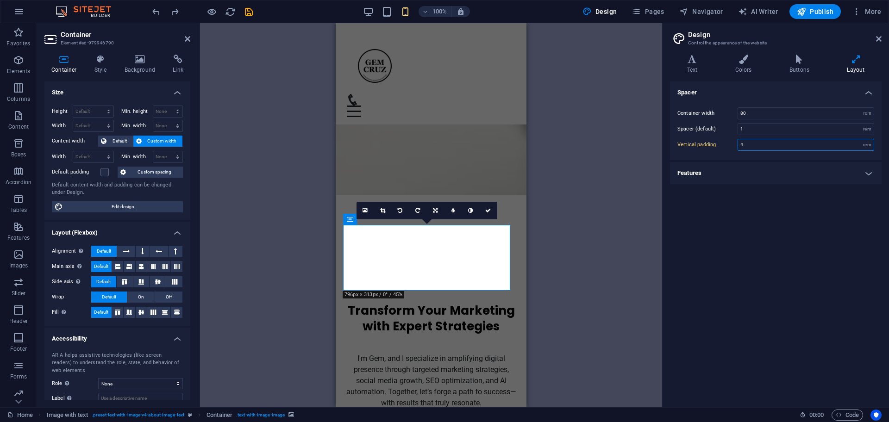
click at [593, 145] on div "Home Favorites Elements Columns Content Boxes Accordion Tables Features Images …" at bounding box center [444, 215] width 889 height 384
click at [729, 169] on h4 "Features" at bounding box center [776, 173] width 212 height 22
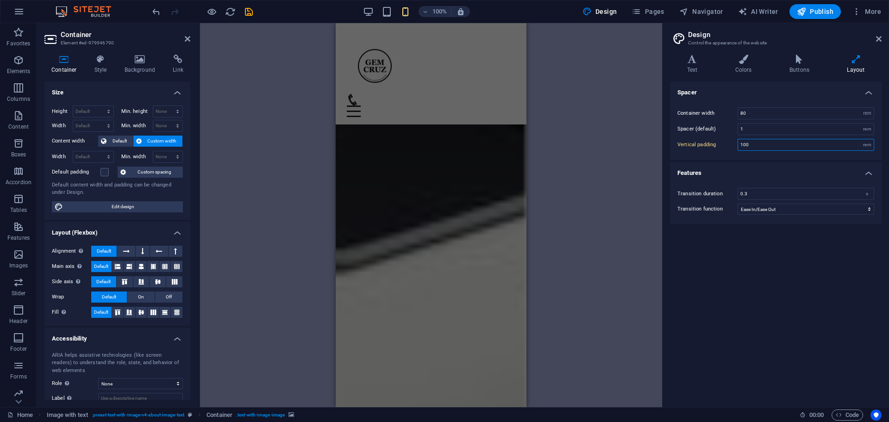
drag, startPoint x: 757, startPoint y: 146, endPoint x: 636, endPoint y: 146, distance: 121.3
click at [636, 146] on div "Home Favorites Elements Columns Content Boxes Accordion Tables Features Images …" at bounding box center [444, 215] width 889 height 384
click at [766, 172] on h4 "Features" at bounding box center [776, 170] width 212 height 17
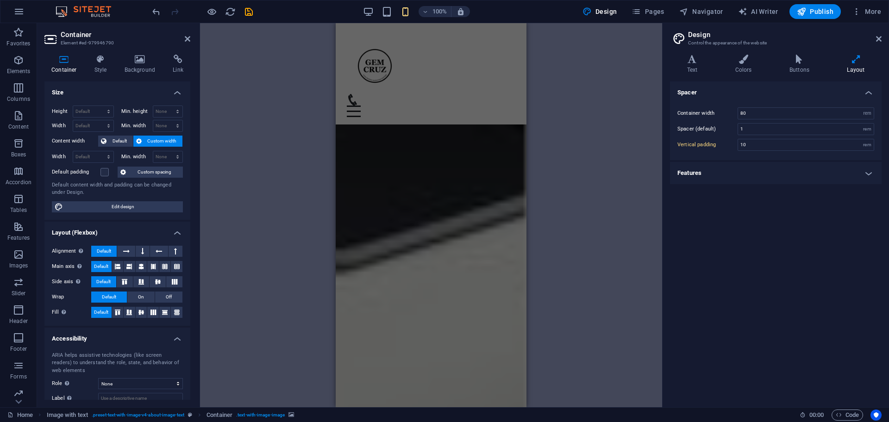
click at [781, 168] on h4 "Features" at bounding box center [776, 173] width 212 height 22
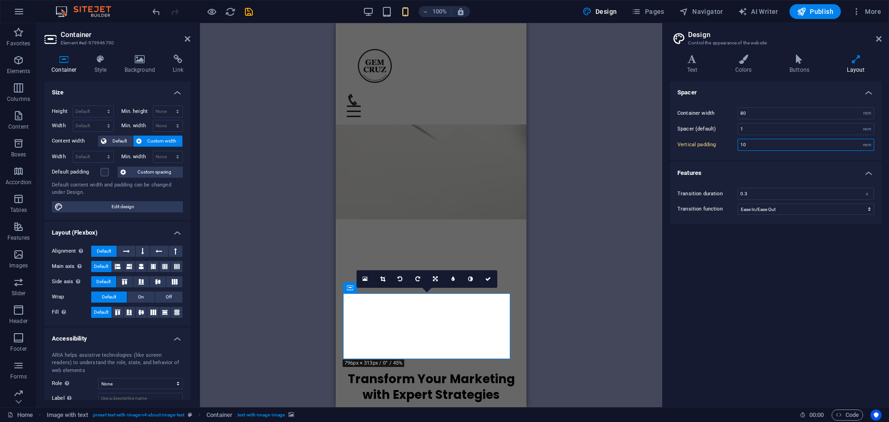
drag, startPoint x: 759, startPoint y: 144, endPoint x: 618, endPoint y: 146, distance: 140.7
click at [618, 146] on div "Home Favorites Elements Columns Content Boxes Accordion Tables Features Images …" at bounding box center [444, 215] width 889 height 384
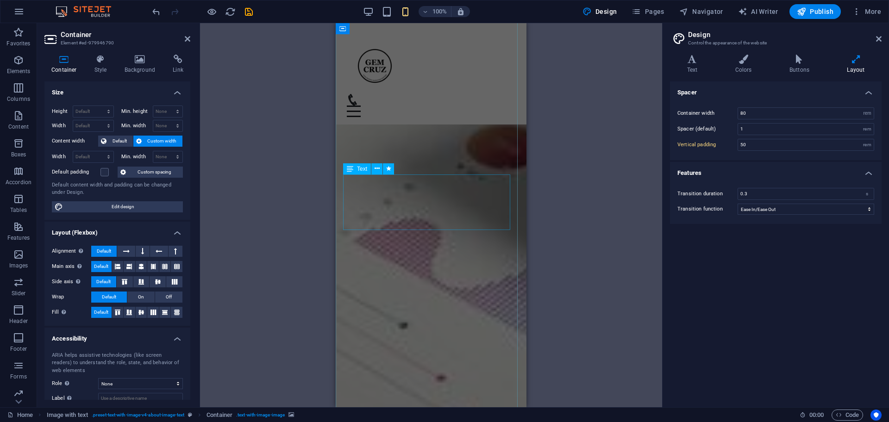
scroll to position [347, 0]
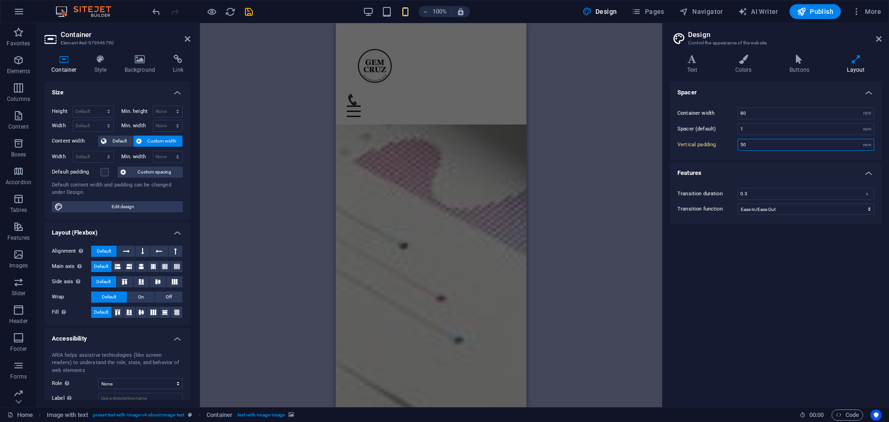
drag, startPoint x: 758, startPoint y: 142, endPoint x: 557, endPoint y: 143, distance: 200.9
click at [557, 143] on div "Home Favorites Elements Columns Content Boxes Accordion Tables Features Images …" at bounding box center [444, 215] width 889 height 384
type input "4"
click at [733, 169] on h4 "Features" at bounding box center [776, 170] width 212 height 17
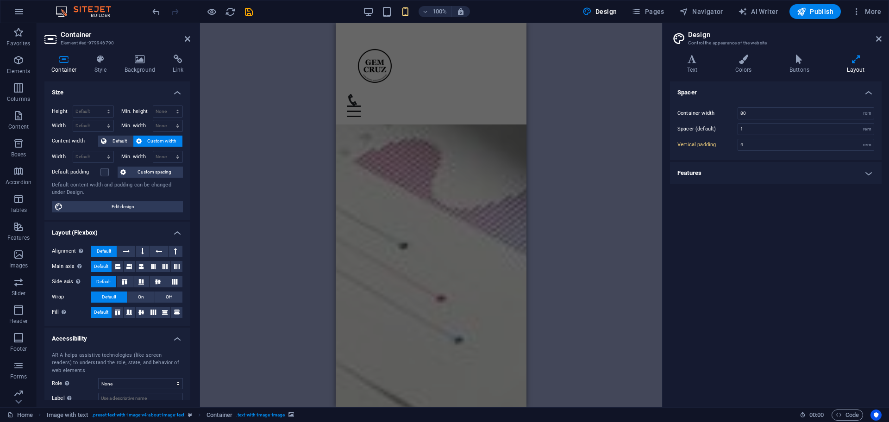
click at [797, 171] on h4 "Features" at bounding box center [776, 173] width 212 height 22
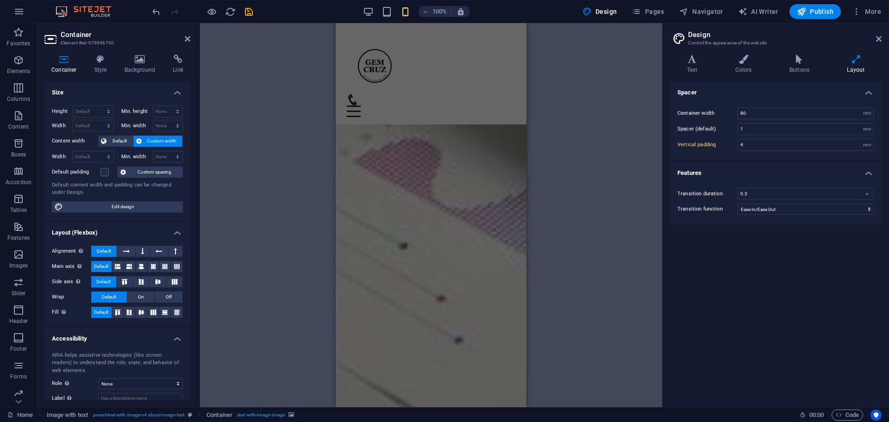
click at [798, 172] on h4 "Features" at bounding box center [776, 170] width 212 height 17
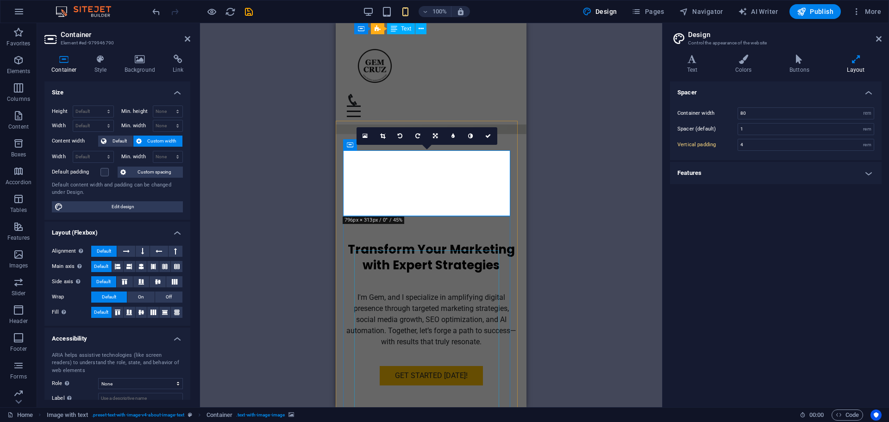
scroll to position [231, 0]
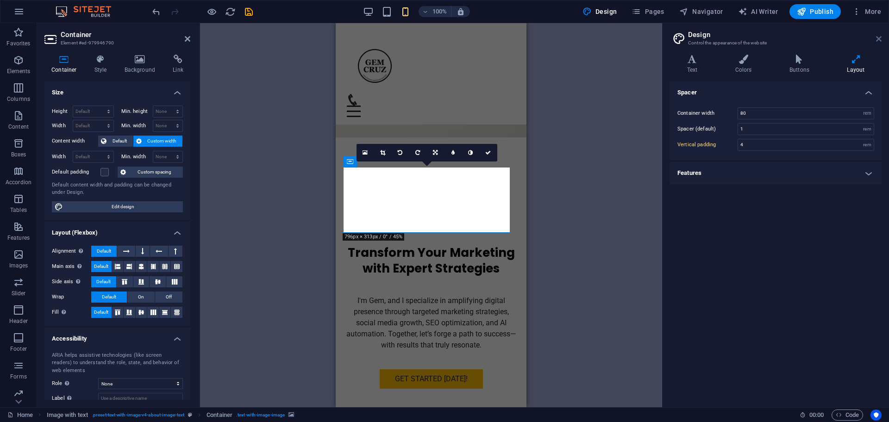
click at [878, 39] on icon at bounding box center [879, 38] width 6 height 7
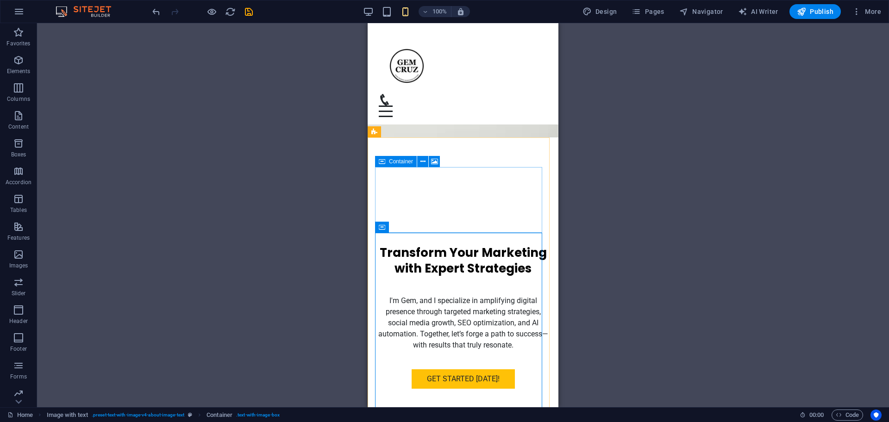
click at [397, 159] on span "Container" at bounding box center [401, 162] width 24 height 6
click at [435, 160] on icon at bounding box center [434, 162] width 7 height 10
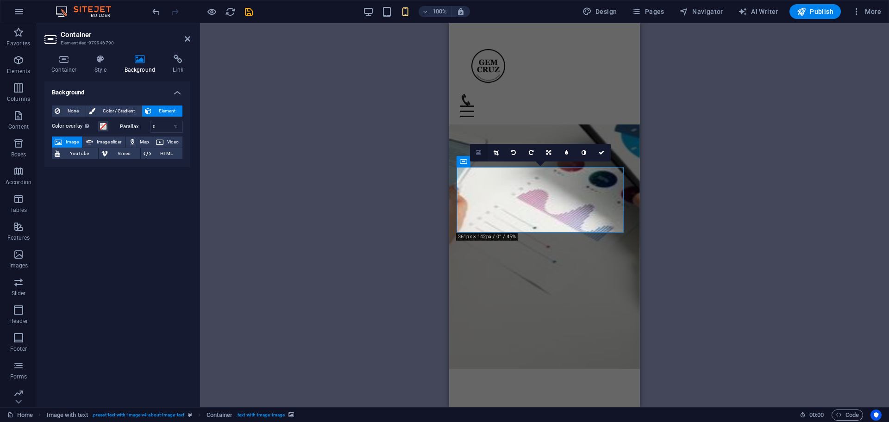
scroll to position [231, 0]
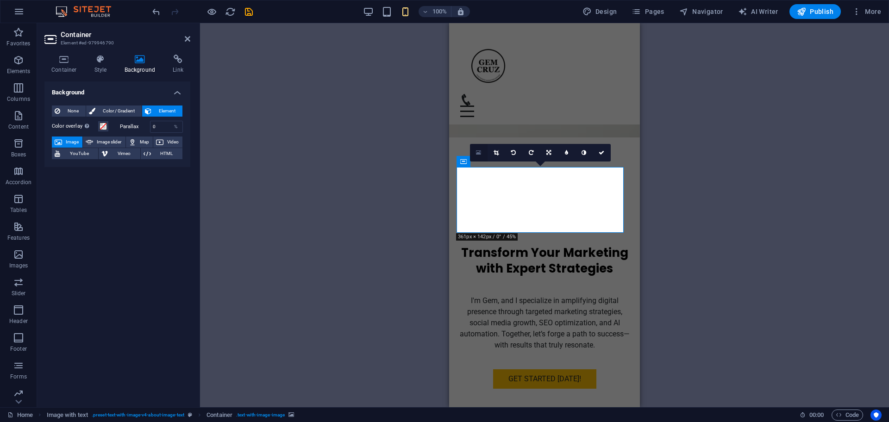
click at [481, 150] on link at bounding box center [479, 153] width 18 height 18
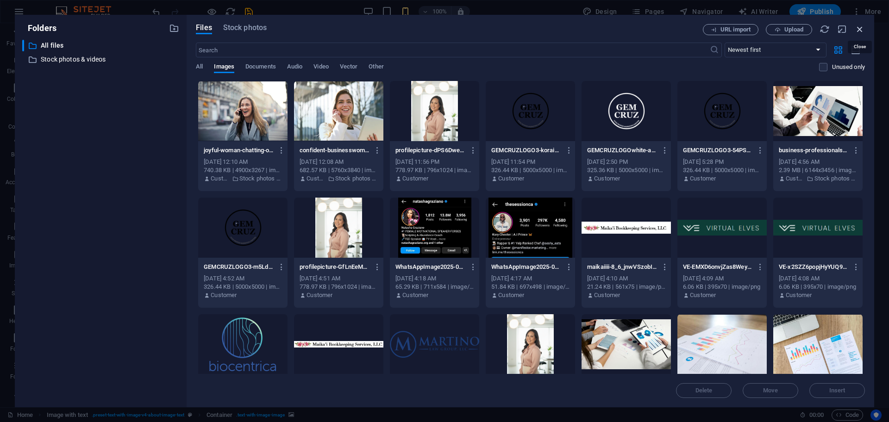
click at [860, 34] on icon "button" at bounding box center [860, 29] width 10 height 10
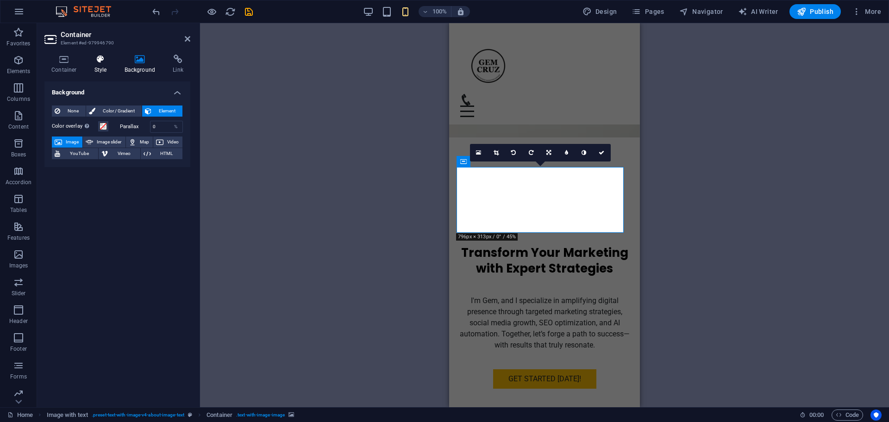
click at [100, 59] on icon at bounding box center [100, 59] width 26 height 9
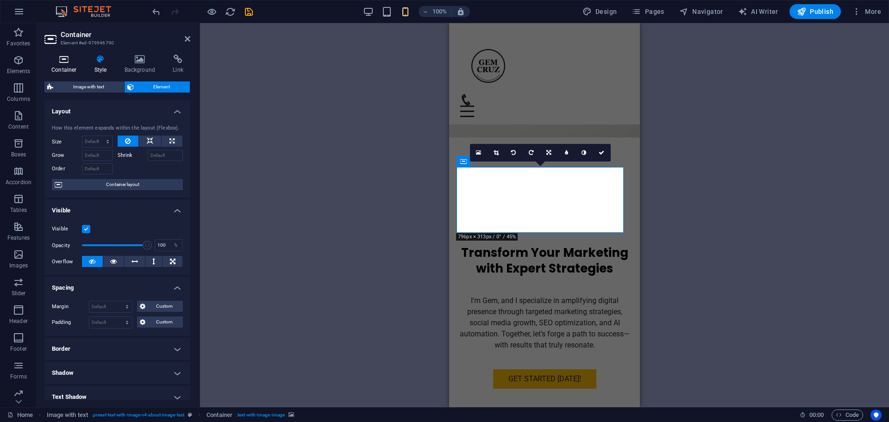
click at [66, 63] on icon at bounding box center [63, 59] width 39 height 9
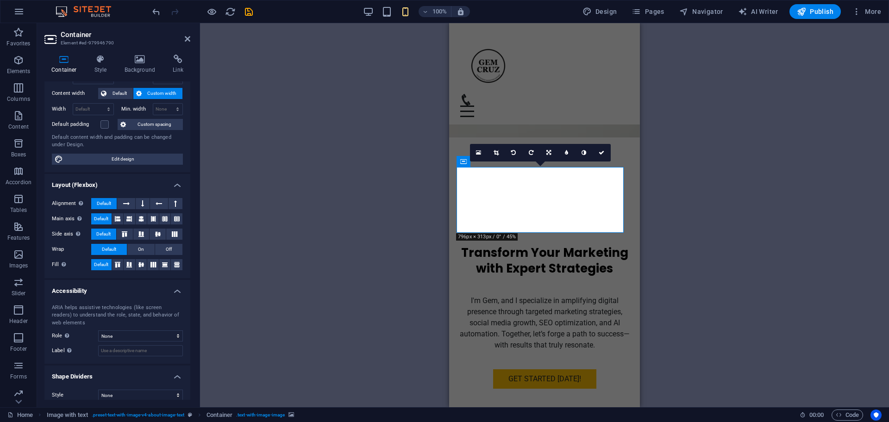
scroll to position [56, 0]
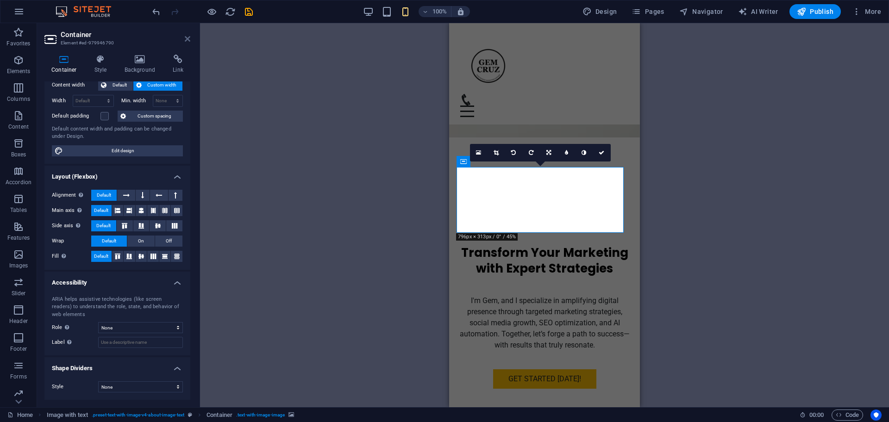
click at [190, 37] on icon at bounding box center [188, 38] width 6 height 7
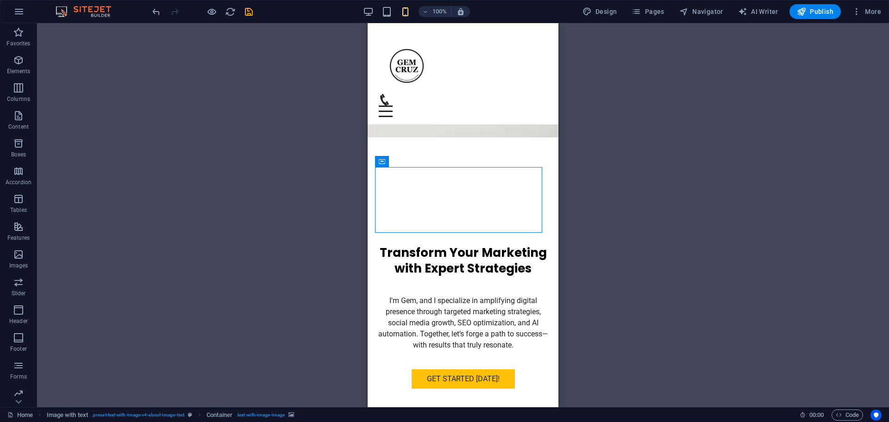
click at [730, 104] on div "Drag here to replace the existing content. Press “Ctrl” if you want to create a…" at bounding box center [463, 215] width 852 height 384
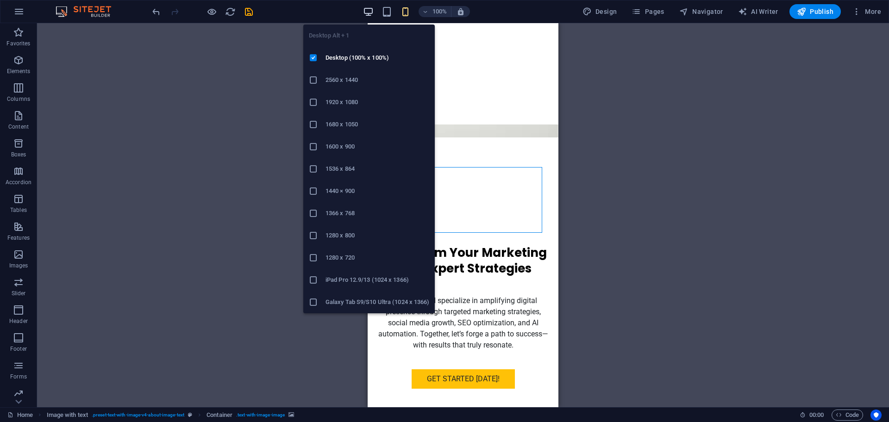
click at [370, 10] on icon "button" at bounding box center [368, 11] width 11 height 11
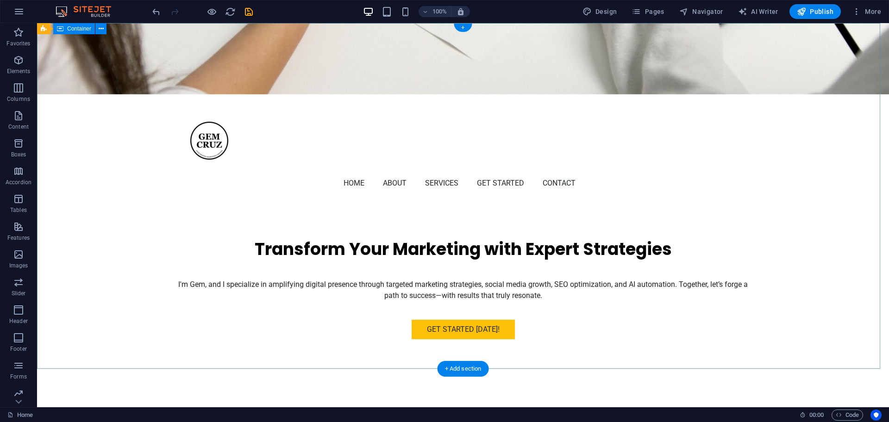
scroll to position [0, 0]
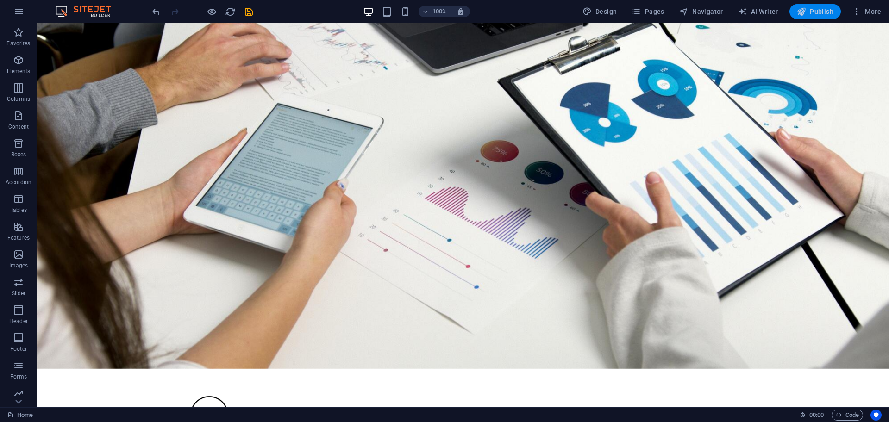
click at [808, 6] on button "Publish" at bounding box center [814, 11] width 51 height 15
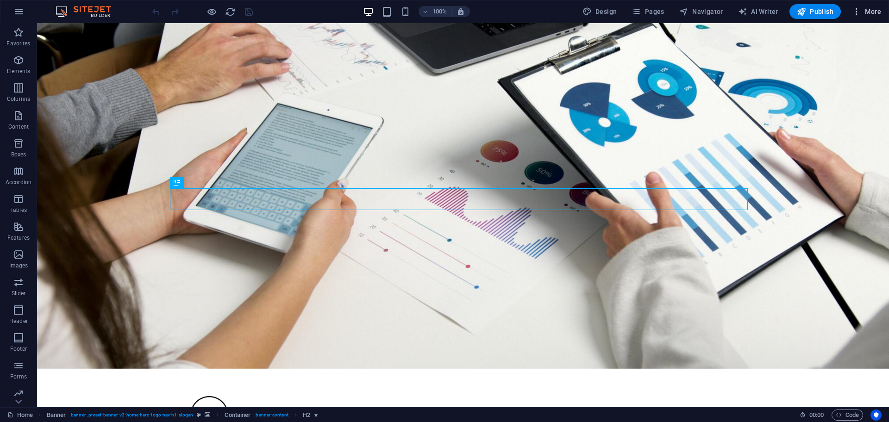
click at [856, 13] on icon "button" at bounding box center [856, 11] width 9 height 9
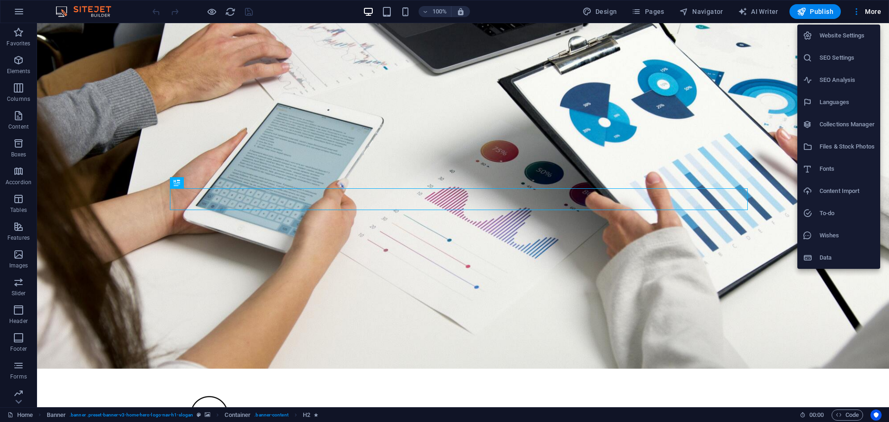
click at [827, 192] on h6 "Content Import" at bounding box center [846, 191] width 55 height 11
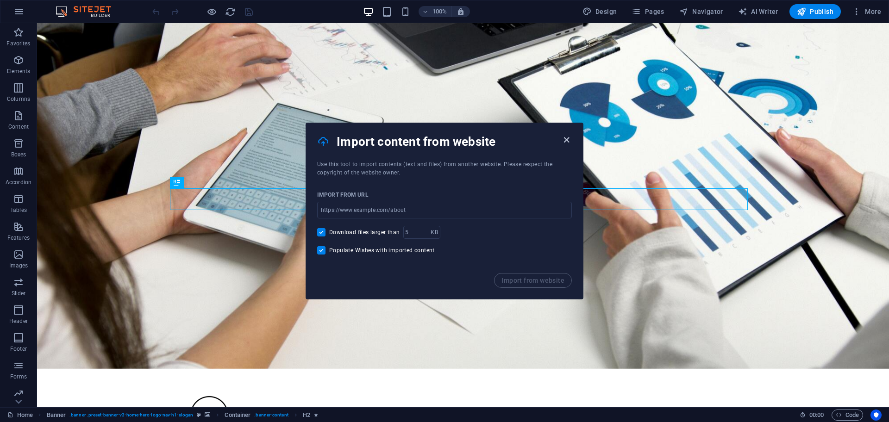
click at [565, 140] on icon "button" at bounding box center [566, 140] width 11 height 11
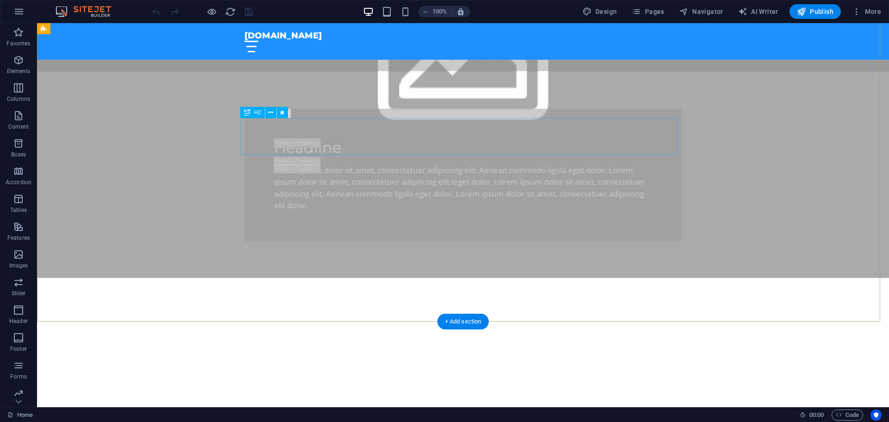
scroll to position [1504, 0]
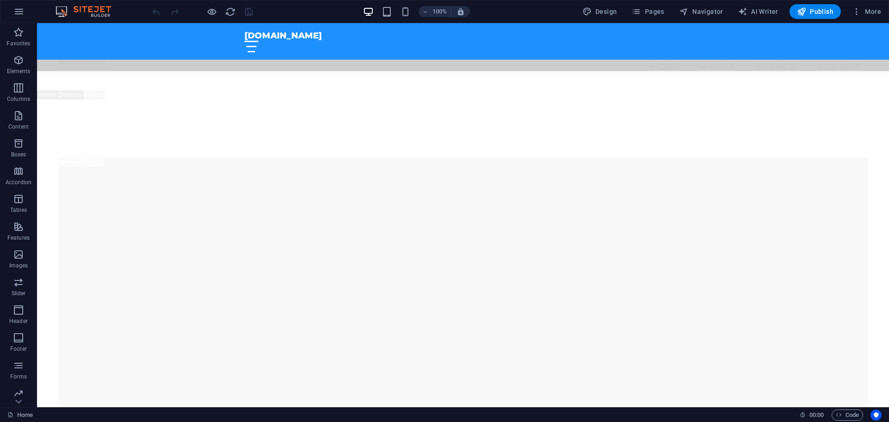
click at [539, 7] on div "100% Design Pages Navigator AI Writer Publish More" at bounding box center [517, 11] width 734 height 15
